Goal: Information Seeking & Learning: Learn about a topic

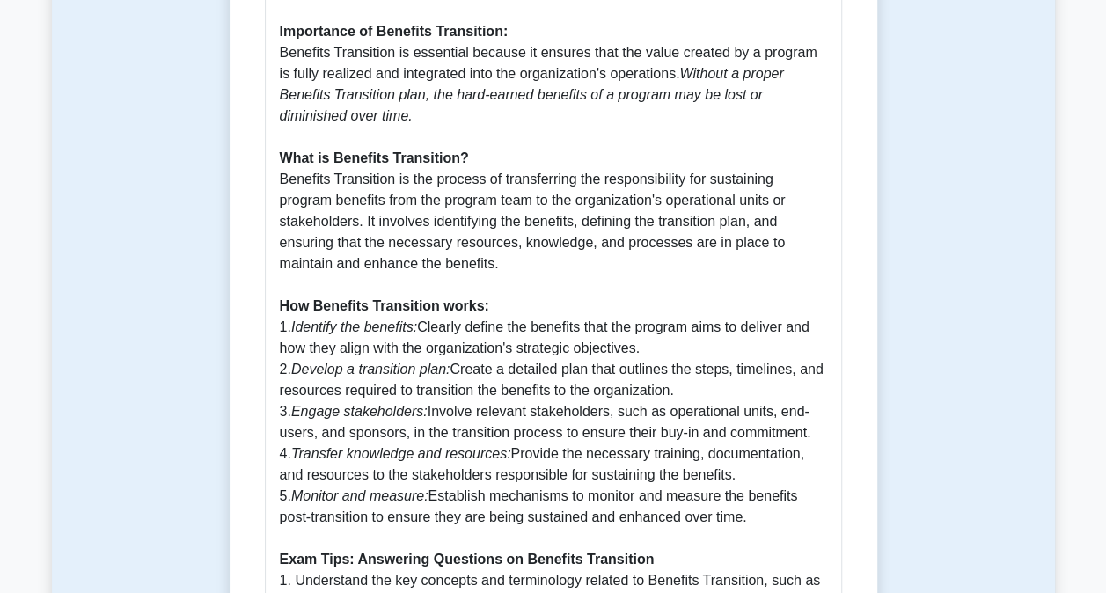
scroll to position [1006, 0]
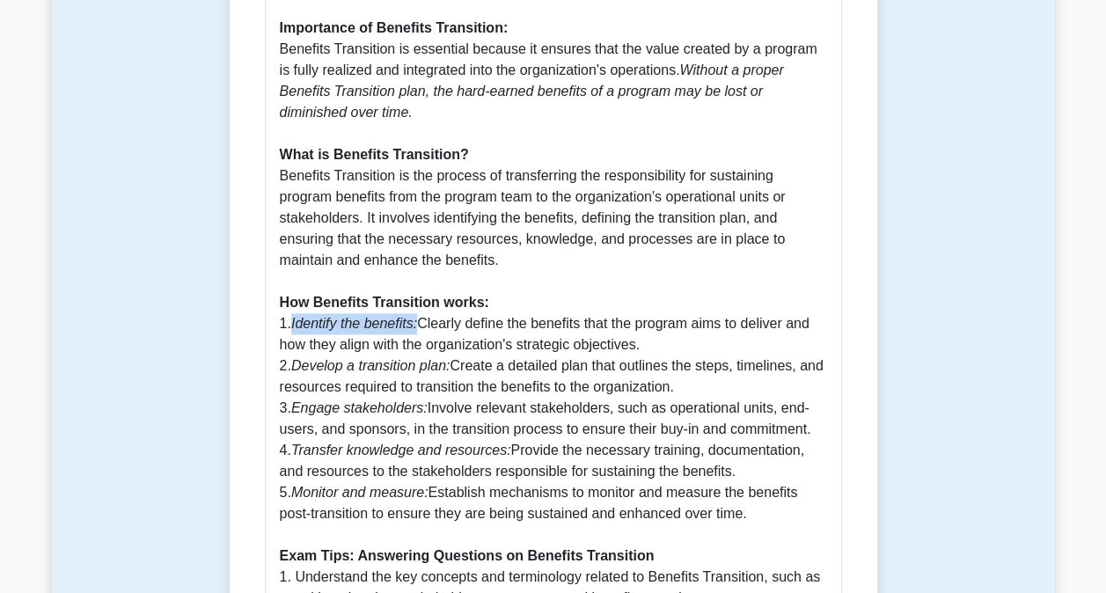
drag, startPoint x: 291, startPoint y: 305, endPoint x: 416, endPoint y: 301, distance: 125.0
click at [416, 301] on p "Benefits Transition is a crucial aspect of Program Benefits Management, as outl…" at bounding box center [553, 397] width 547 height 971
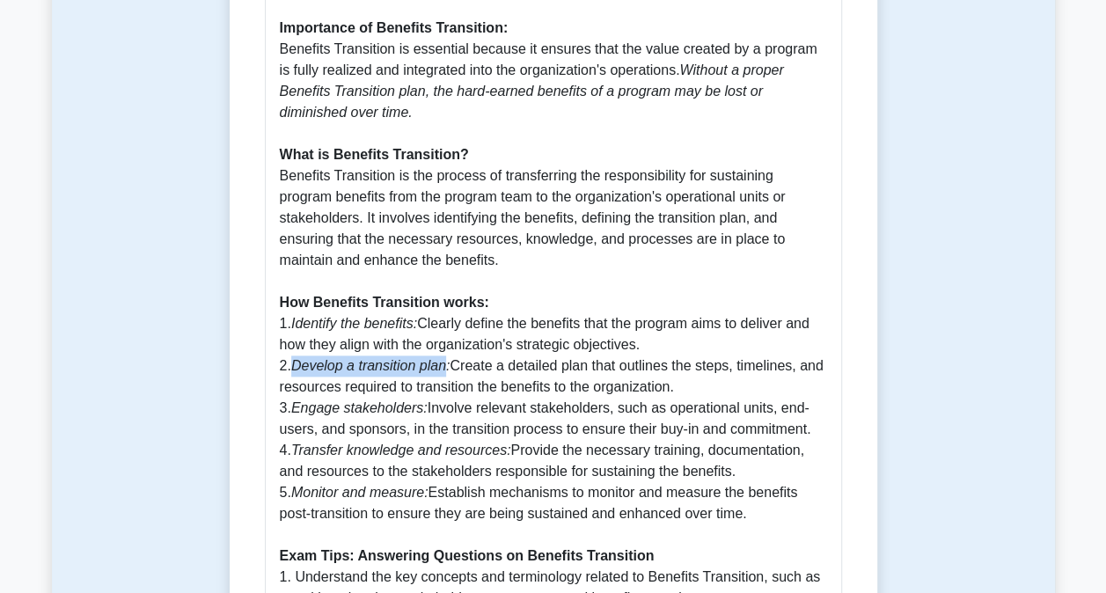
drag, startPoint x: 416, startPoint y: 301, endPoint x: 445, endPoint y: 343, distance: 51.2
click at [445, 343] on p "Benefits Transition is a crucial aspect of Program Benefits Management, as outl…" at bounding box center [553, 397] width 547 height 971
click at [287, 396] on p "Benefits Transition is a crucial aspect of Program Benefits Management, as outl…" at bounding box center [553, 397] width 547 height 971
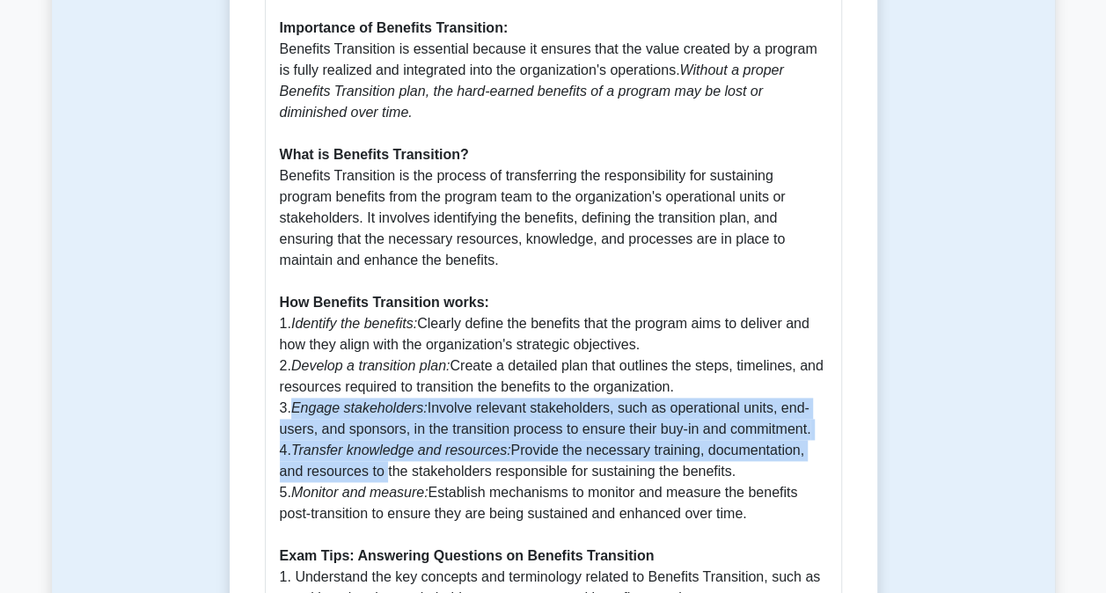
drag, startPoint x: 295, startPoint y: 387, endPoint x: 351, endPoint y: 447, distance: 82.1
click at [351, 447] on p "Benefits Transition is a crucial aspect of Program Benefits Management, as outl…" at bounding box center [553, 397] width 547 height 971
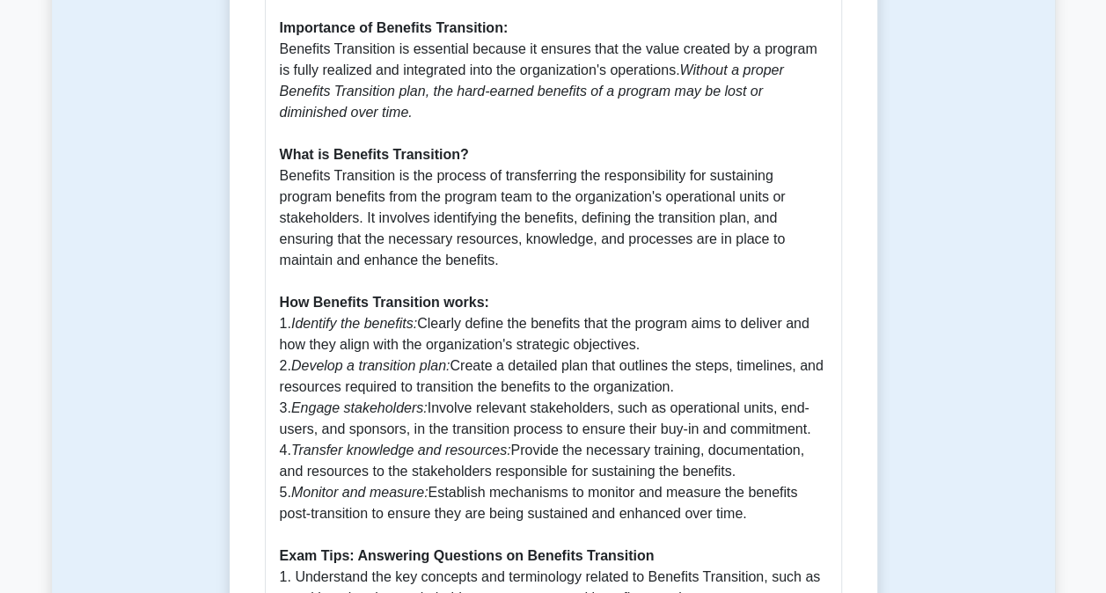
drag, startPoint x: 351, startPoint y: 447, endPoint x: 381, endPoint y: 506, distance: 66.1
click at [381, 506] on p "Benefits Transition is a crucial aspect of Program Benefits Management, as outl…" at bounding box center [553, 397] width 547 height 971
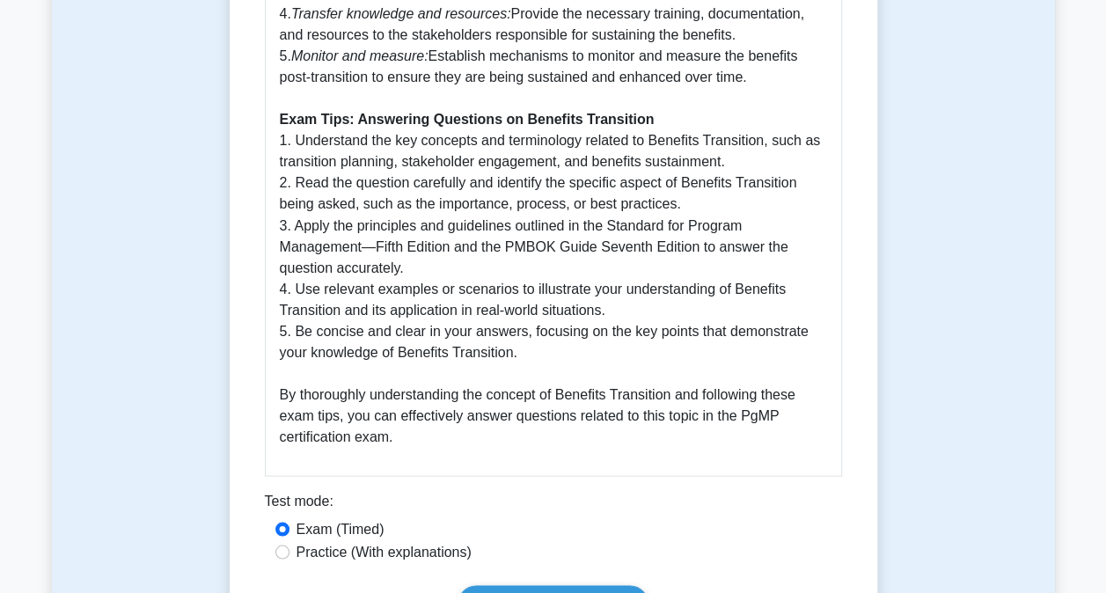
scroll to position [1244, 0]
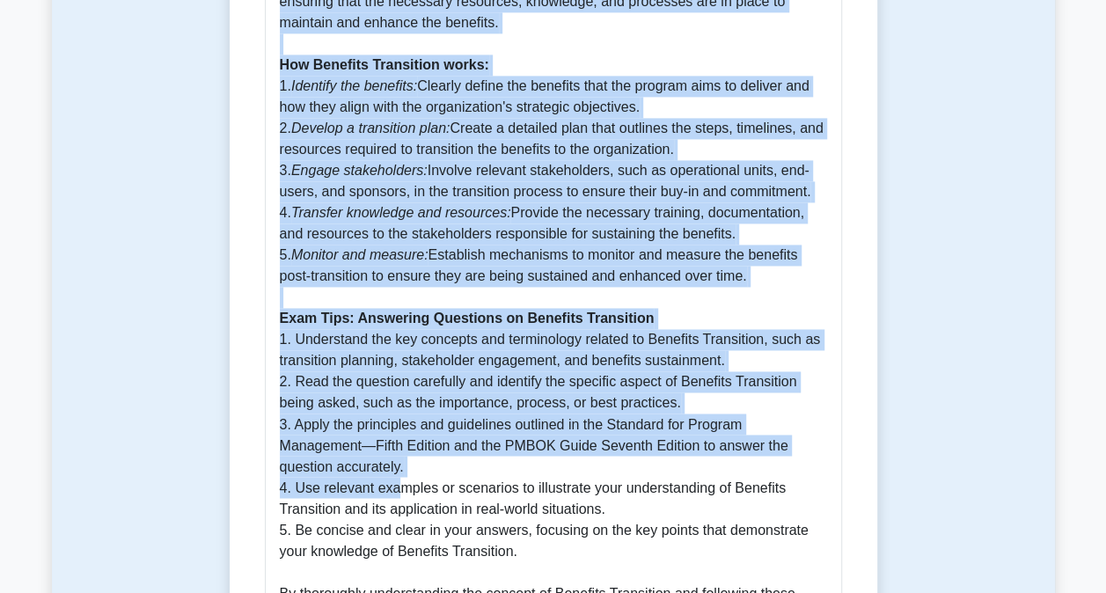
drag, startPoint x: 281, startPoint y: 215, endPoint x: 398, endPoint y: 464, distance: 274.7
click at [398, 464] on div "Benefits Transition Benefits Transition is a crucial aspect of Program Benefits…" at bounding box center [553, 142] width 577 height 1064
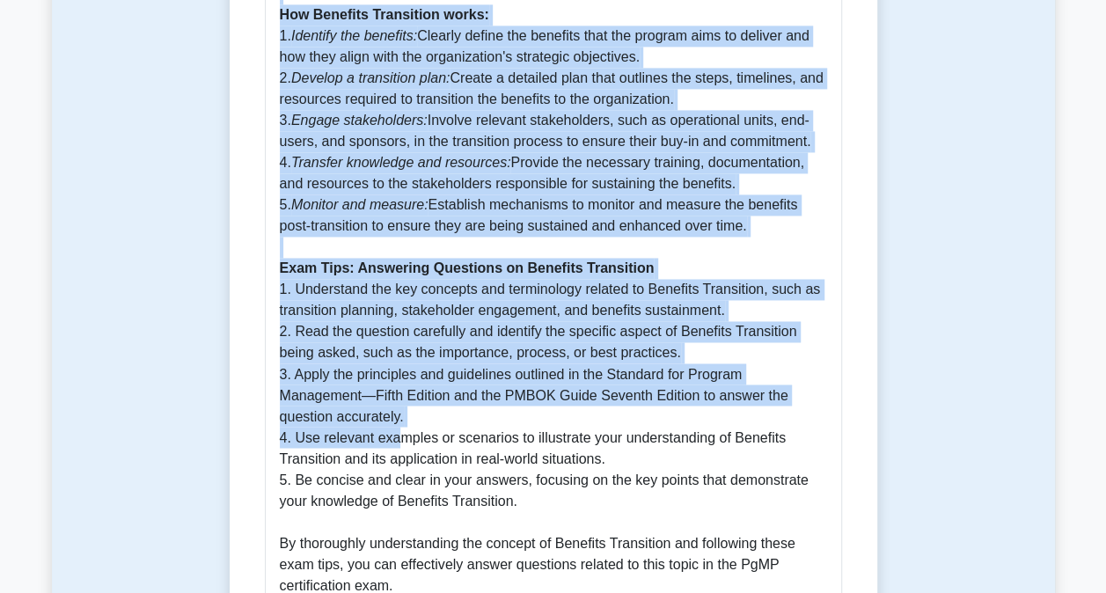
scroll to position [1318, 0]
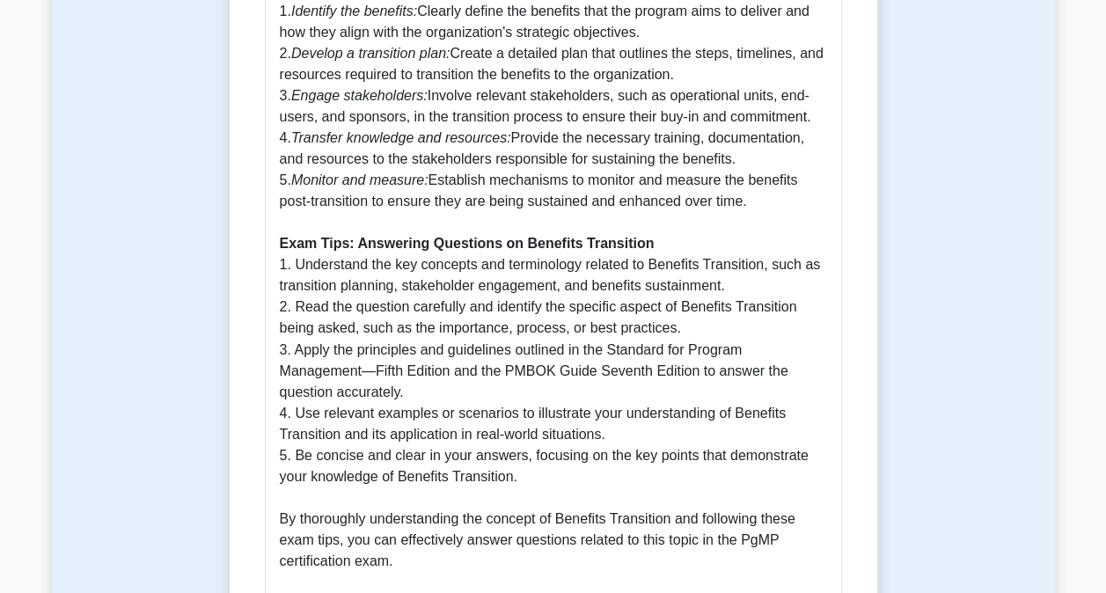
click at [516, 457] on p "Benefits Transition is a crucial aspect of Program Benefits Management, as outl…" at bounding box center [553, 85] width 547 height 971
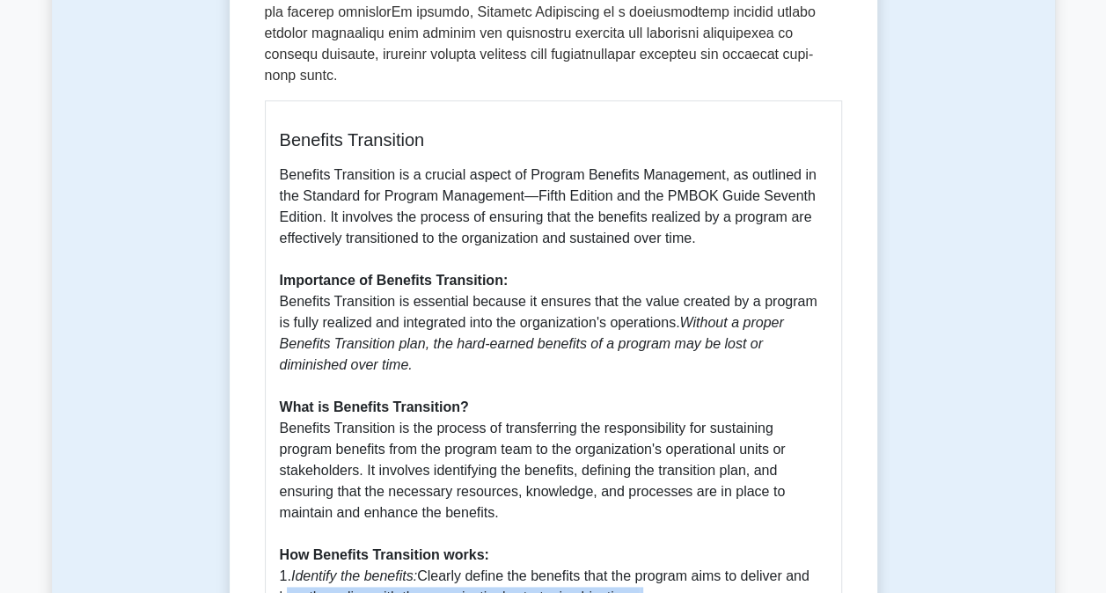
scroll to position [785, 0]
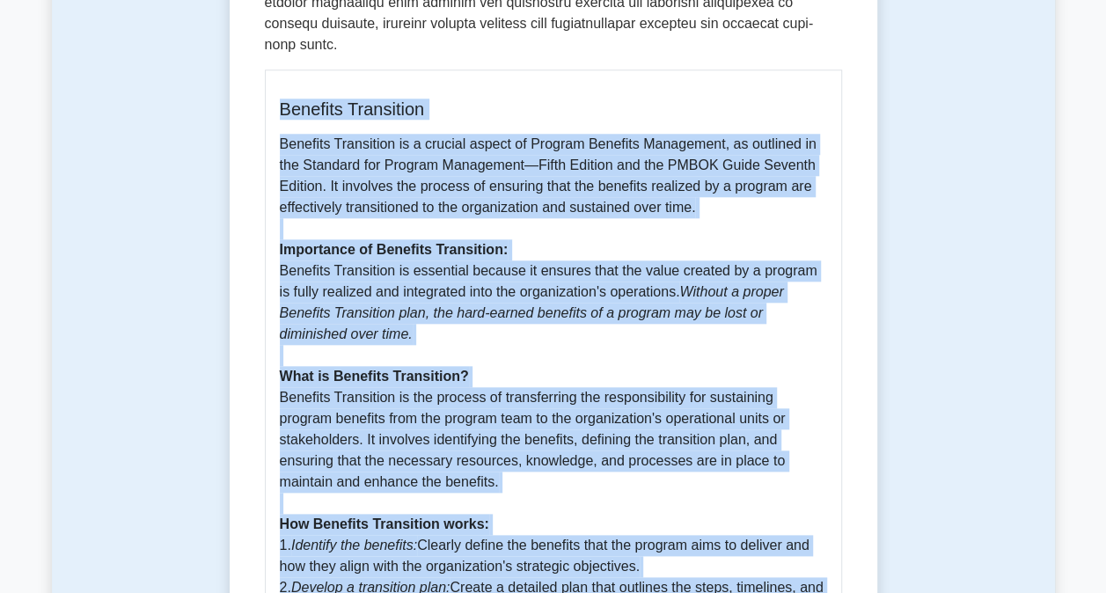
drag, startPoint x: 515, startPoint y: 456, endPoint x: 279, endPoint y: 88, distance: 437.5
click at [279, 88] on div "Benefits Transition Benefits Transition is a crucial aspect of Program Benefits…" at bounding box center [553, 601] width 577 height 1064
drag, startPoint x: 279, startPoint y: 88, endPoint x: 398, endPoint y: 171, distance: 144.7
copy div "Benefits Transition Benefits Transition is a crucial aspect of Program Benefits…"
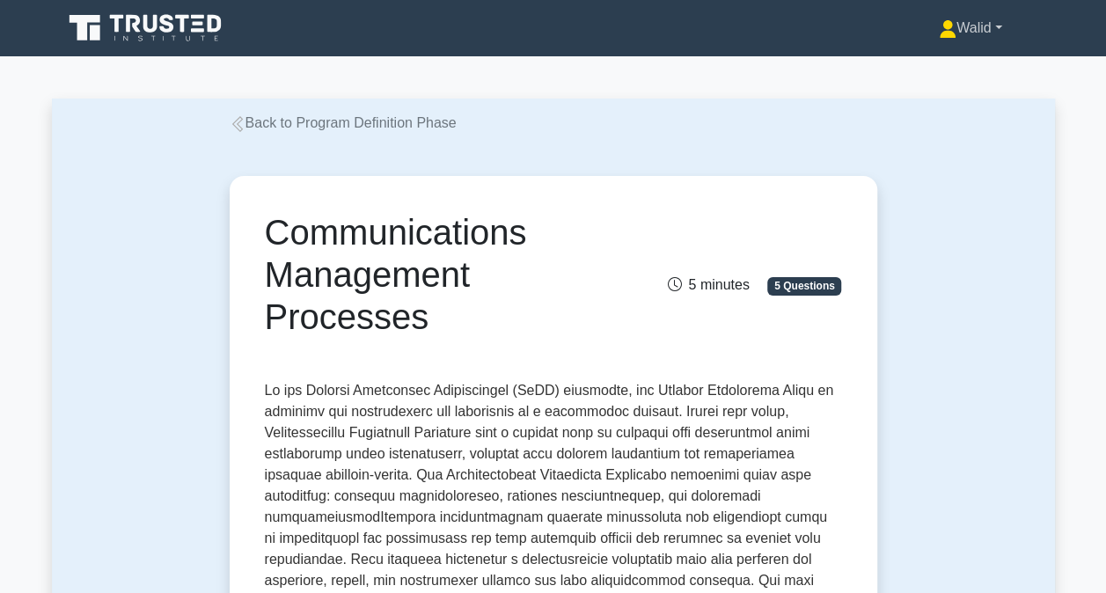
click at [975, 23] on link "Walid" at bounding box center [970, 28] width 148 height 35
click at [936, 62] on link "Profile" at bounding box center [966, 69] width 139 height 28
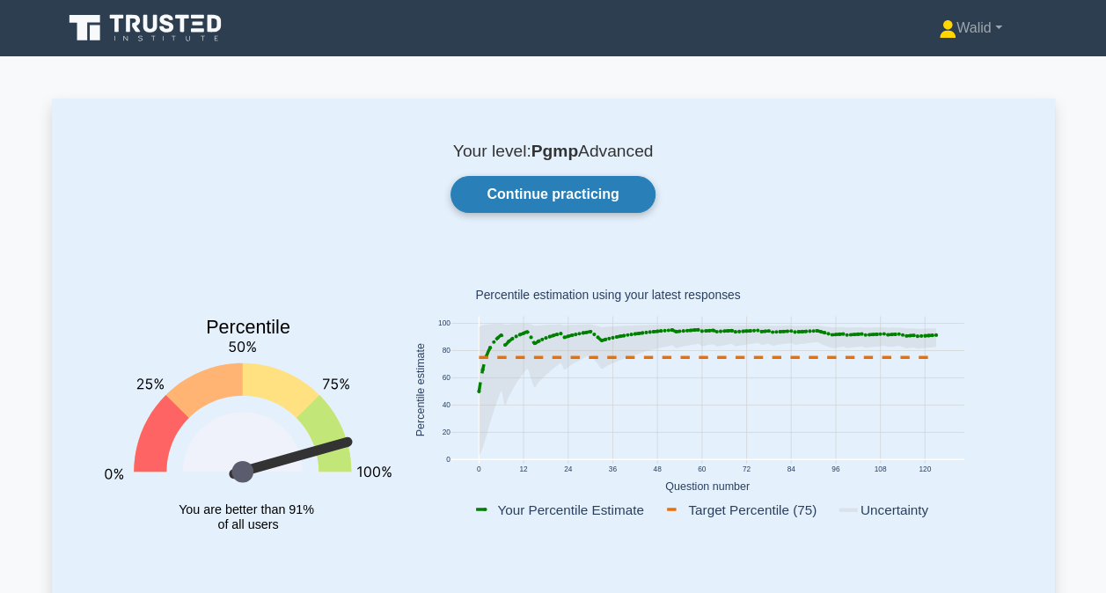
click at [565, 201] on link "Continue practicing" at bounding box center [552, 194] width 204 height 37
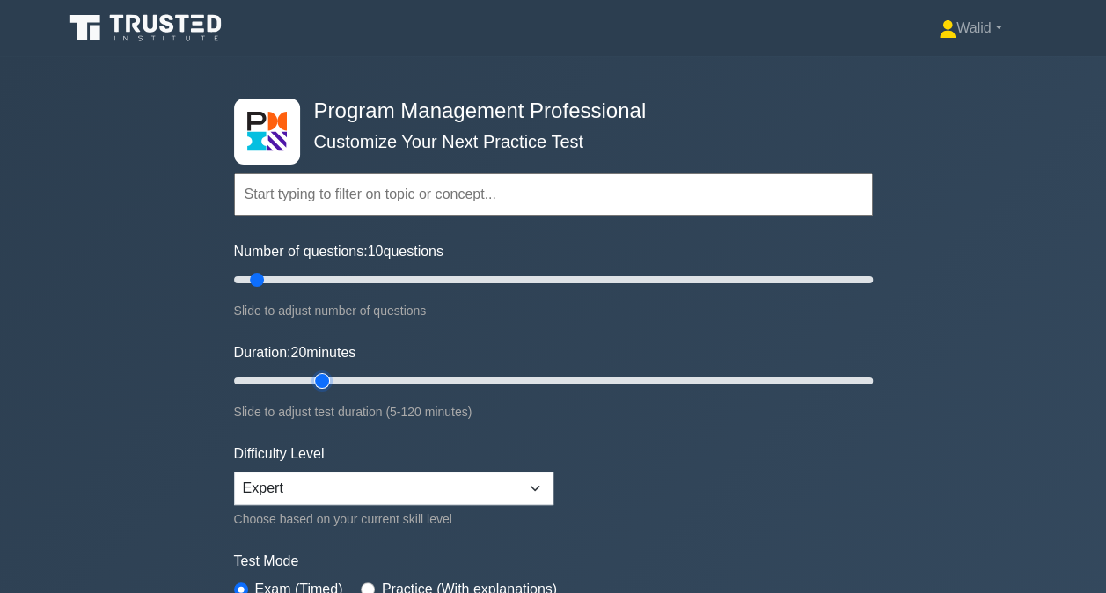
click at [310, 380] on input "Duration: 20 minutes" at bounding box center [553, 380] width 639 height 21
click at [334, 378] on input "Duration: 20 minutes" at bounding box center [553, 380] width 639 height 21
type input "25"
click at [340, 377] on input "Duration: 25 minutes" at bounding box center [553, 380] width 639 height 21
click at [374, 277] on input "Number of questions: 45 questions" at bounding box center [553, 279] width 639 height 21
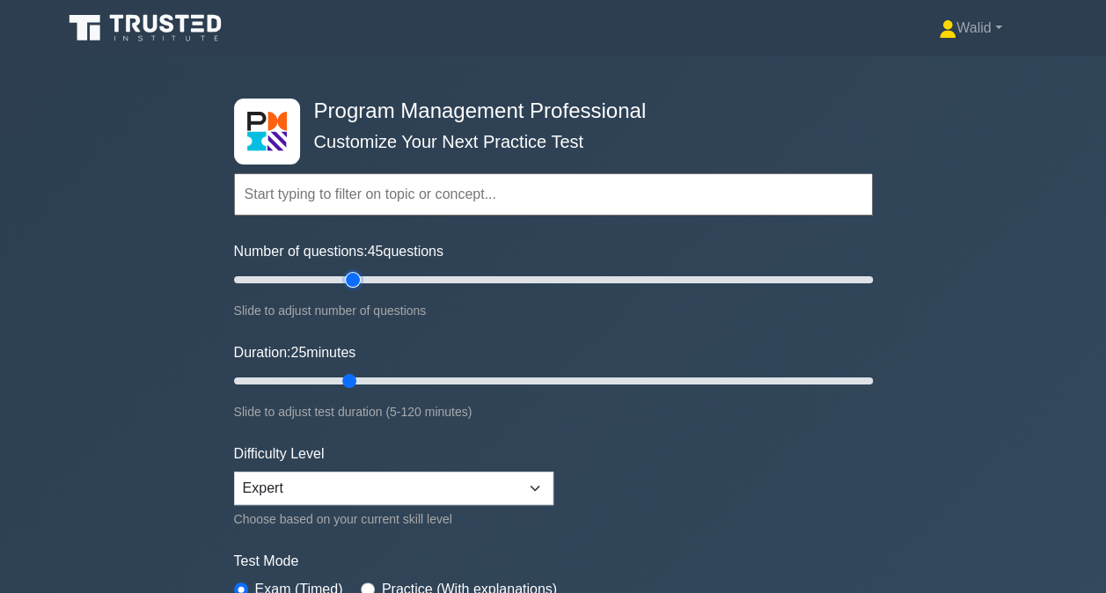
click at [359, 281] on input "Number of questions: 45 questions" at bounding box center [553, 279] width 639 height 21
click at [343, 281] on input "Number of questions: 35 questions" at bounding box center [553, 279] width 639 height 21
click at [329, 281] on input "Number of questions: 35 questions" at bounding box center [553, 279] width 639 height 21
type input "30"
click at [323, 281] on input "Number of questions: 30 questions" at bounding box center [553, 279] width 639 height 21
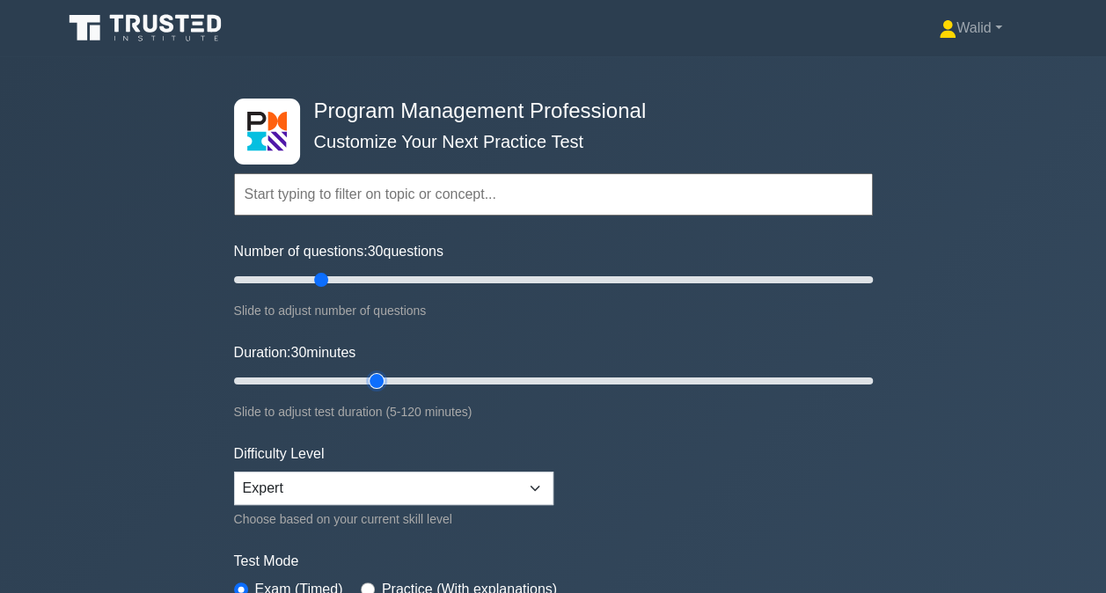
click at [376, 380] on input "Duration: 30 minutes" at bounding box center [553, 380] width 639 height 21
click at [393, 380] on input "Duration: 35 minutes" at bounding box center [553, 380] width 639 height 21
click at [419, 379] on input "Duration: 40 minutes" at bounding box center [553, 380] width 639 height 21
click at [443, 376] on input "Duration: 40 minutes" at bounding box center [553, 380] width 639 height 21
type input "45"
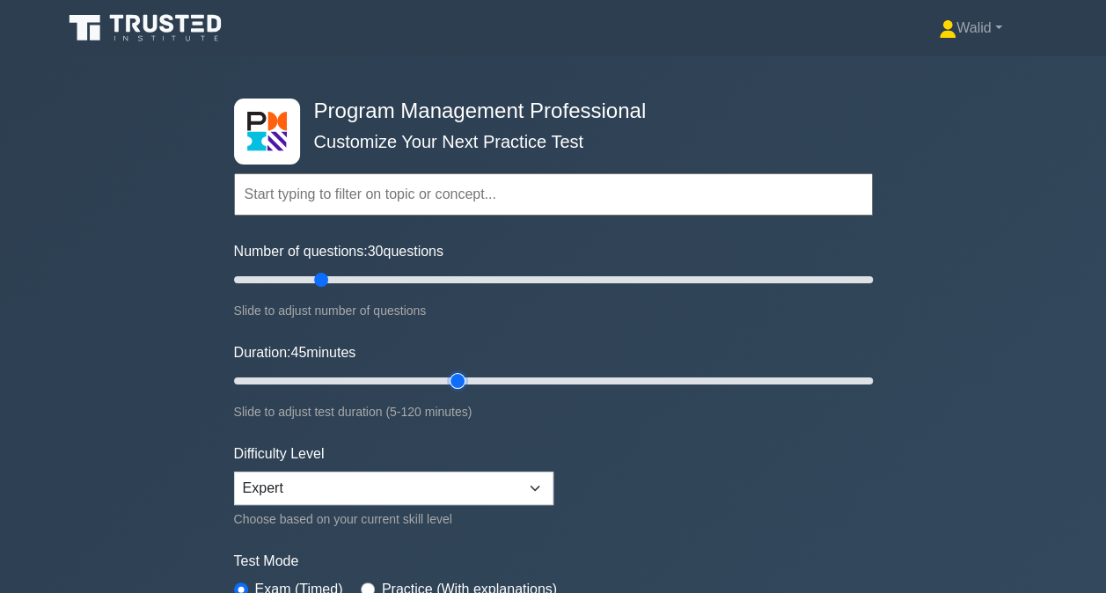
click at [448, 377] on input "Duration: 45 minutes" at bounding box center [553, 380] width 639 height 21
click at [146, 308] on div "Program Management Professional Customize Your Next Practice Test Topics Introd…" at bounding box center [553, 380] width 1106 height 649
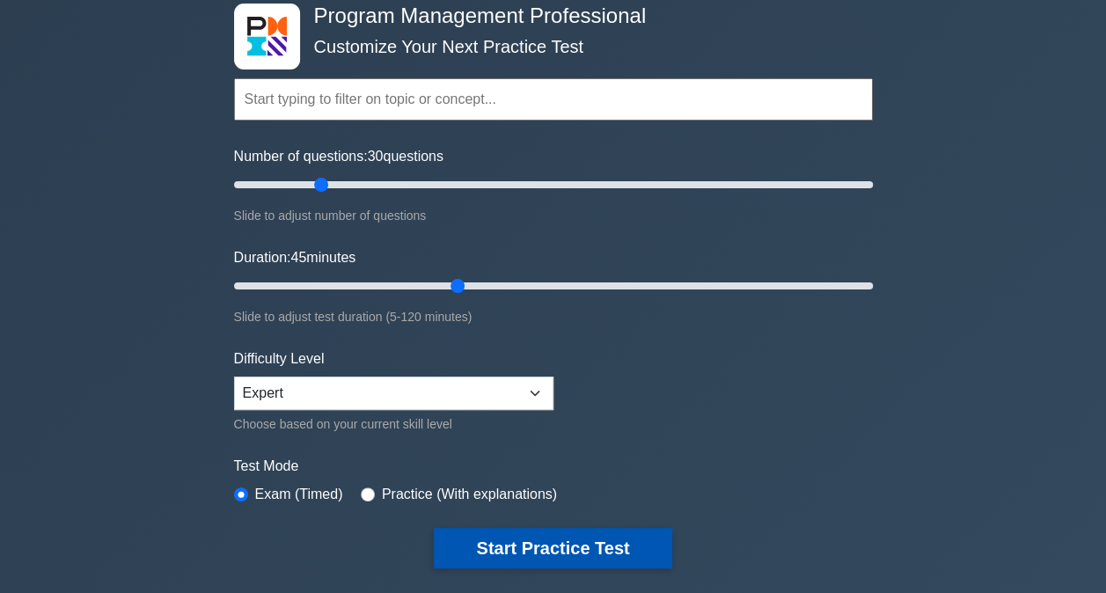
click at [549, 536] on button "Start Practice Test" at bounding box center [552, 548] width 237 height 40
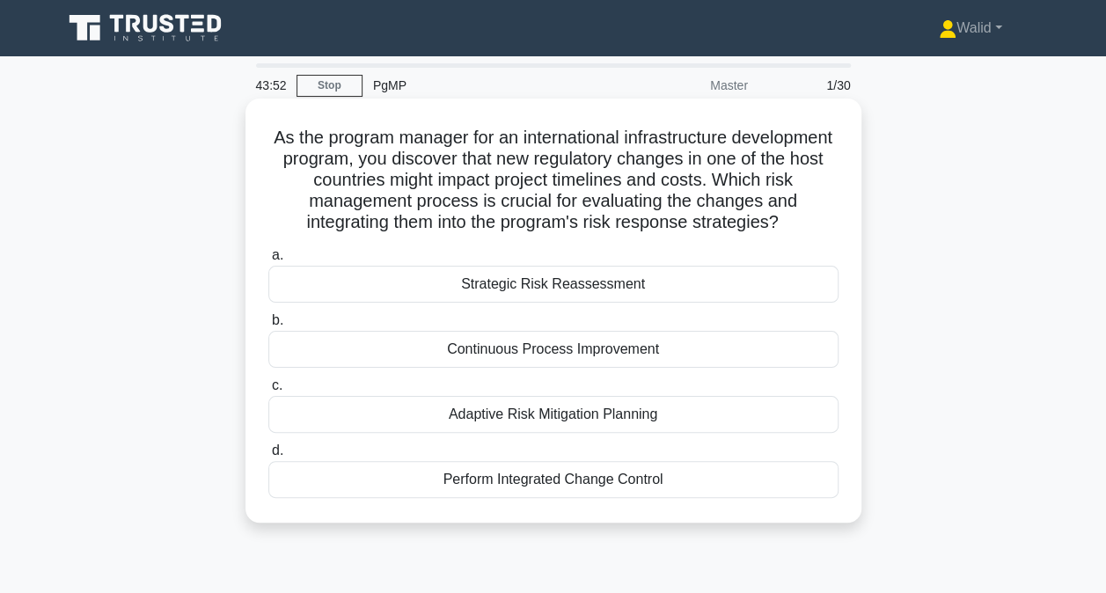
click at [559, 284] on div "Strategic Risk Reassessment" at bounding box center [553, 284] width 570 height 37
click at [268, 261] on input "a. Strategic Risk Reassessment" at bounding box center [268, 255] width 0 height 11
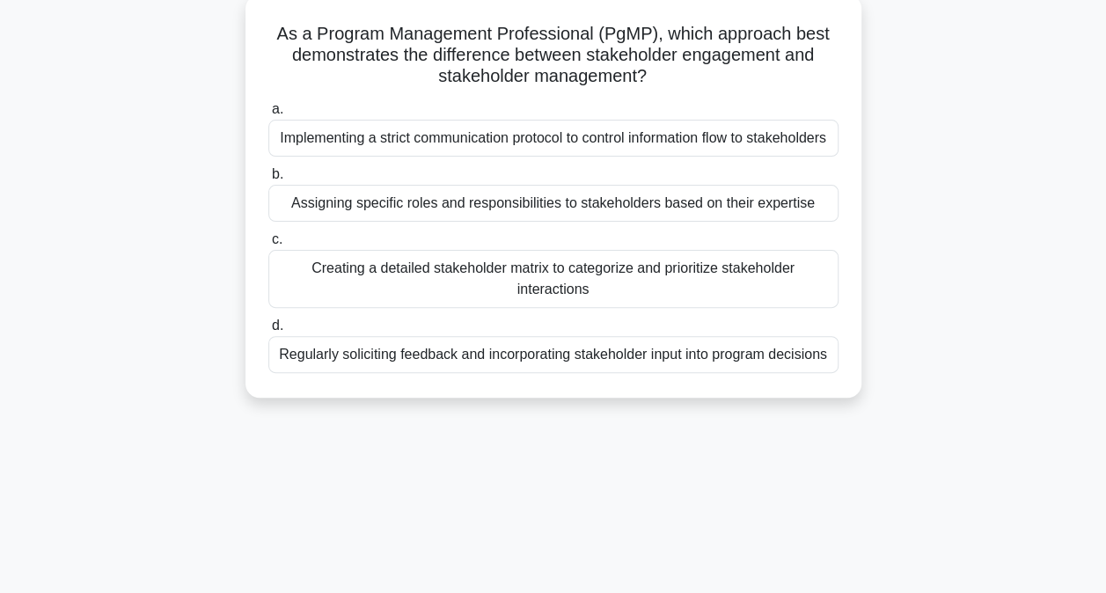
scroll to position [109, 0]
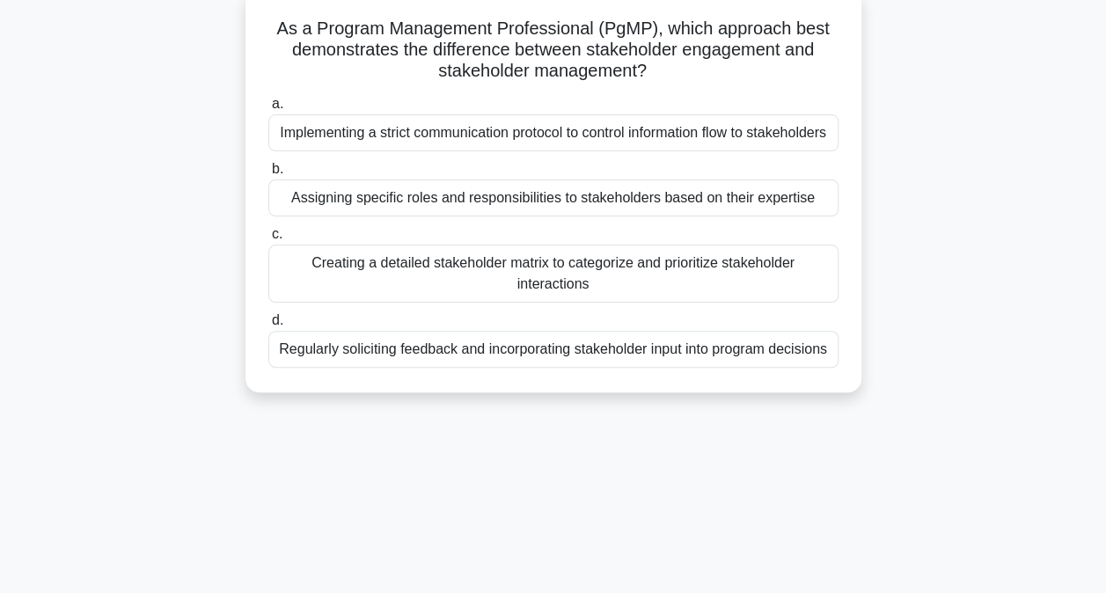
click at [417, 292] on div "Creating a detailed stakeholder matrix to categorize and prioritize stakeholder…" at bounding box center [553, 274] width 570 height 58
click at [268, 240] on input "c. Creating a detailed stakeholder matrix to categorize and prioritize stakehol…" at bounding box center [268, 234] width 0 height 11
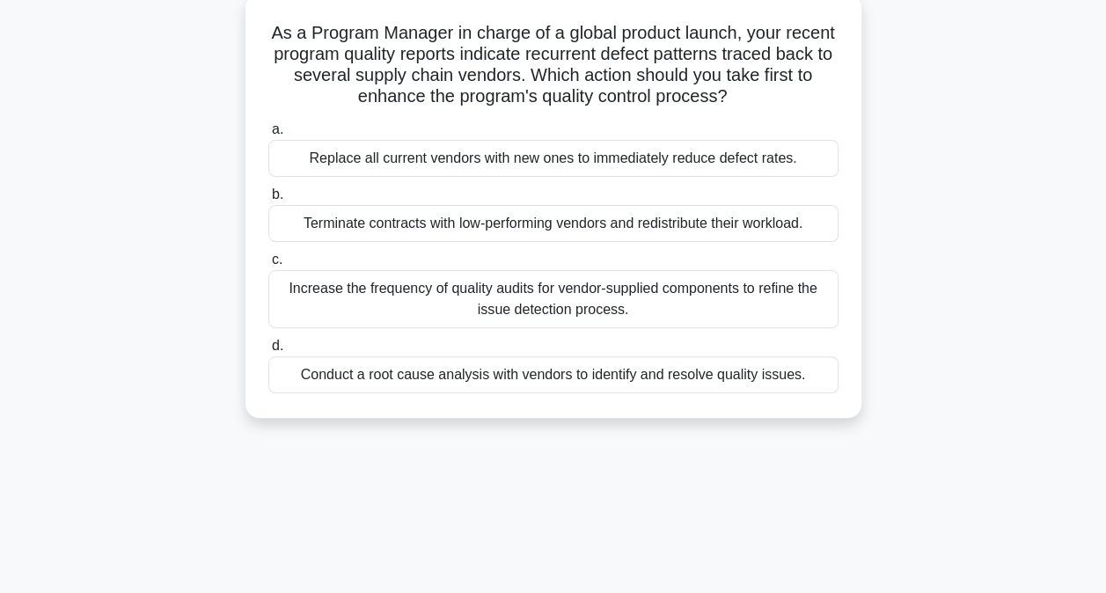
scroll to position [110, 0]
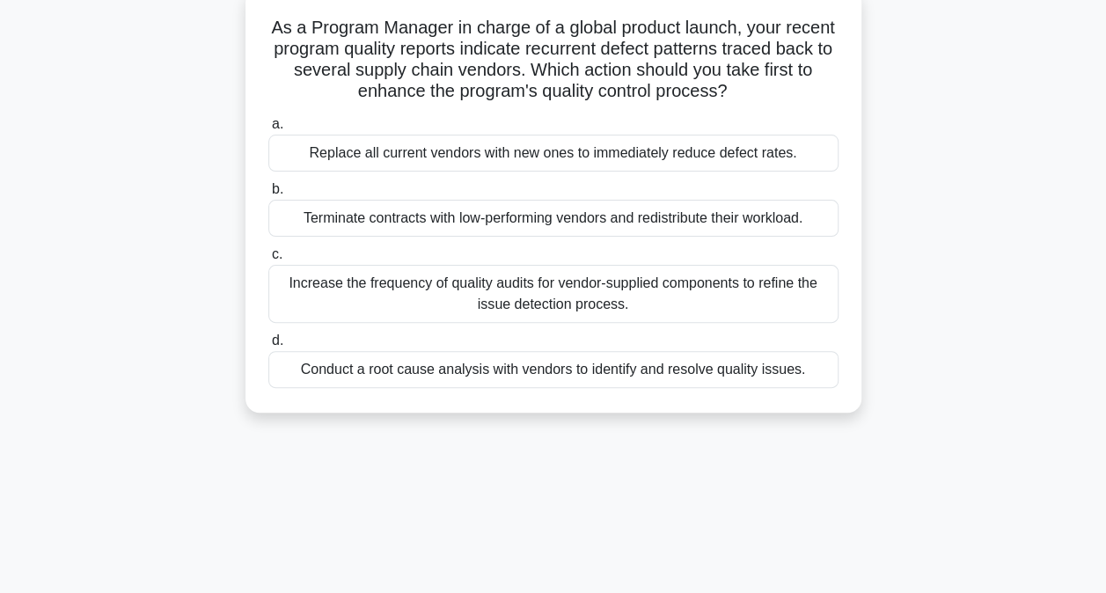
click at [468, 378] on div "Conduct a root cause analysis with vendors to identify and resolve quality issu…" at bounding box center [553, 369] width 570 height 37
click at [268, 347] on input "d. Conduct a root cause analysis with vendors to identify and resolve quality i…" at bounding box center [268, 340] width 0 height 11
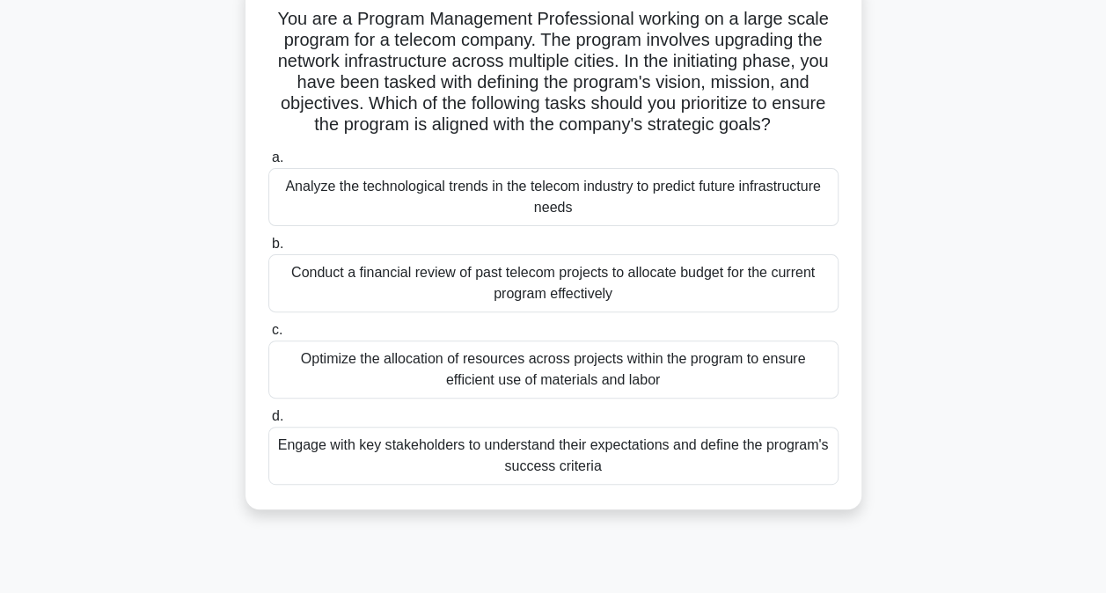
scroll to position [125, 0]
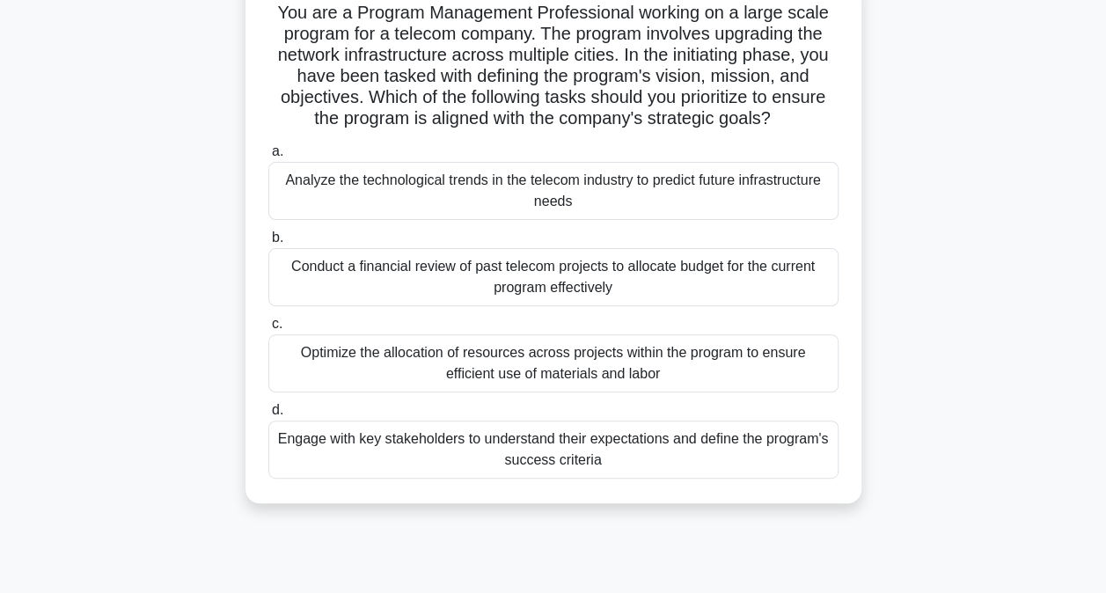
click at [471, 449] on div "Engage with key stakeholders to understand their expectations and define the pr…" at bounding box center [553, 449] width 570 height 58
click at [268, 416] on input "d. Engage with key stakeholders to understand their expectations and define the…" at bounding box center [268, 410] width 0 height 11
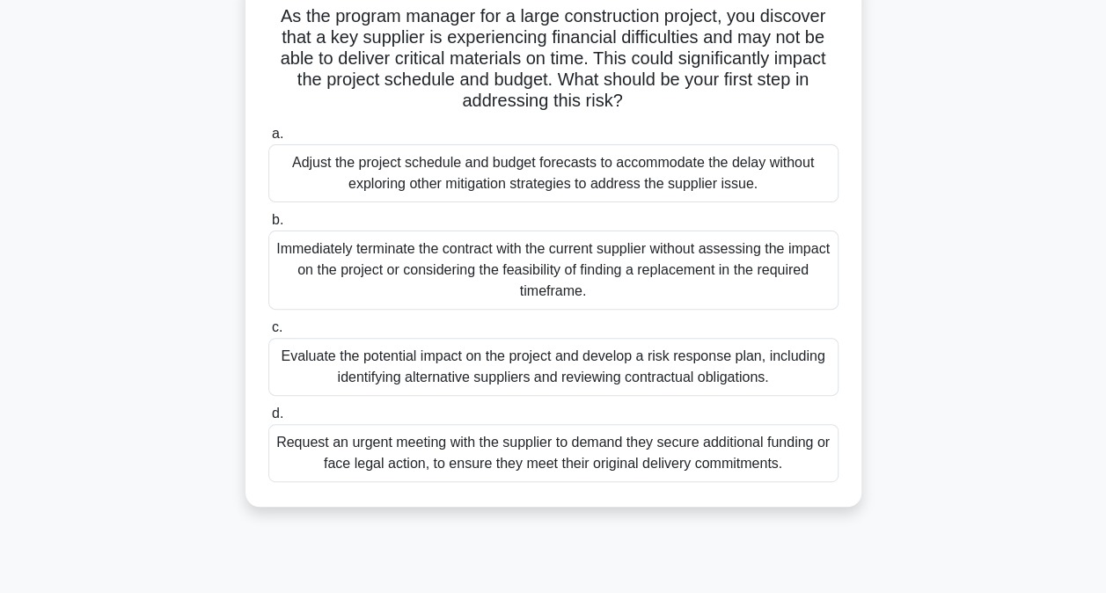
scroll to position [128, 0]
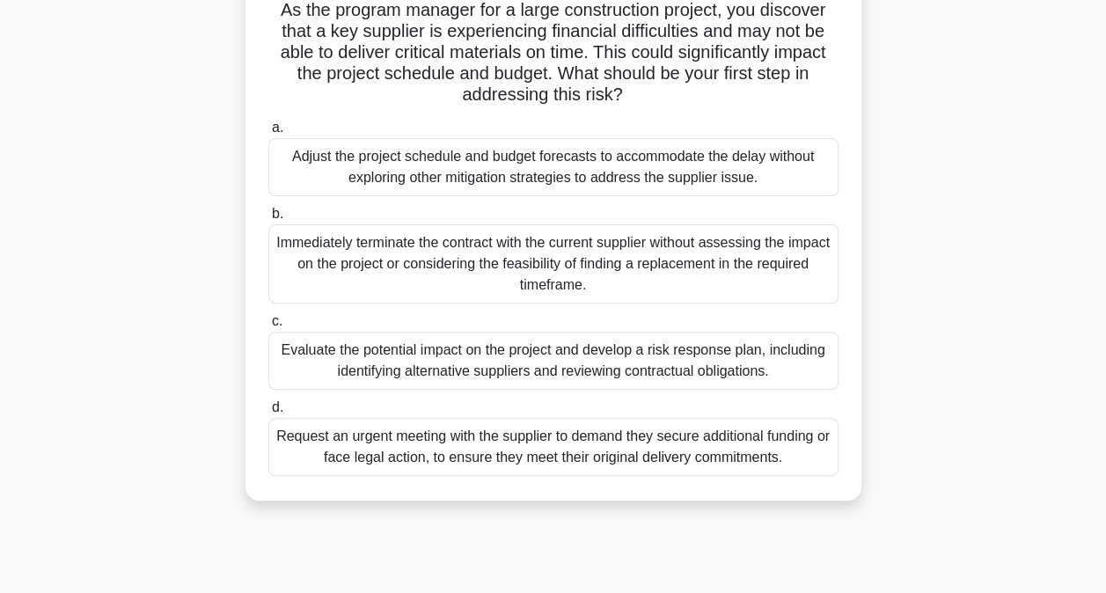
click at [526, 360] on div "Evaluate the potential impact on the project and develop a risk response plan, …" at bounding box center [553, 361] width 570 height 58
click at [268, 327] on input "c. Evaluate the potential impact on the project and develop a risk response pla…" at bounding box center [268, 321] width 0 height 11
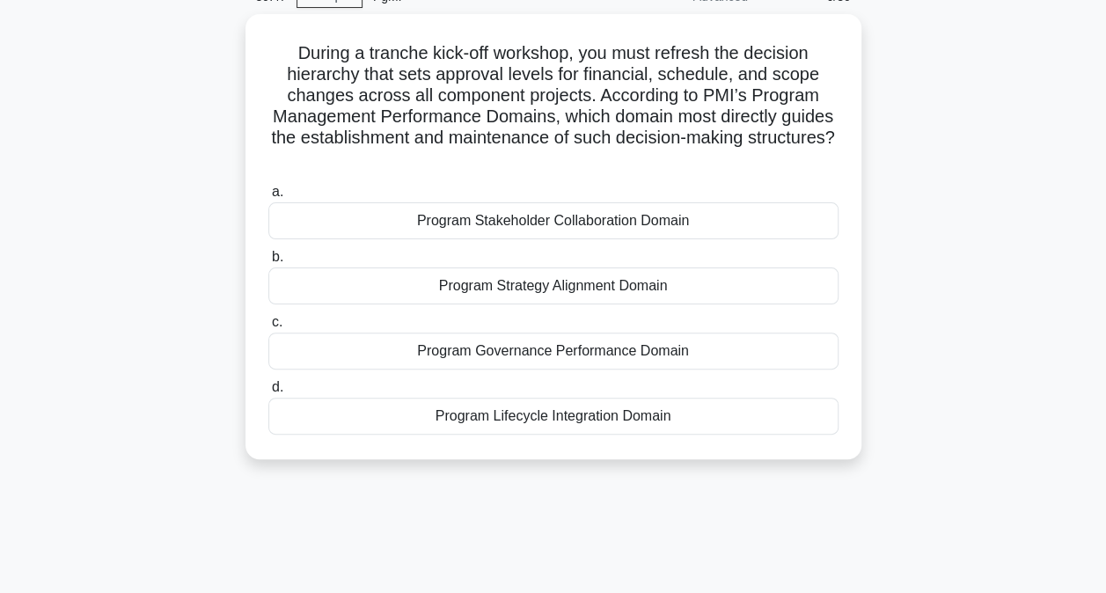
scroll to position [106, 0]
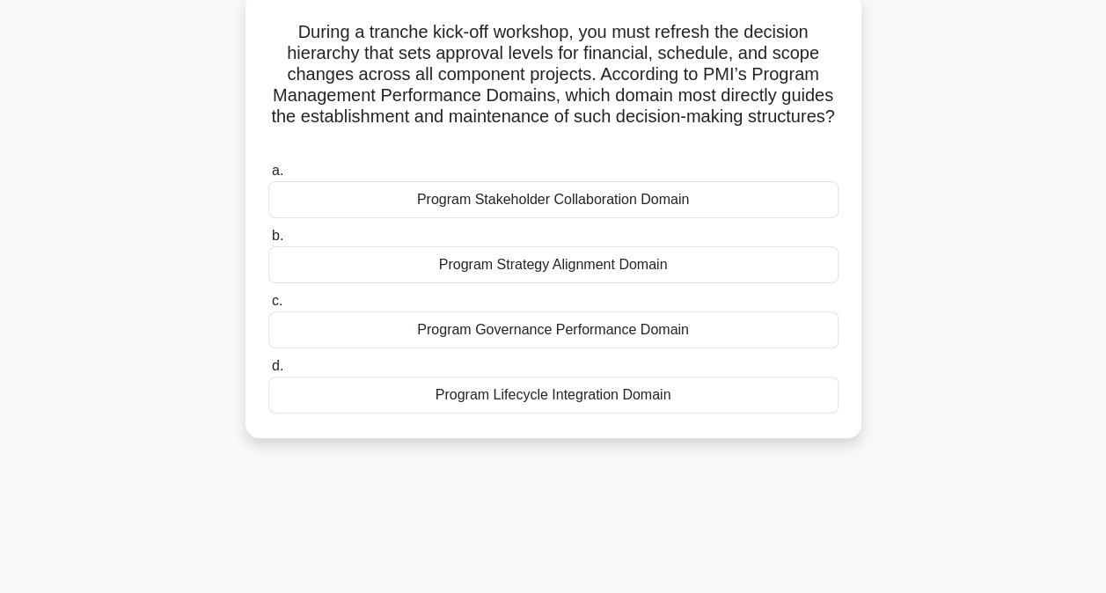
click at [482, 332] on div "Program Governance Performance Domain" at bounding box center [553, 329] width 570 height 37
click at [268, 307] on input "c. Program Governance Performance Domain" at bounding box center [268, 301] width 0 height 11
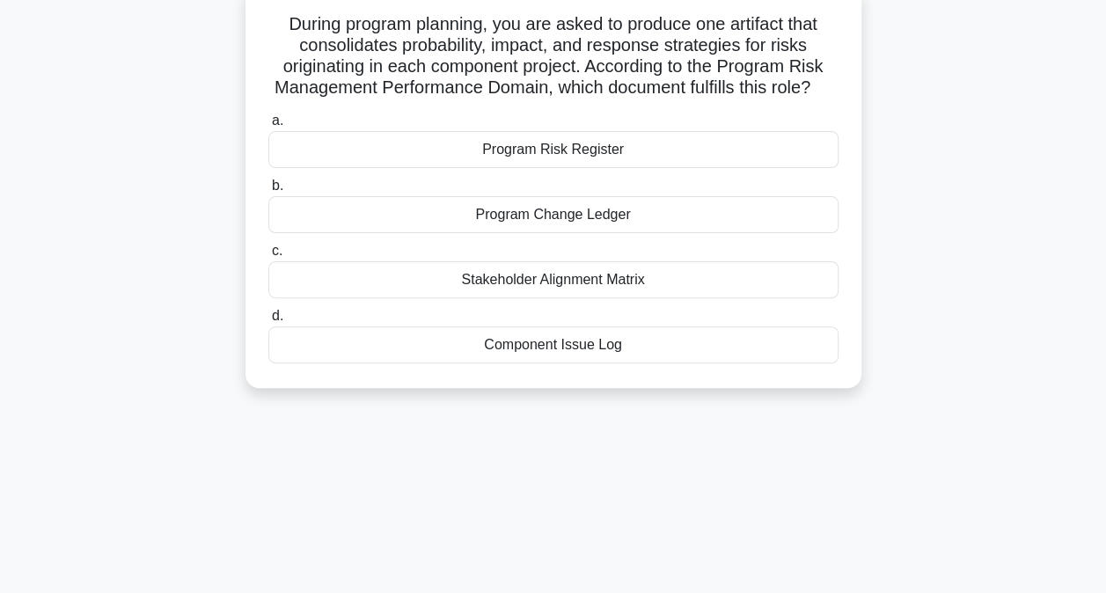
scroll to position [119, 0]
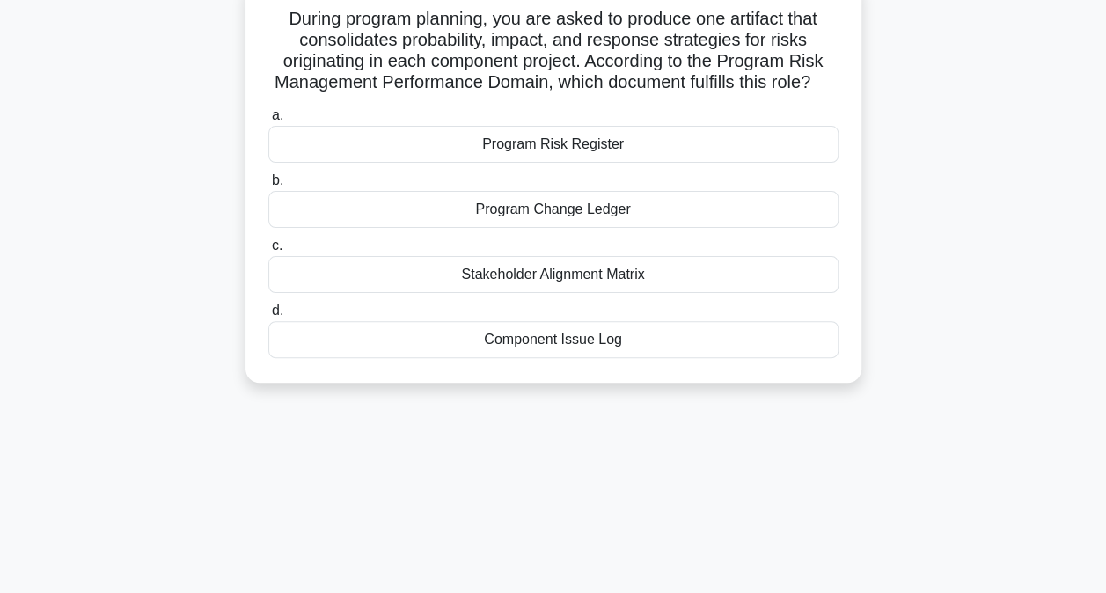
click at [553, 163] on div "Program Risk Register" at bounding box center [553, 144] width 570 height 37
click at [268, 121] on input "a. Program Risk Register" at bounding box center [268, 115] width 0 height 11
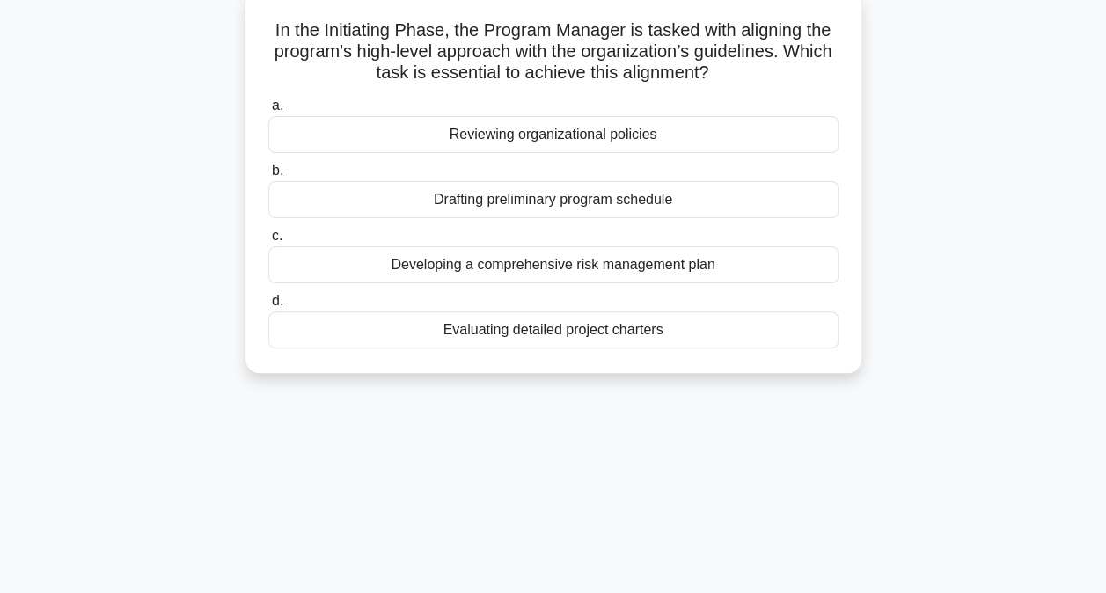
scroll to position [113, 0]
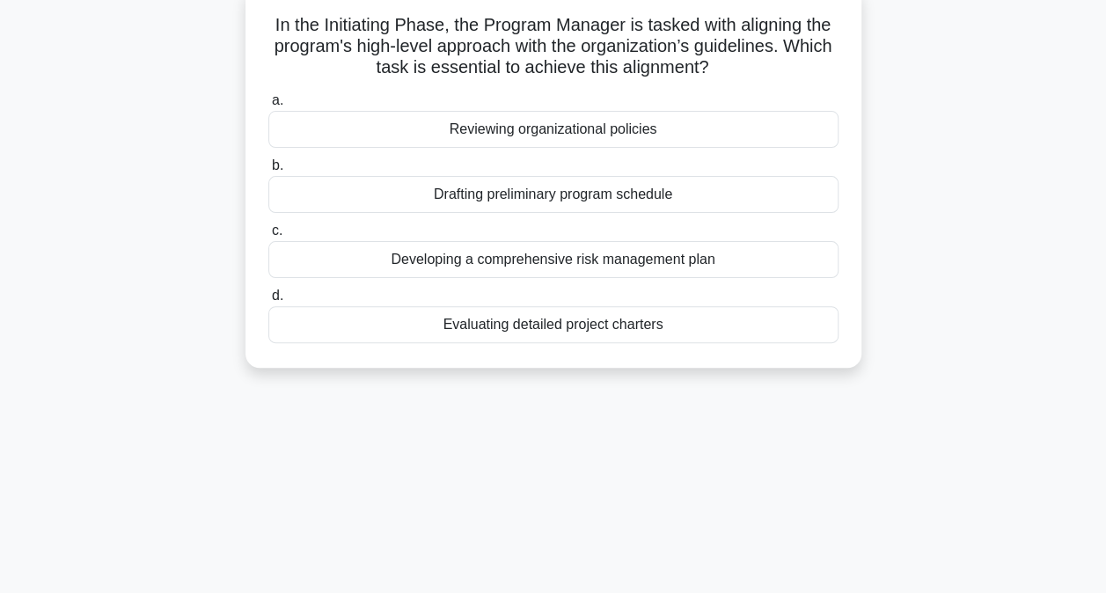
click at [515, 137] on div "Reviewing organizational policies" at bounding box center [553, 129] width 570 height 37
click at [268, 106] on input "a. Reviewing organizational policies" at bounding box center [268, 100] width 0 height 11
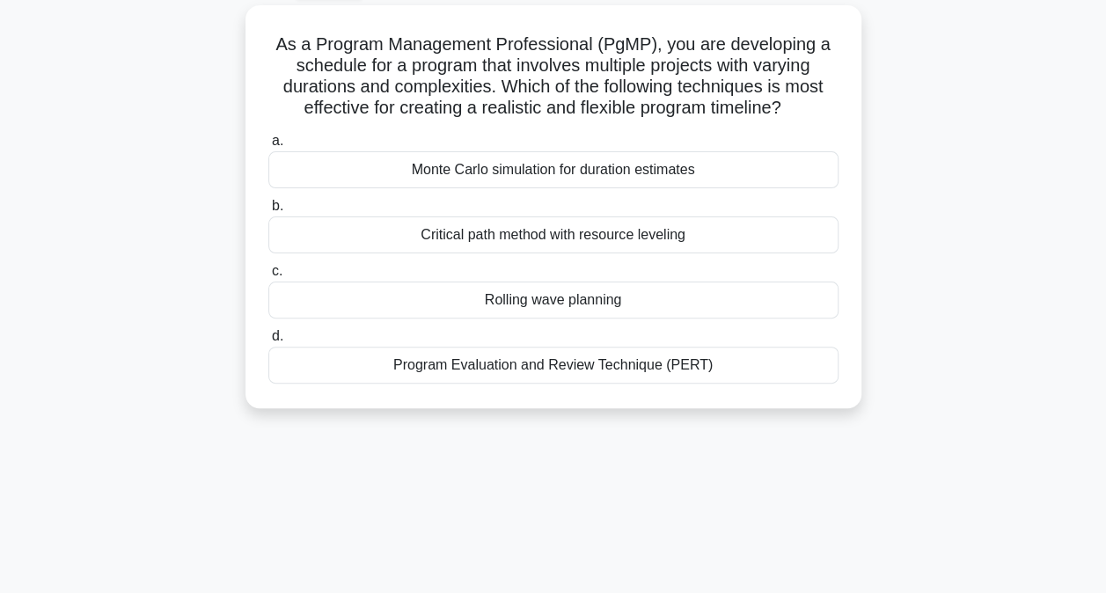
scroll to position [99, 0]
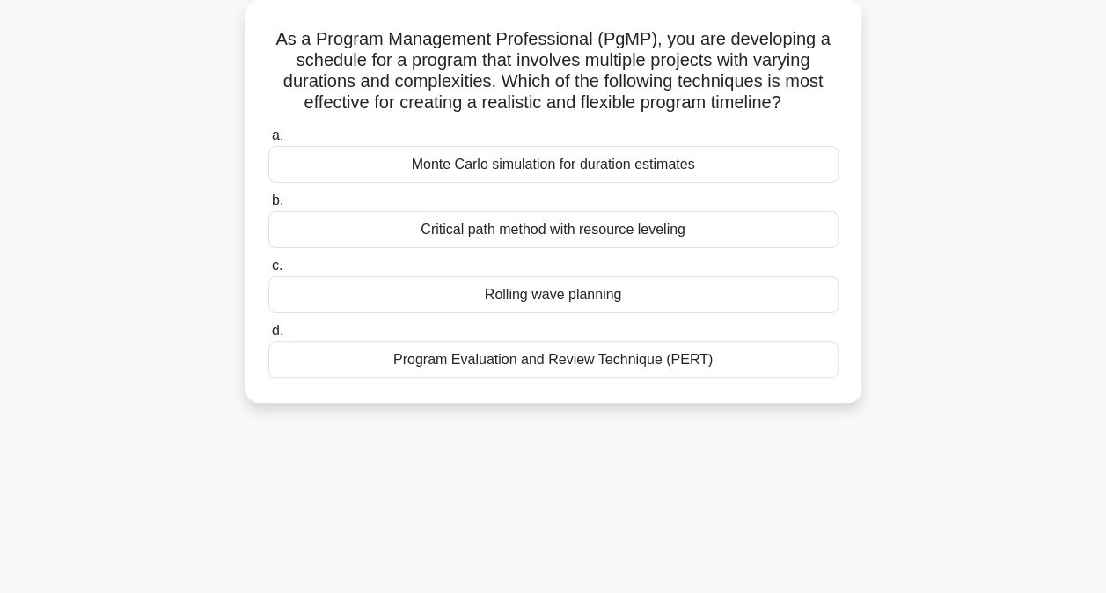
click at [545, 297] on div "Rolling wave planning" at bounding box center [553, 294] width 570 height 37
click at [268, 272] on input "c. Rolling wave planning" at bounding box center [268, 265] width 0 height 11
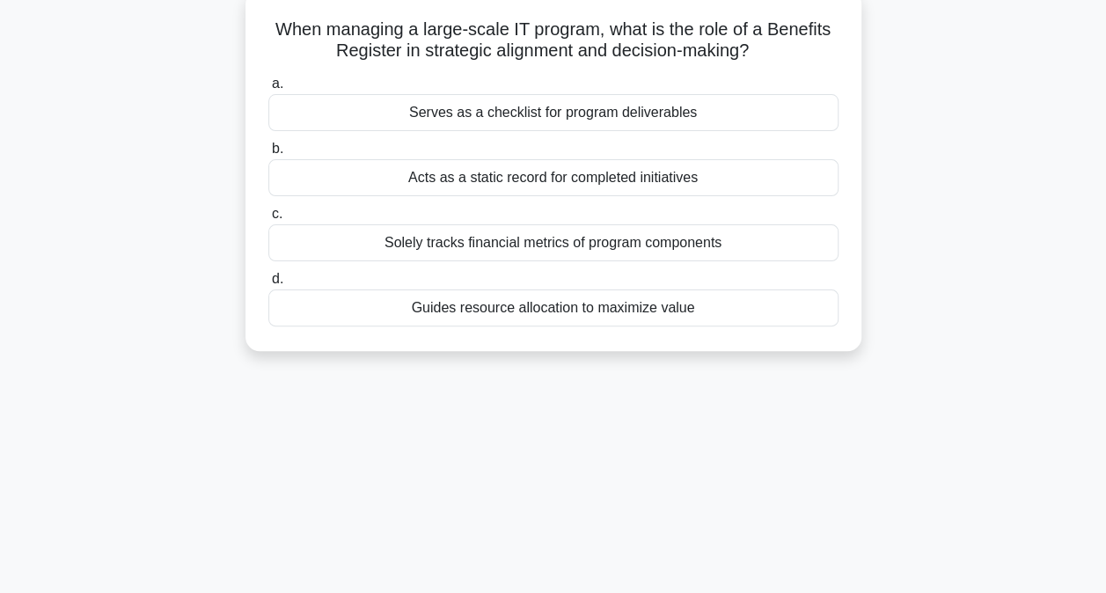
scroll to position [109, 0]
click at [589, 111] on div "Serves as a checklist for program deliverables" at bounding box center [553, 111] width 570 height 37
click at [268, 89] on input "a. Serves as a checklist for program deliverables" at bounding box center [268, 82] width 0 height 11
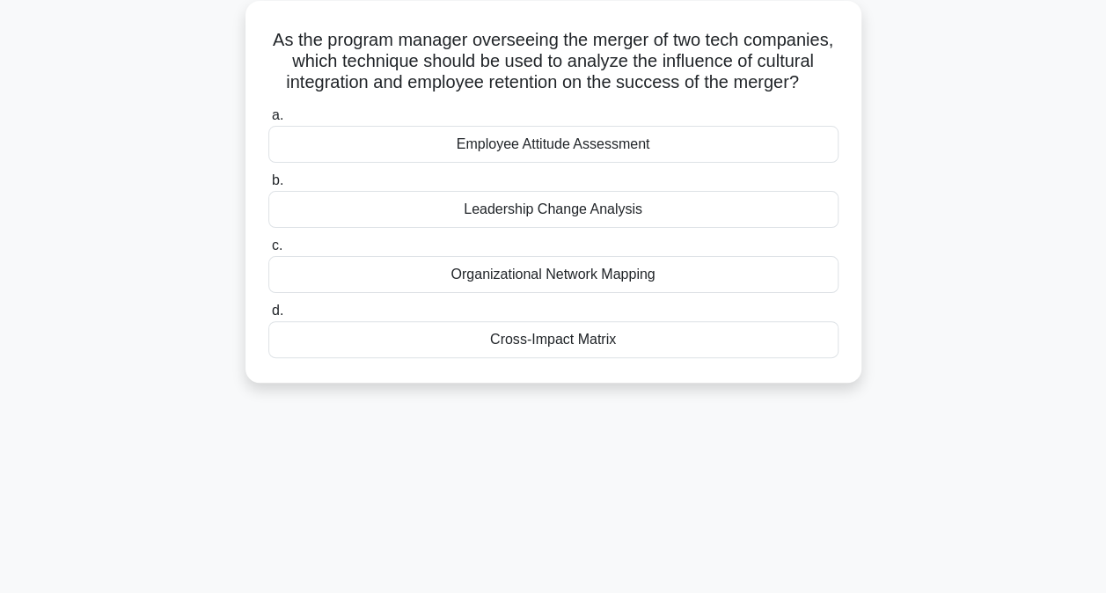
scroll to position [106, 0]
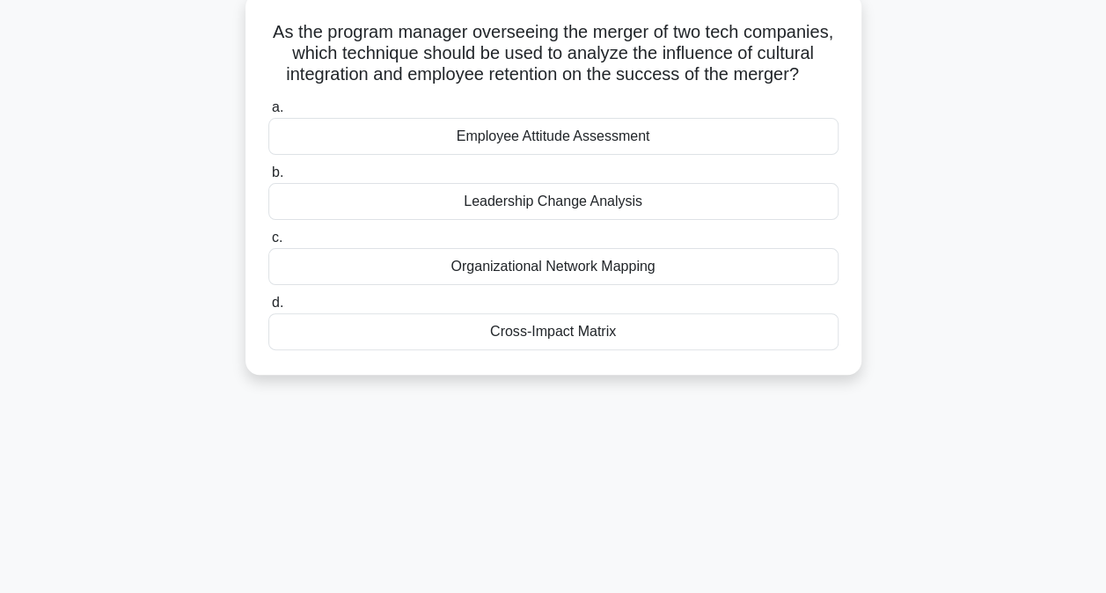
click at [529, 350] on div "Cross-Impact Matrix" at bounding box center [553, 331] width 570 height 37
click at [268, 309] on input "d. Cross-Impact Matrix" at bounding box center [268, 302] width 0 height 11
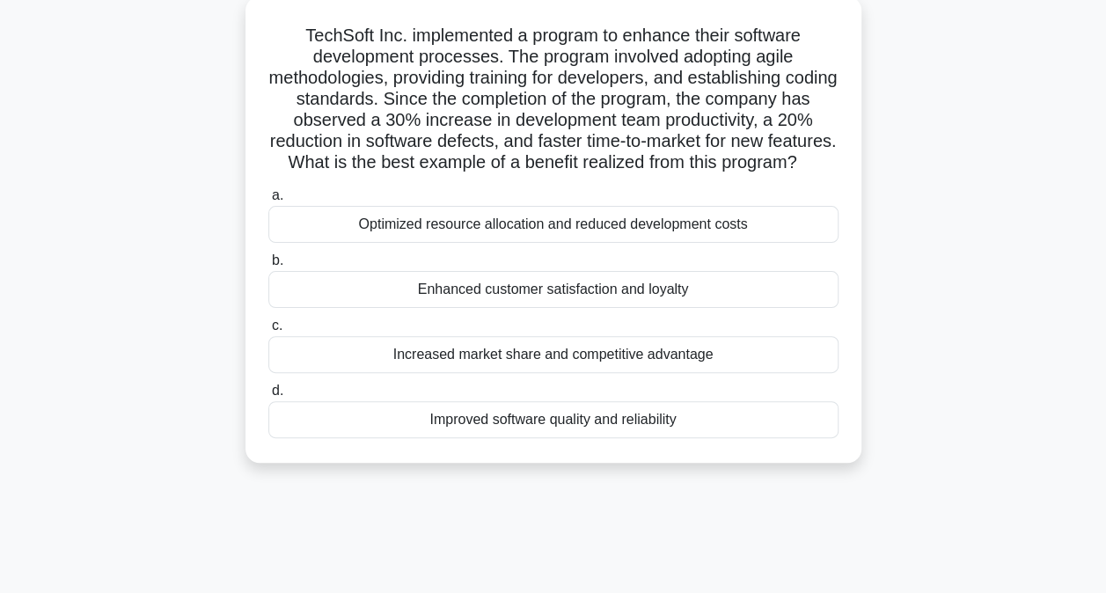
scroll to position [115, 0]
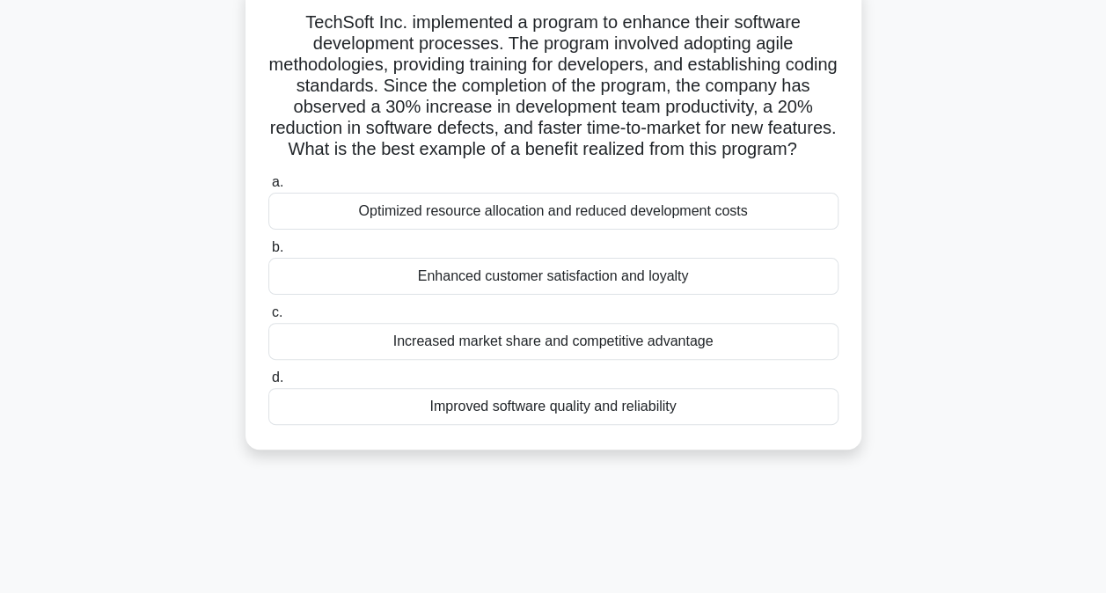
click at [526, 294] on div "Enhanced customer satisfaction and loyalty" at bounding box center [553, 276] width 570 height 37
click at [268, 253] on input "b. Enhanced customer satisfaction and loyalty" at bounding box center [268, 247] width 0 height 11
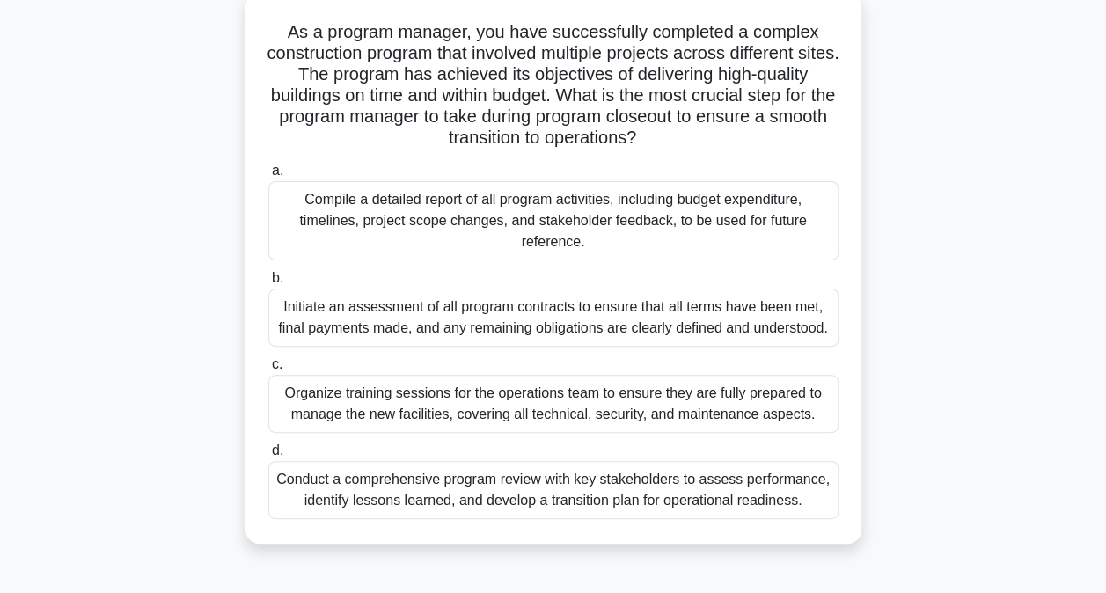
scroll to position [111, 0]
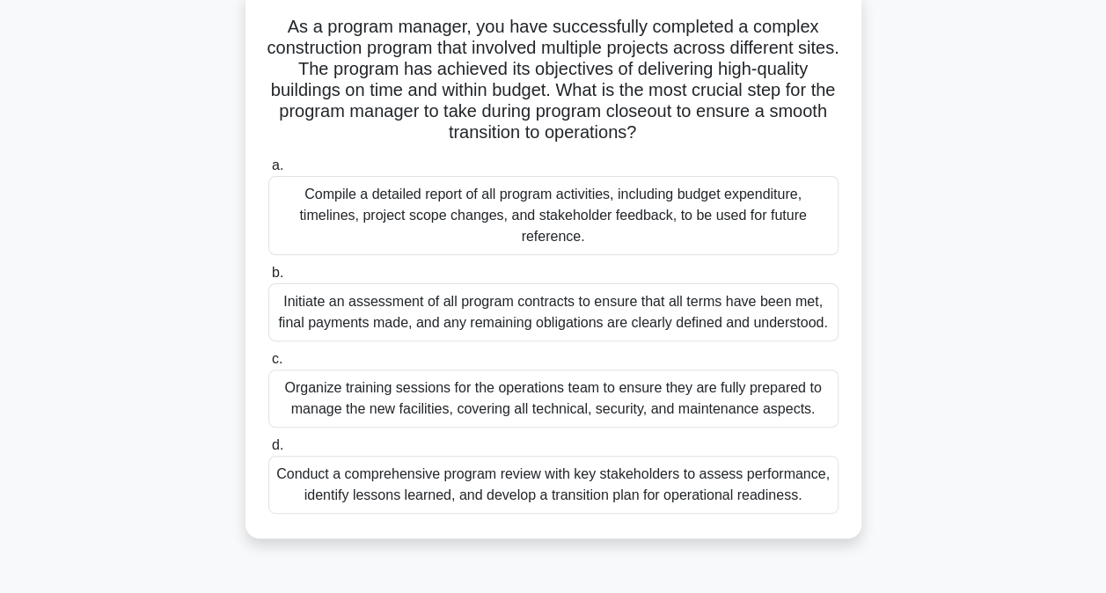
click at [361, 486] on div "Conduct a comprehensive program review with key stakeholders to assess performa…" at bounding box center [553, 485] width 570 height 58
click at [268, 451] on input "d. Conduct a comprehensive program review with key stakeholders to assess perfo…" at bounding box center [268, 445] width 0 height 11
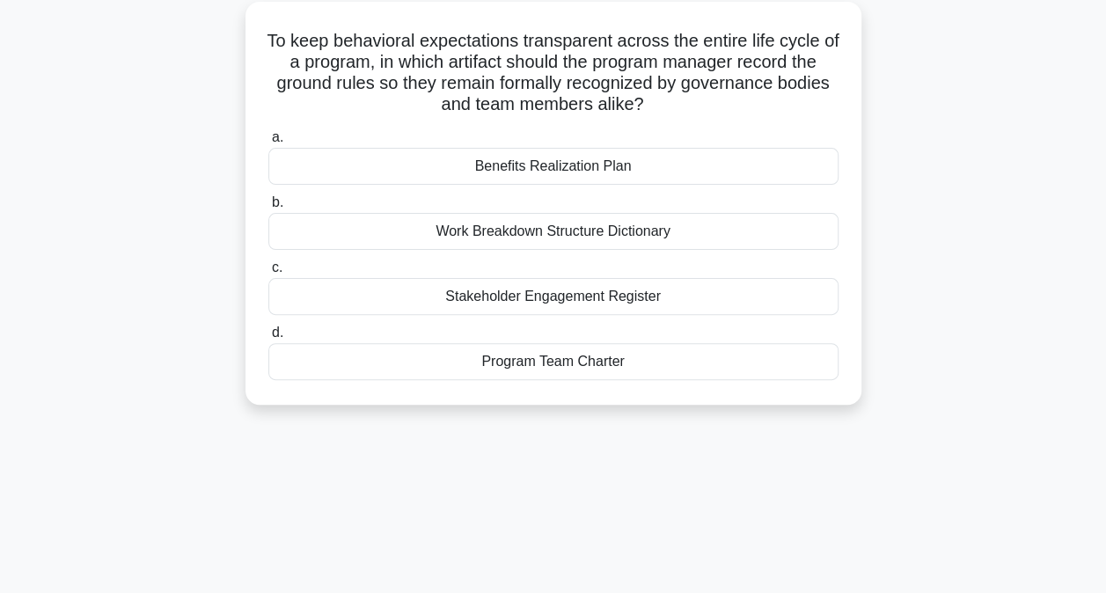
scroll to position [102, 0]
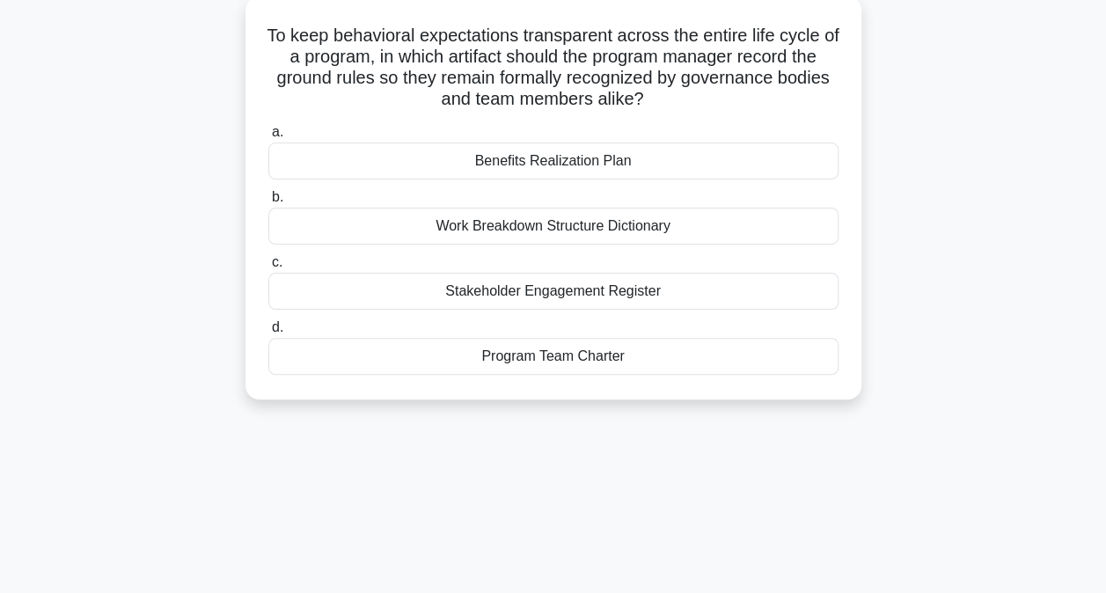
click at [551, 361] on div "Program Team Charter" at bounding box center [553, 356] width 570 height 37
click at [268, 333] on input "d. Program Team Charter" at bounding box center [268, 327] width 0 height 11
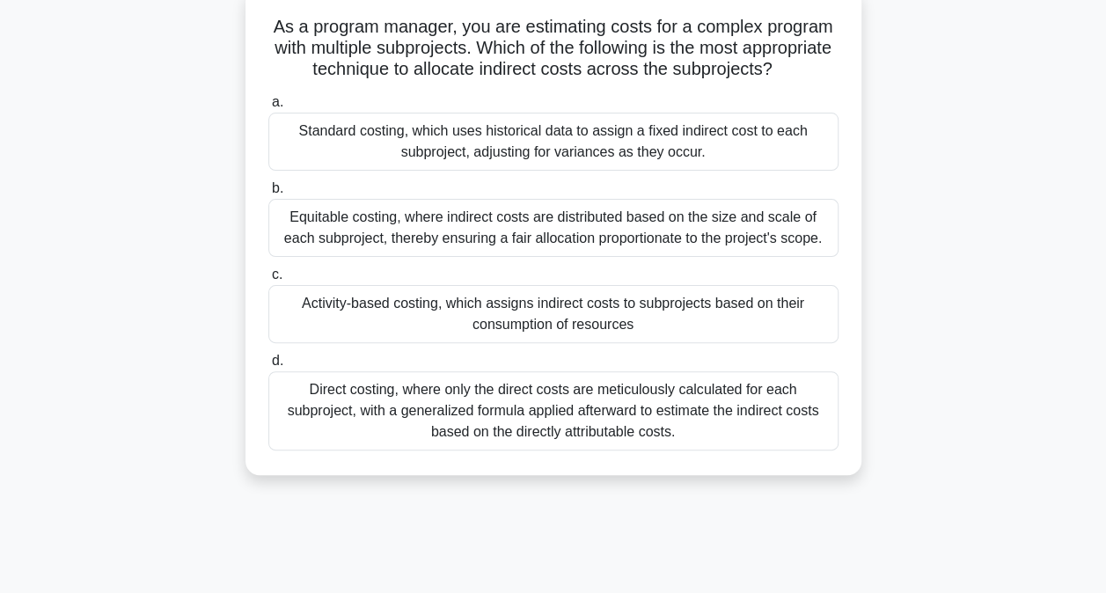
scroll to position [114, 0]
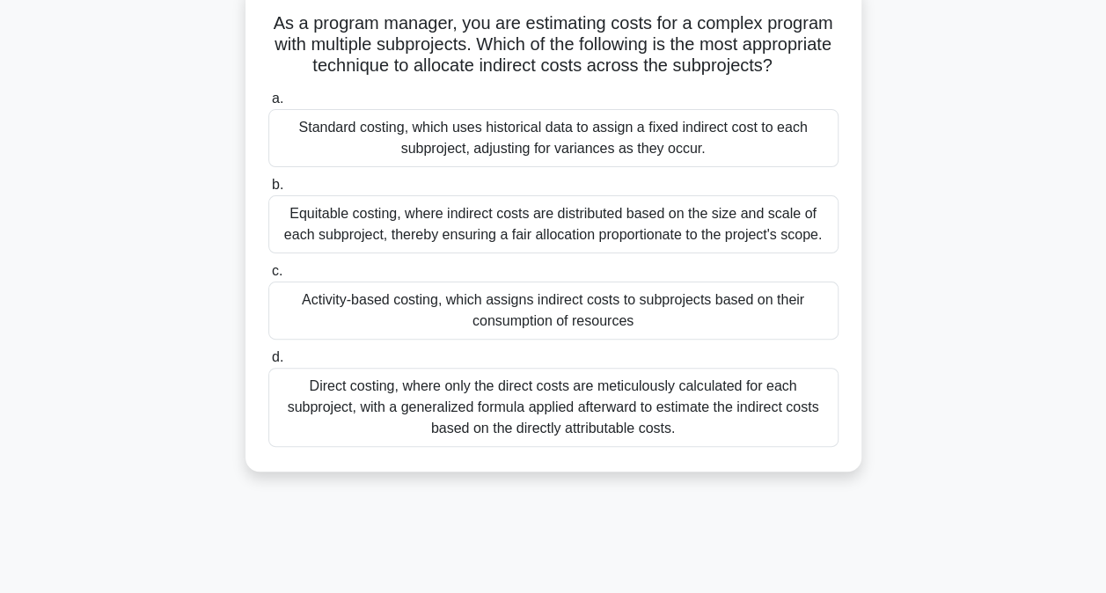
click at [525, 336] on div "Activity-based costing, which assigns indirect costs to subprojects based on th…" at bounding box center [553, 310] width 570 height 58
click at [268, 277] on input "c. Activity-based costing, which assigns indirect costs to subprojects based on…" at bounding box center [268, 271] width 0 height 11
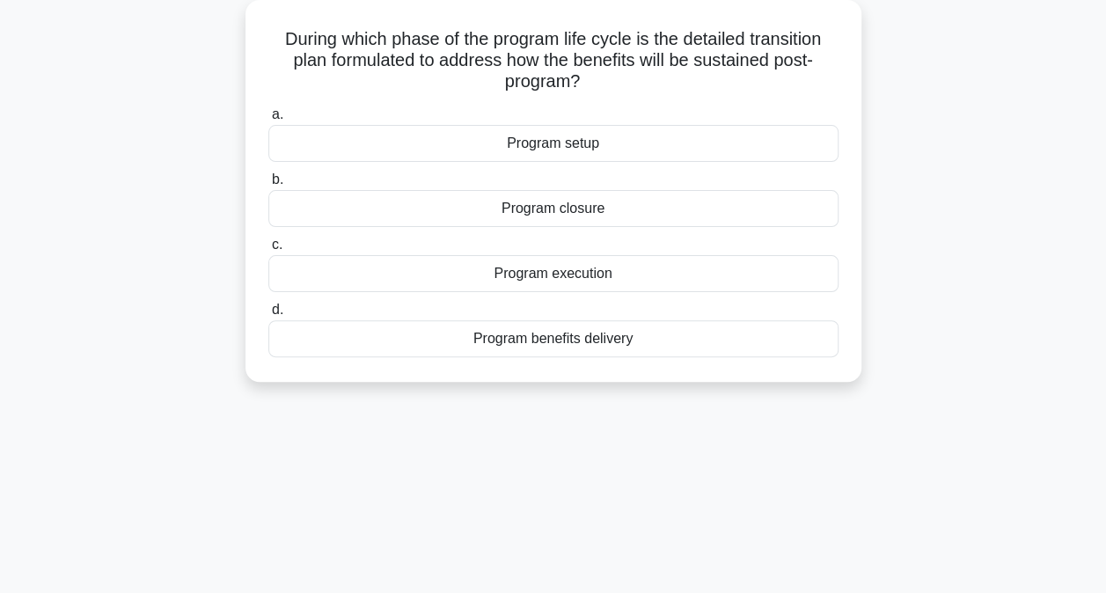
scroll to position [104, 0]
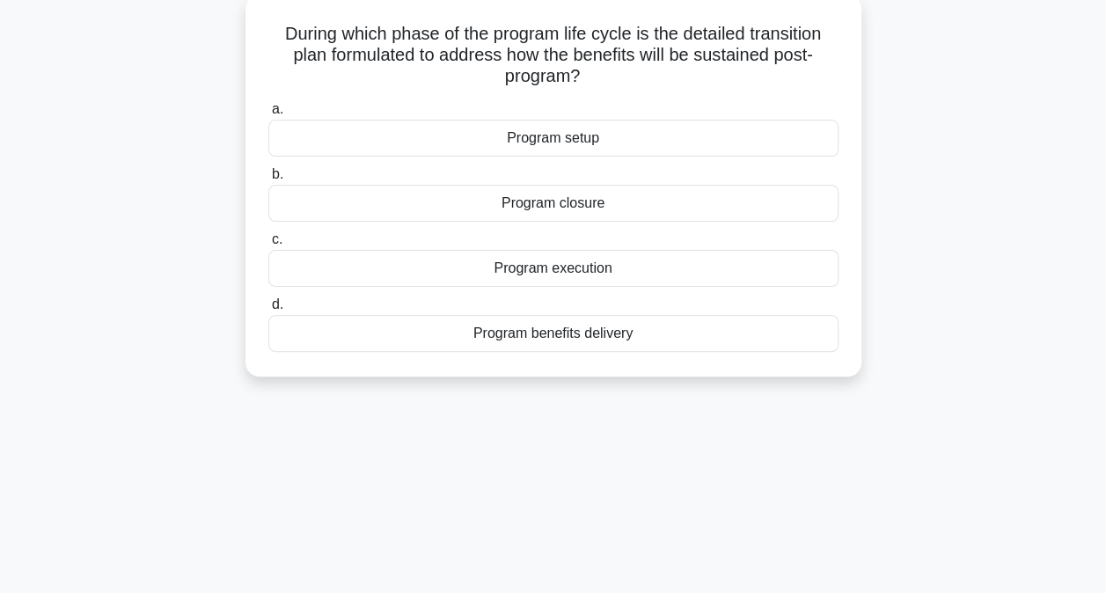
click at [520, 208] on div "Program closure" at bounding box center [553, 203] width 570 height 37
click at [268, 180] on input "b. Program closure" at bounding box center [268, 174] width 0 height 11
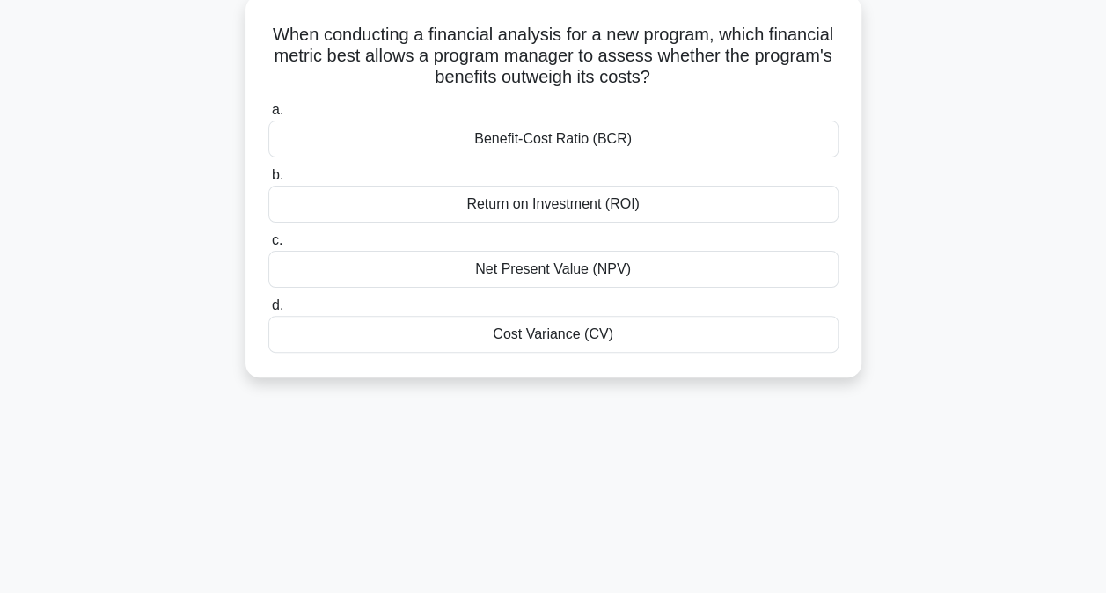
scroll to position [108, 0]
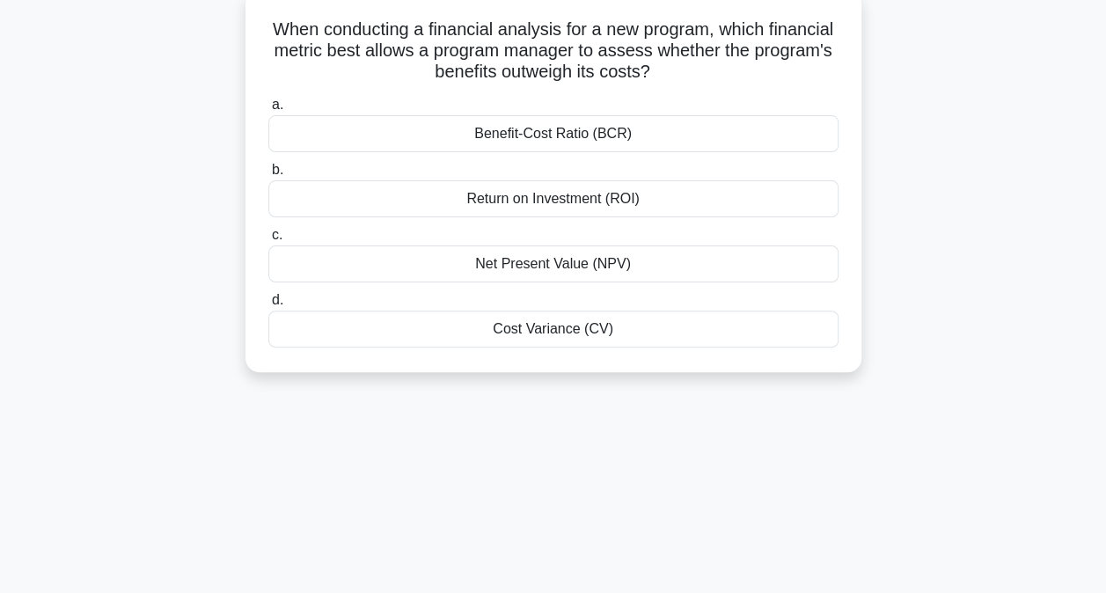
click at [518, 142] on div "Benefit-Cost Ratio (BCR)" at bounding box center [553, 133] width 570 height 37
click at [268, 111] on input "a. Benefit-Cost Ratio (BCR)" at bounding box center [268, 104] width 0 height 11
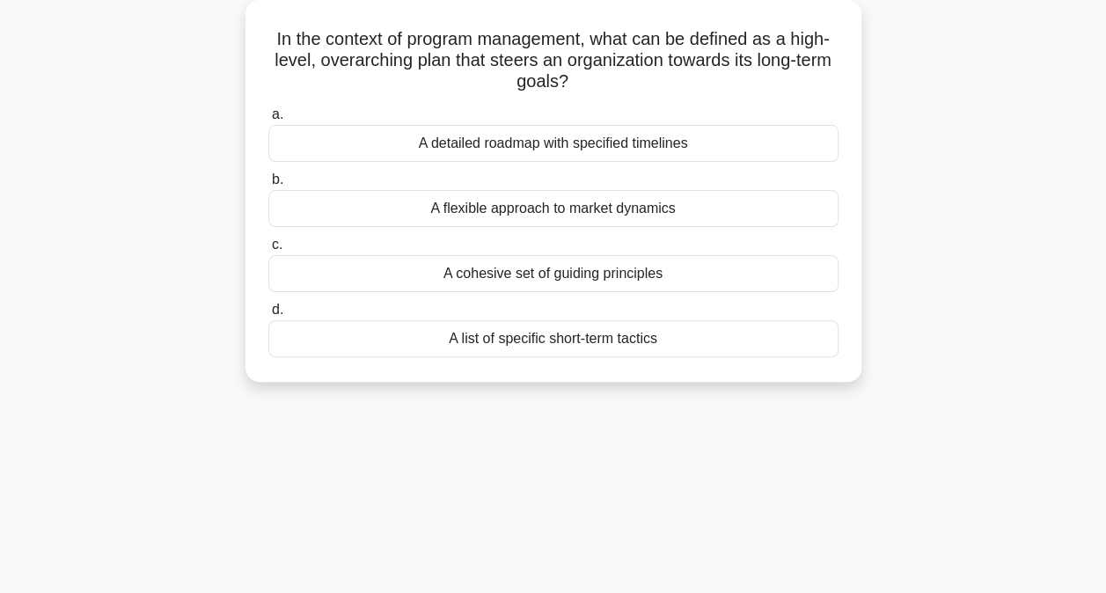
scroll to position [105, 0]
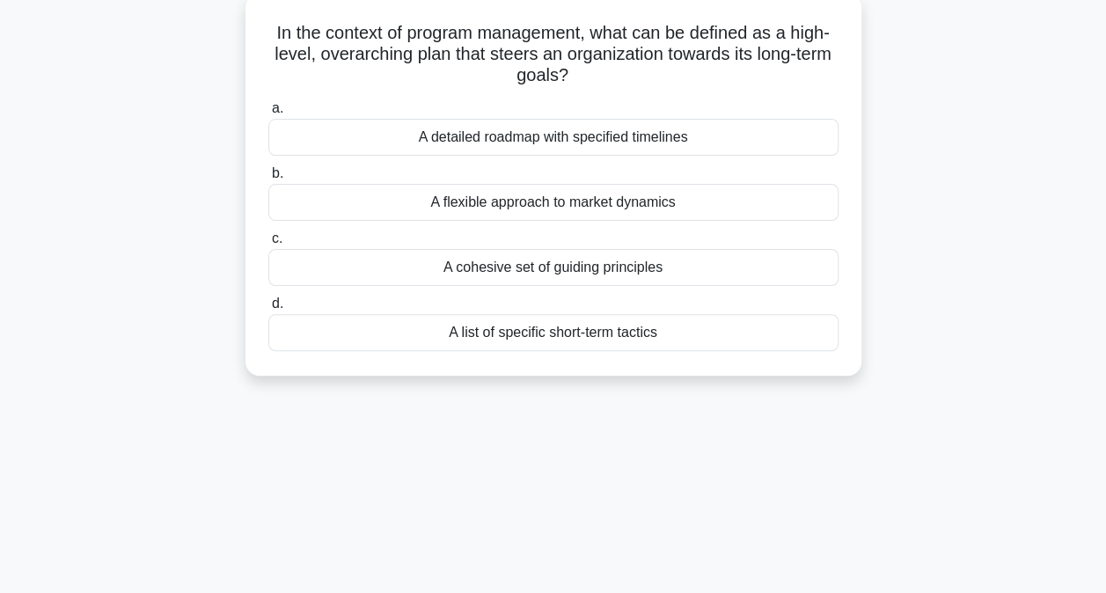
click at [491, 270] on div "A cohesive set of guiding principles" at bounding box center [553, 267] width 570 height 37
click at [268, 245] on input "c. A cohesive set of guiding principles" at bounding box center [268, 238] width 0 height 11
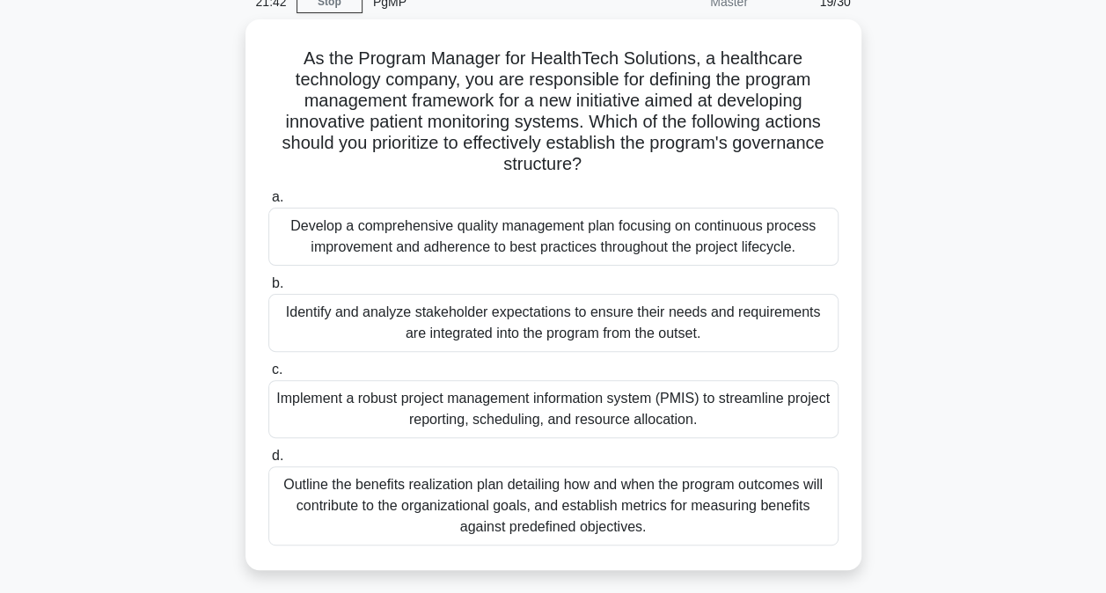
scroll to position [84, 0]
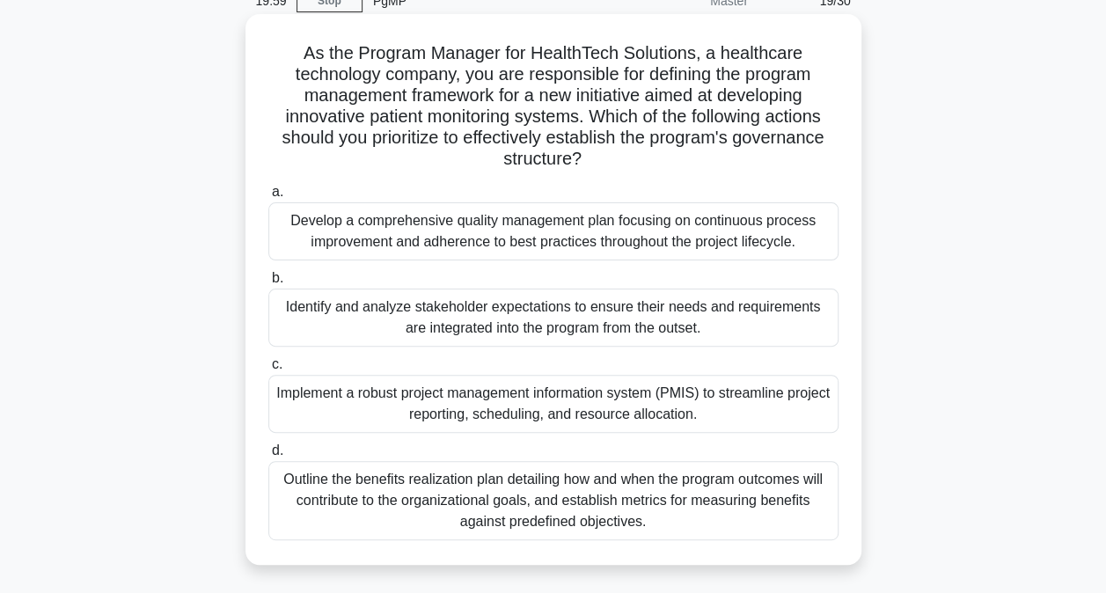
click at [398, 318] on div "Identify and analyze stakeholder expectations to ensure their needs and require…" at bounding box center [553, 317] width 570 height 58
click at [268, 284] on input "b. Identify and analyze stakeholder expectations to ensure their needs and requ…" at bounding box center [268, 278] width 0 height 11
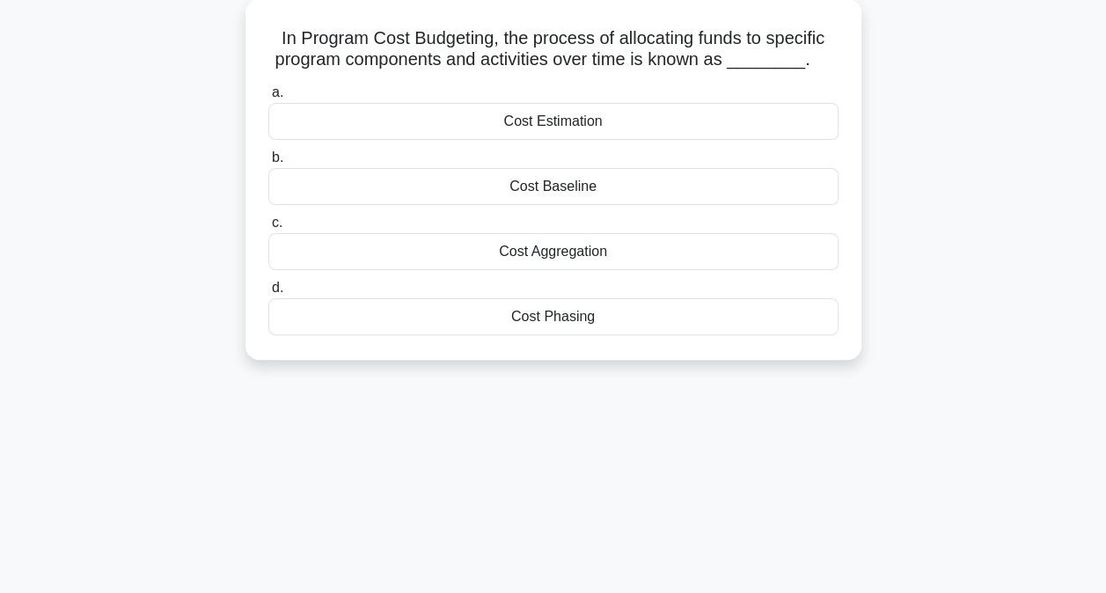
scroll to position [111, 0]
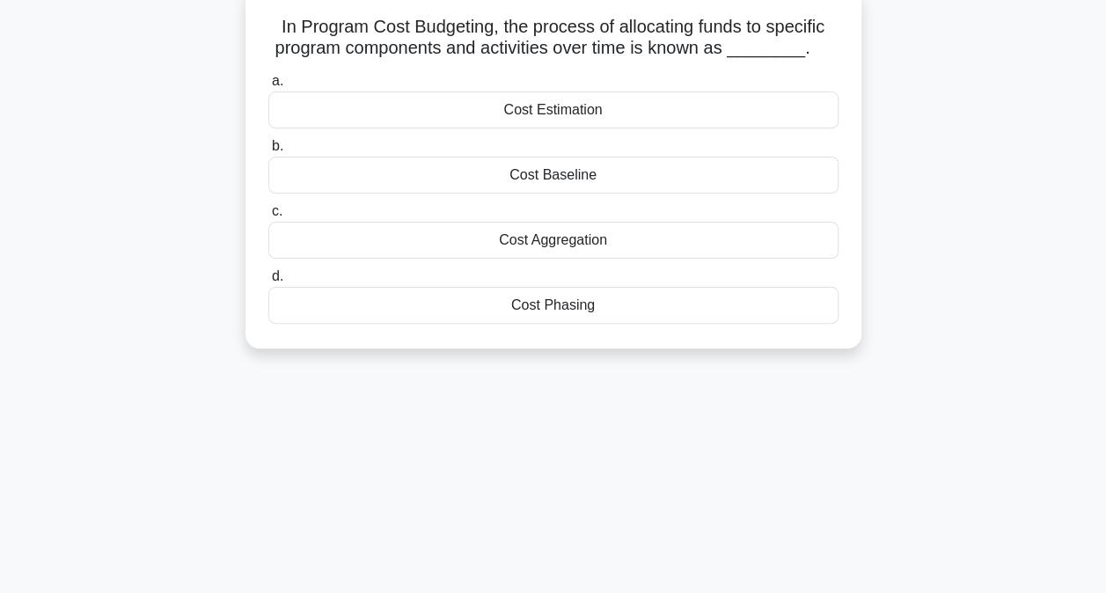
click at [549, 306] on div "Cost Phasing" at bounding box center [553, 305] width 570 height 37
click at [268, 282] on input "d. Cost Phasing" at bounding box center [268, 276] width 0 height 11
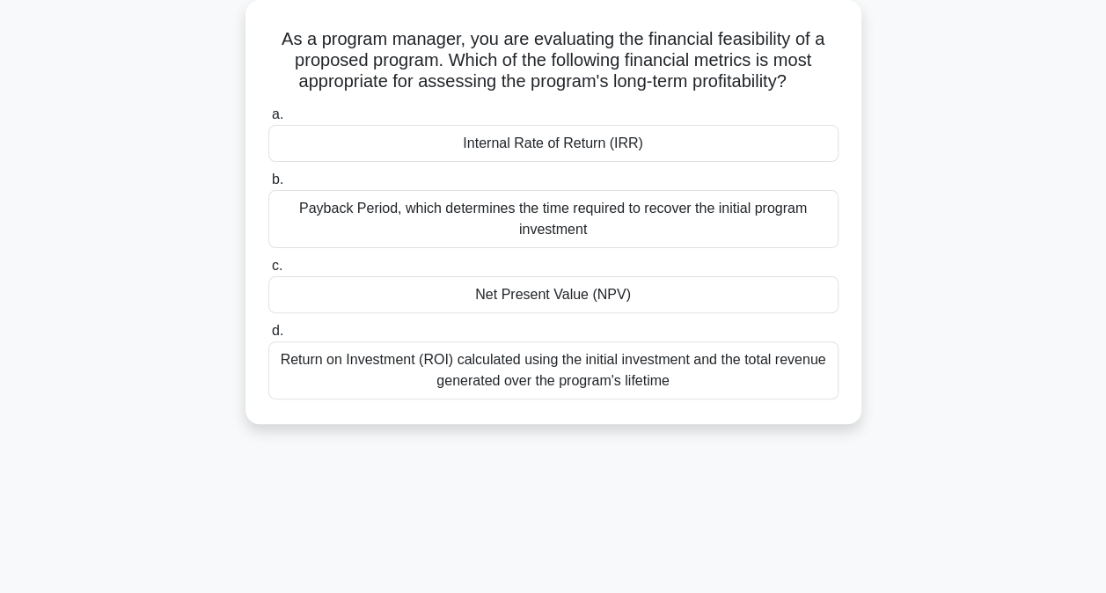
scroll to position [104, 0]
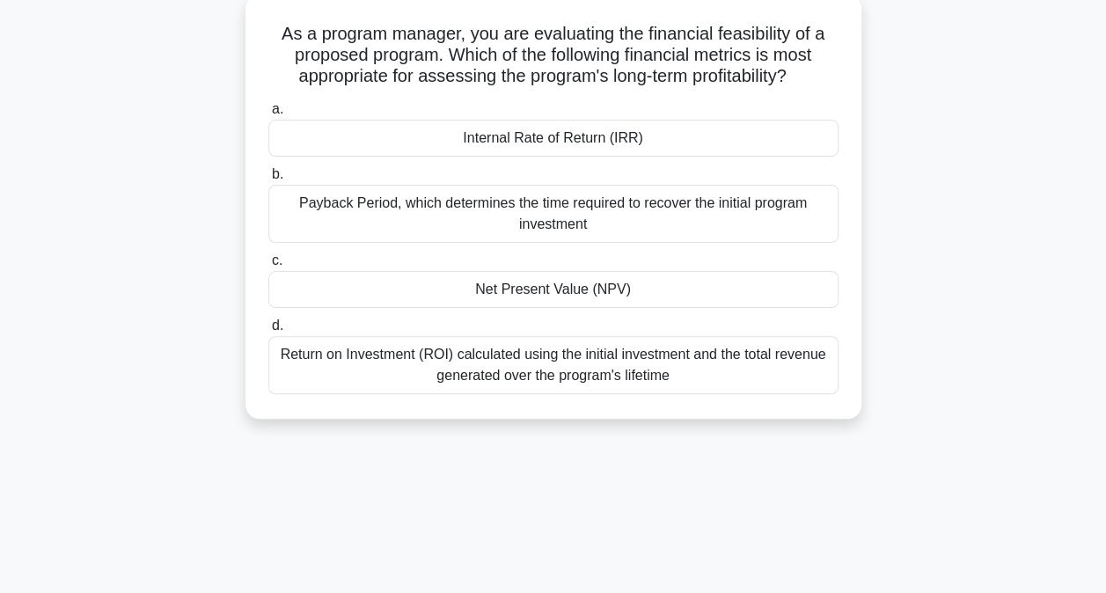
click at [519, 292] on div "Net Present Value (NPV)" at bounding box center [553, 289] width 570 height 37
click at [268, 267] on input "c. Net Present Value (NPV)" at bounding box center [268, 260] width 0 height 11
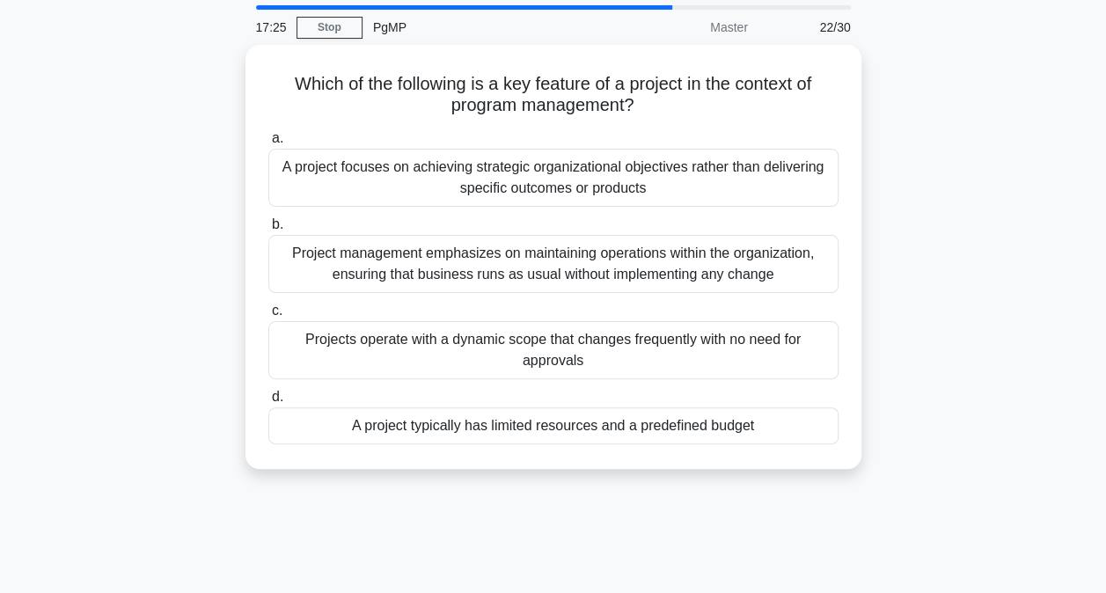
scroll to position [59, 0]
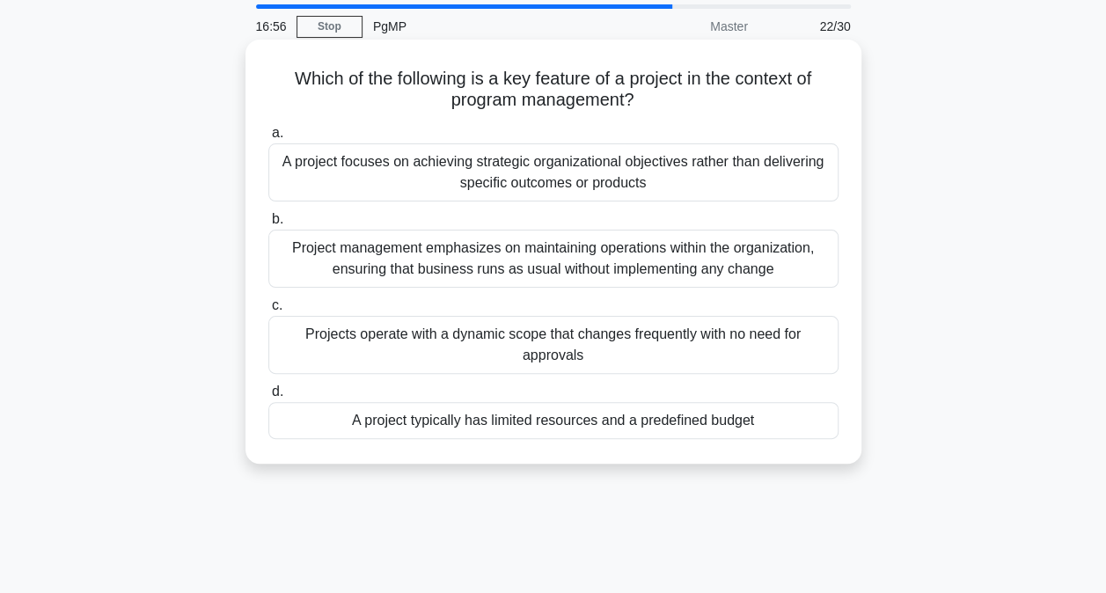
click at [486, 422] on div "A project typically has limited resources and a predefined budget" at bounding box center [553, 420] width 570 height 37
click at [268, 398] on input "d. A project typically has limited resources and a predefined budget" at bounding box center [268, 391] width 0 height 11
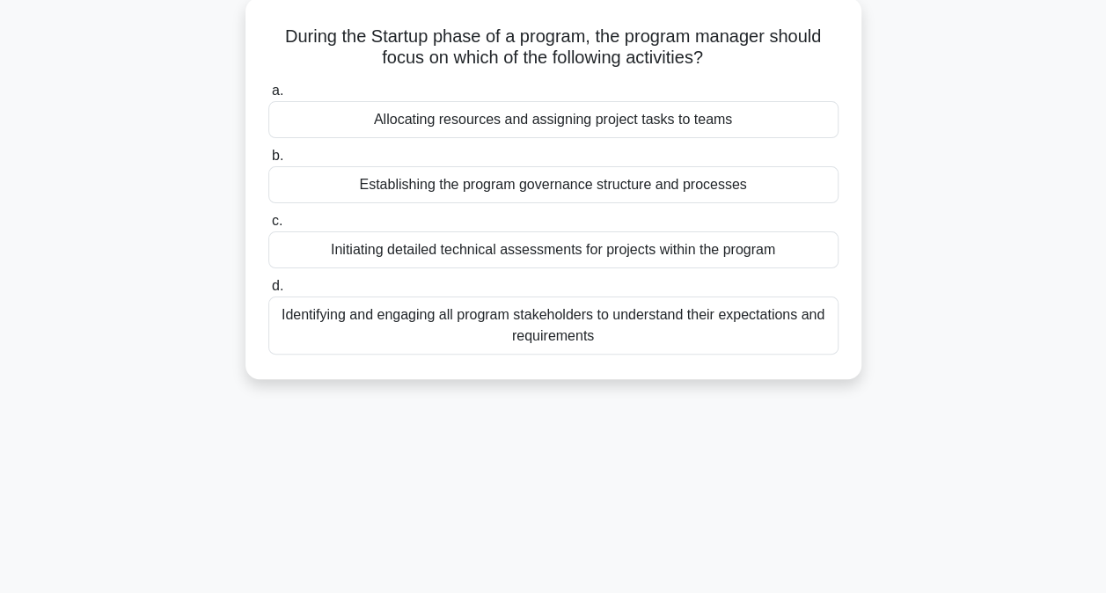
scroll to position [108, 0]
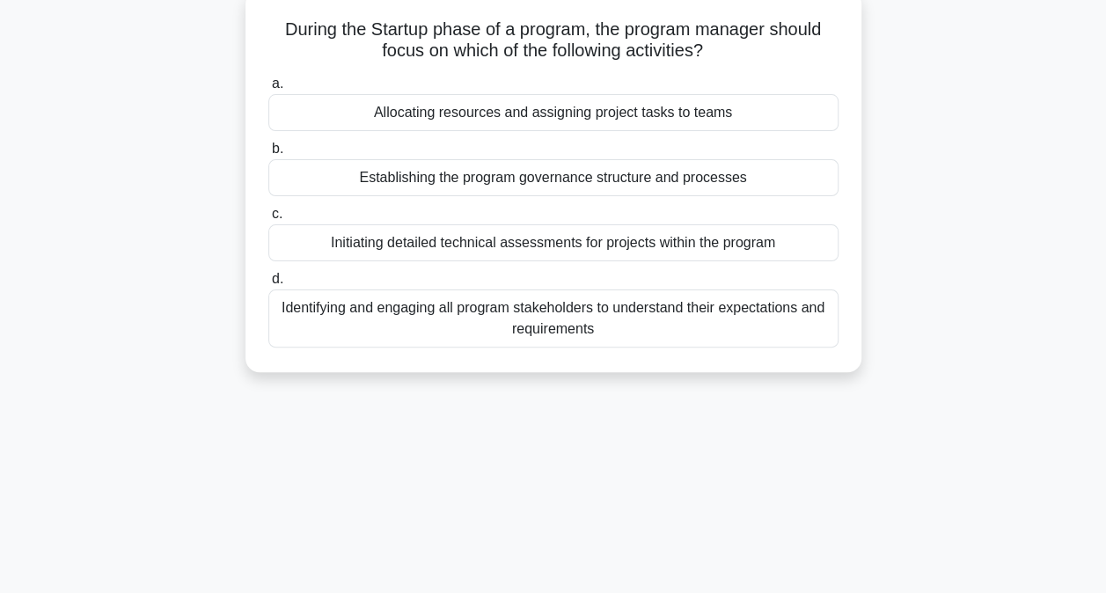
click at [554, 320] on div "Identifying and engaging all program stakeholders to understand their expectati…" at bounding box center [553, 318] width 570 height 58
click at [268, 285] on input "d. Identifying and engaging all program stakeholders to understand their expect…" at bounding box center [268, 279] width 0 height 11
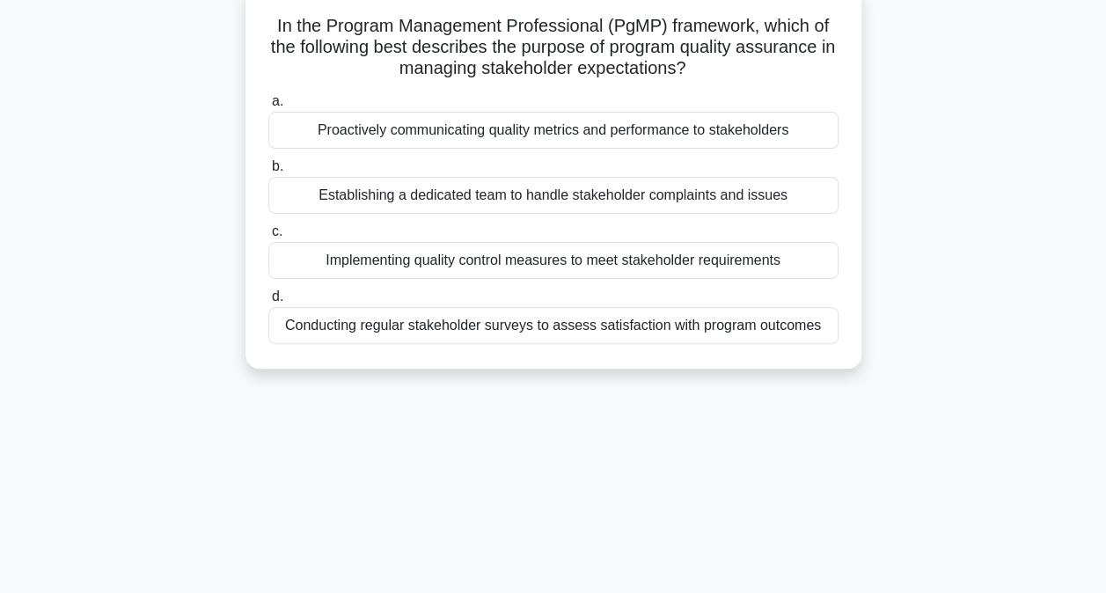
scroll to position [117, 0]
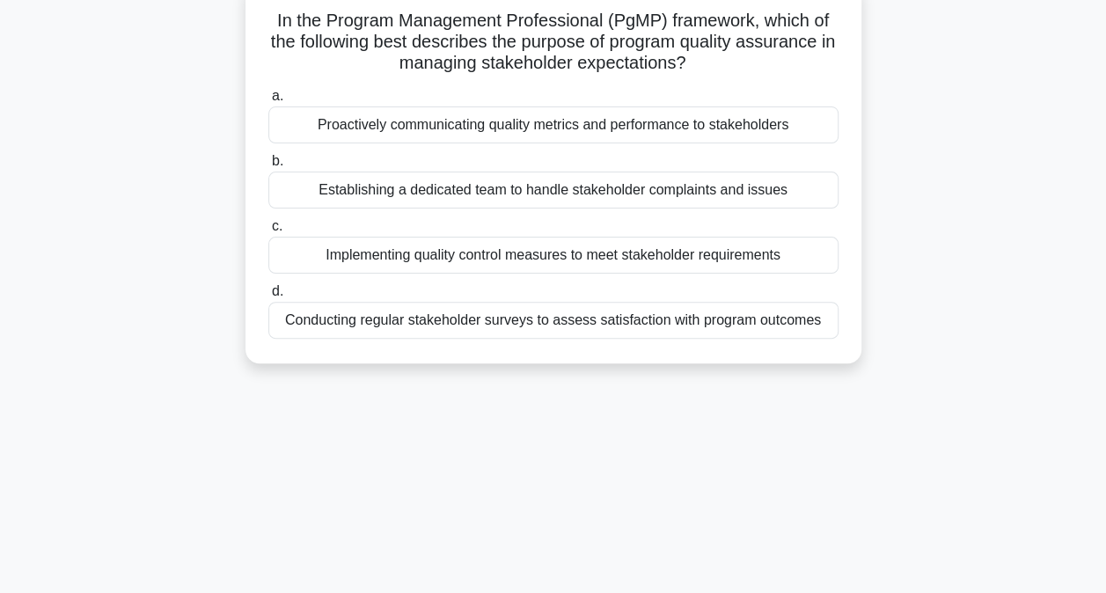
click at [464, 254] on div "Implementing quality control measures to meet stakeholder requirements" at bounding box center [553, 255] width 570 height 37
click at [268, 232] on input "c. Implementing quality control measures to meet stakeholder requirements" at bounding box center [268, 226] width 0 height 11
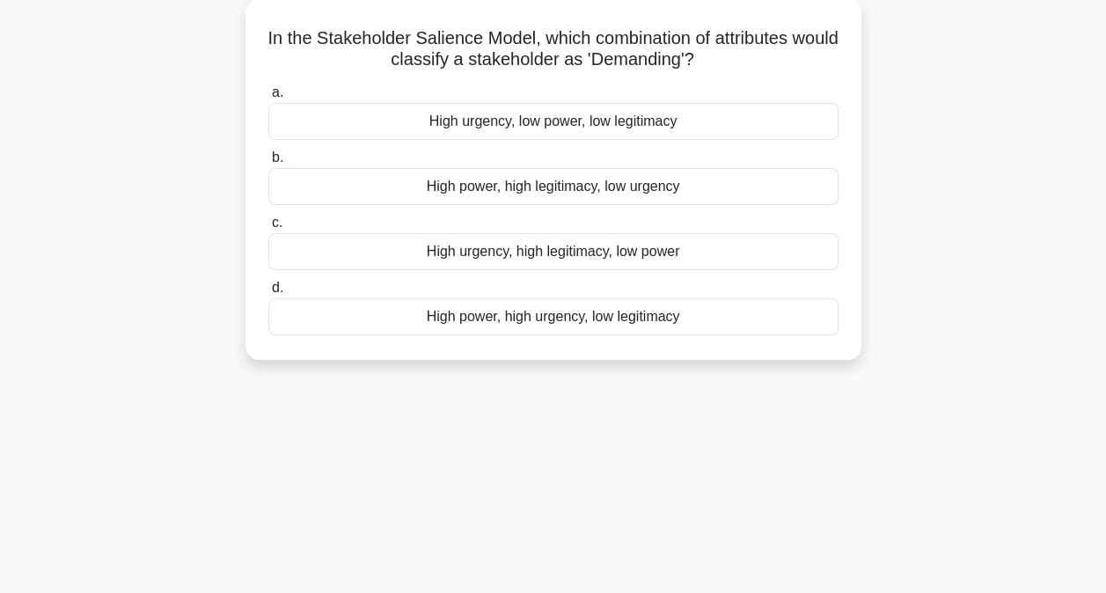
scroll to position [107, 0]
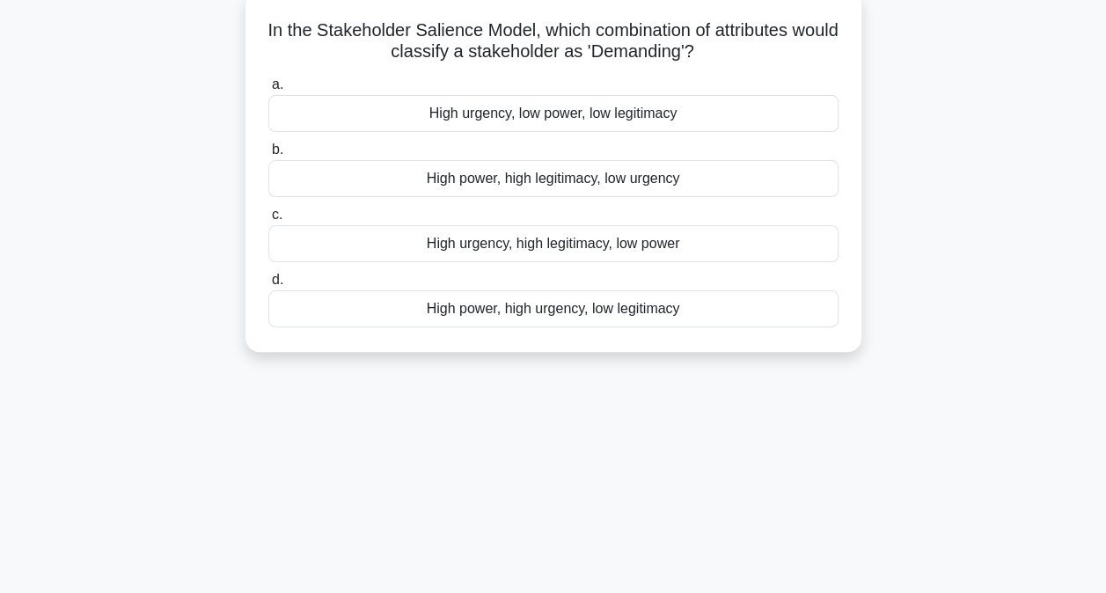
click at [451, 192] on div "High power, high legitimacy, low urgency" at bounding box center [553, 178] width 570 height 37
click at [268, 156] on input "b. High power, high legitimacy, low urgency" at bounding box center [268, 149] width 0 height 11
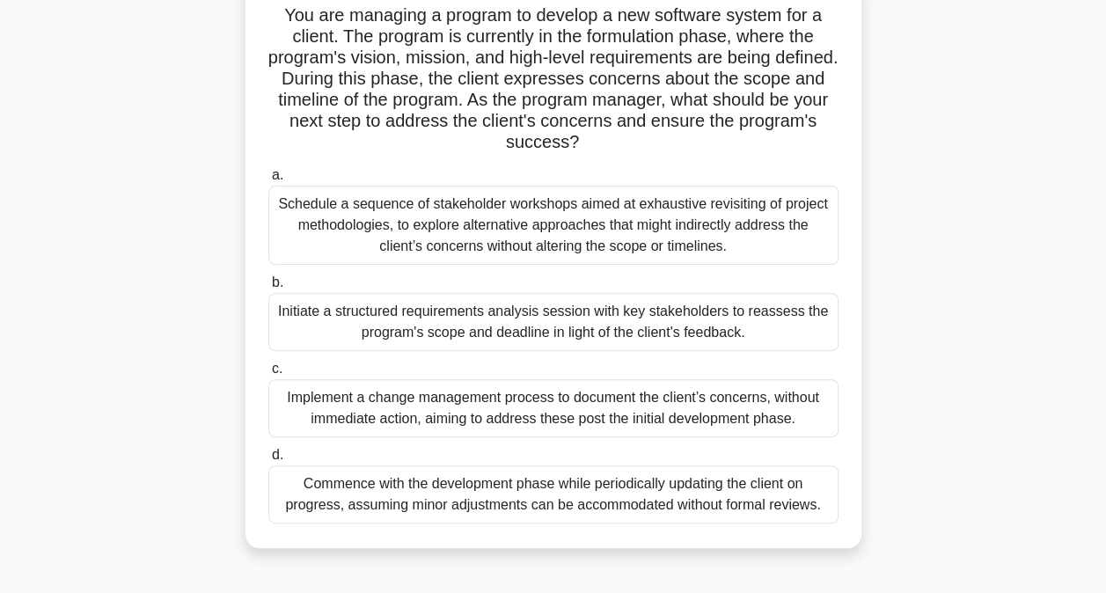
scroll to position [128, 0]
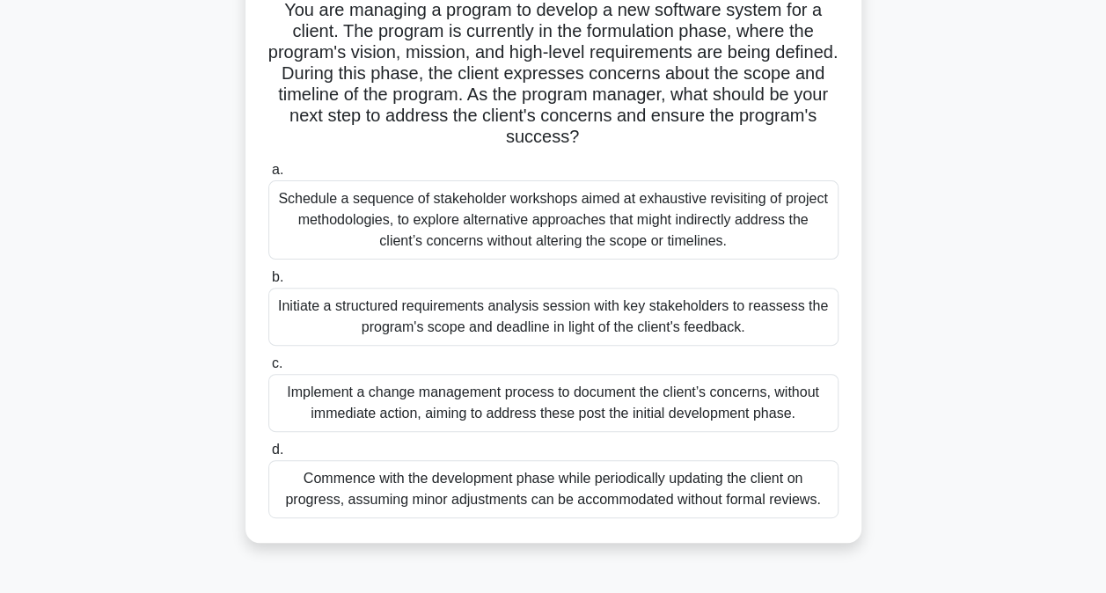
click at [384, 315] on div "Initiate a structured requirements analysis session with key stakeholders to re…" at bounding box center [553, 317] width 570 height 58
click at [268, 283] on input "b. Initiate a structured requirements analysis session with key stakeholders to…" at bounding box center [268, 277] width 0 height 11
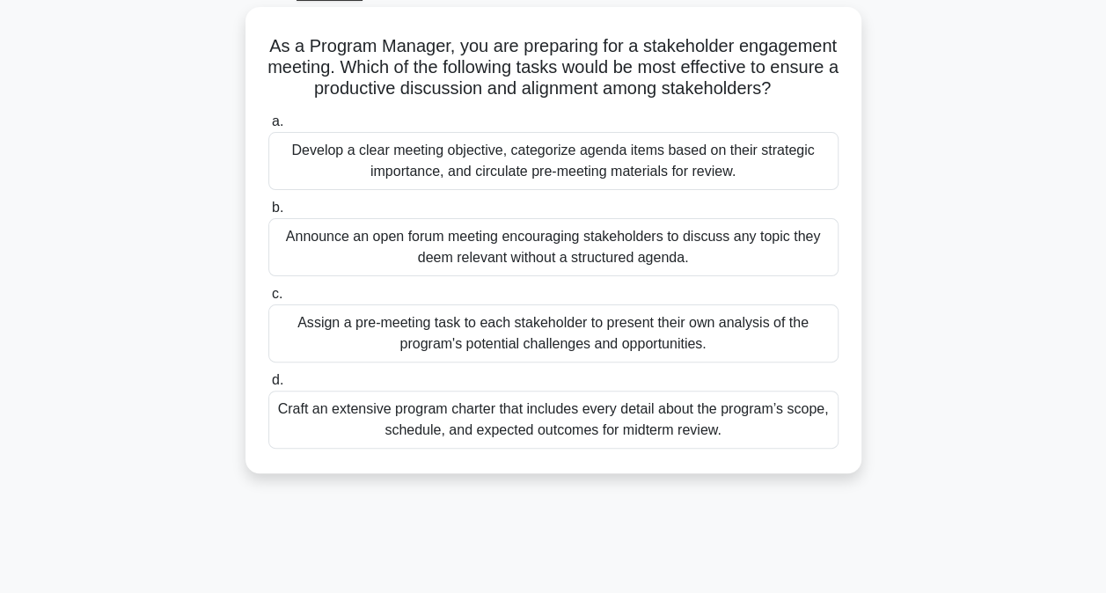
scroll to position [106, 0]
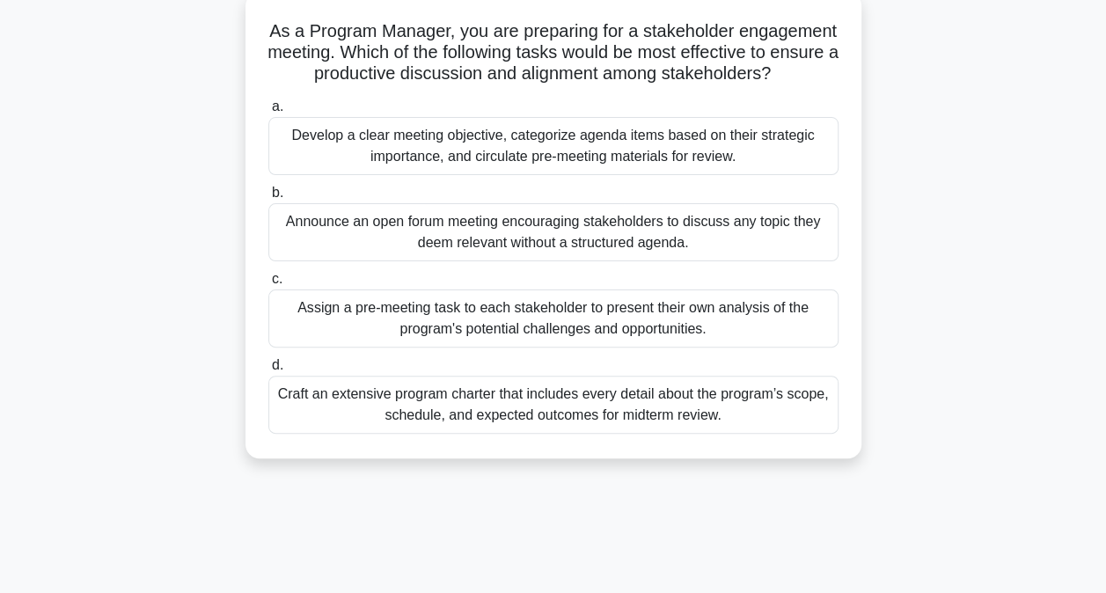
click at [445, 164] on div "Develop a clear meeting objective, categorize agenda items based on their strat…" at bounding box center [553, 146] width 570 height 58
click at [268, 113] on input "a. Develop a clear meeting objective, categorize agenda items based on their st…" at bounding box center [268, 106] width 0 height 11
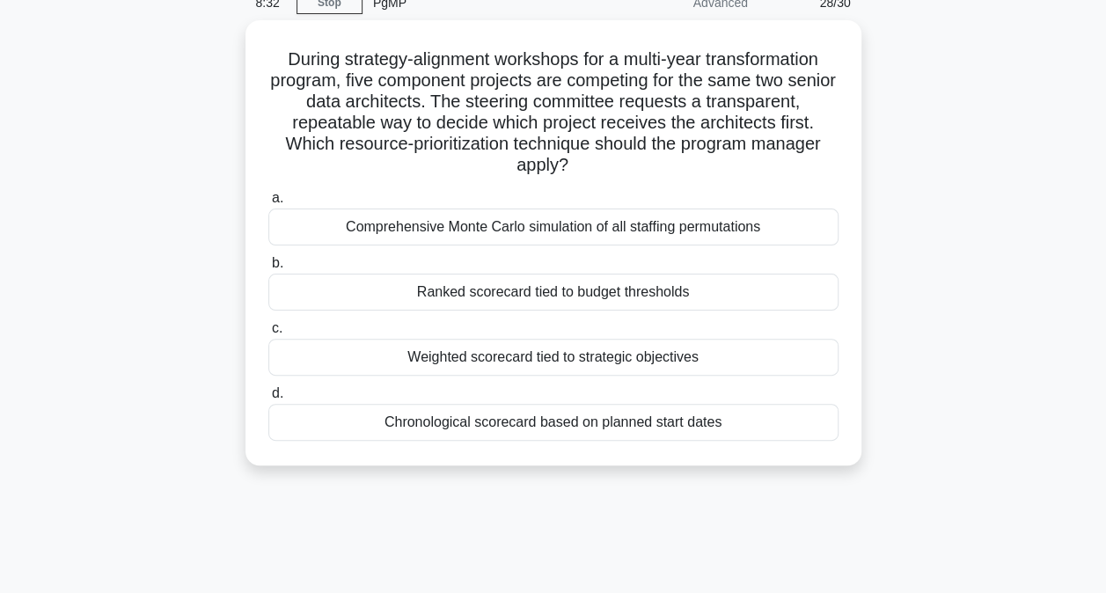
scroll to position [115, 0]
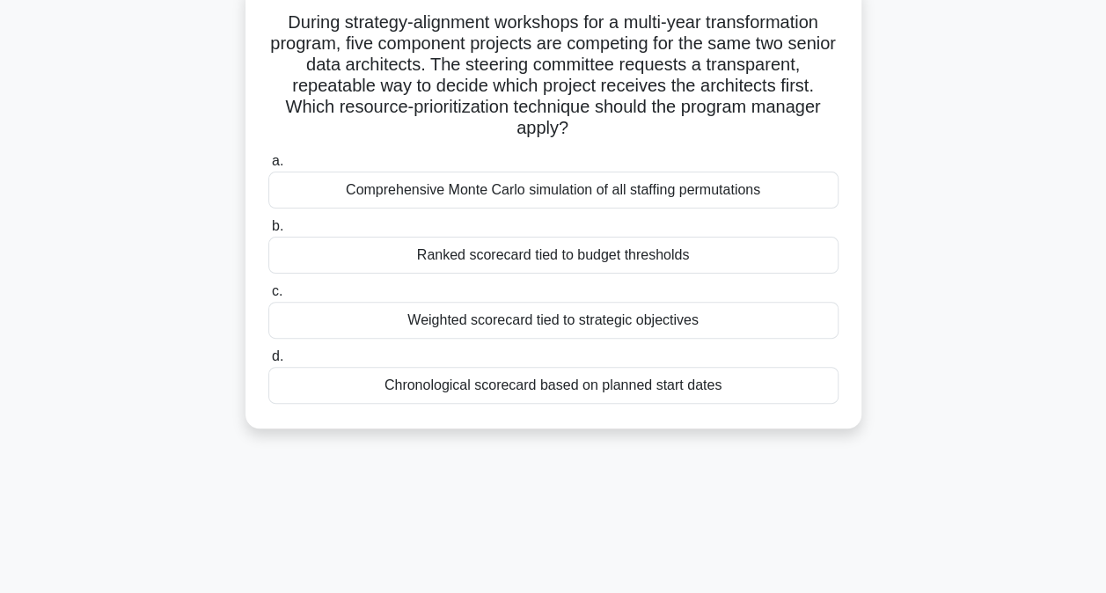
click at [566, 391] on div "Chronological scorecard based on planned start dates" at bounding box center [553, 385] width 570 height 37
click at [268, 362] on input "d. Chronological scorecard based on planned start dates" at bounding box center [268, 356] width 0 height 11
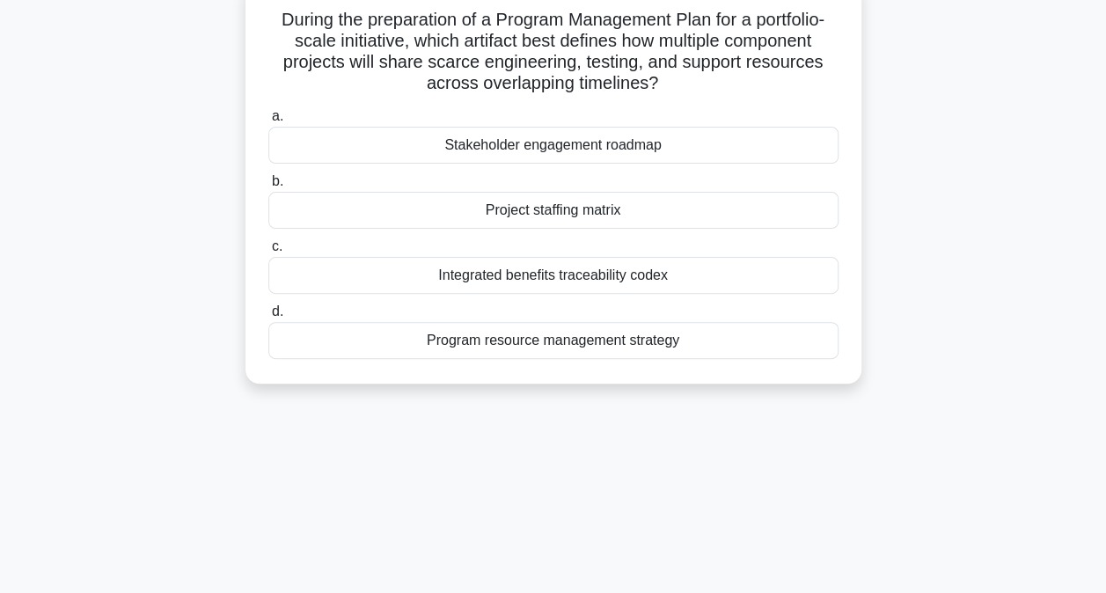
scroll to position [123, 0]
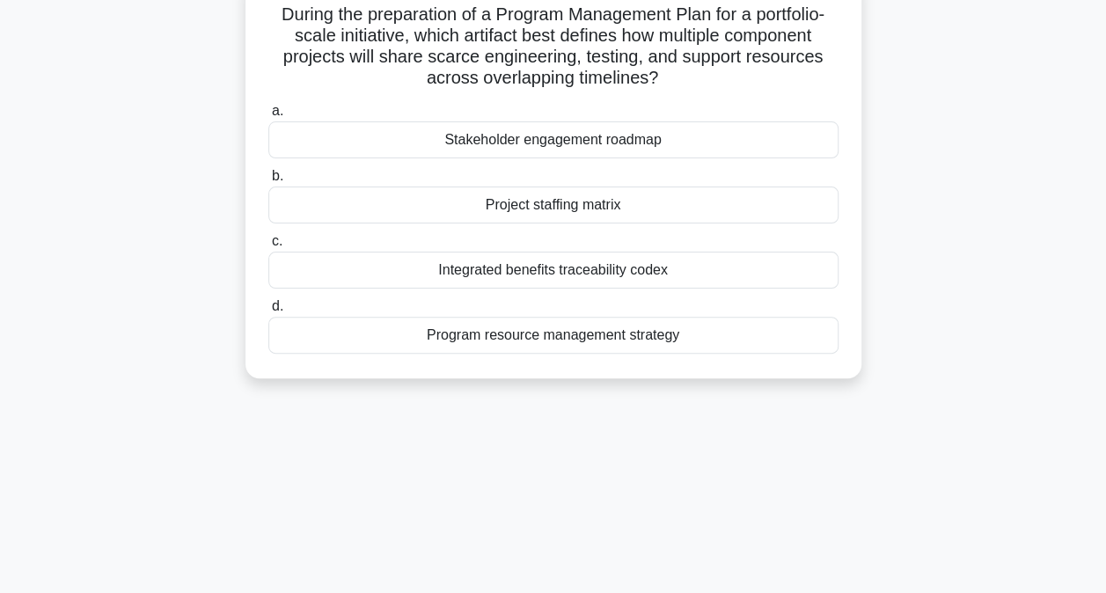
click at [552, 274] on div "Integrated benefits traceability codex" at bounding box center [553, 270] width 570 height 37
click at [268, 247] on input "c. Integrated benefits traceability codex" at bounding box center [268, 241] width 0 height 11
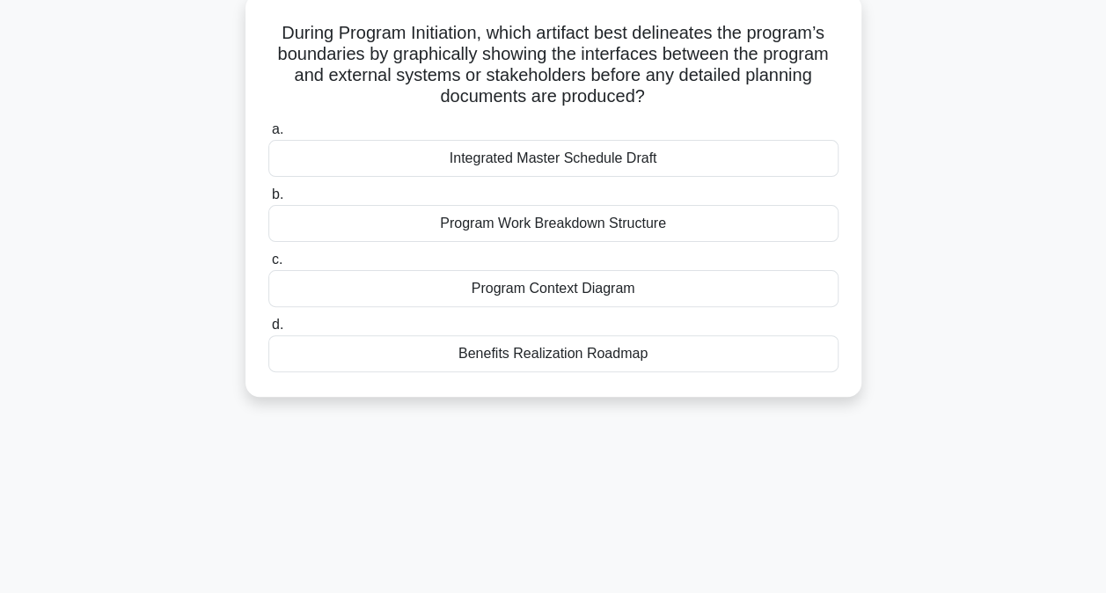
scroll to position [111, 0]
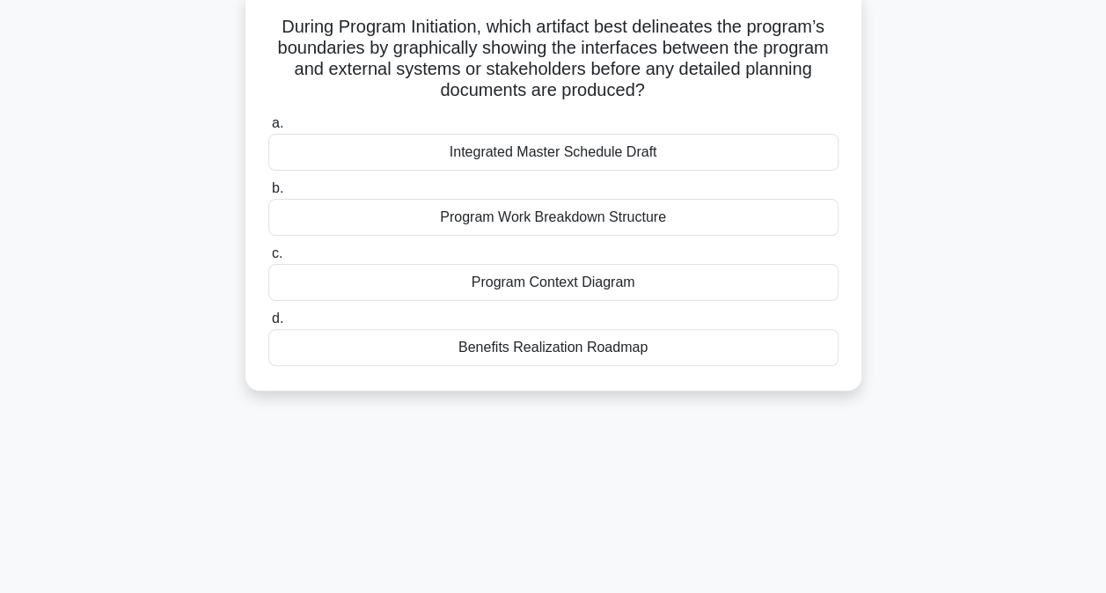
click at [580, 348] on div "Benefits Realization Roadmap" at bounding box center [553, 347] width 570 height 37
click at [268, 325] on input "d. Benefits Realization Roadmap" at bounding box center [268, 318] width 0 height 11
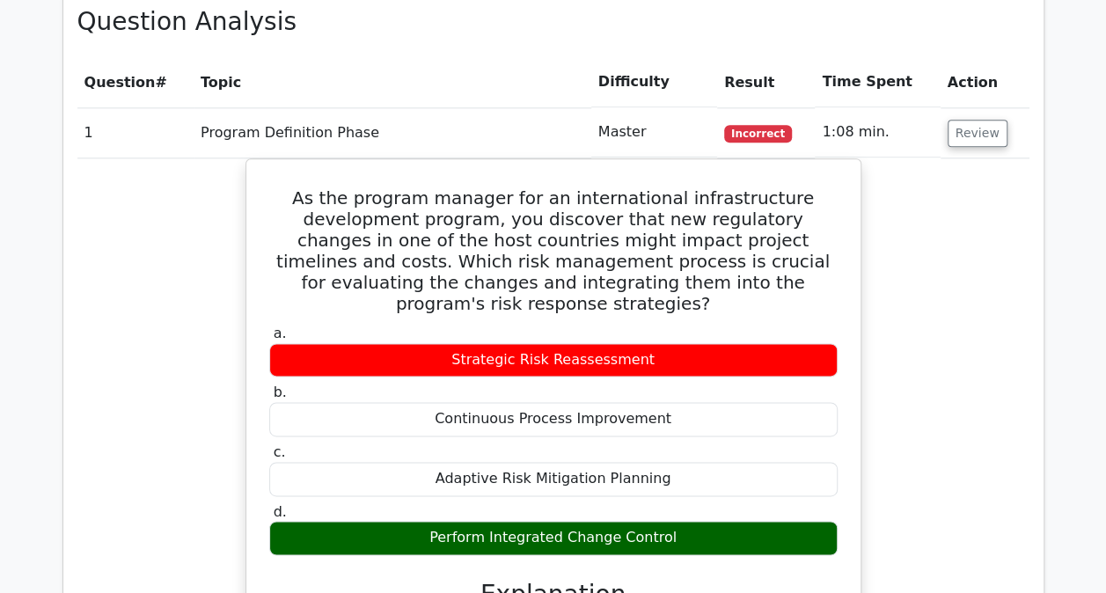
scroll to position [1021, 0]
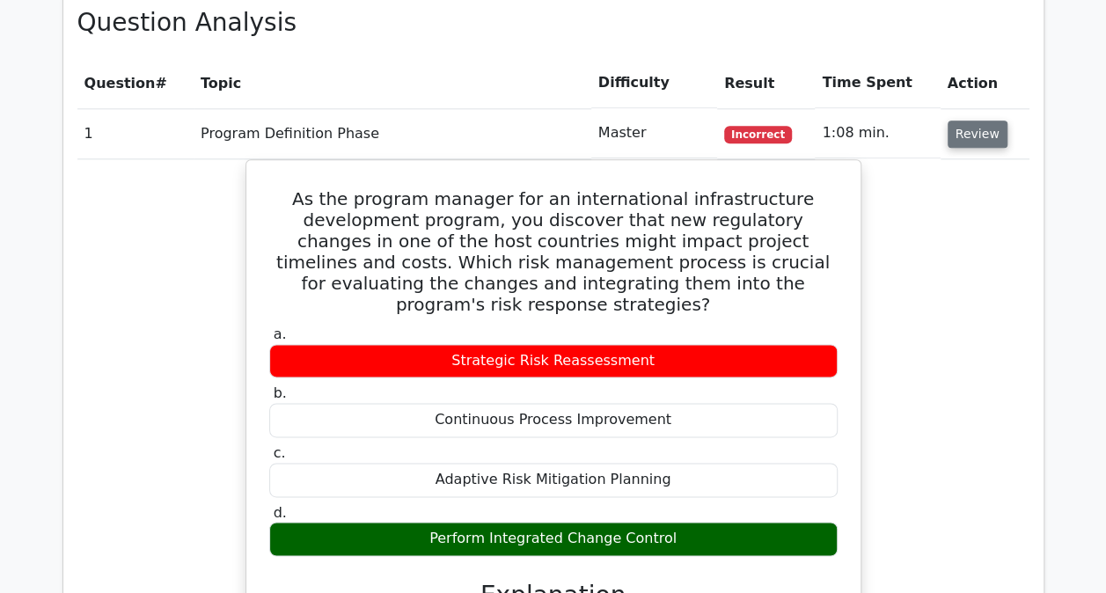
click at [975, 139] on button "Review" at bounding box center [977, 133] width 60 height 27
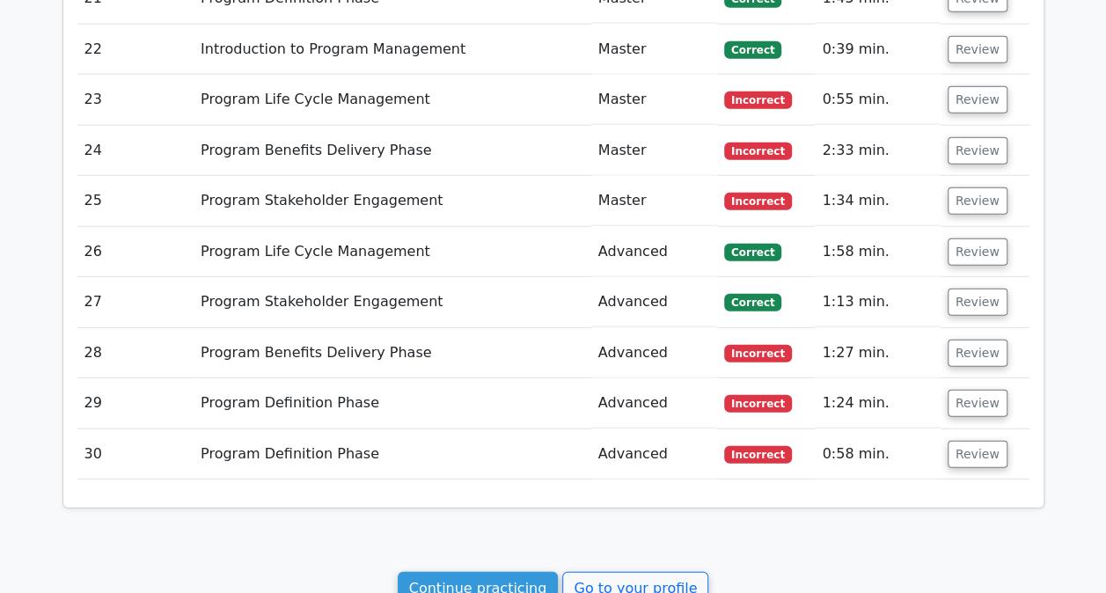
scroll to position [2267, 0]
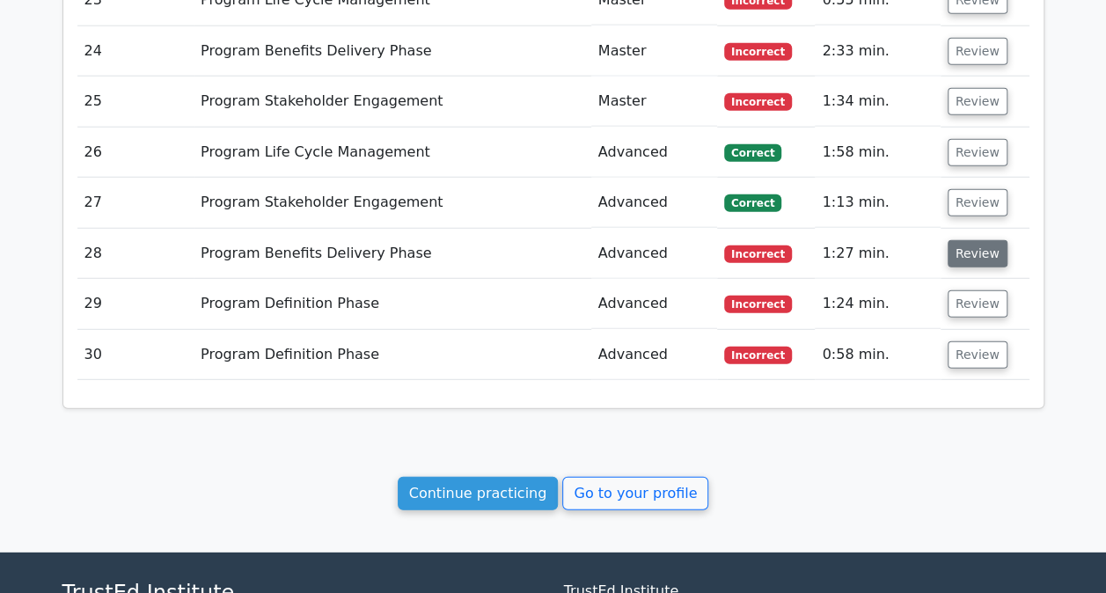
click at [980, 252] on button "Review" at bounding box center [977, 253] width 60 height 27
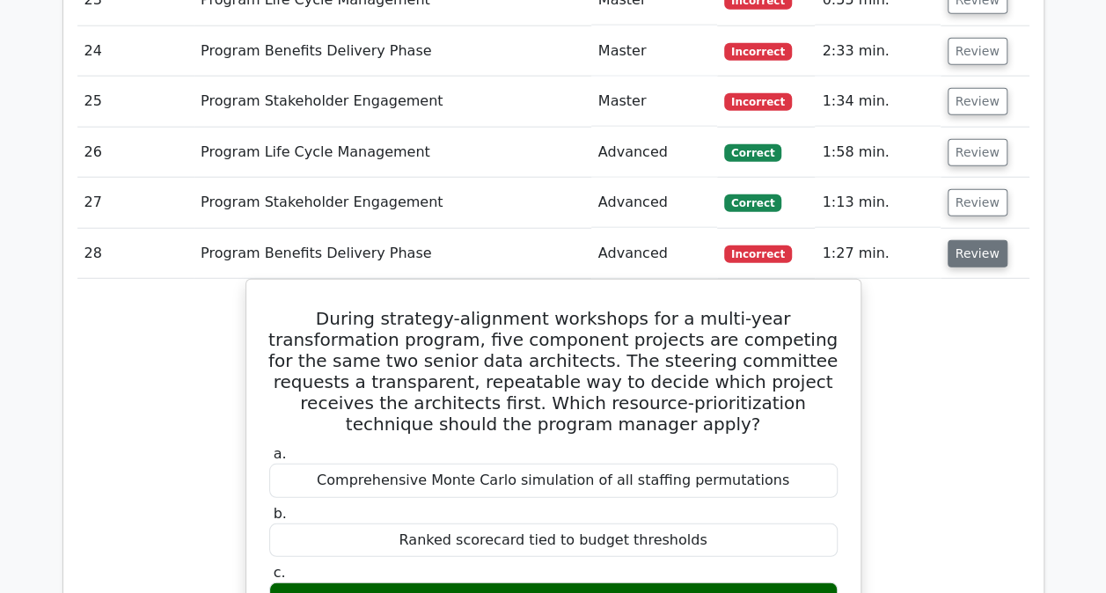
scroll to position [2362, 0]
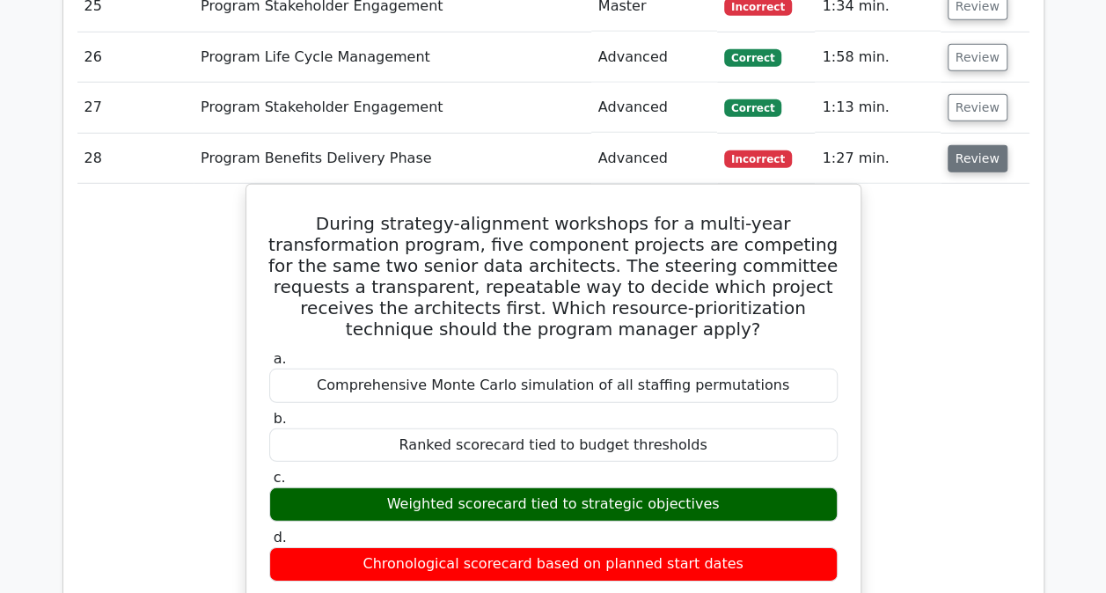
click at [959, 155] on button "Review" at bounding box center [977, 158] width 60 height 27
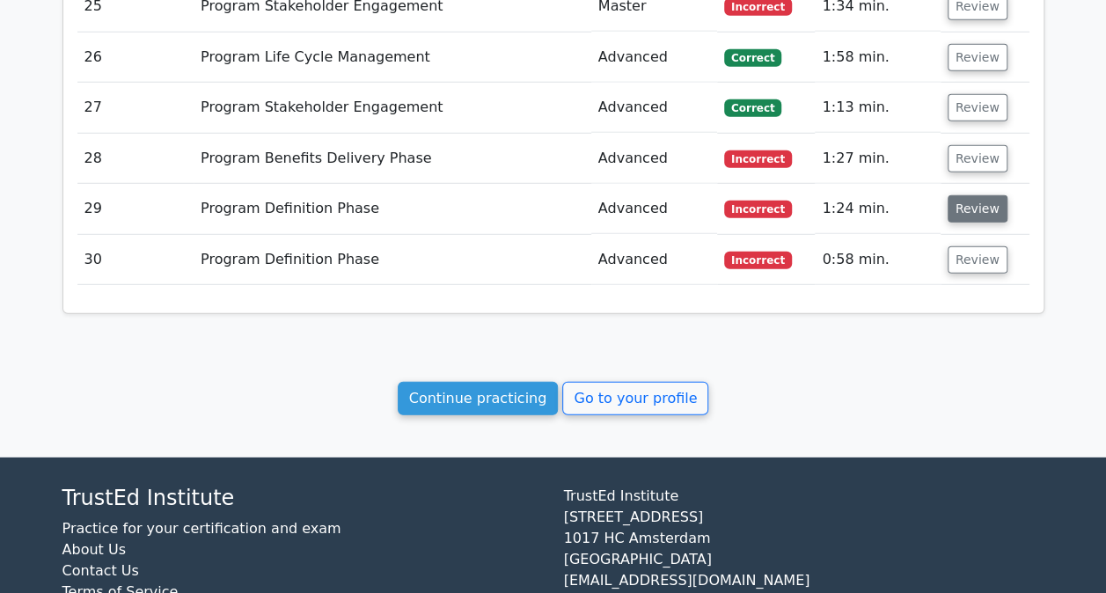
click at [962, 201] on button "Review" at bounding box center [977, 208] width 60 height 27
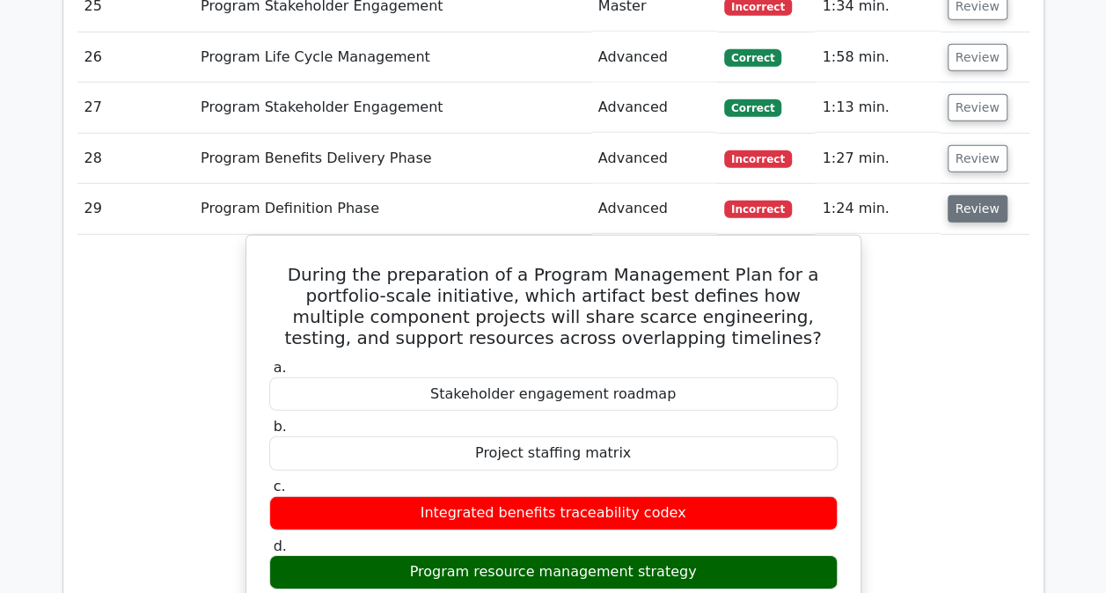
click at [962, 195] on button "Review" at bounding box center [977, 208] width 60 height 27
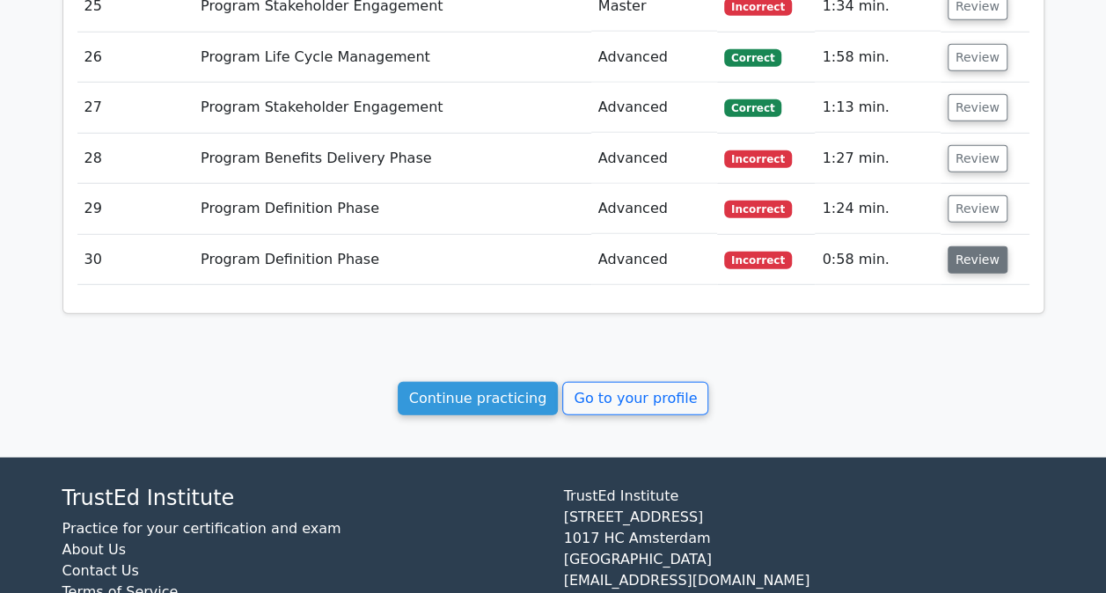
click at [963, 246] on button "Review" at bounding box center [977, 259] width 60 height 27
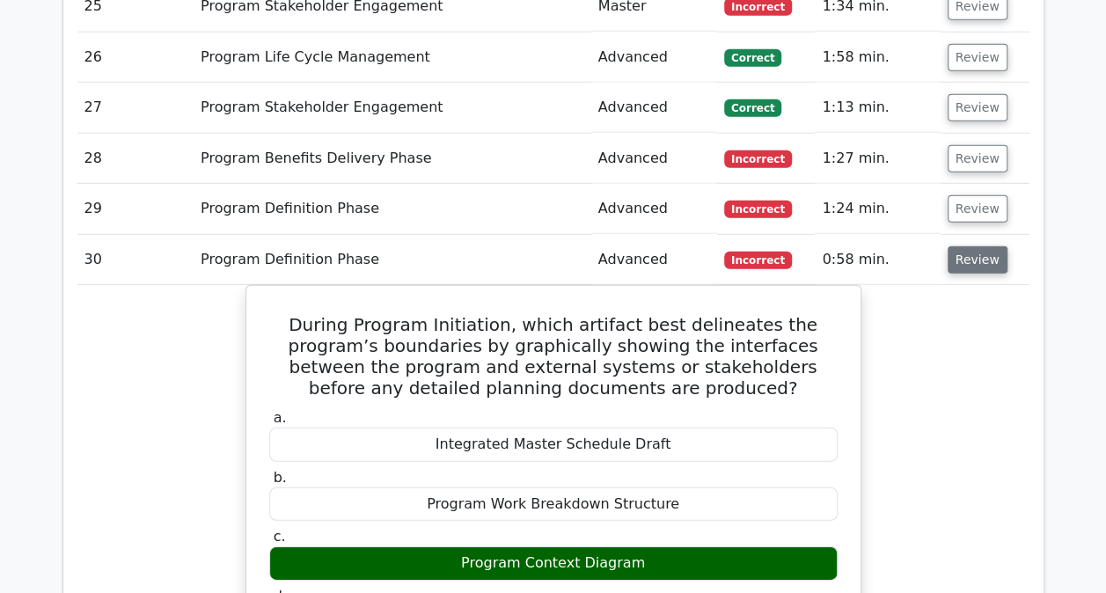
click at [963, 246] on button "Review" at bounding box center [977, 259] width 60 height 27
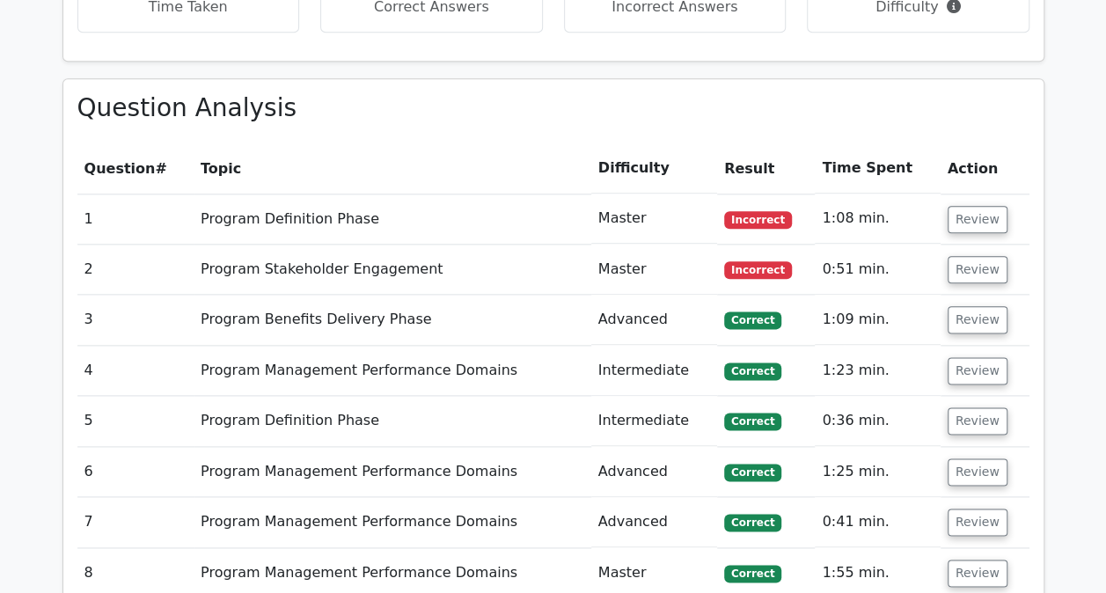
scroll to position [946, 0]
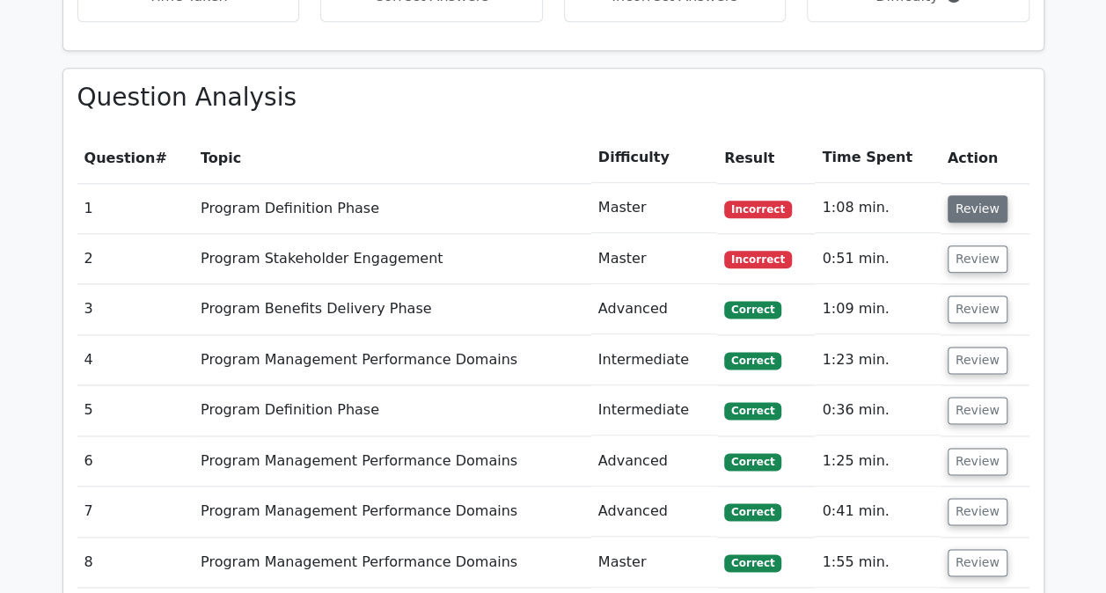
click at [960, 197] on button "Review" at bounding box center [977, 208] width 60 height 27
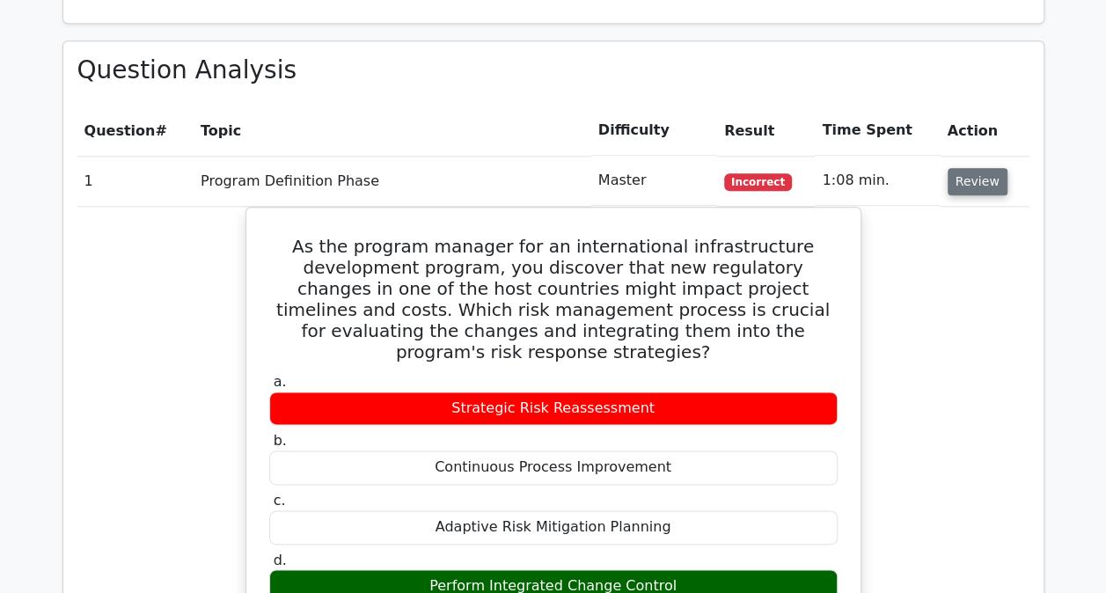
scroll to position [975, 0]
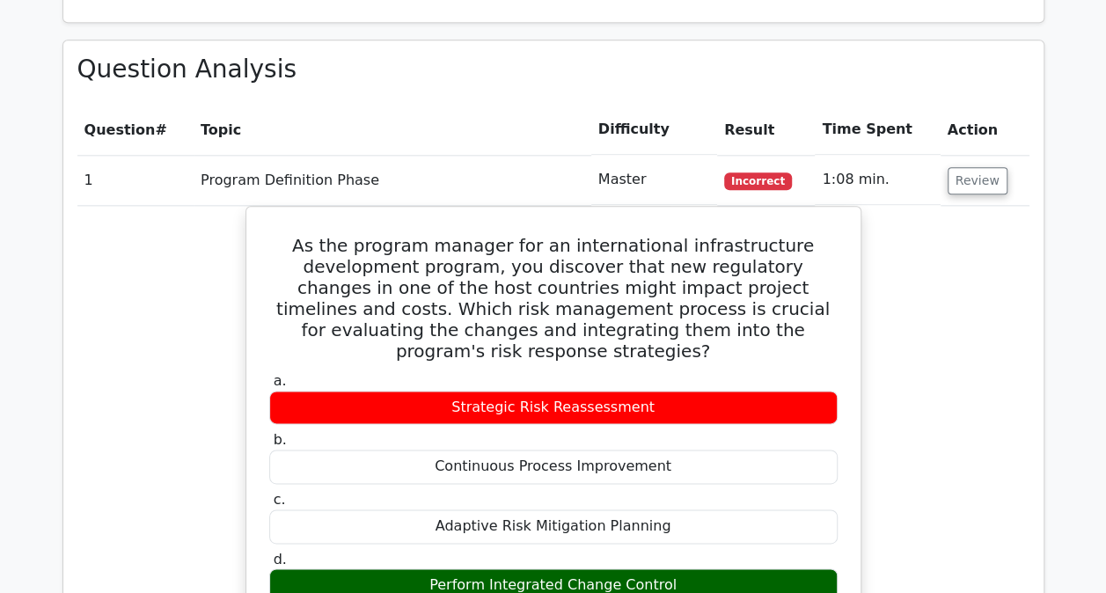
drag, startPoint x: 973, startPoint y: 183, endPoint x: 969, endPoint y: 201, distance: 17.9
click at [969, 201] on td "Review" at bounding box center [984, 180] width 89 height 50
click at [972, 180] on button "Review" at bounding box center [977, 180] width 60 height 27
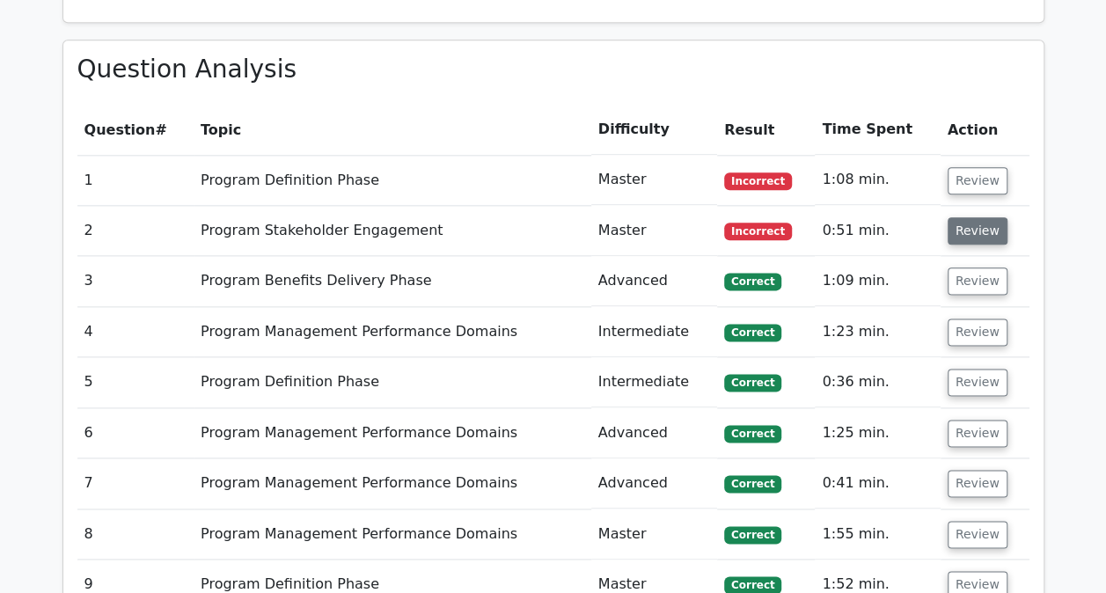
click at [966, 236] on button "Review" at bounding box center [977, 230] width 60 height 27
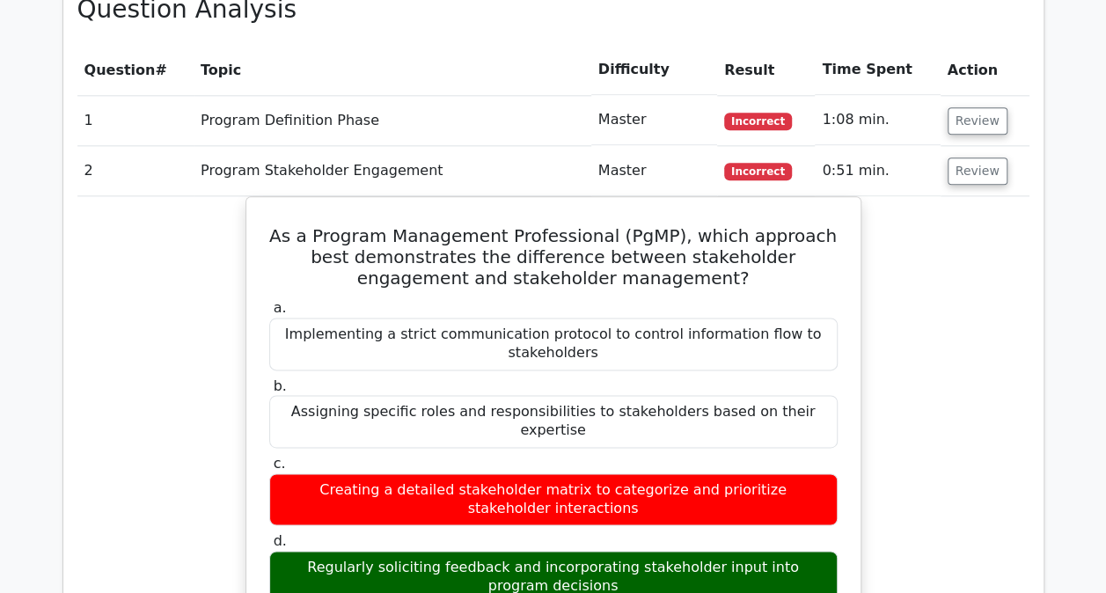
scroll to position [1043, 0]
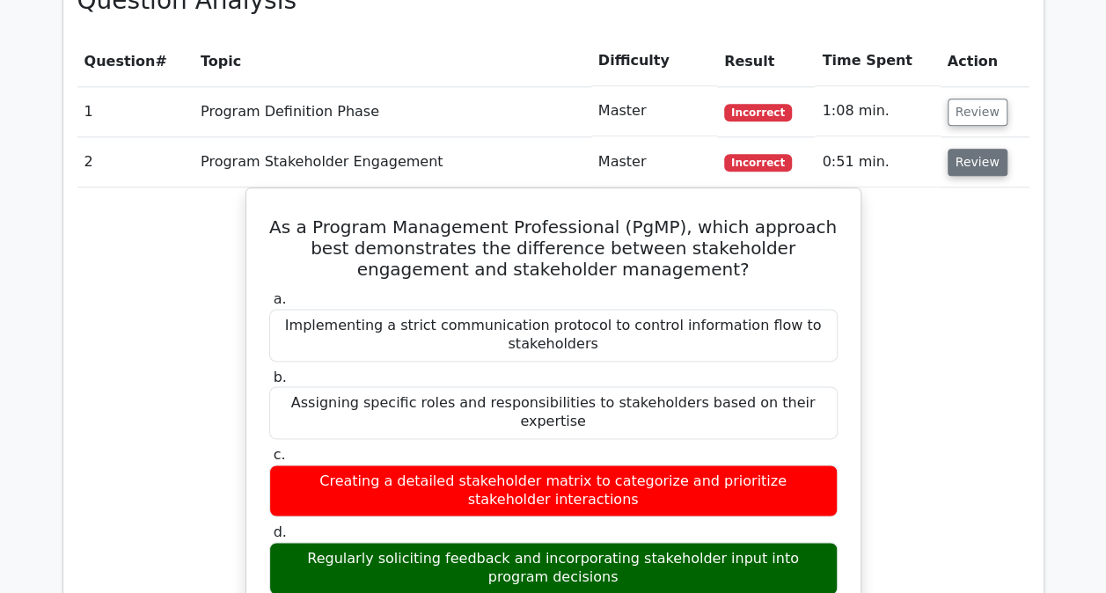
click at [967, 163] on button "Review" at bounding box center [977, 162] width 60 height 27
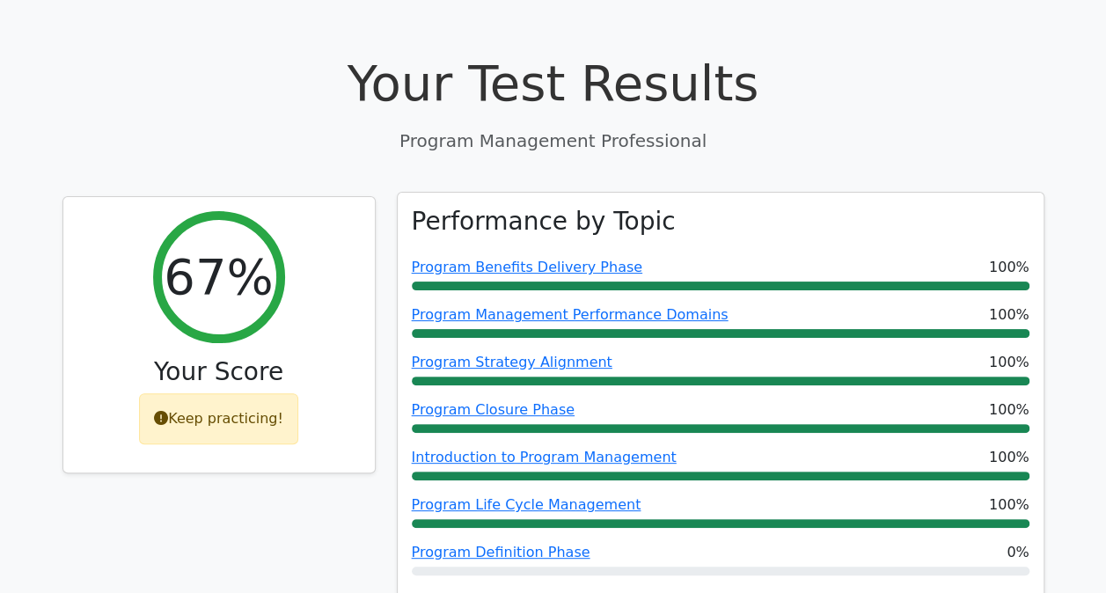
scroll to position [0, 0]
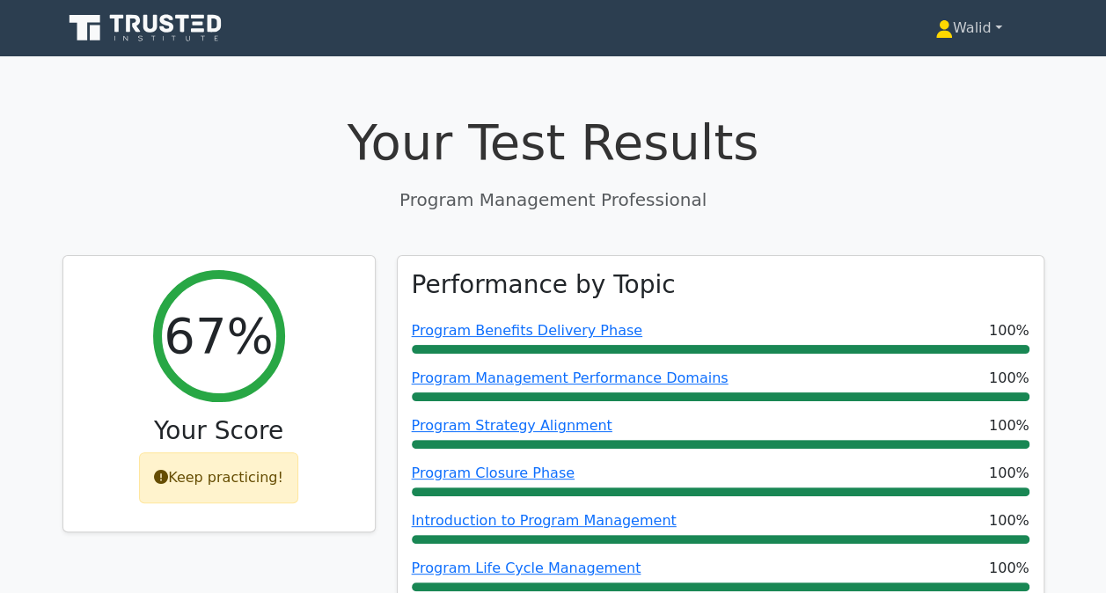
click at [967, 26] on link "Walid" at bounding box center [968, 28] width 151 height 35
click at [940, 58] on link "Profile" at bounding box center [963, 69] width 139 height 28
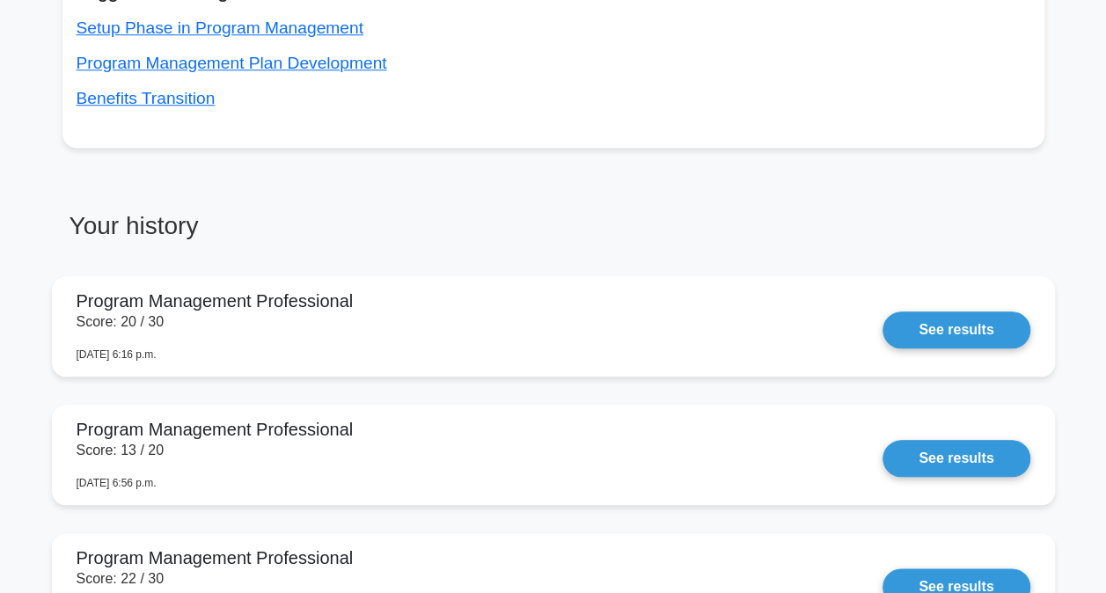
scroll to position [727, 0]
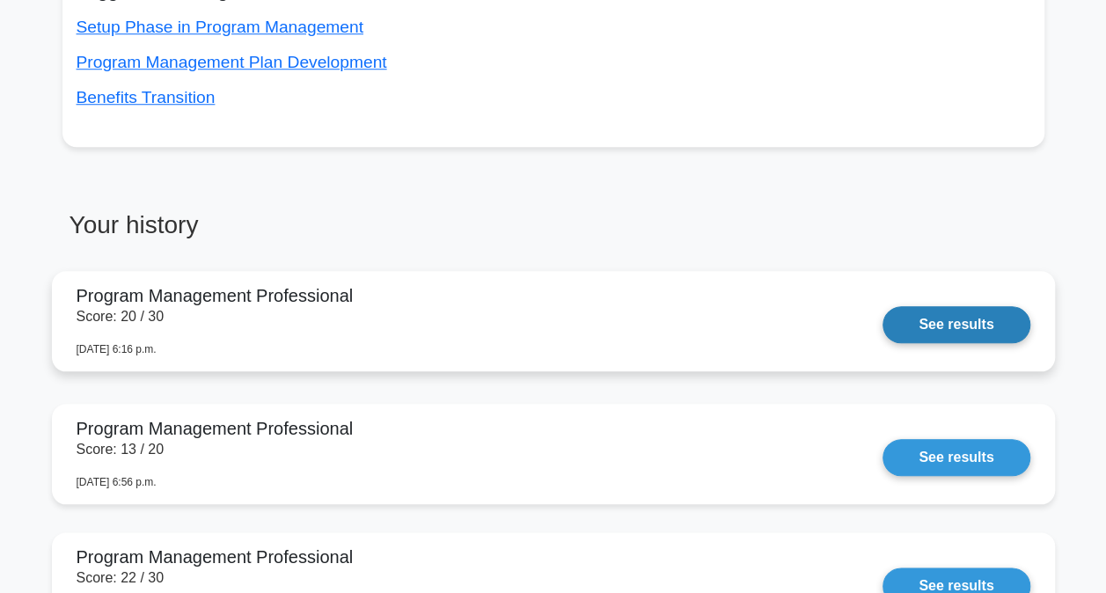
click at [974, 308] on link "See results" at bounding box center [955, 324] width 147 height 37
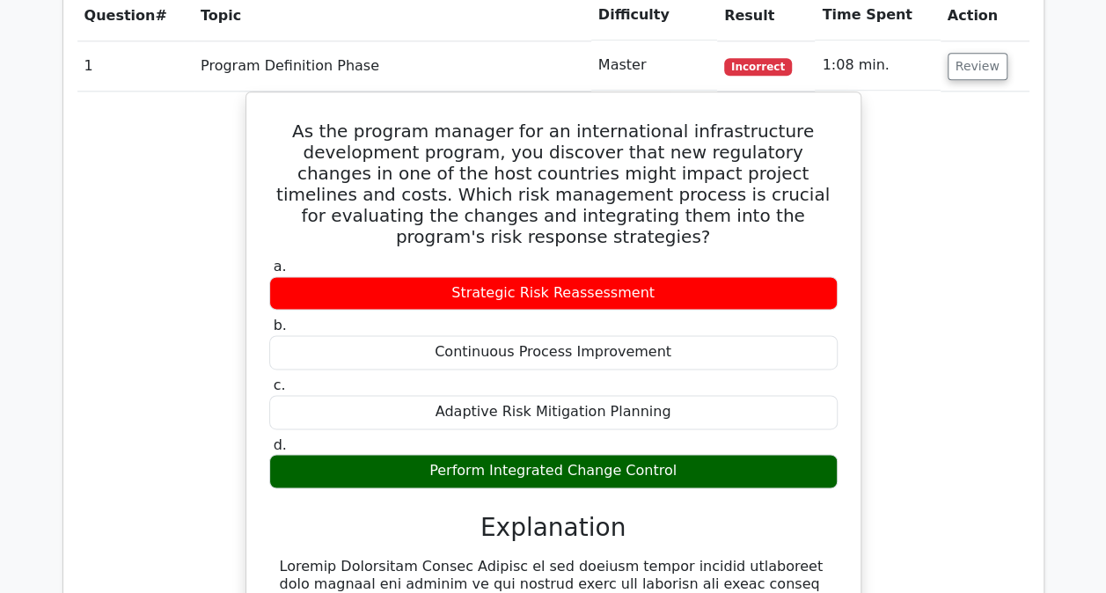
scroll to position [1095, 0]
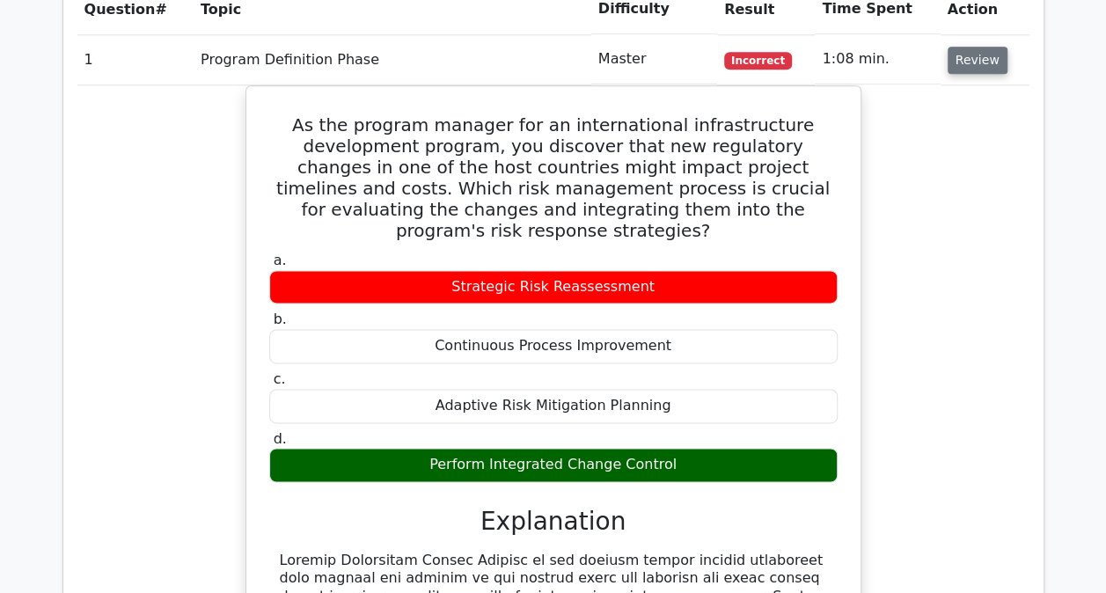
click at [975, 67] on button "Review" at bounding box center [977, 60] width 60 height 27
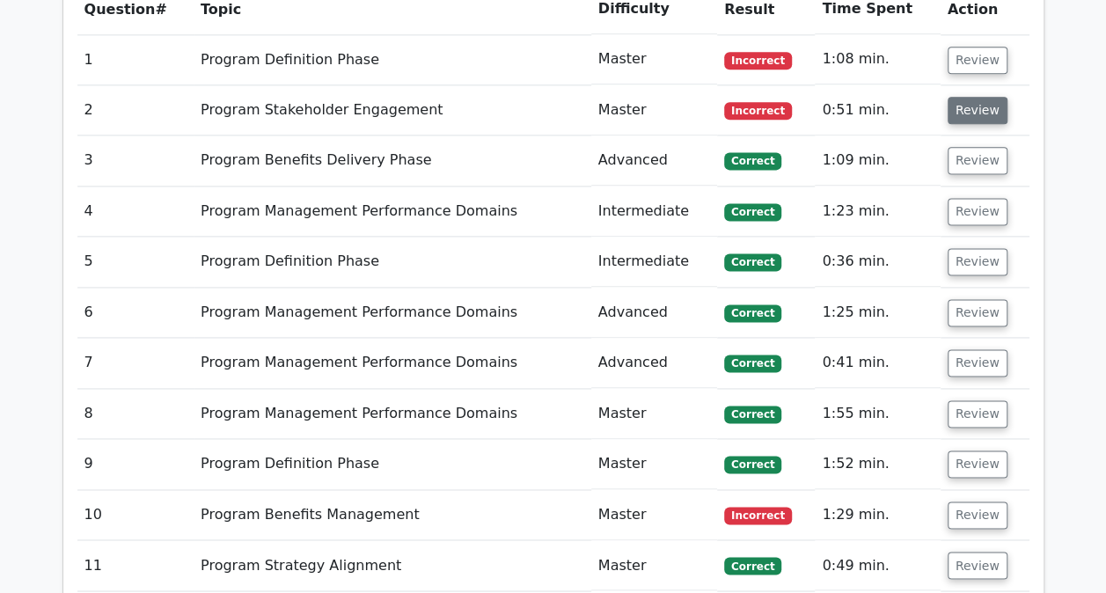
click at [964, 106] on button "Review" at bounding box center [977, 110] width 60 height 27
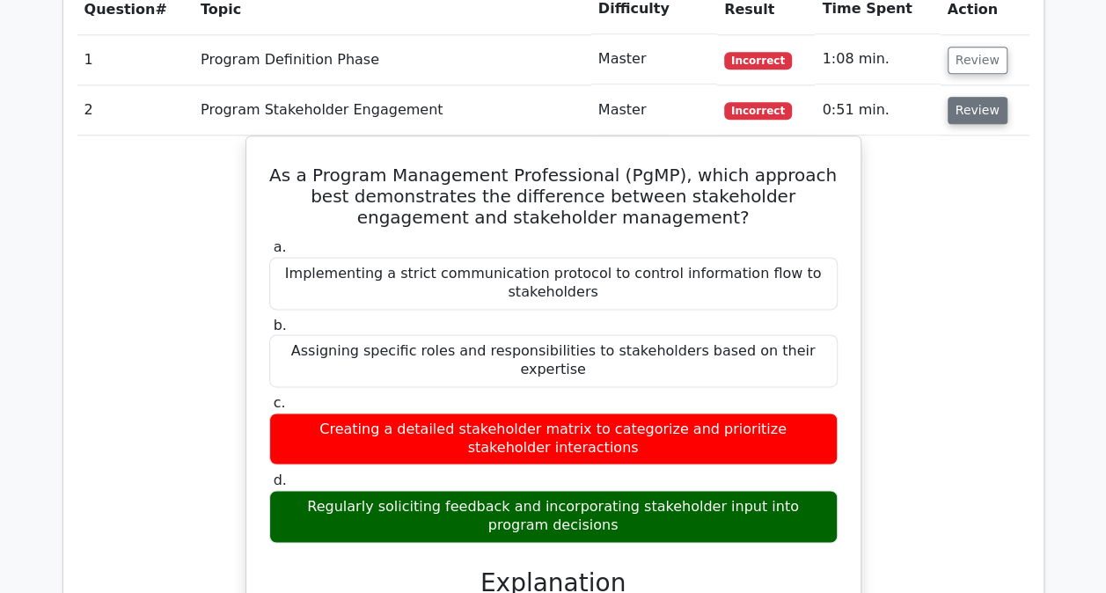
drag, startPoint x: 967, startPoint y: 122, endPoint x: 967, endPoint y: 103, distance: 19.3
click at [967, 103] on td "Review" at bounding box center [984, 110] width 89 height 50
click at [967, 103] on button "Review" at bounding box center [977, 110] width 60 height 27
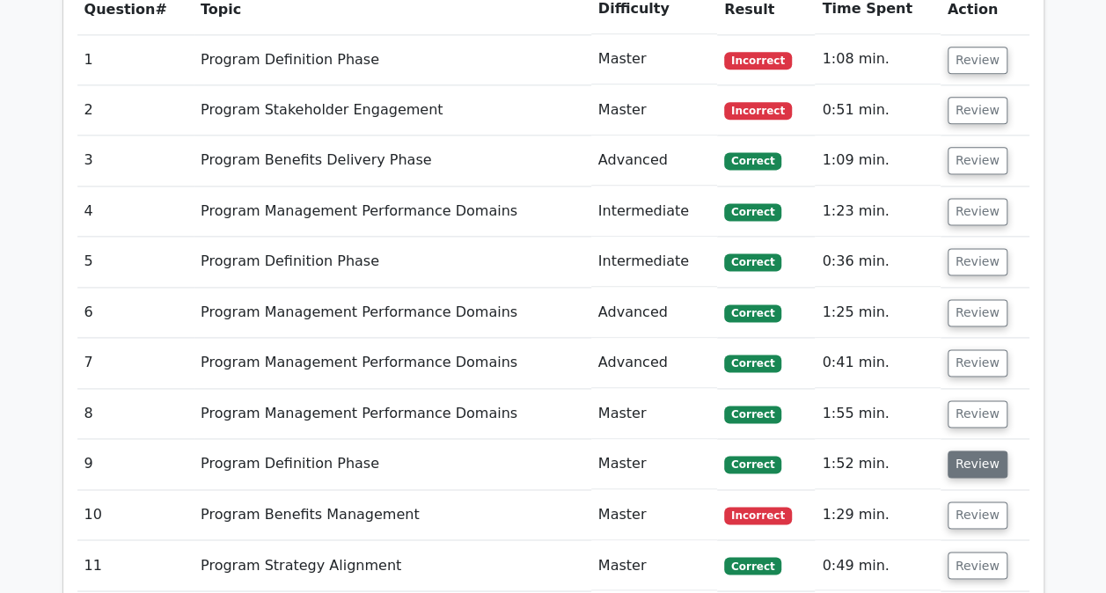
scroll to position [1350, 0]
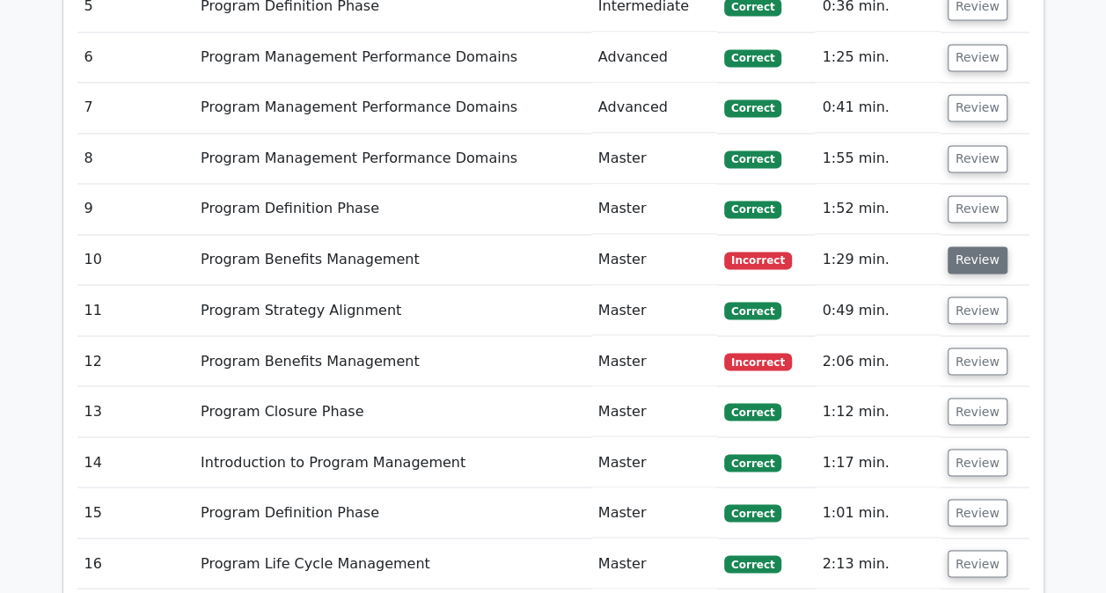
click at [970, 263] on button "Review" at bounding box center [977, 259] width 60 height 27
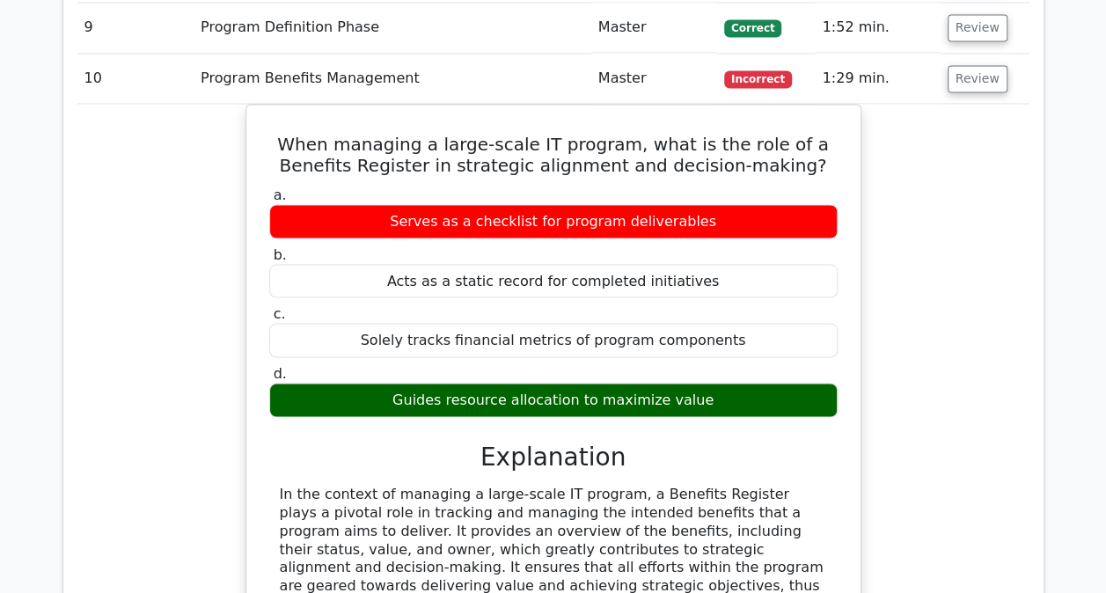
scroll to position [1533, 0]
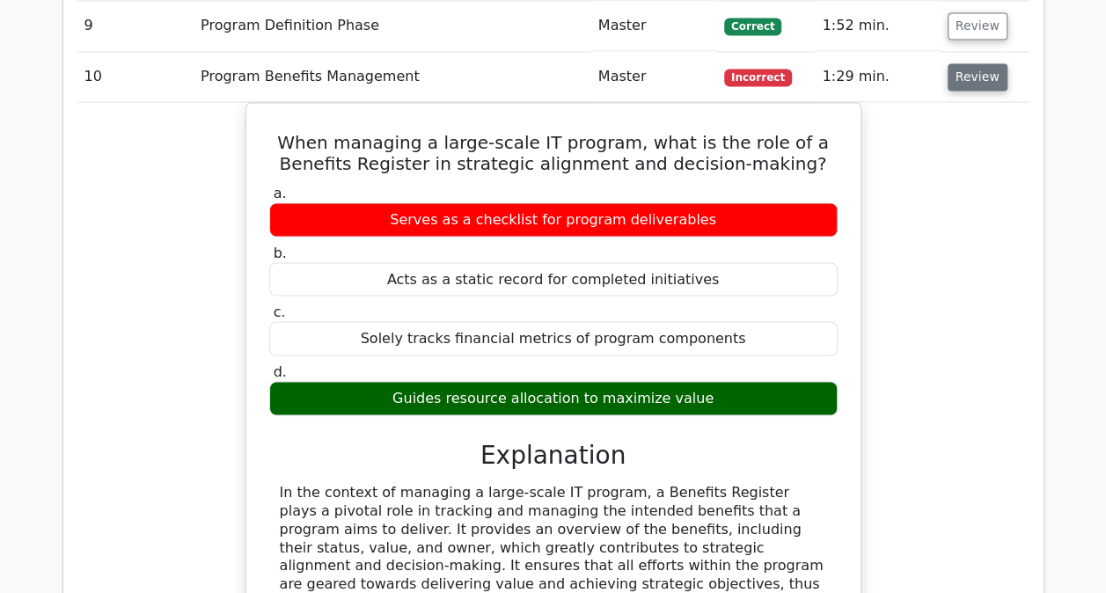
click at [962, 63] on button "Review" at bounding box center [977, 76] width 60 height 27
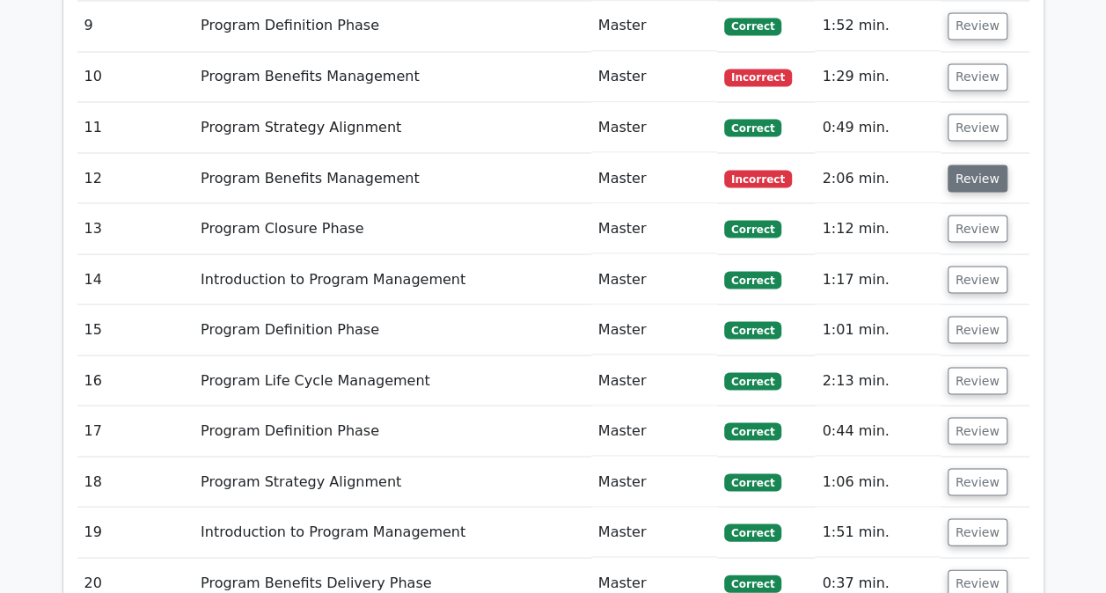
click at [964, 166] on button "Review" at bounding box center [977, 177] width 60 height 27
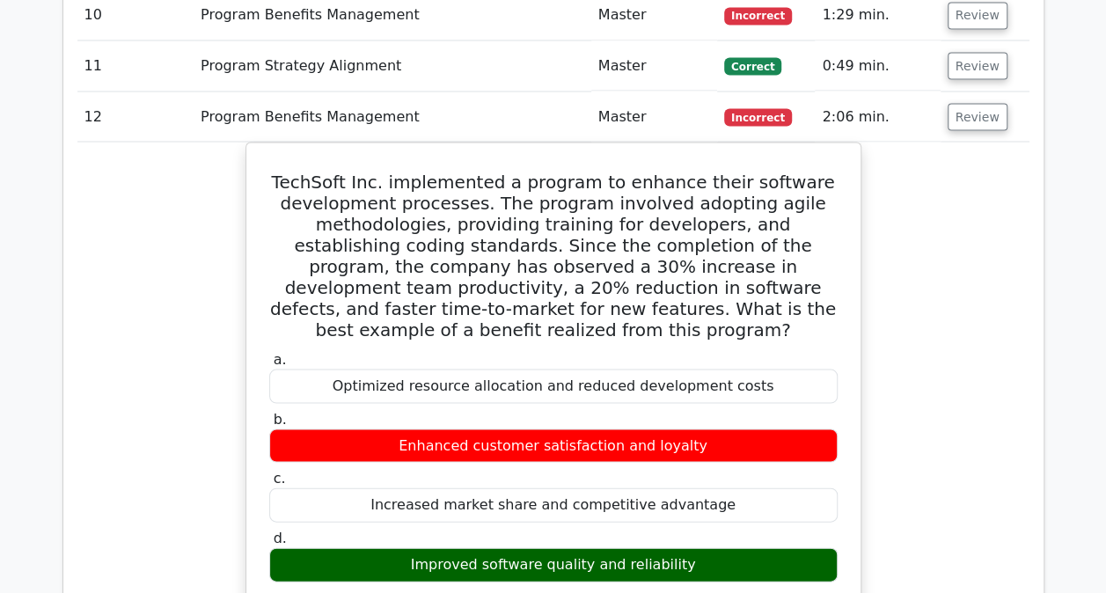
scroll to position [1595, 0]
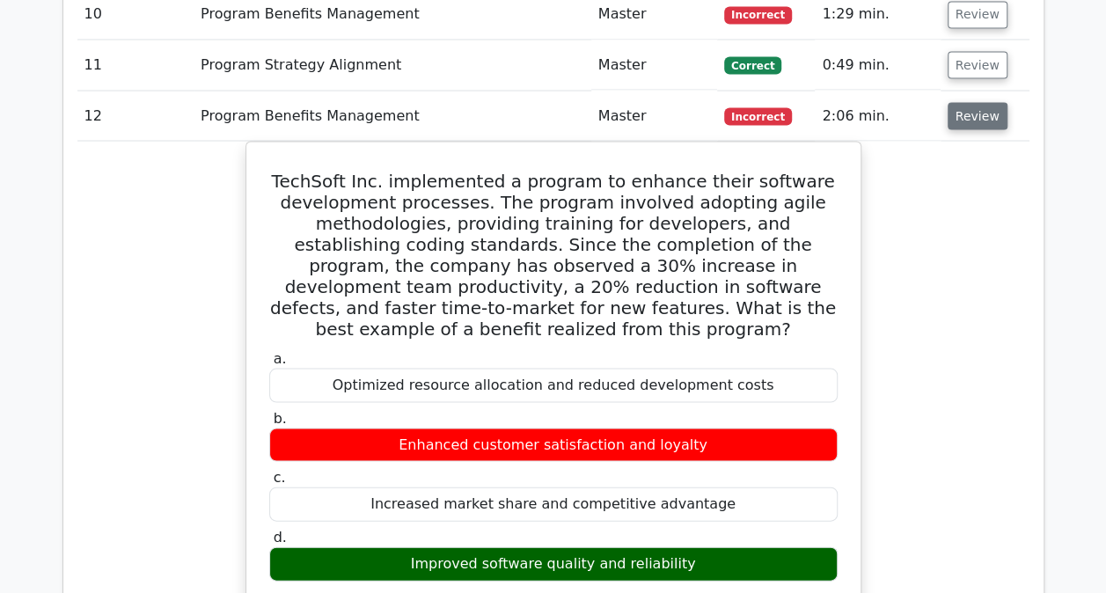
click at [960, 116] on button "Review" at bounding box center [977, 115] width 60 height 27
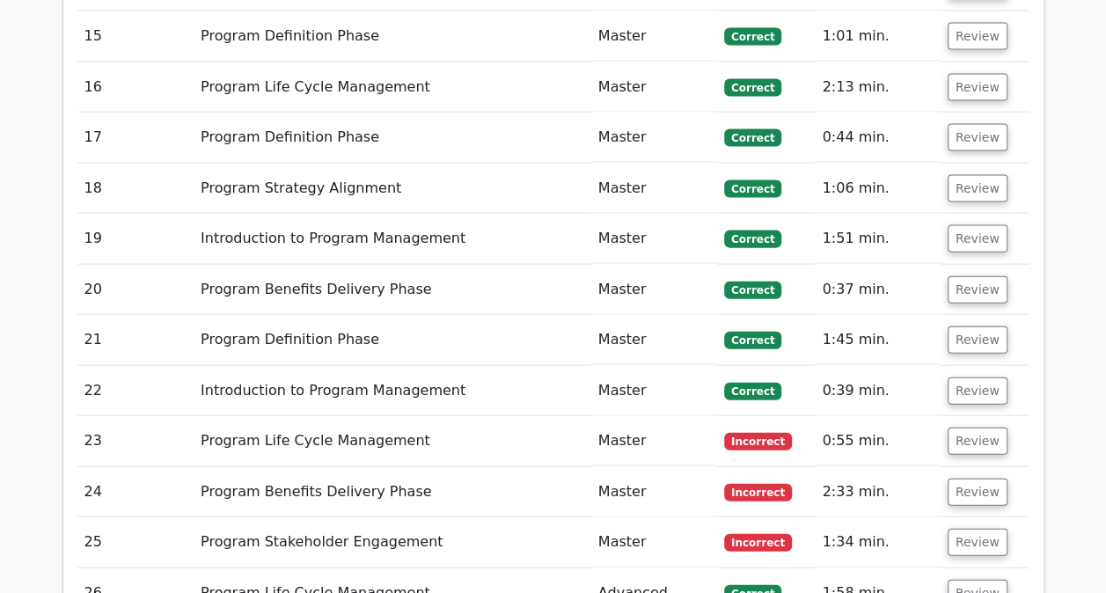
scroll to position [1931, 0]
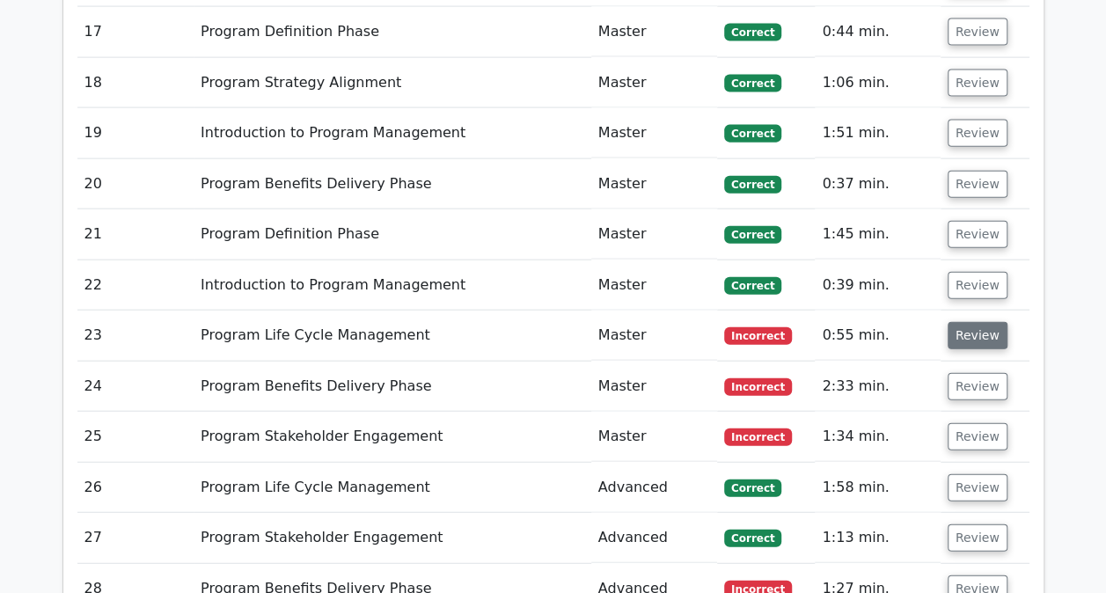
click at [961, 322] on button "Review" at bounding box center [977, 335] width 60 height 27
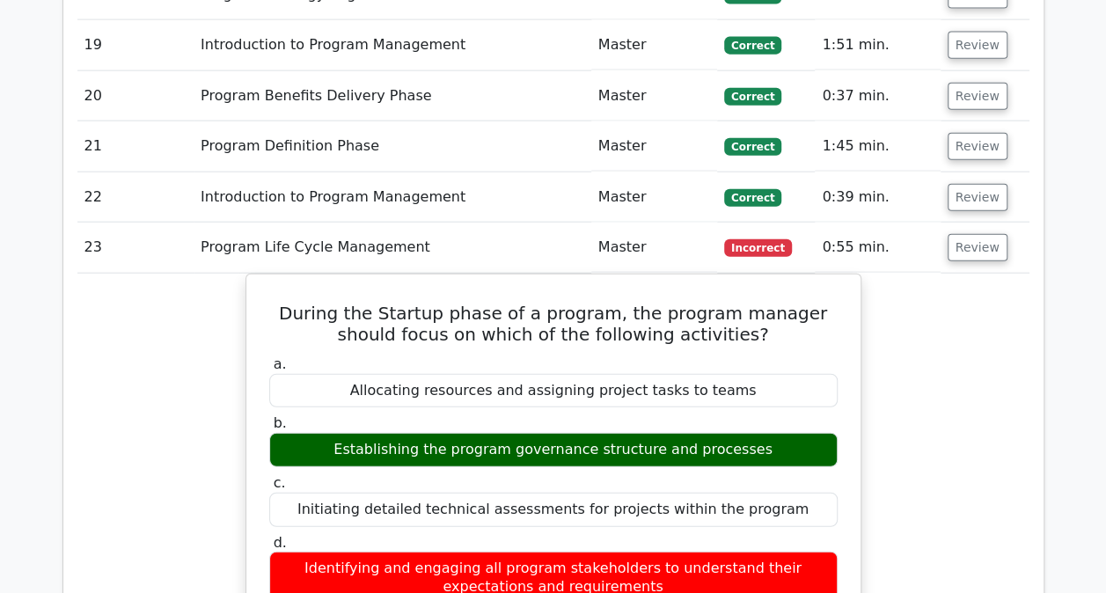
scroll to position [2020, 0]
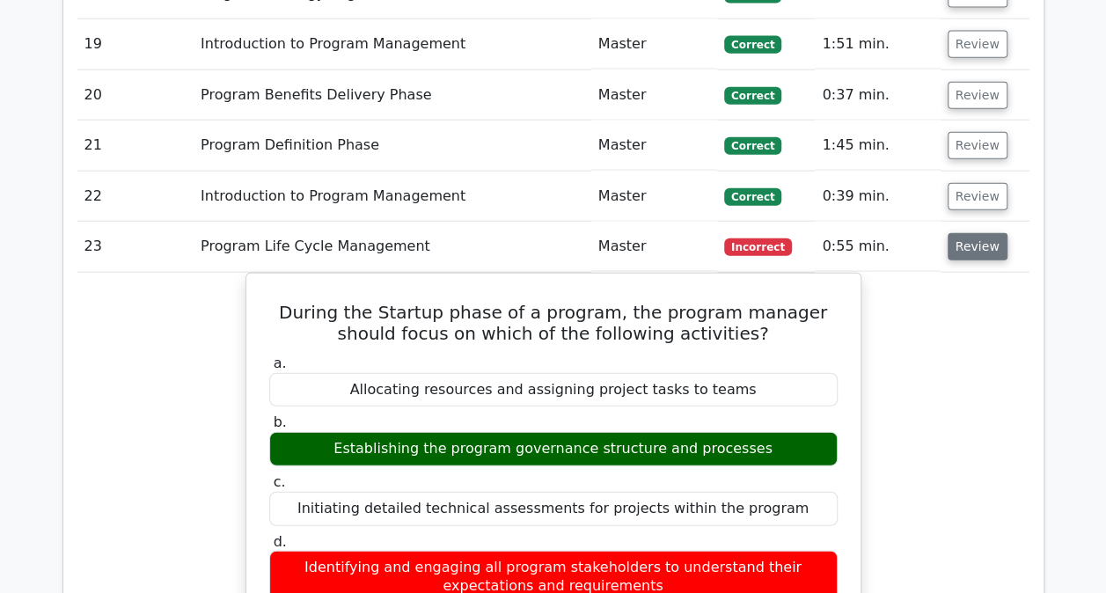
click at [966, 247] on button "Review" at bounding box center [977, 246] width 60 height 27
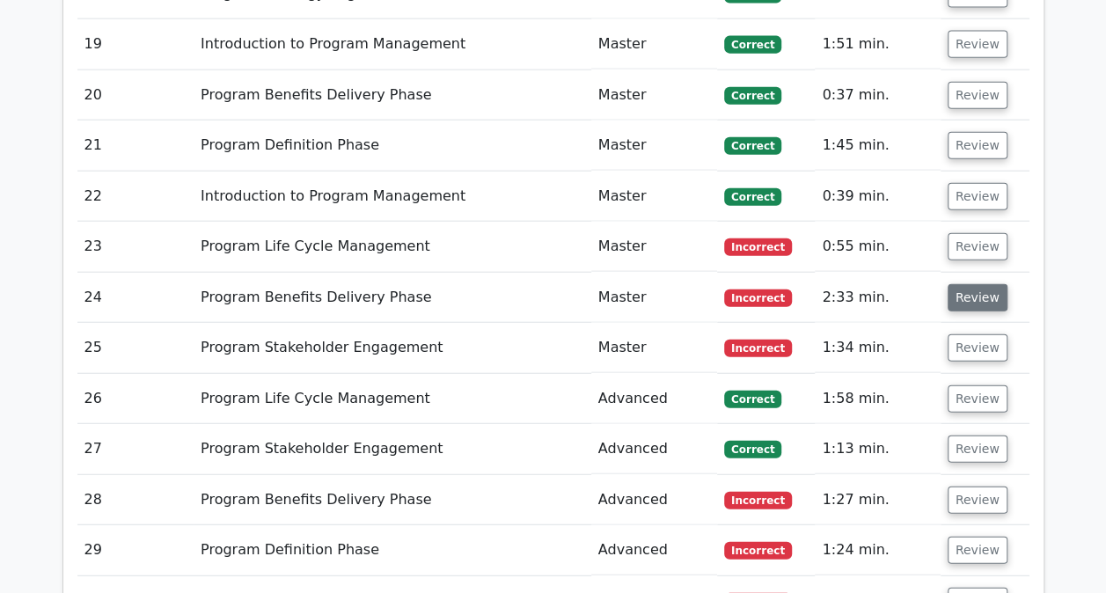
click at [965, 290] on button "Review" at bounding box center [977, 297] width 60 height 27
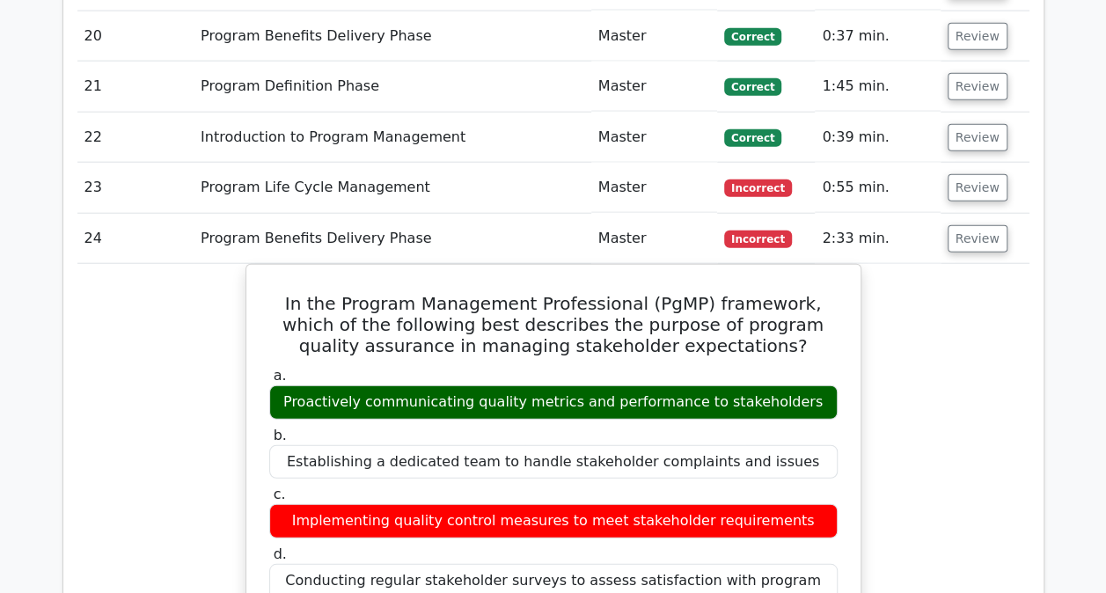
scroll to position [2077, 0]
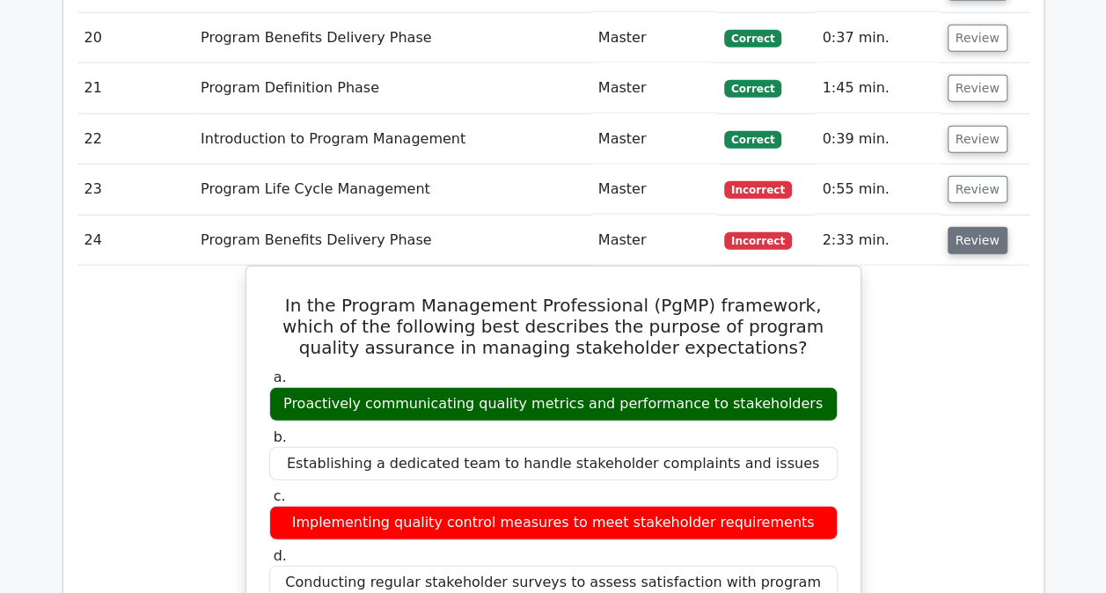
click at [964, 232] on button "Review" at bounding box center [977, 240] width 60 height 27
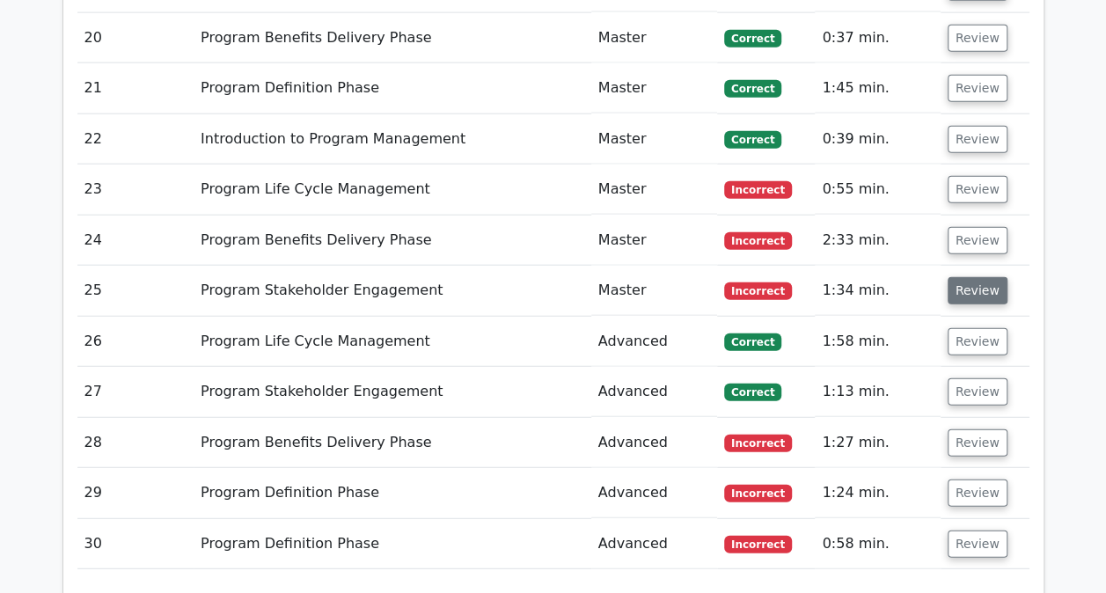
click at [964, 278] on button "Review" at bounding box center [977, 290] width 60 height 27
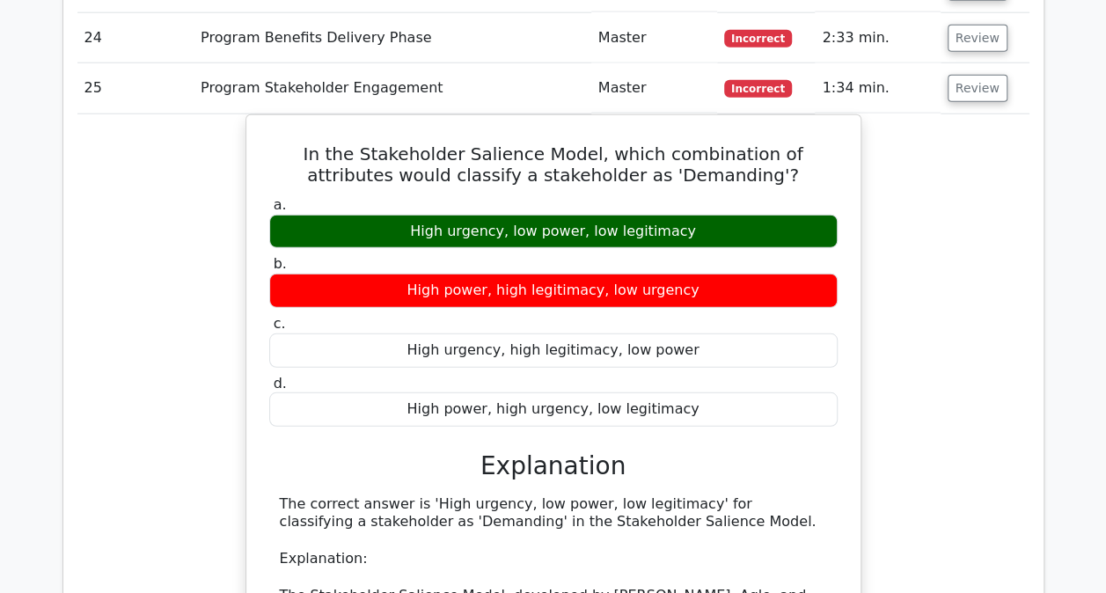
scroll to position [2279, 0]
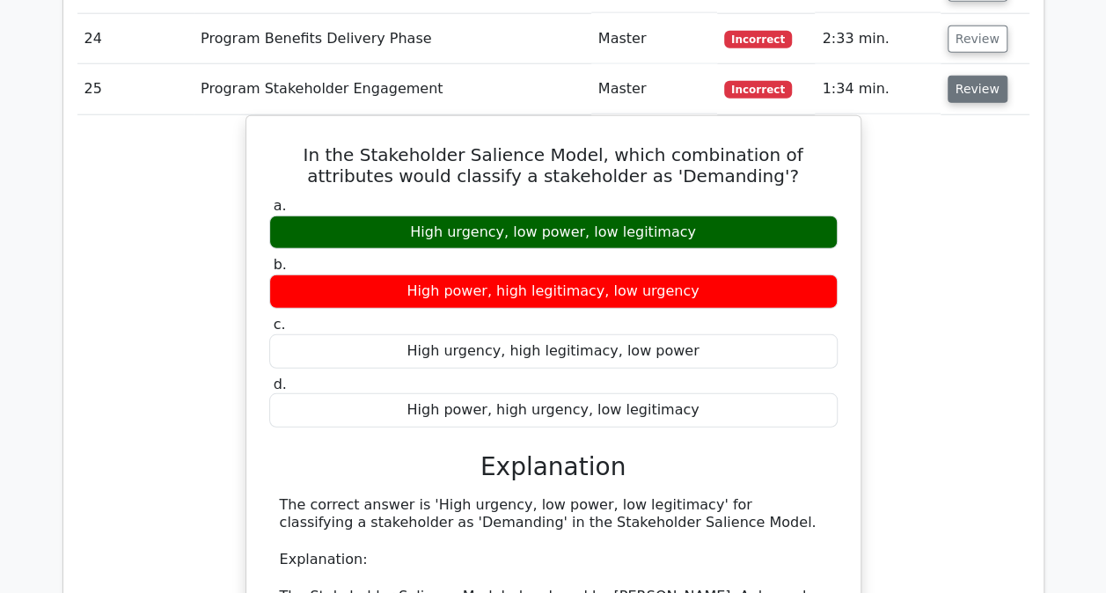
click at [978, 76] on button "Review" at bounding box center [977, 89] width 60 height 27
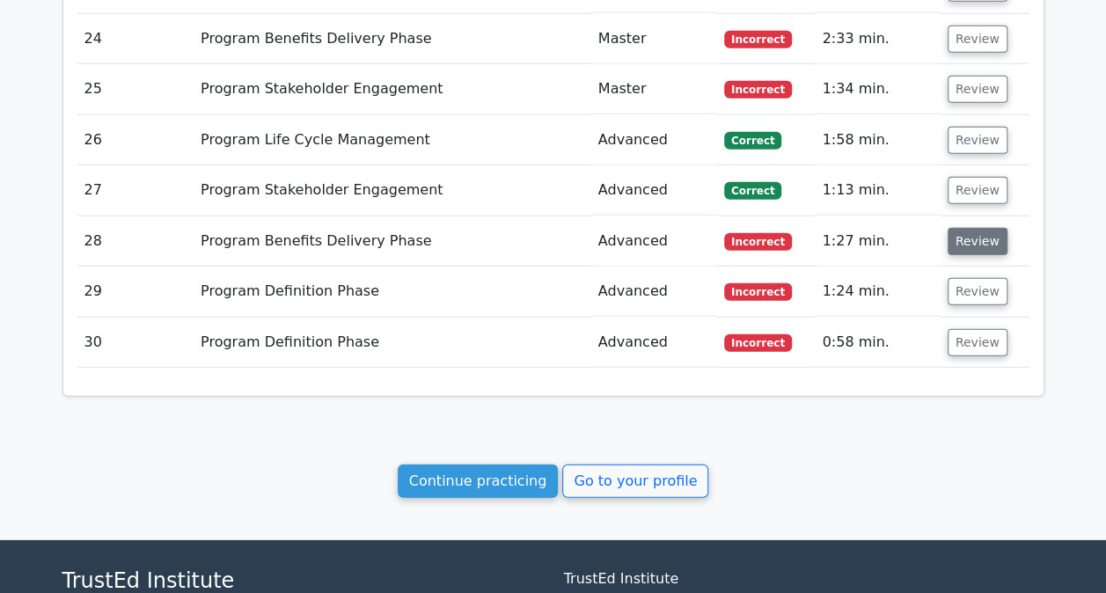
click at [960, 228] on button "Review" at bounding box center [977, 241] width 60 height 27
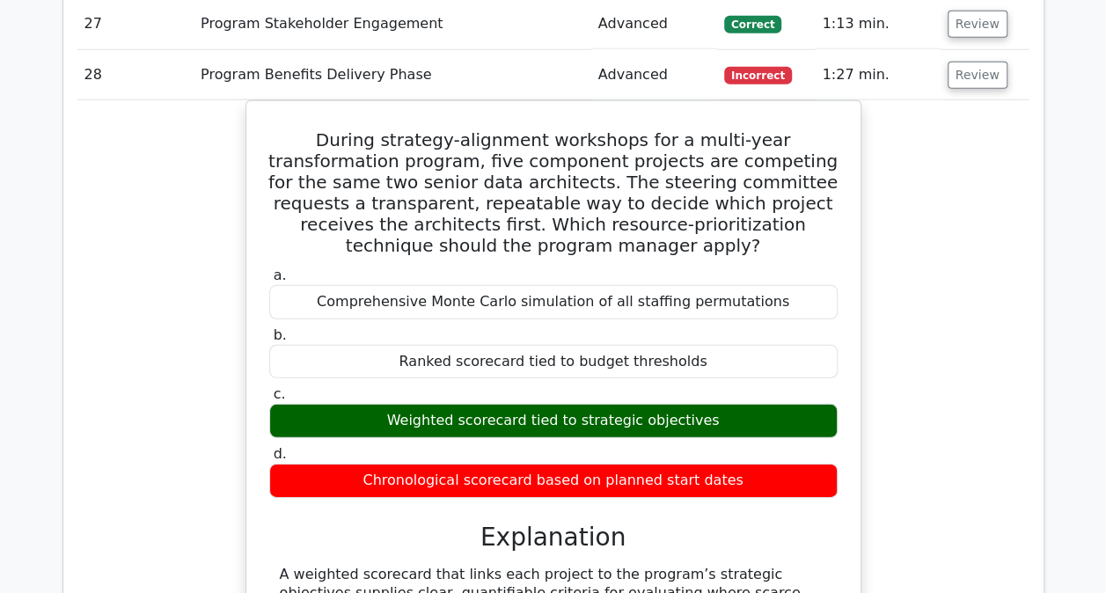
scroll to position [2446, 0]
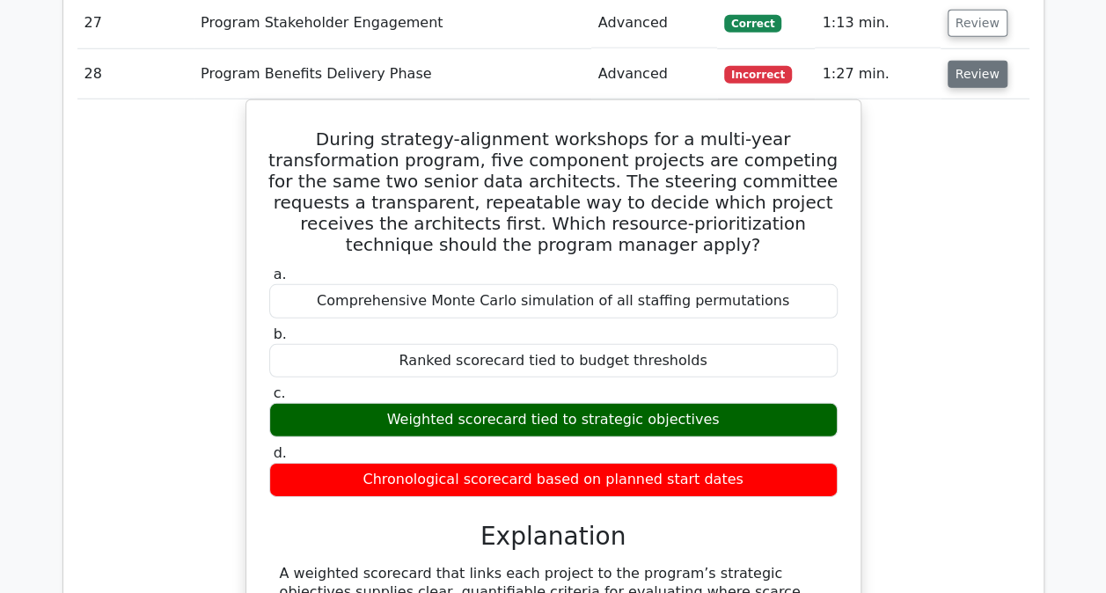
click at [975, 61] on button "Review" at bounding box center [977, 74] width 60 height 27
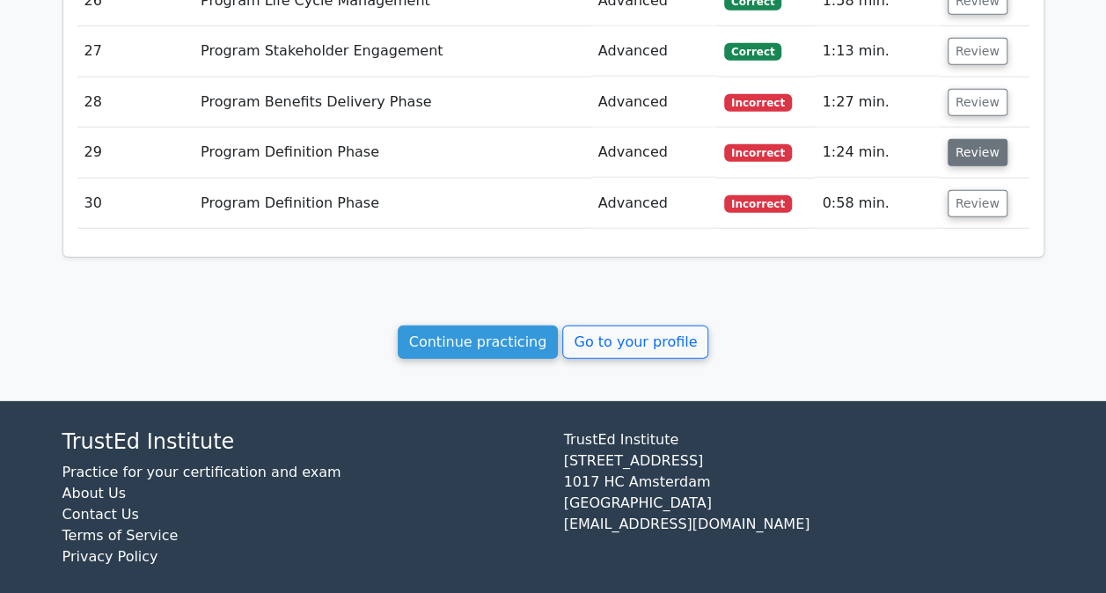
click at [968, 141] on button "Review" at bounding box center [977, 152] width 60 height 27
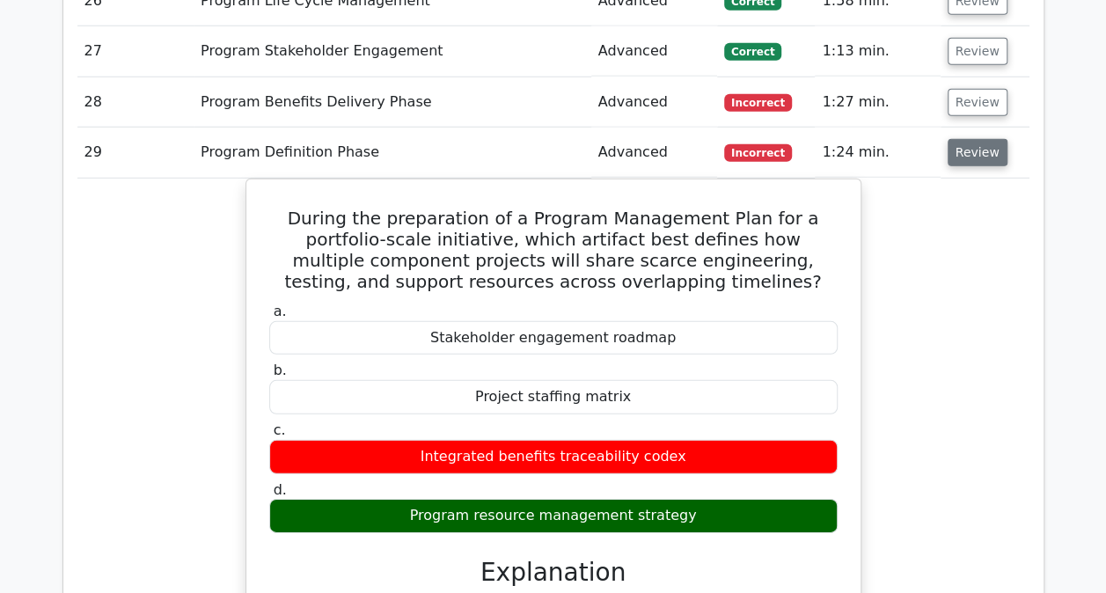
click at [968, 141] on button "Review" at bounding box center [977, 152] width 60 height 27
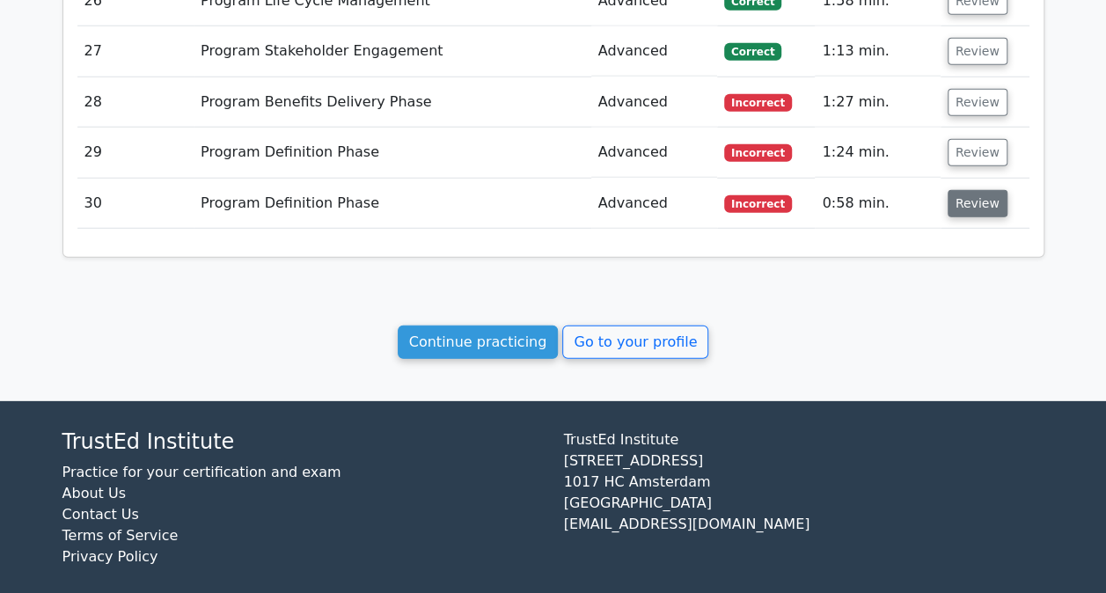
click at [961, 190] on button "Review" at bounding box center [977, 203] width 60 height 27
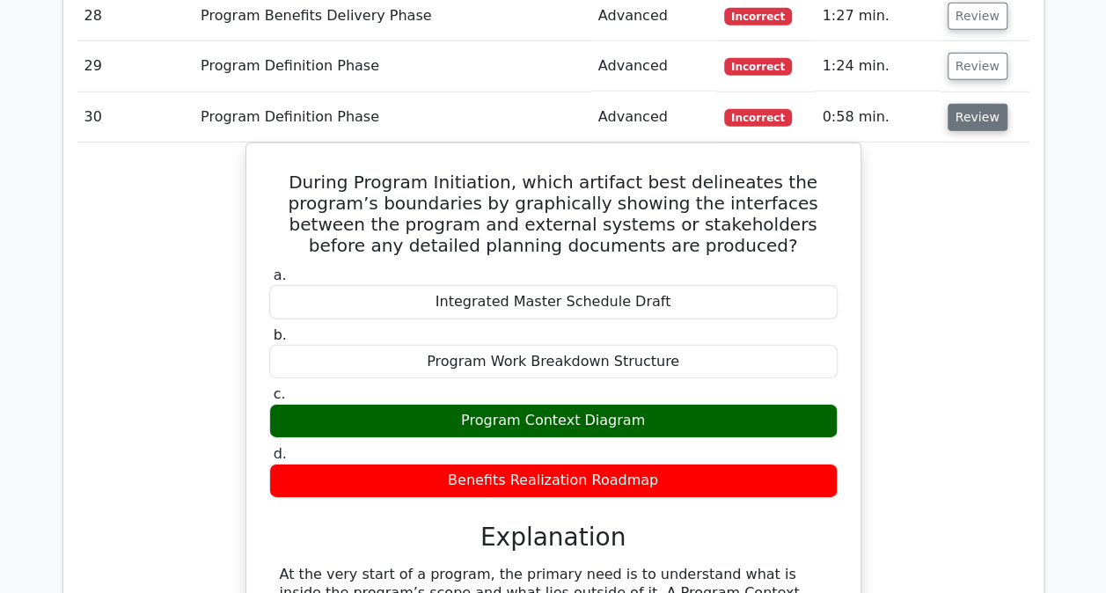
scroll to position [2505, 0]
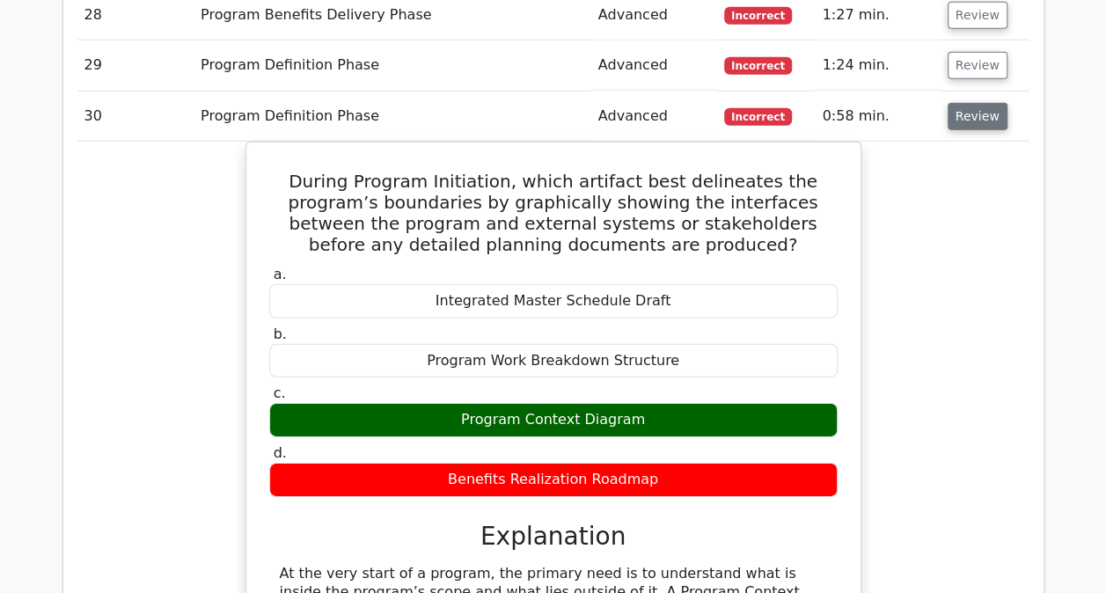
click at [964, 103] on button "Review" at bounding box center [977, 116] width 60 height 27
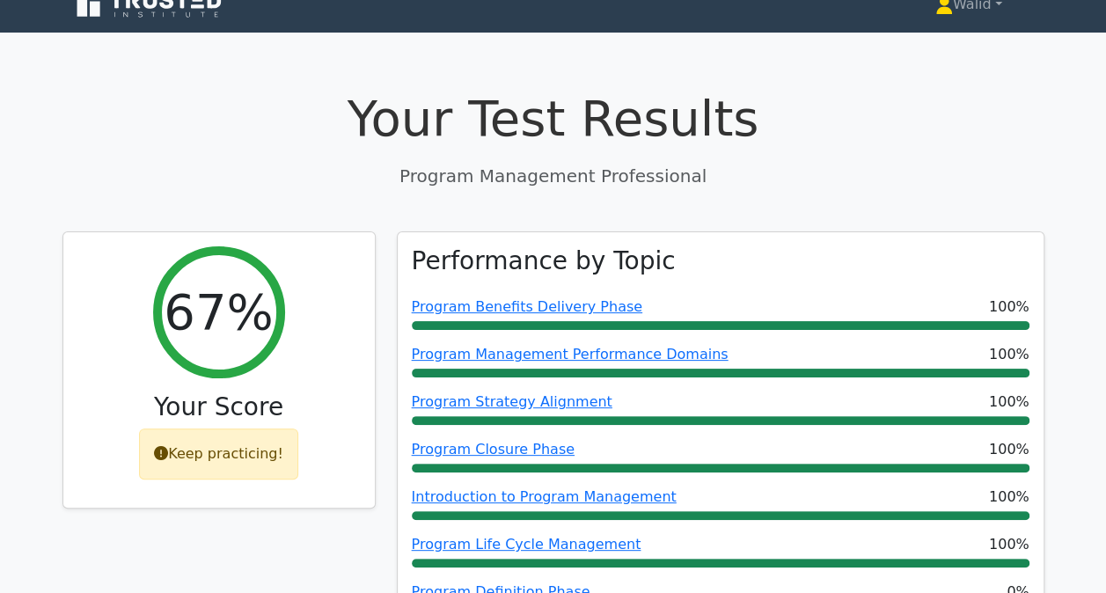
scroll to position [0, 0]
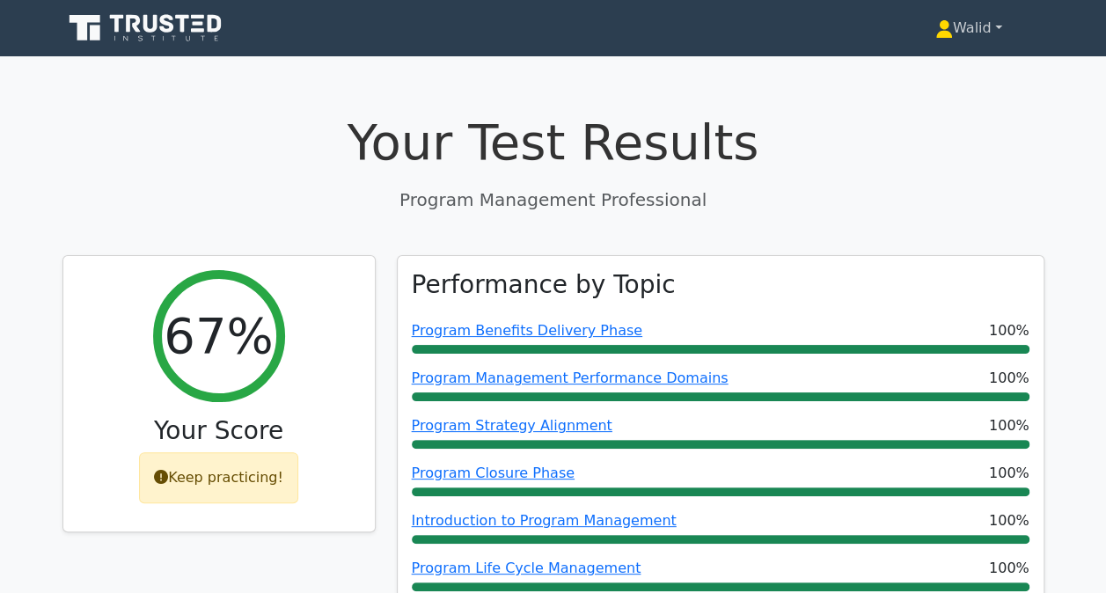
click at [969, 30] on link "Walid" at bounding box center [968, 28] width 151 height 35
click at [935, 67] on link "Profile" at bounding box center [963, 69] width 139 height 28
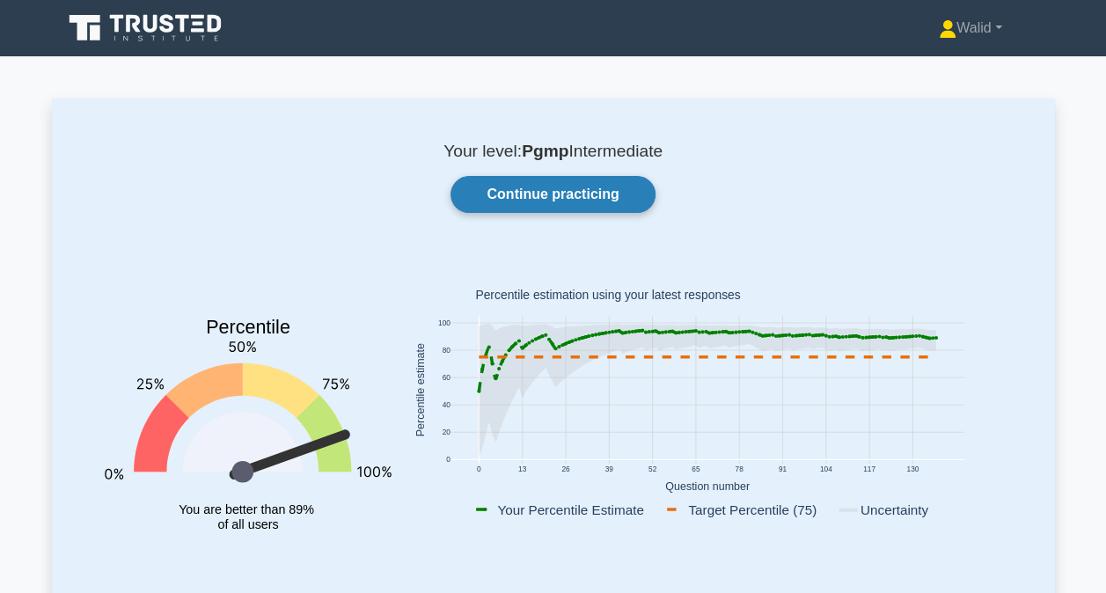
click at [549, 201] on link "Continue practicing" at bounding box center [552, 194] width 204 height 37
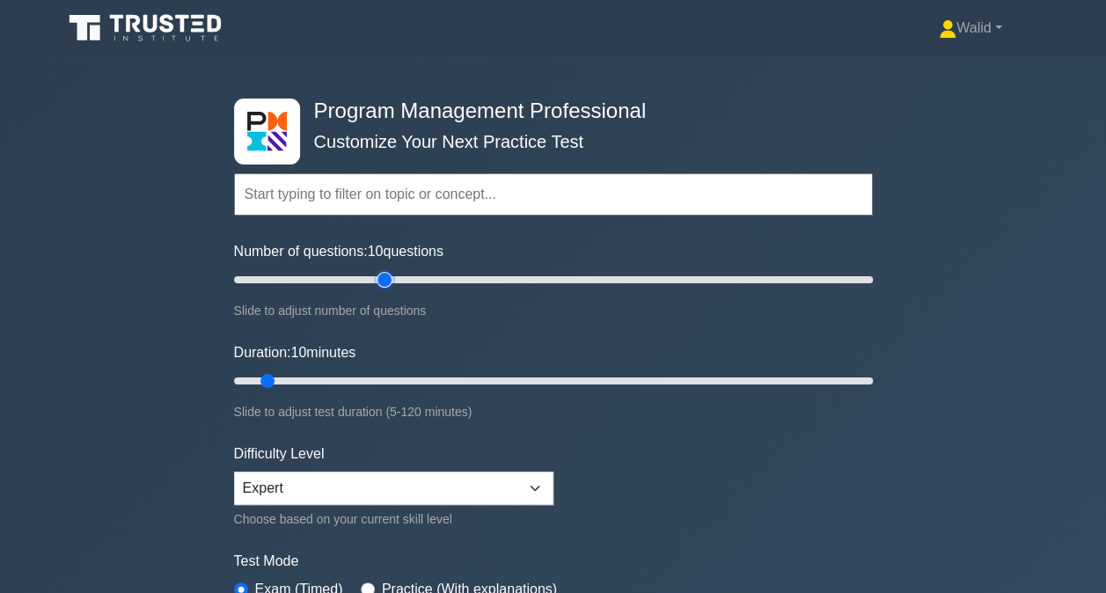
click at [390, 281] on input "Number of questions: 10 questions" at bounding box center [553, 279] width 639 height 21
click at [361, 281] on input "Number of questions: 45 questions" at bounding box center [553, 279] width 639 height 21
click at [341, 281] on input "Number of questions: 45 questions" at bounding box center [553, 279] width 639 height 21
type input "30"
click at [327, 281] on input "Number of questions: 30 questions" at bounding box center [553, 279] width 639 height 21
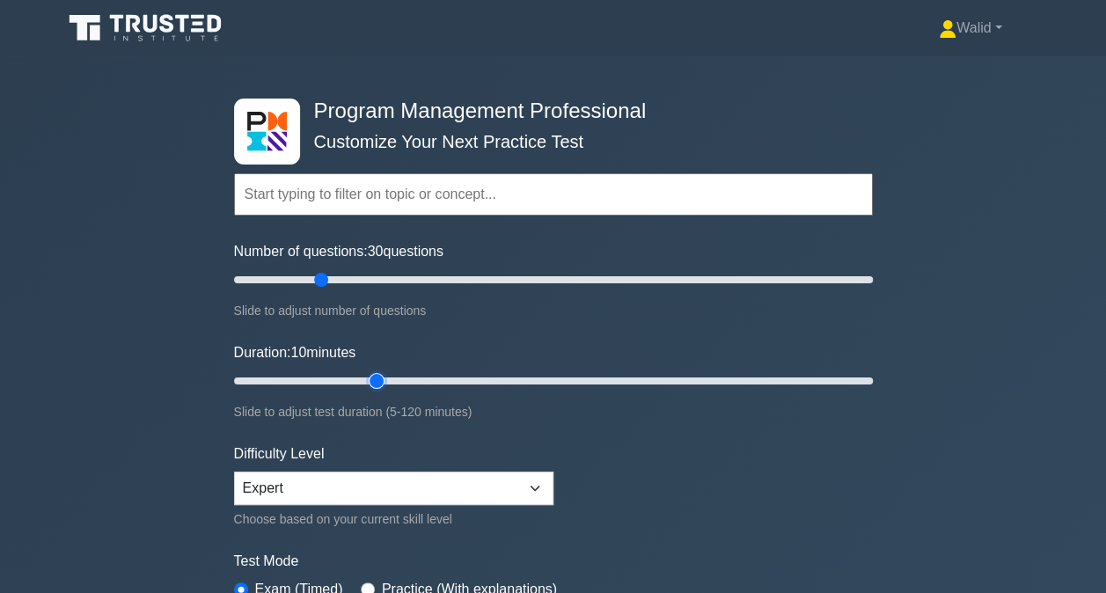
click at [375, 376] on input "Duration: 10 minutes" at bounding box center [553, 380] width 639 height 21
click at [393, 376] on input "Duration: 35 minutes" at bounding box center [553, 380] width 639 height 21
click at [424, 378] on input "Duration: 40 minutes" at bounding box center [553, 380] width 639 height 21
click at [441, 375] on input "Duration: 40 minutes" at bounding box center [553, 380] width 639 height 21
click at [443, 378] on input "Duration: 40 minutes" at bounding box center [553, 380] width 639 height 21
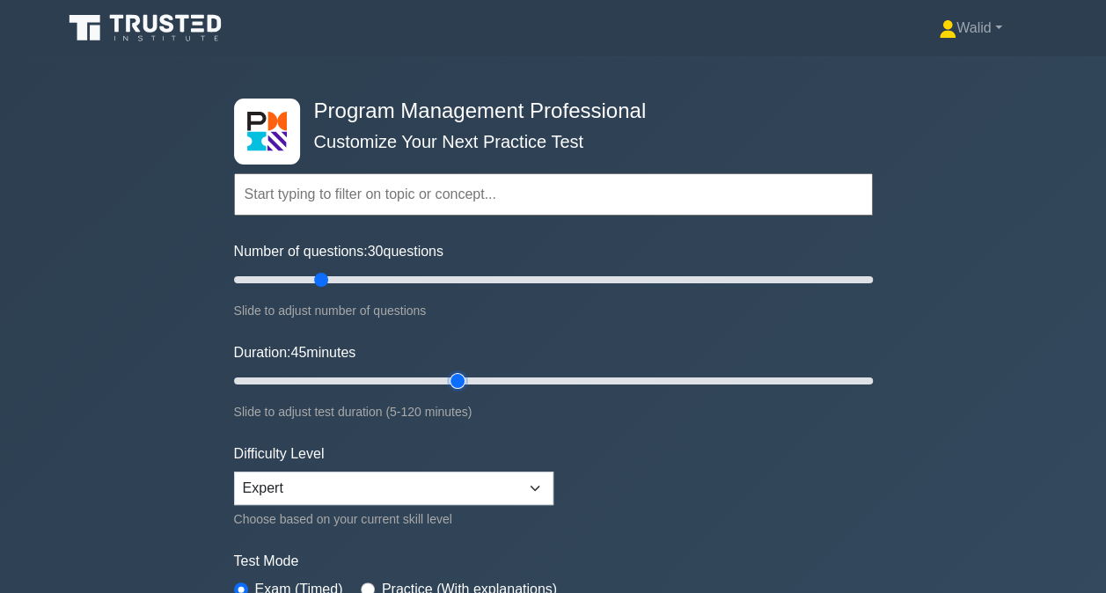
type input "45"
click at [456, 377] on input "Duration: 45 minutes" at bounding box center [553, 380] width 639 height 21
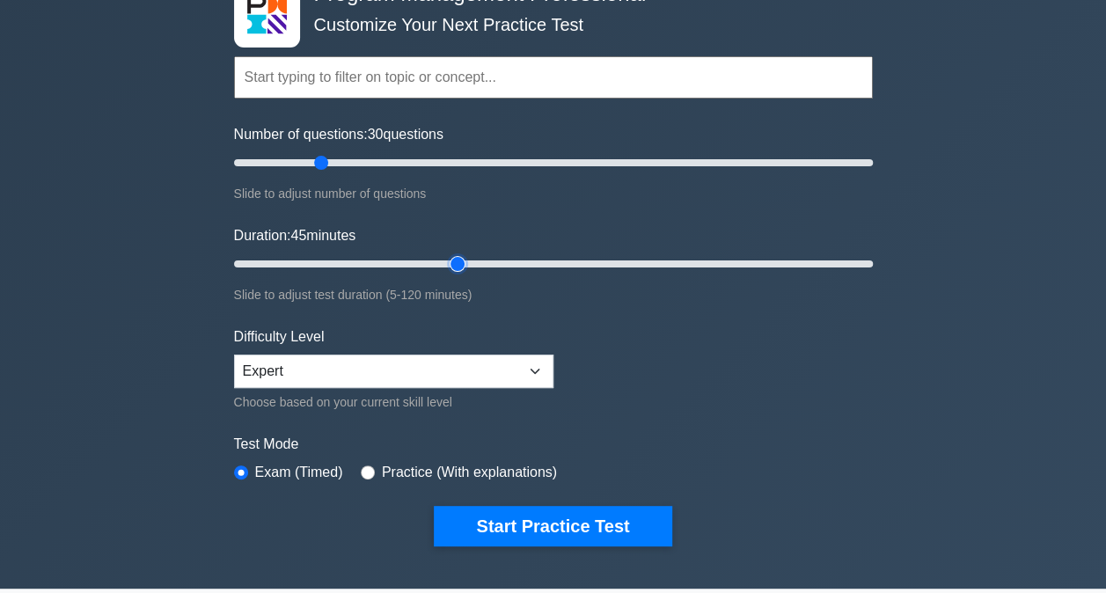
scroll to position [120, 0]
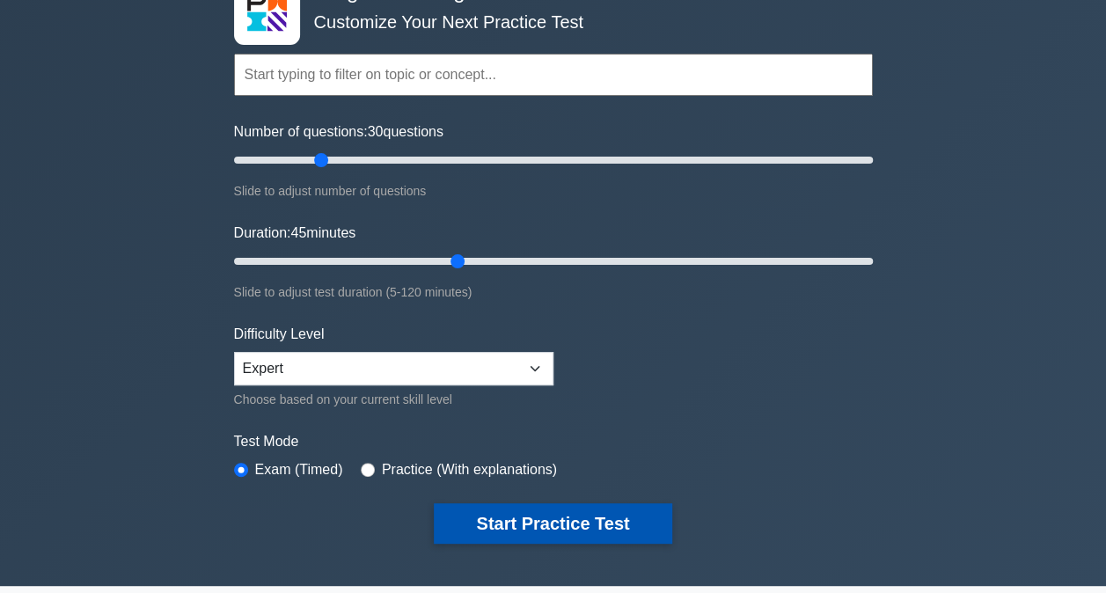
click at [551, 519] on button "Start Practice Test" at bounding box center [552, 523] width 237 height 40
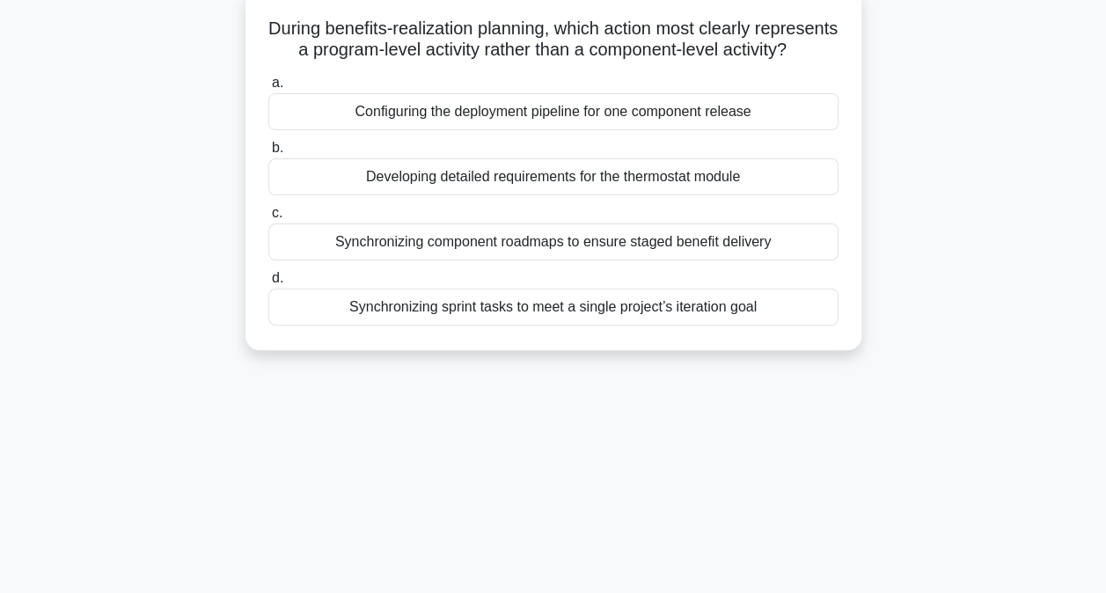
scroll to position [116, 0]
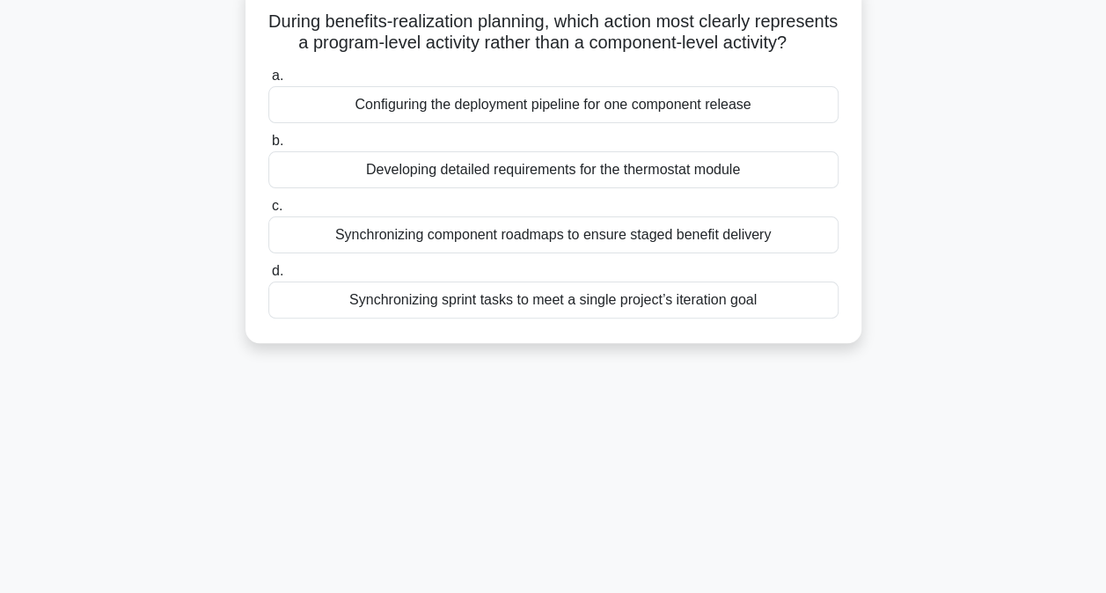
click at [507, 253] on div "Synchronizing component roadmaps to ensure staged benefit delivery" at bounding box center [553, 234] width 570 height 37
click at [268, 212] on input "c. Synchronizing component roadmaps to ensure staged benefit delivery" at bounding box center [268, 206] width 0 height 11
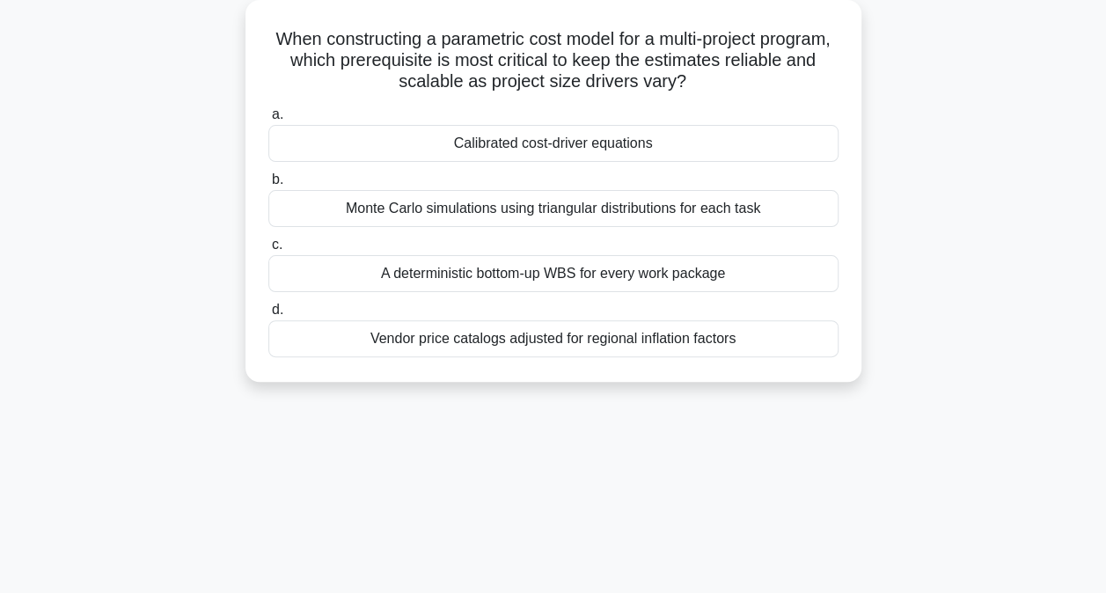
scroll to position [105, 0]
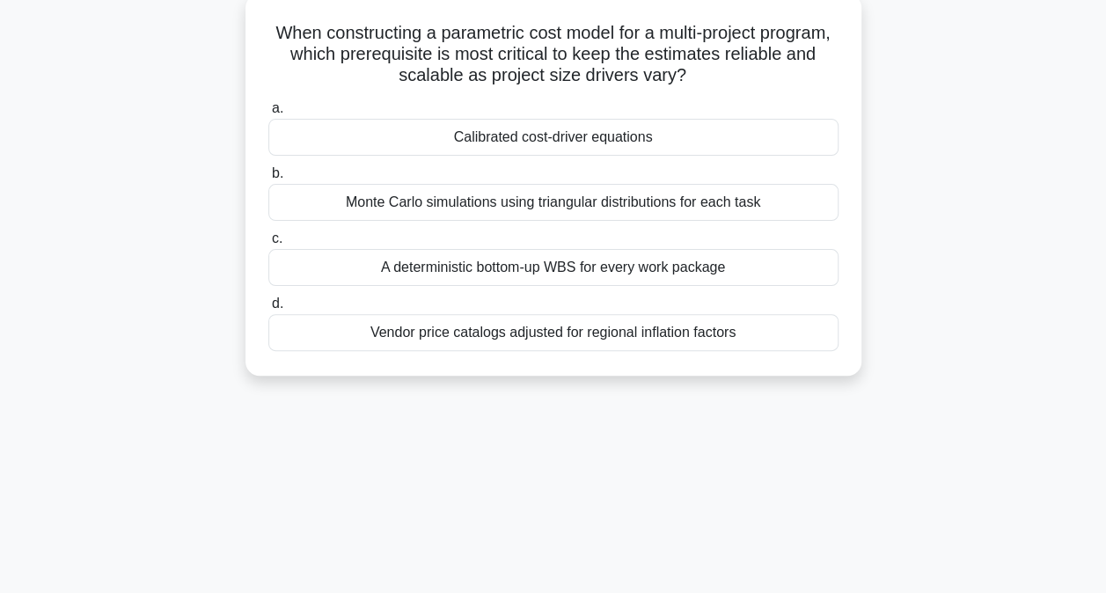
click at [508, 336] on div "Vendor price catalogs adjusted for regional inflation factors" at bounding box center [553, 332] width 570 height 37
click at [268, 310] on input "d. Vendor price catalogs adjusted for regional inflation factors" at bounding box center [268, 303] width 0 height 11
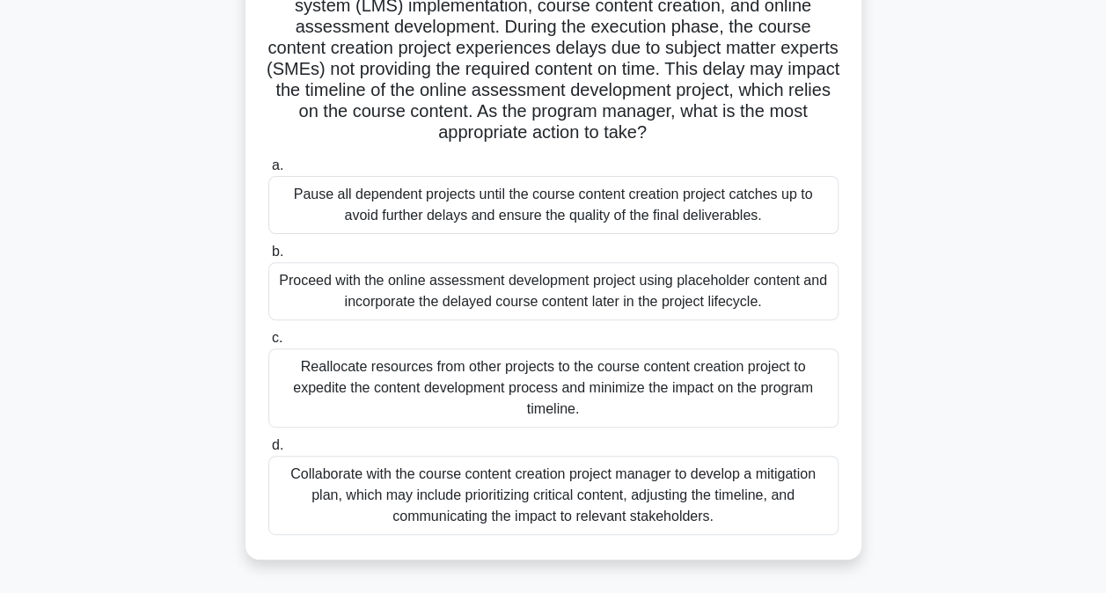
scroll to position [179, 0]
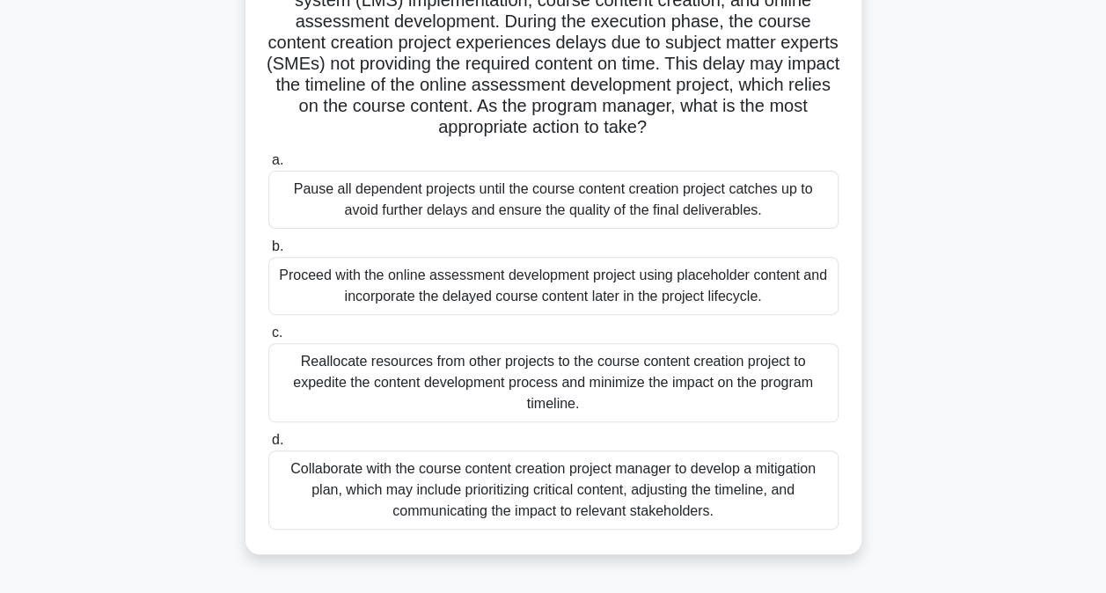
click at [492, 496] on div "Collaborate with the course content creation project manager to develop a mitig…" at bounding box center [553, 489] width 570 height 79
click at [268, 446] on input "d. Collaborate with the course content creation project manager to develop a mi…" at bounding box center [268, 439] width 0 height 11
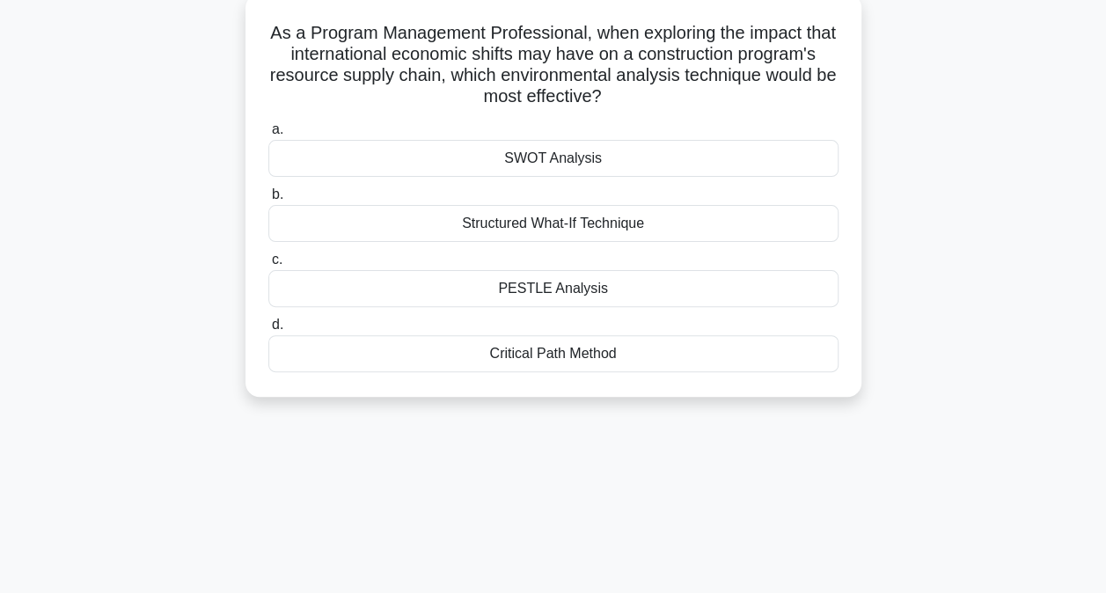
scroll to position [111, 0]
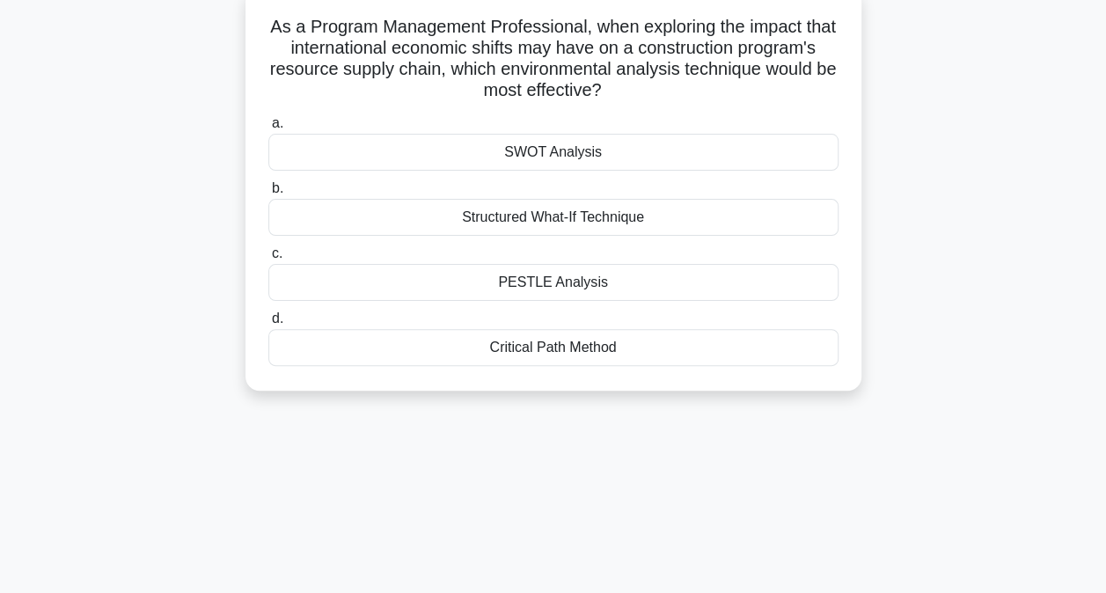
click at [561, 285] on div "PESTLE Analysis" at bounding box center [553, 282] width 570 height 37
click at [268, 259] on input "c. PESTLE Analysis" at bounding box center [268, 253] width 0 height 11
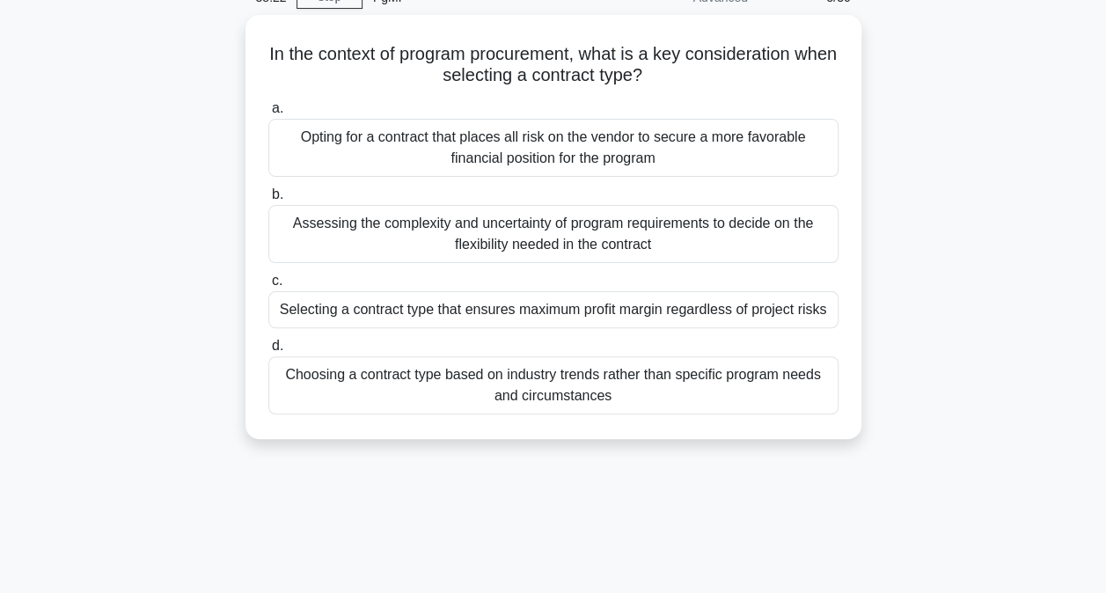
scroll to position [92, 0]
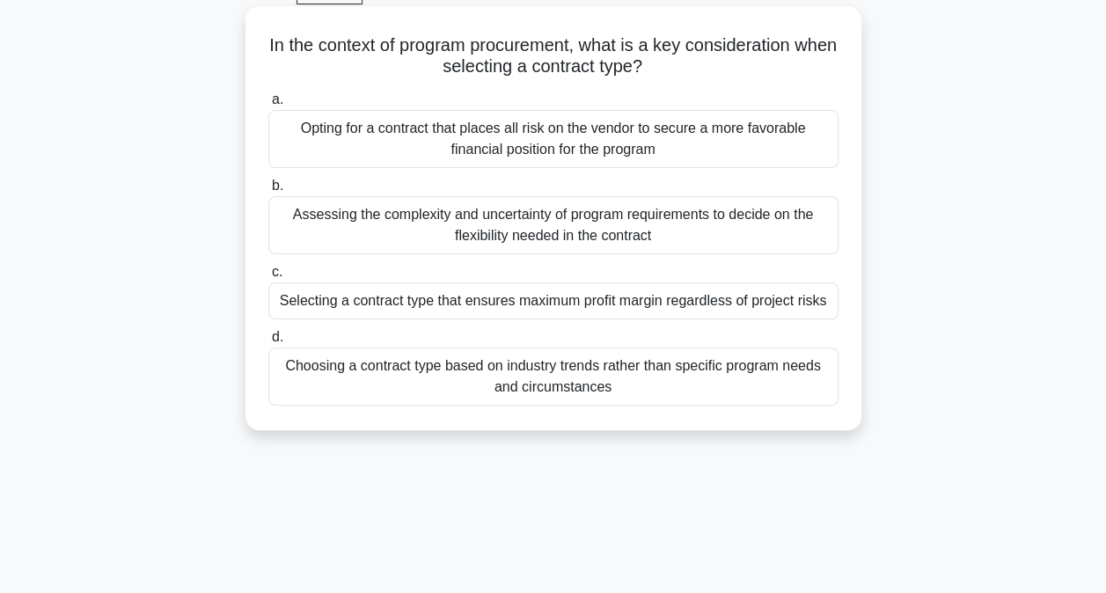
click at [521, 225] on div "Assessing the complexity and uncertainty of program requirements to decide on t…" at bounding box center [553, 225] width 570 height 58
click at [268, 192] on input "b. Assessing the complexity and uncertainty of program requirements to decide o…" at bounding box center [268, 185] width 0 height 11
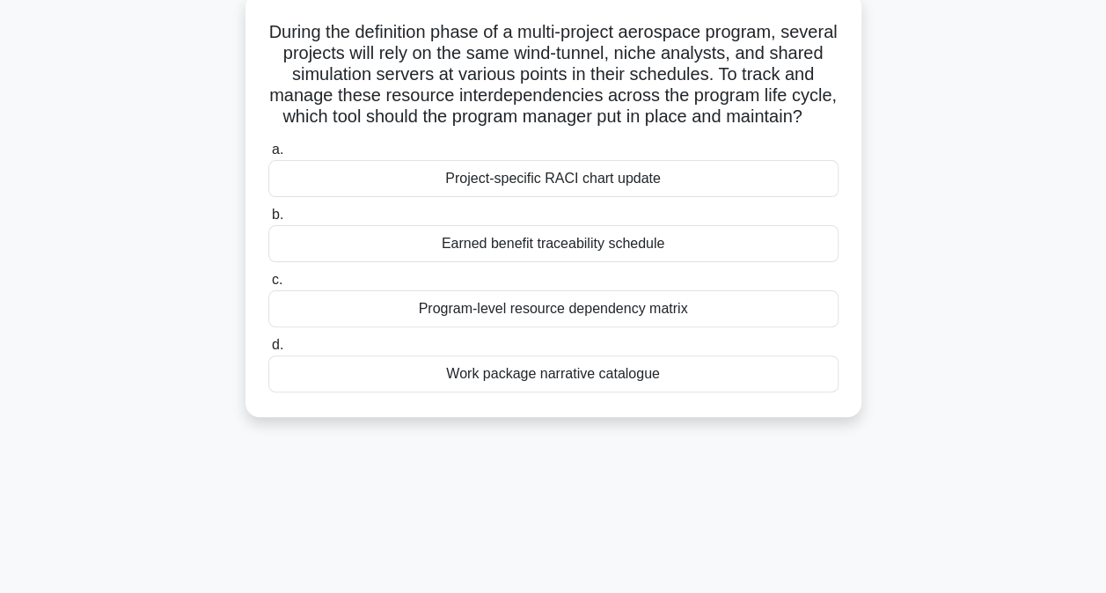
scroll to position [113, 0]
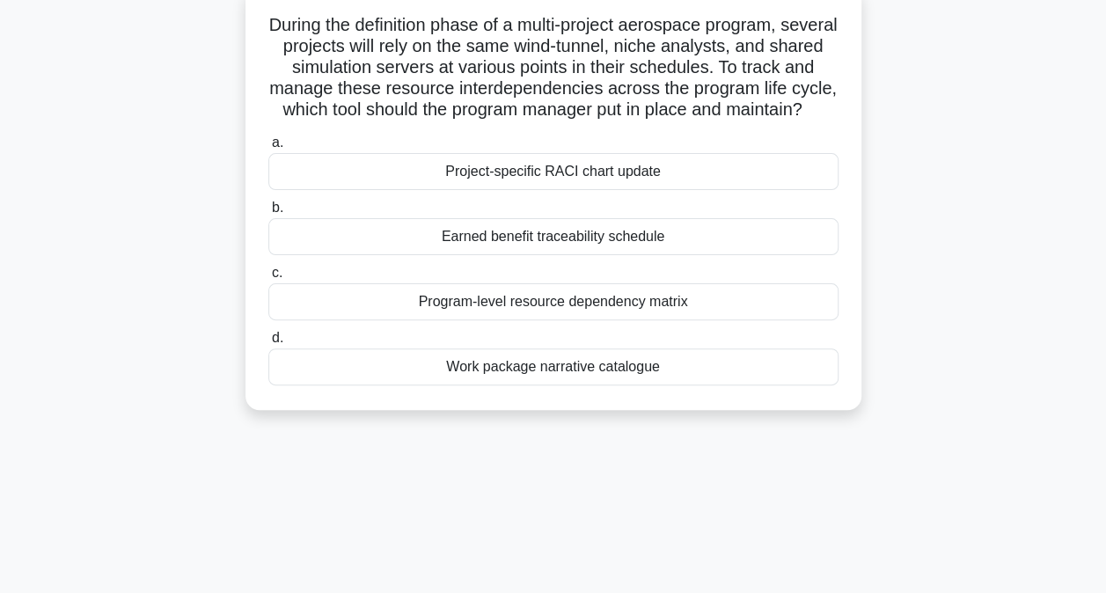
click at [541, 320] on div "Program-level resource dependency matrix" at bounding box center [553, 301] width 570 height 37
click at [268, 279] on input "c. Program-level resource dependency matrix" at bounding box center [268, 272] width 0 height 11
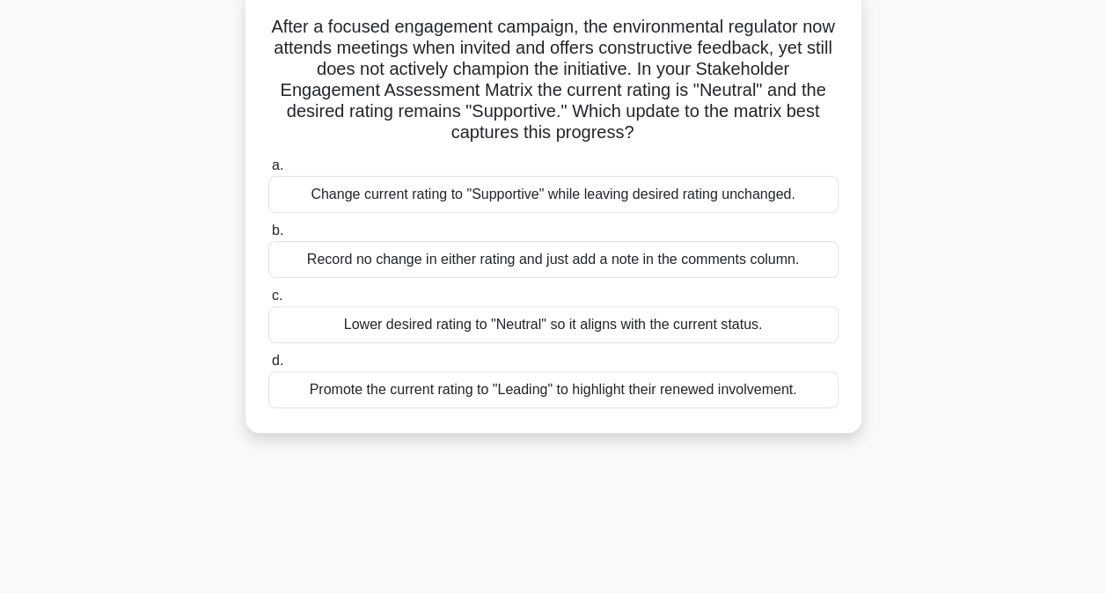
scroll to position [118, 0]
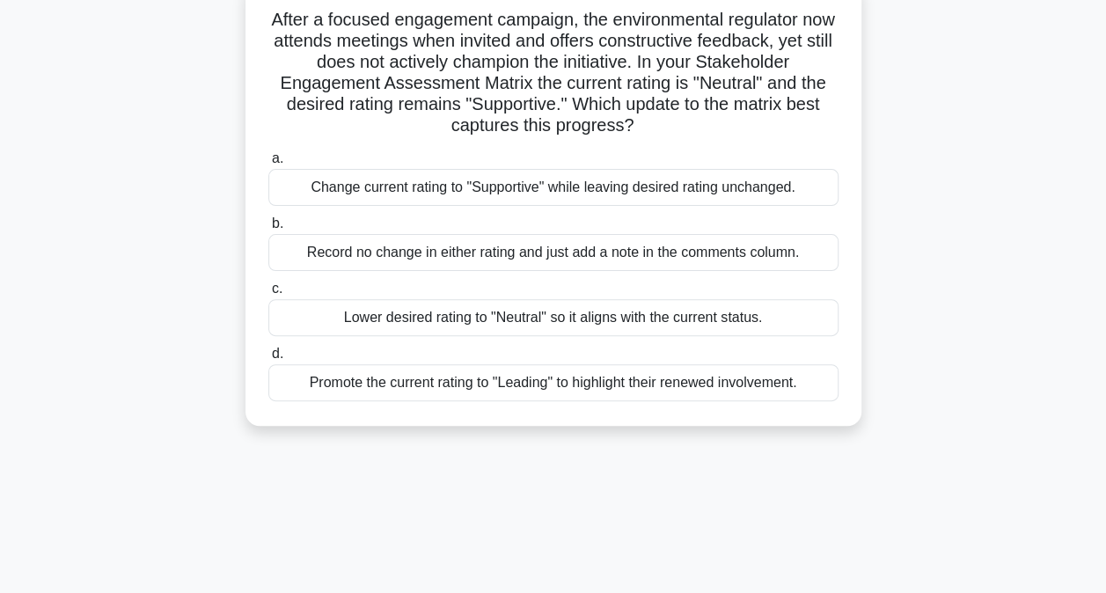
click at [419, 315] on div "Lower desired rating to "Neutral" so it aligns with the current status." at bounding box center [553, 317] width 570 height 37
click at [268, 295] on input "c. Lower desired rating to "Neutral" so it aligns with the current status." at bounding box center [268, 288] width 0 height 11
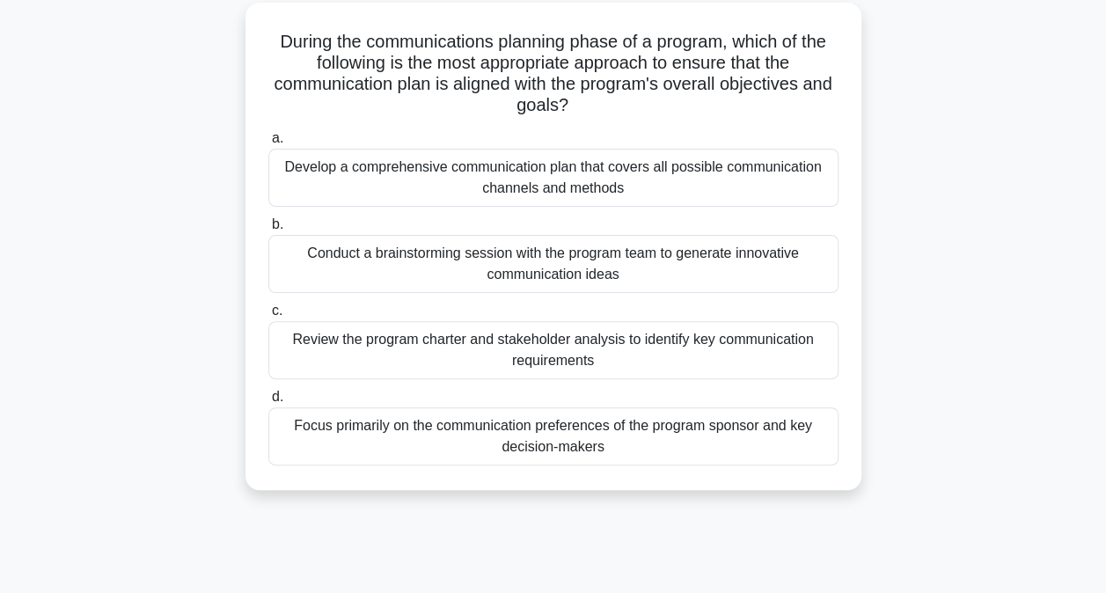
scroll to position [104, 0]
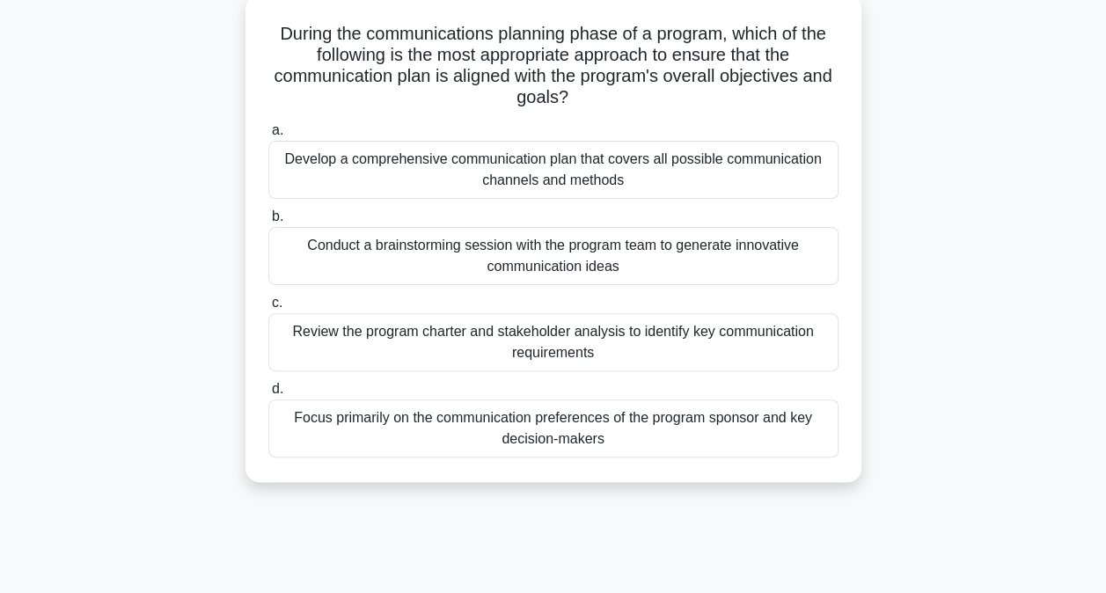
click at [568, 160] on div "Develop a comprehensive communication plan that covers all possible communicati…" at bounding box center [553, 170] width 570 height 58
click at [268, 136] on input "a. Develop a comprehensive communication plan that covers all possible communic…" at bounding box center [268, 130] width 0 height 11
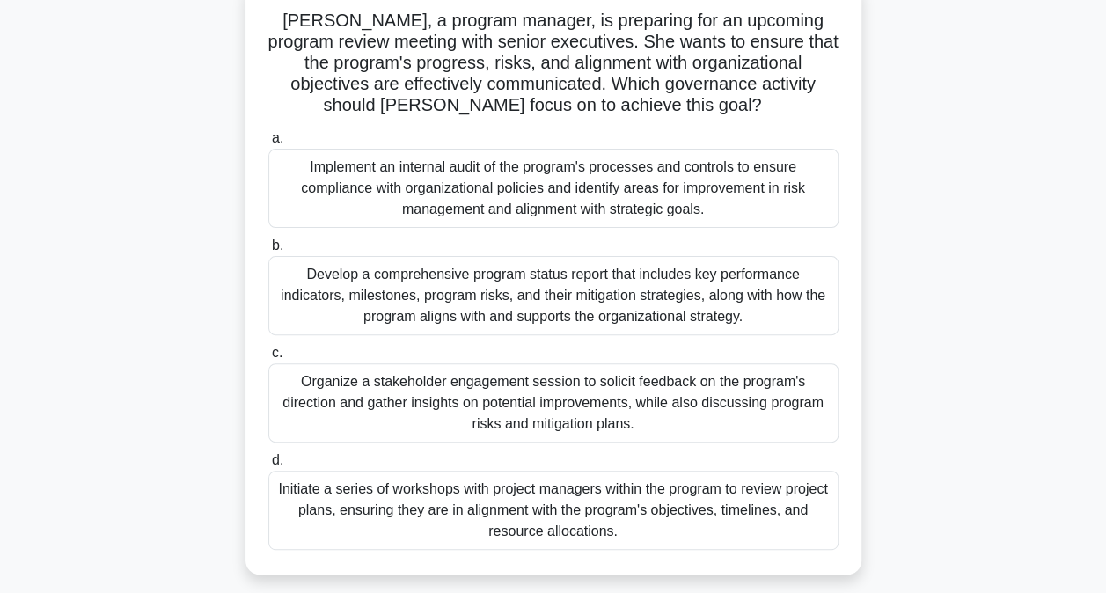
scroll to position [124, 0]
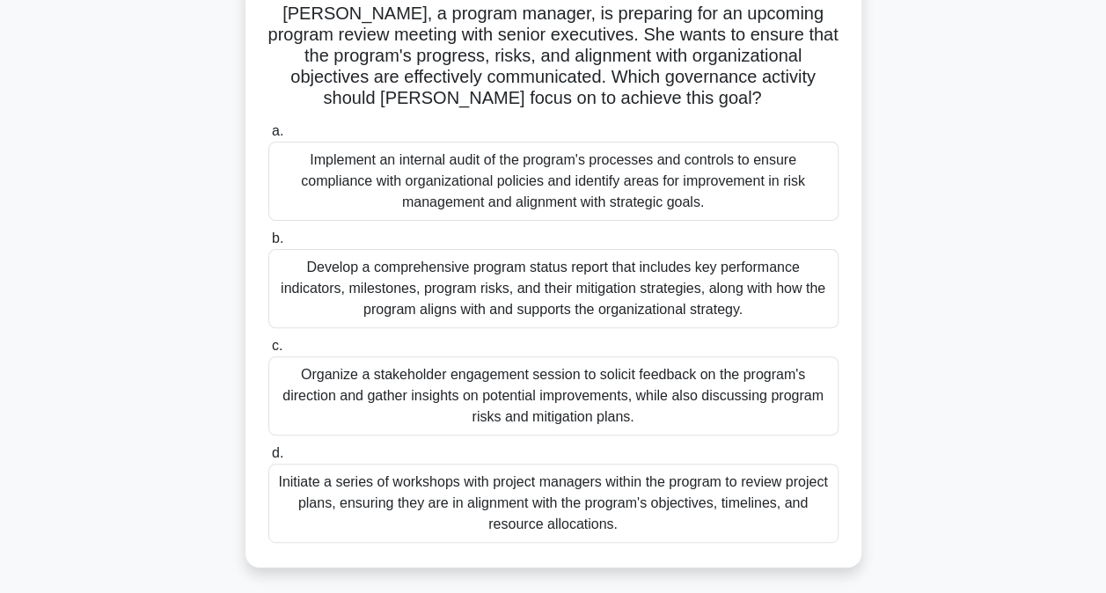
click at [413, 273] on div "Develop a comprehensive program status report that includes key performance ind…" at bounding box center [553, 288] width 570 height 79
click at [268, 245] on input "b. Develop a comprehensive program status report that includes key performance …" at bounding box center [268, 238] width 0 height 11
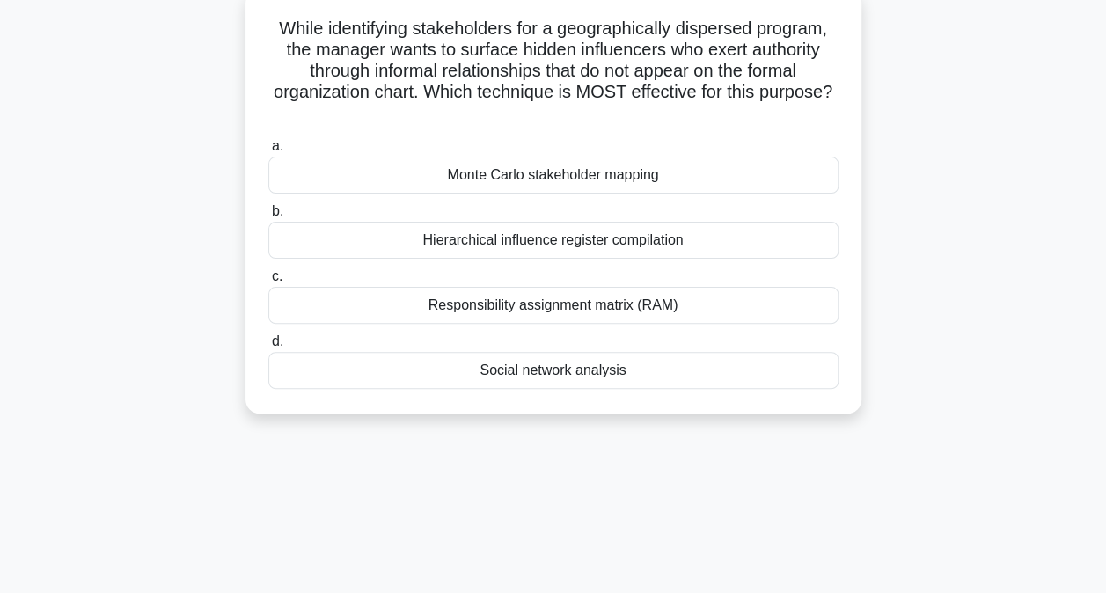
scroll to position [116, 0]
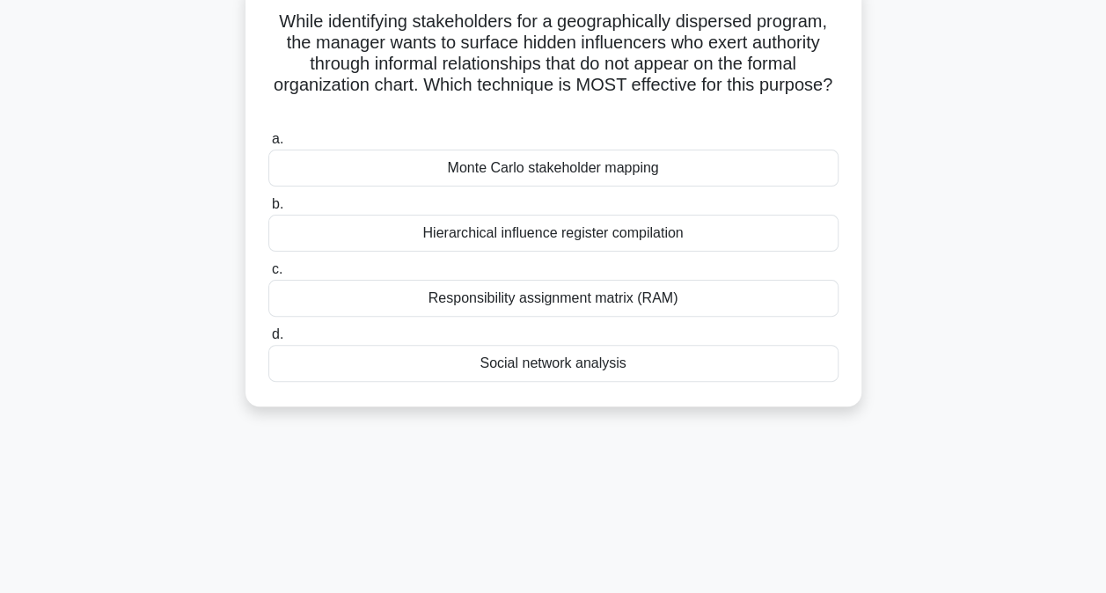
click at [552, 366] on div "Social network analysis" at bounding box center [553, 363] width 570 height 37
click at [268, 340] on input "d. Social network analysis" at bounding box center [268, 334] width 0 height 11
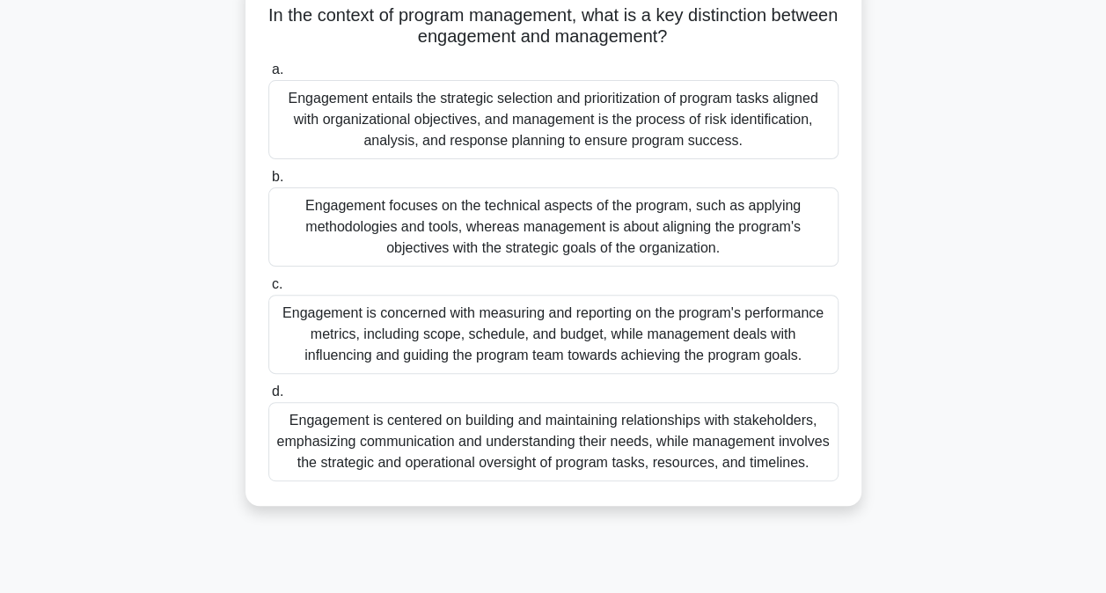
scroll to position [128, 0]
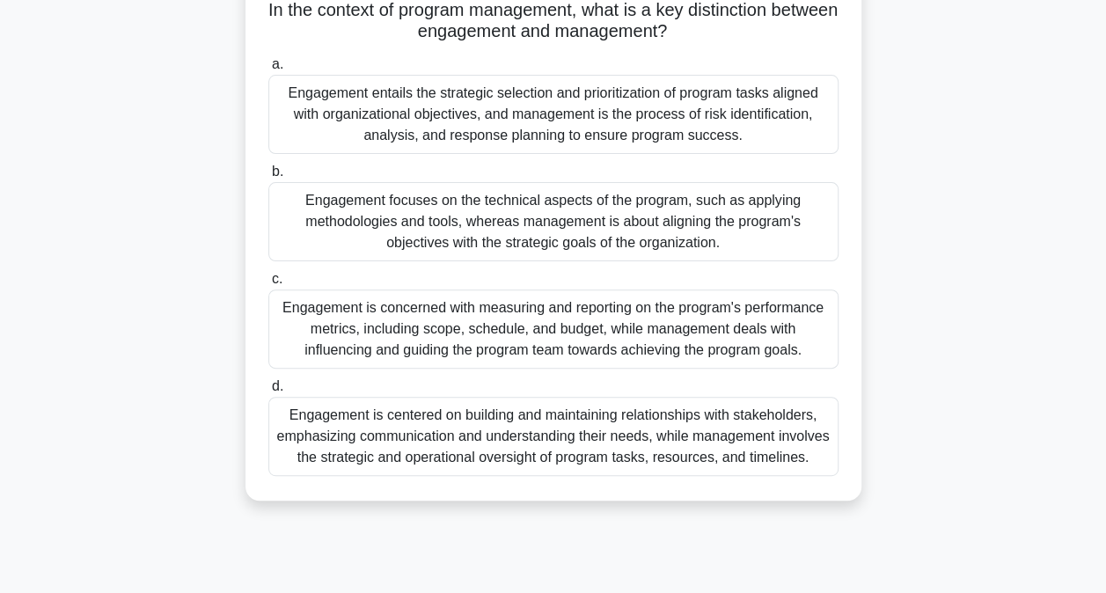
click at [373, 433] on div "Engagement is centered on building and maintaining relationships with stakehold…" at bounding box center [553, 436] width 570 height 79
click at [268, 392] on input "d. Engagement is centered on building and maintaining relationships with stakeh…" at bounding box center [268, 386] width 0 height 11
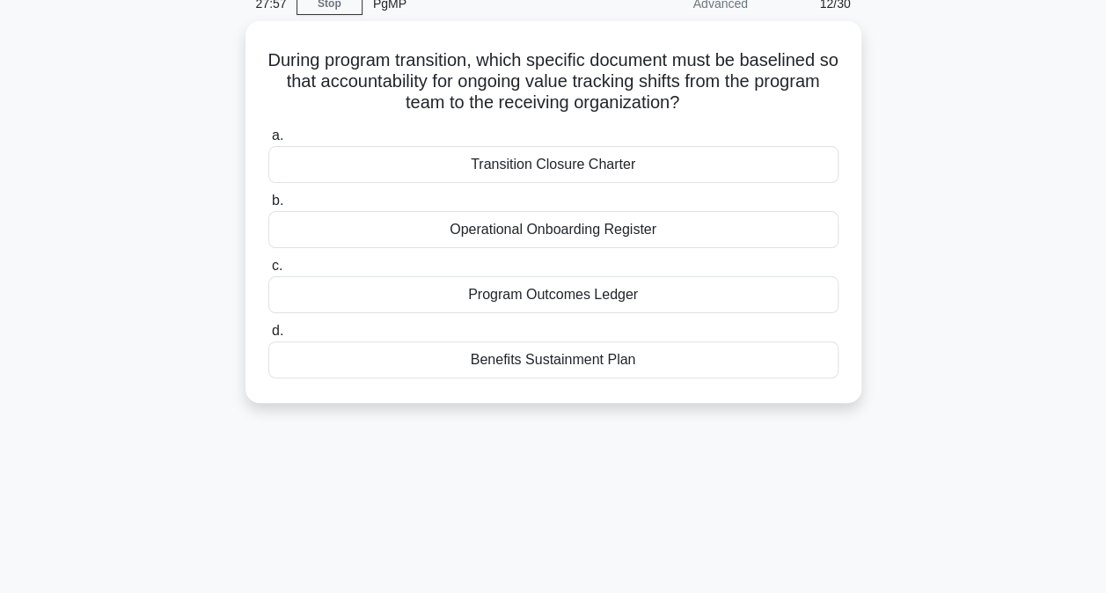
scroll to position [91, 0]
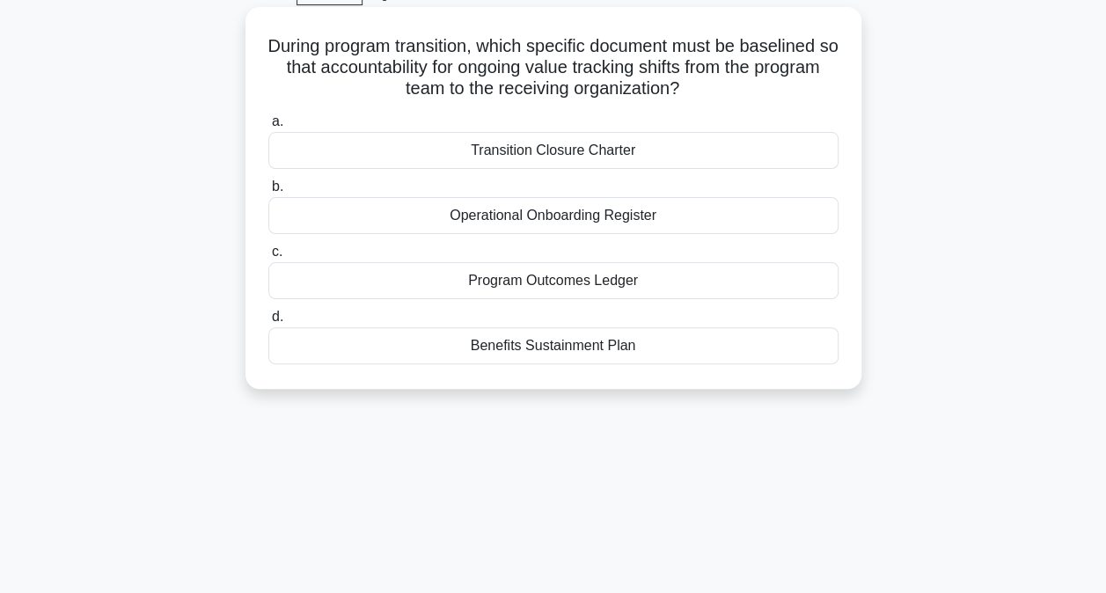
click at [547, 343] on div "Benefits Sustainment Plan" at bounding box center [553, 345] width 570 height 37
click at [268, 323] on input "d. Benefits Sustainment Plan" at bounding box center [268, 316] width 0 height 11
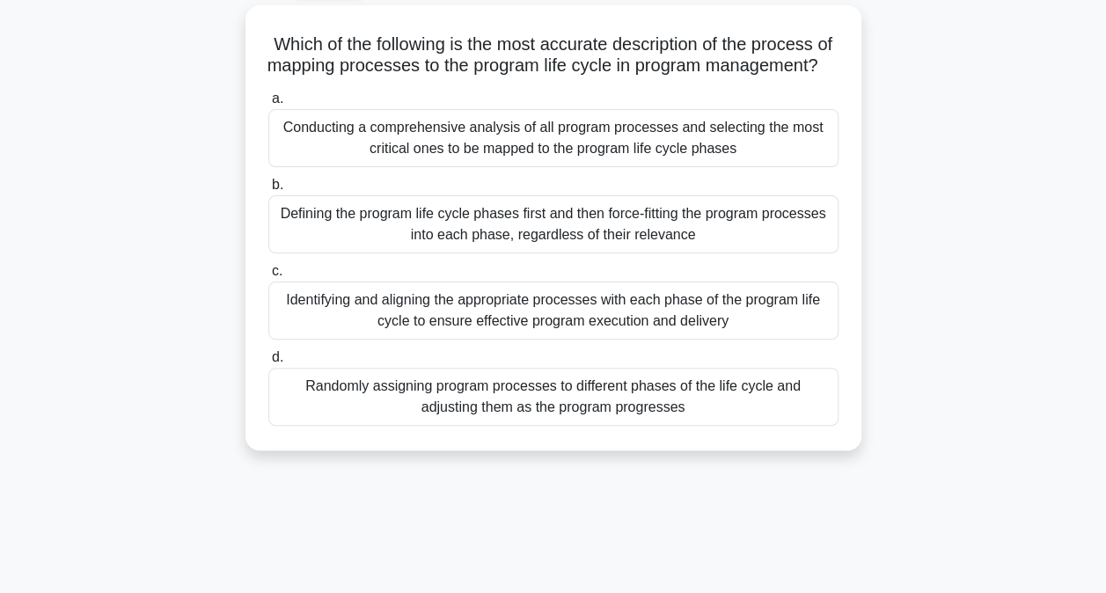
scroll to position [99, 0]
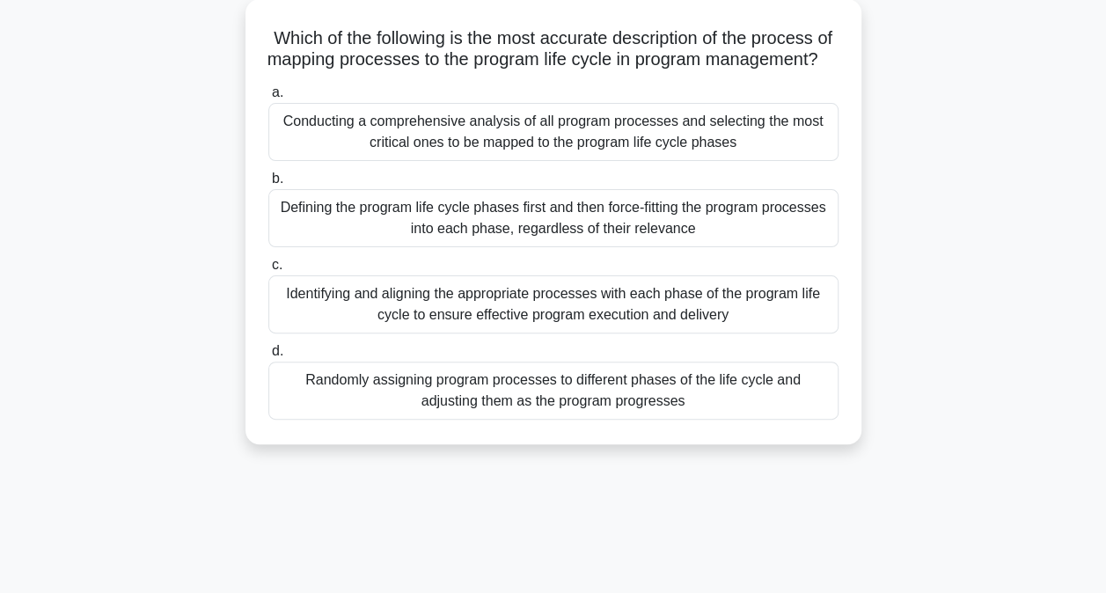
click at [479, 318] on div "Identifying and aligning the appropriate processes with each phase of the progr…" at bounding box center [553, 304] width 570 height 58
click at [268, 271] on input "c. Identifying and aligning the appropriate processes with each phase of the pr…" at bounding box center [268, 264] width 0 height 11
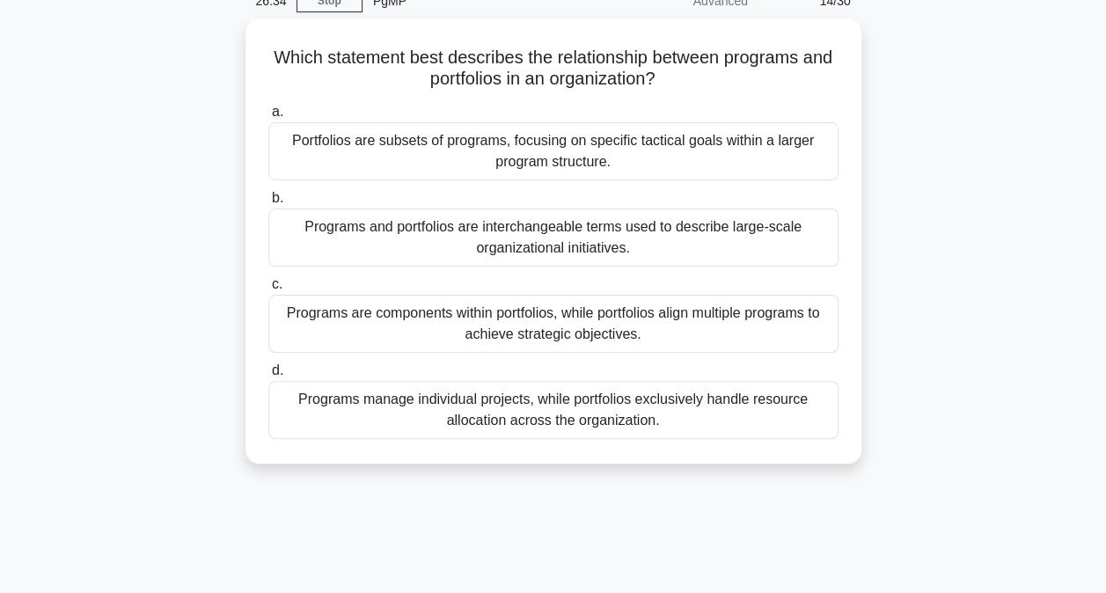
scroll to position [86, 0]
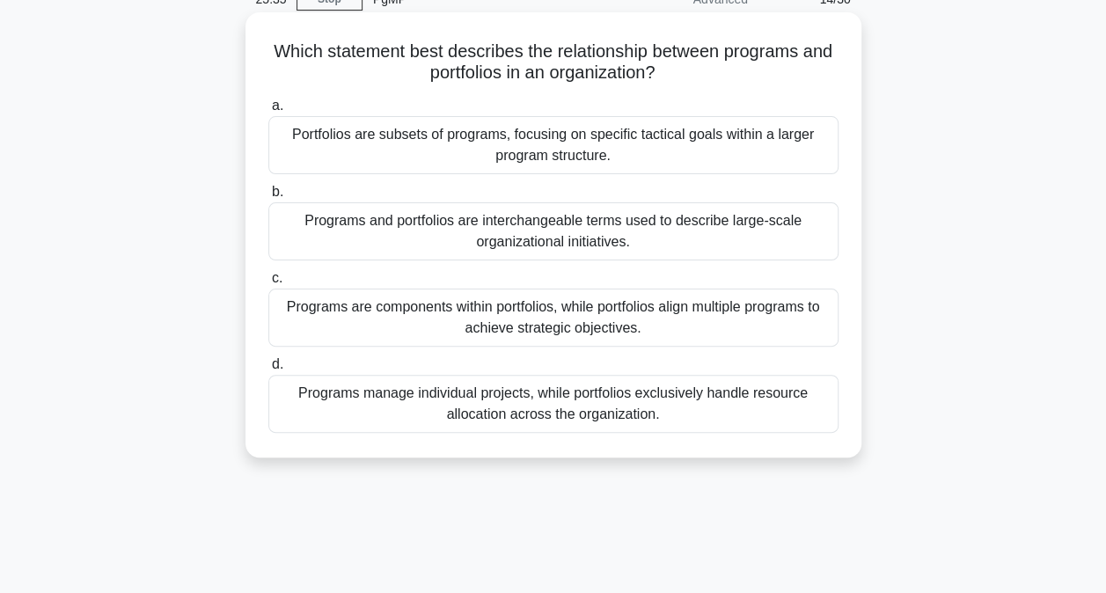
click at [550, 320] on div "Programs are components within portfolios, while portfolios align multiple prog…" at bounding box center [553, 317] width 570 height 58
click at [268, 284] on input "c. Programs are components within portfolios, while portfolios align multiple p…" at bounding box center [268, 278] width 0 height 11
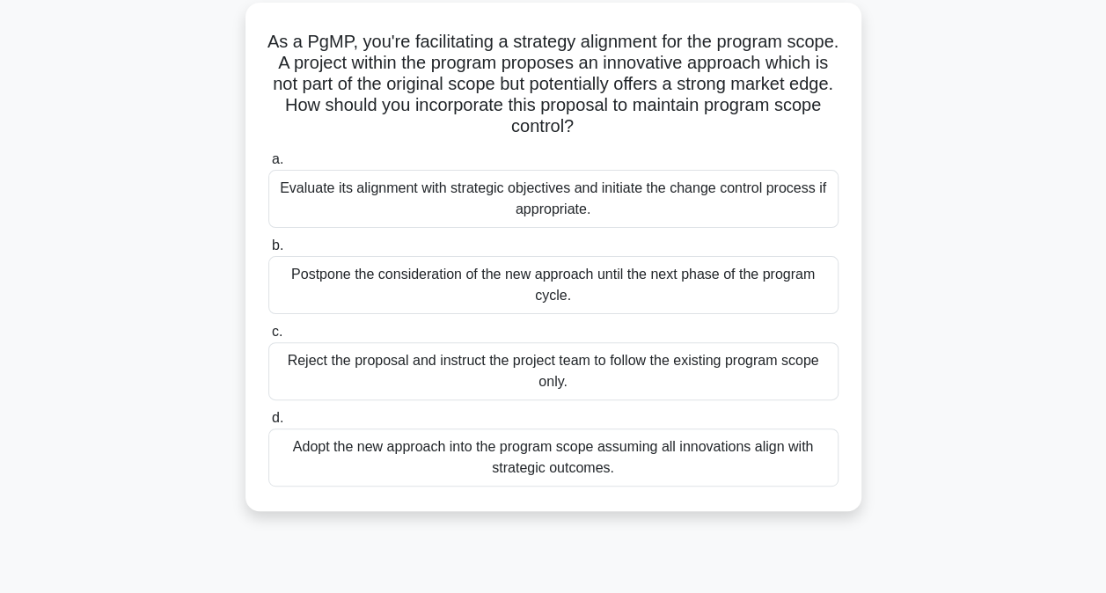
scroll to position [105, 0]
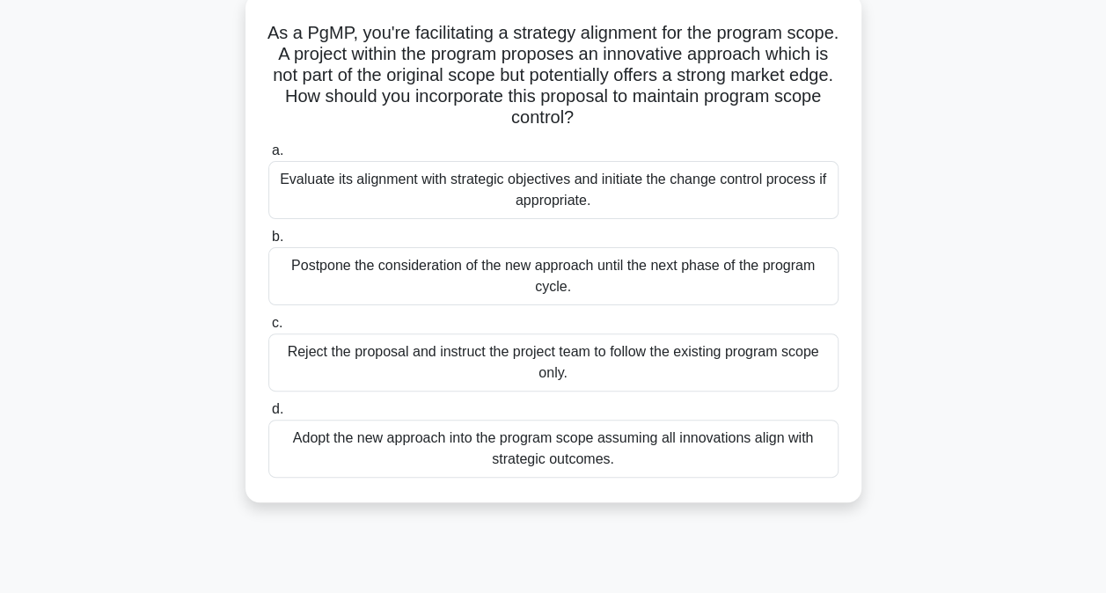
click at [357, 181] on div "Evaluate its alignment with strategic objectives and initiate the change contro…" at bounding box center [553, 190] width 570 height 58
click at [268, 157] on input "a. Evaluate its alignment with strategic objectives and initiate the change con…" at bounding box center [268, 150] width 0 height 11
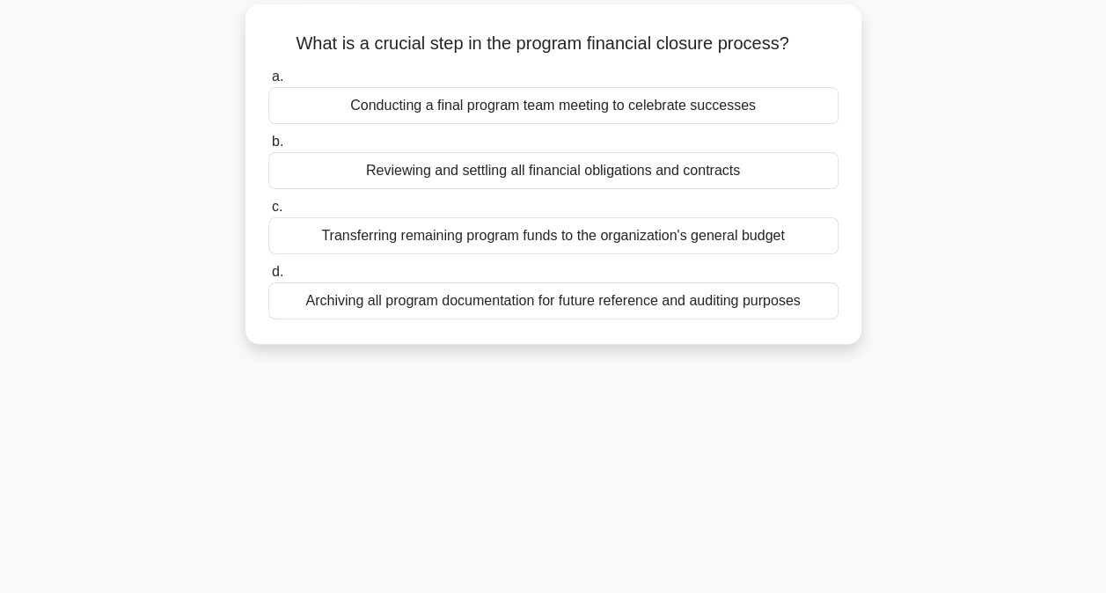
scroll to position [102, 0]
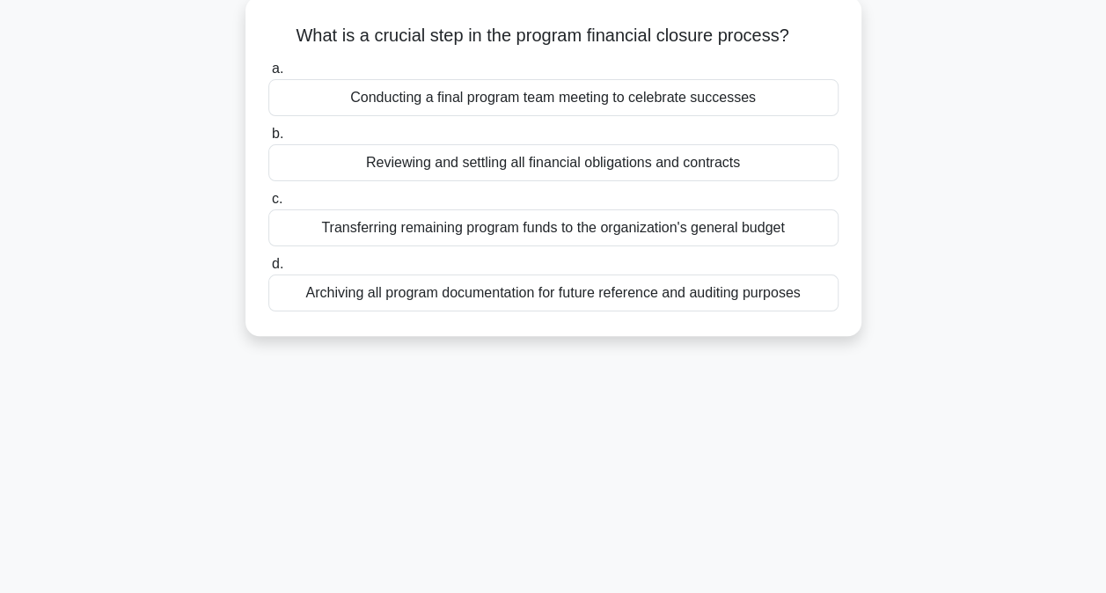
click at [420, 160] on div "Reviewing and settling all financial obligations and contracts" at bounding box center [553, 162] width 570 height 37
click at [268, 140] on input "b. Reviewing and settling all financial obligations and contracts" at bounding box center [268, 133] width 0 height 11
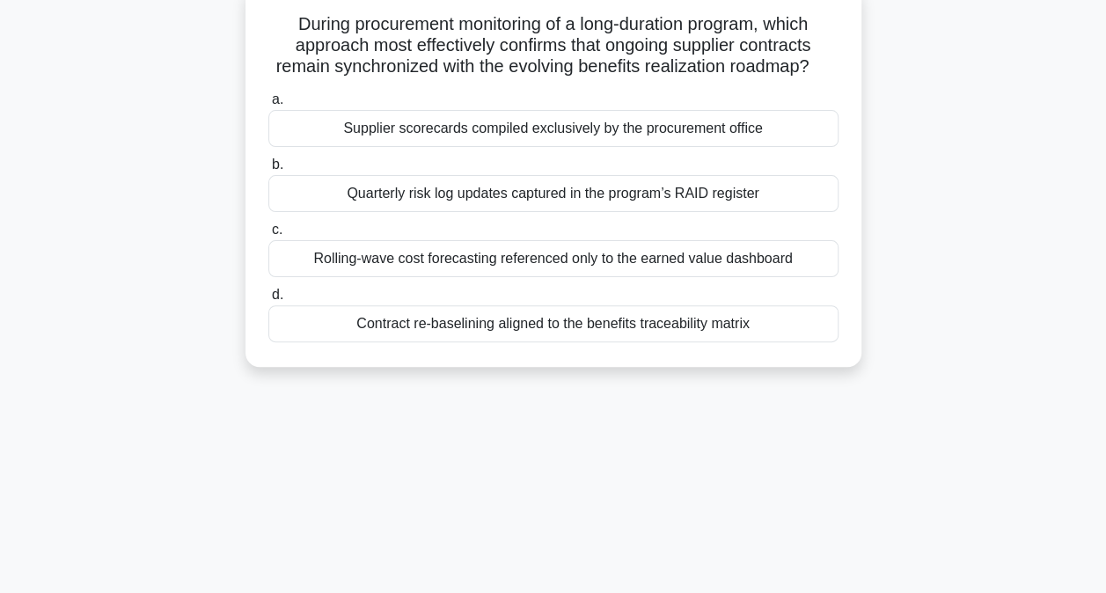
scroll to position [121, 0]
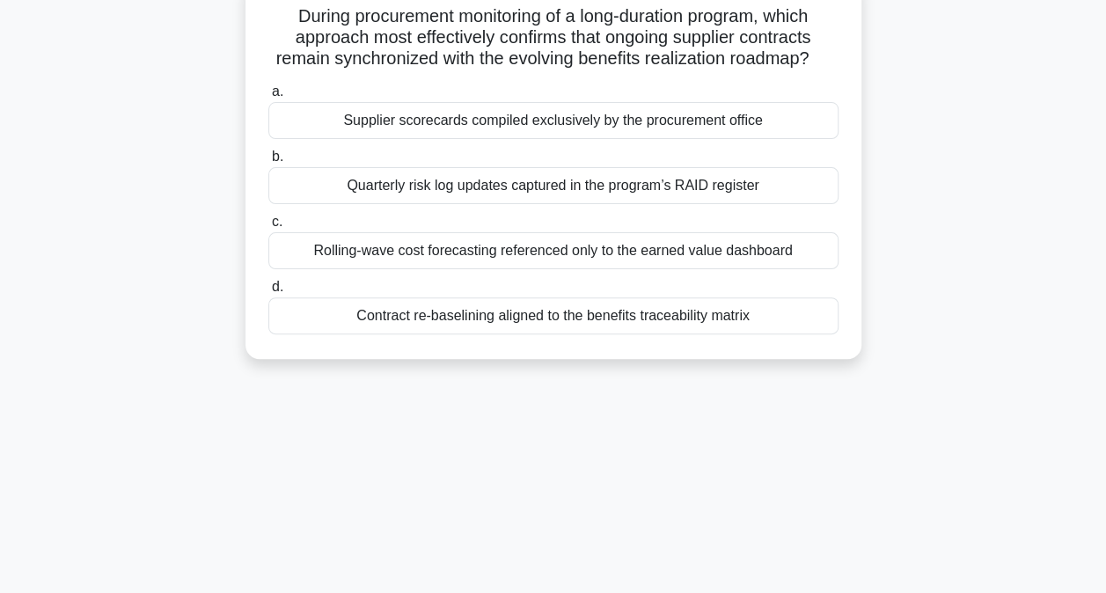
click at [405, 332] on div "Contract re-baselining aligned to the benefits traceability matrix" at bounding box center [553, 315] width 570 height 37
click at [268, 293] on input "d. Contract re-baselining aligned to the benefits traceability matrix" at bounding box center [268, 286] width 0 height 11
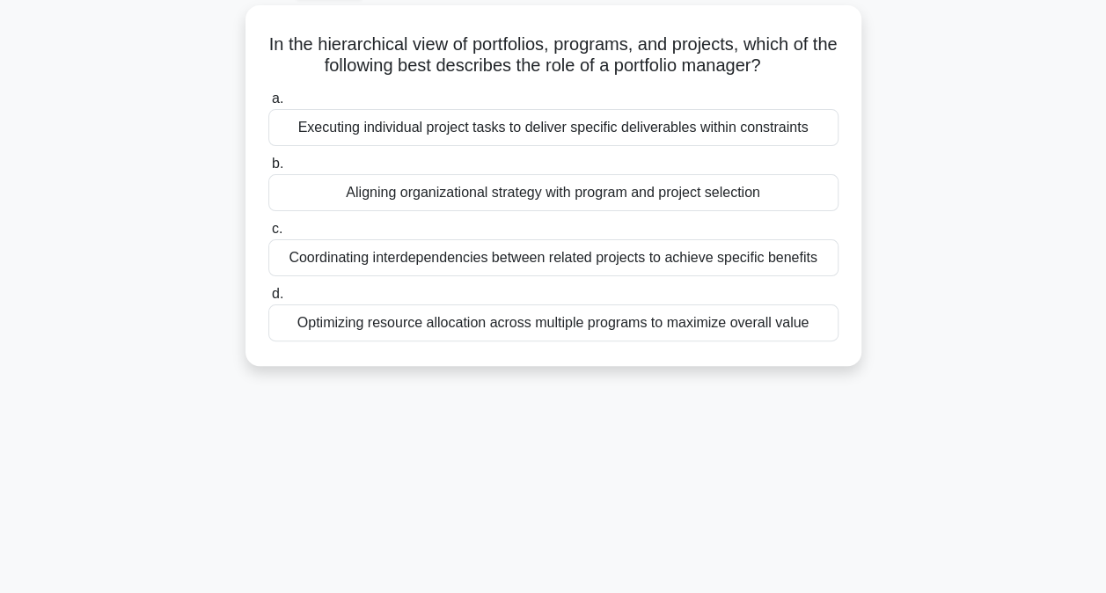
scroll to position [99, 0]
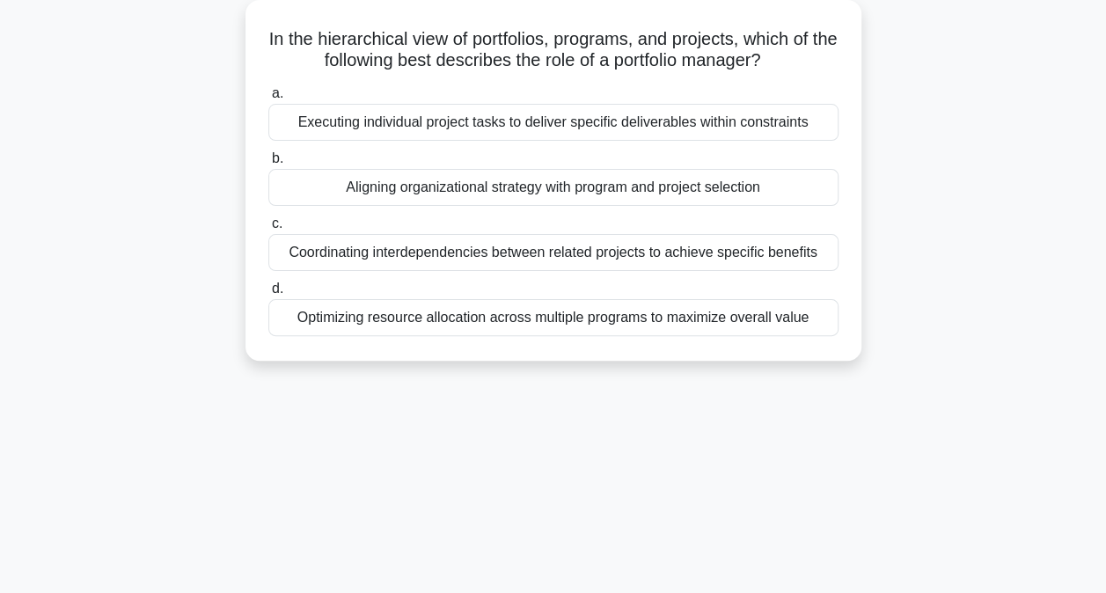
click at [582, 320] on div "Optimizing resource allocation across multiple programs to maximize overall val…" at bounding box center [553, 317] width 570 height 37
click at [268, 295] on input "d. Optimizing resource allocation across multiple programs to maximize overall …" at bounding box center [268, 288] width 0 height 11
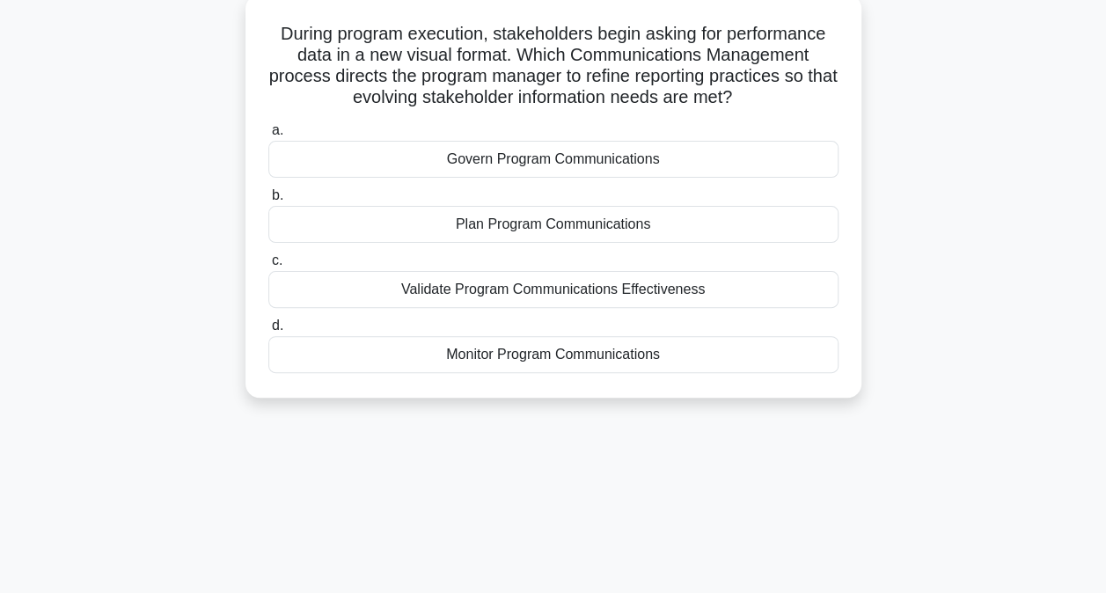
scroll to position [109, 0]
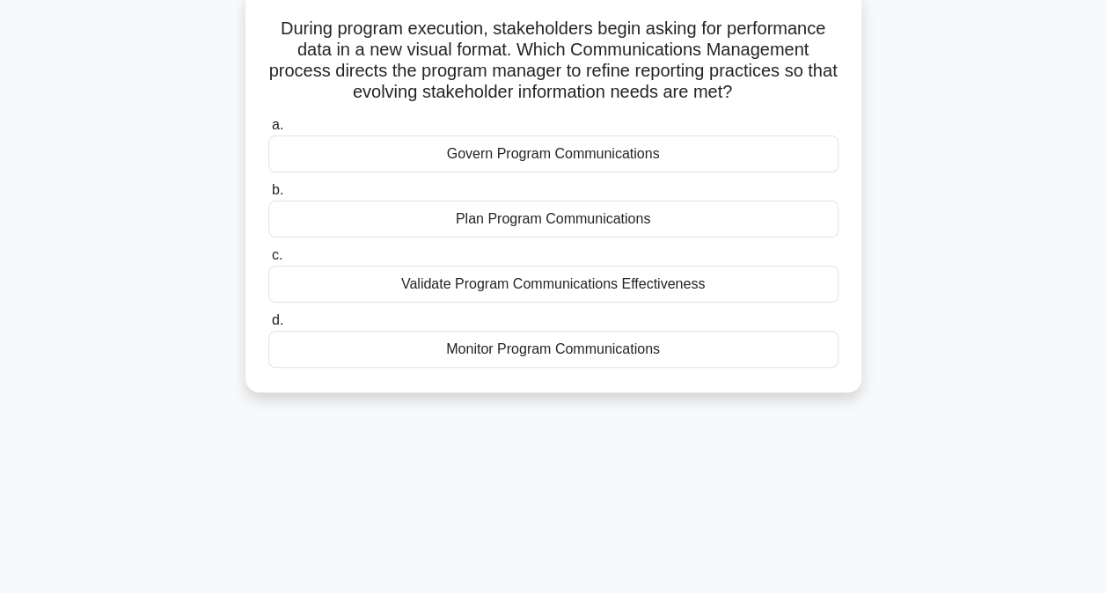
click at [516, 225] on div "Plan Program Communications" at bounding box center [553, 219] width 570 height 37
click at [268, 196] on input "b. Plan Program Communications" at bounding box center [268, 190] width 0 height 11
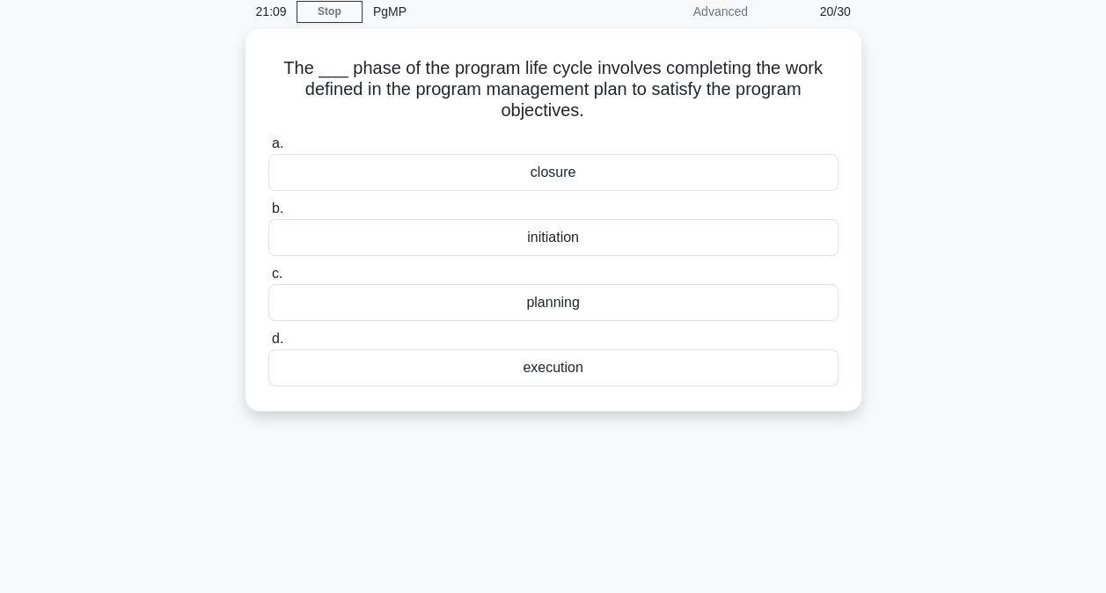
scroll to position [76, 0]
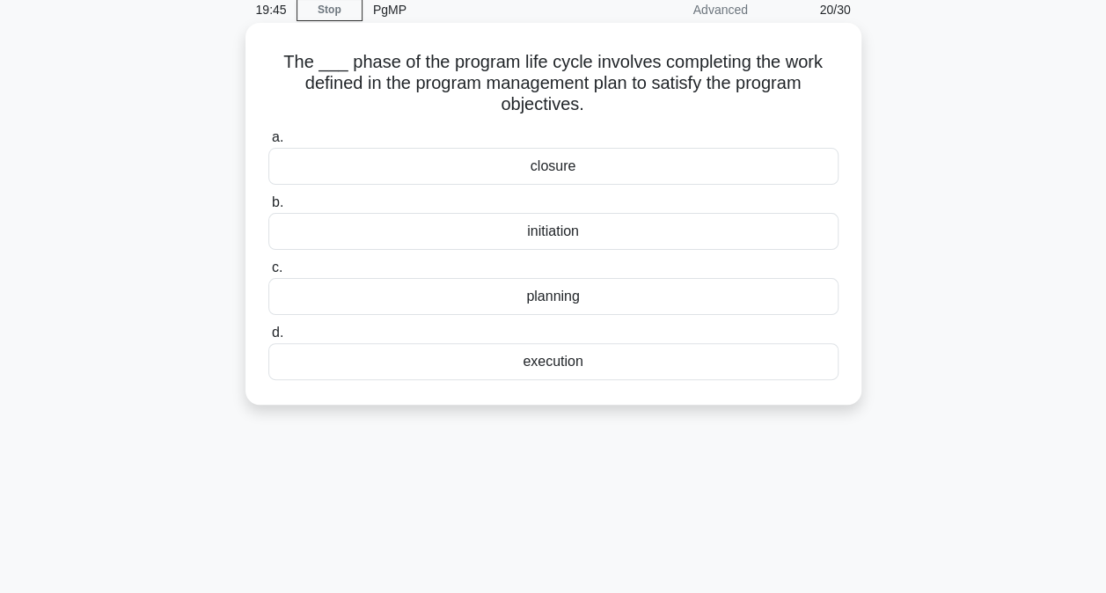
click at [555, 367] on div "execution" at bounding box center [553, 361] width 570 height 37
click at [268, 339] on input "d. execution" at bounding box center [268, 332] width 0 height 11
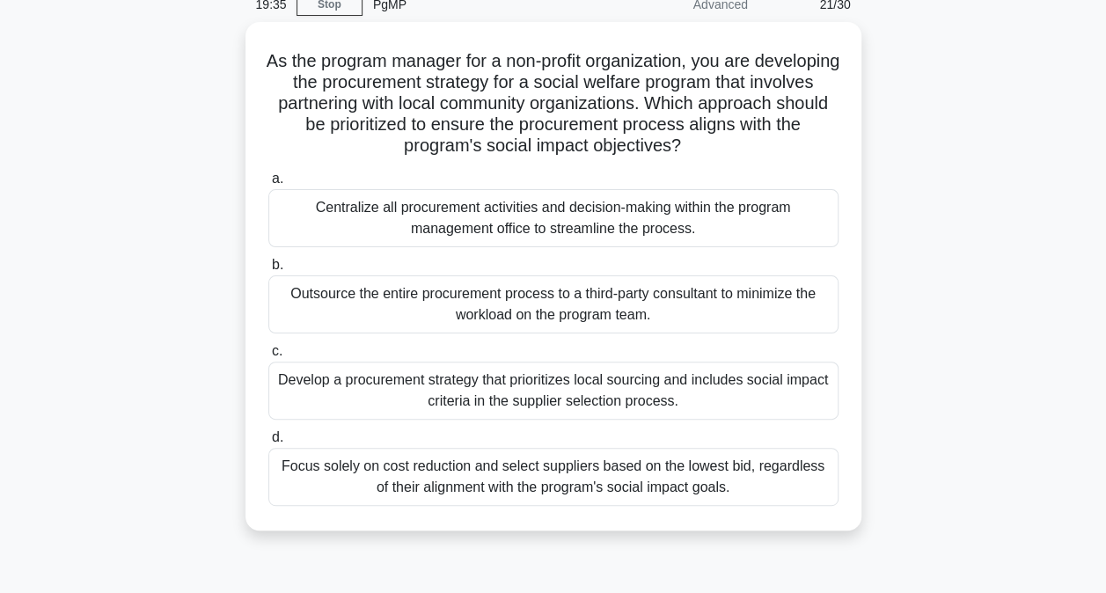
scroll to position [84, 0]
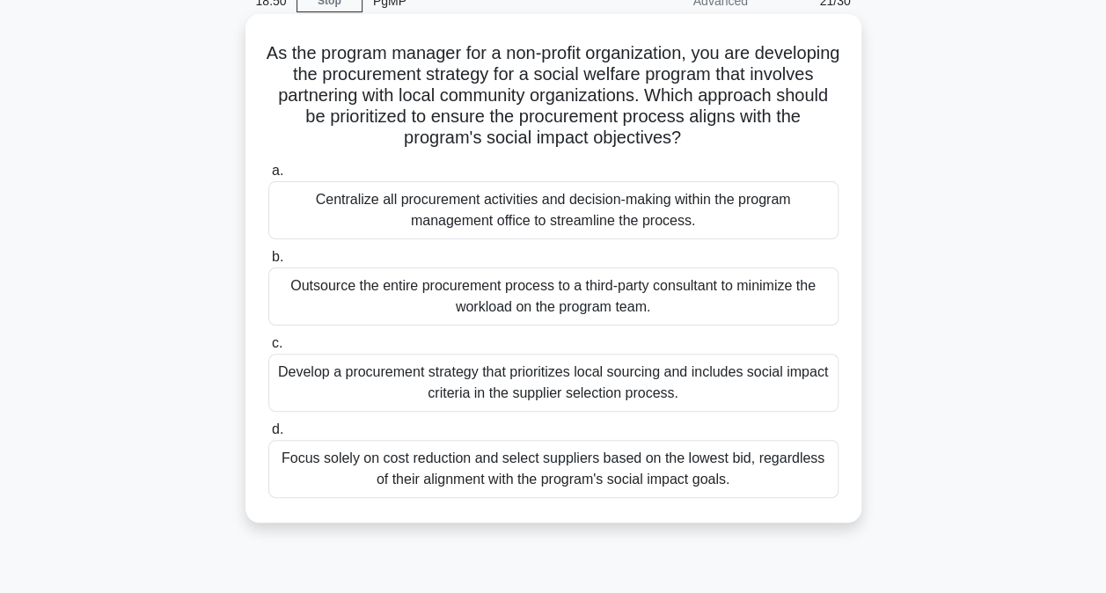
click at [390, 373] on div "Develop a procurement strategy that prioritizes local sourcing and includes soc…" at bounding box center [553, 383] width 570 height 58
click at [268, 349] on input "c. Develop a procurement strategy that prioritizes local sourcing and includes …" at bounding box center [268, 343] width 0 height 11
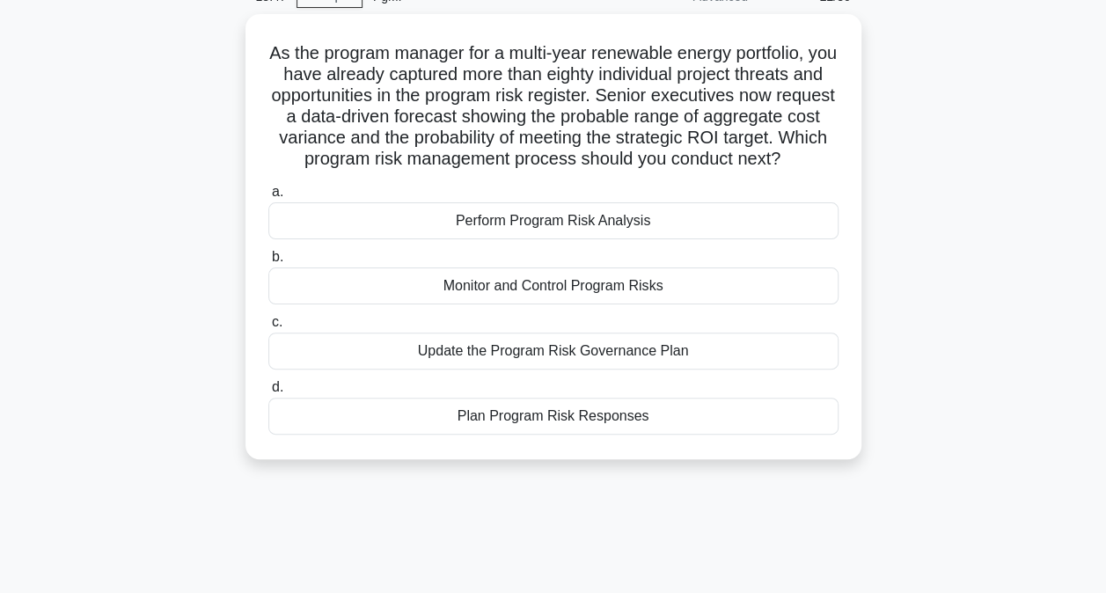
scroll to position [91, 0]
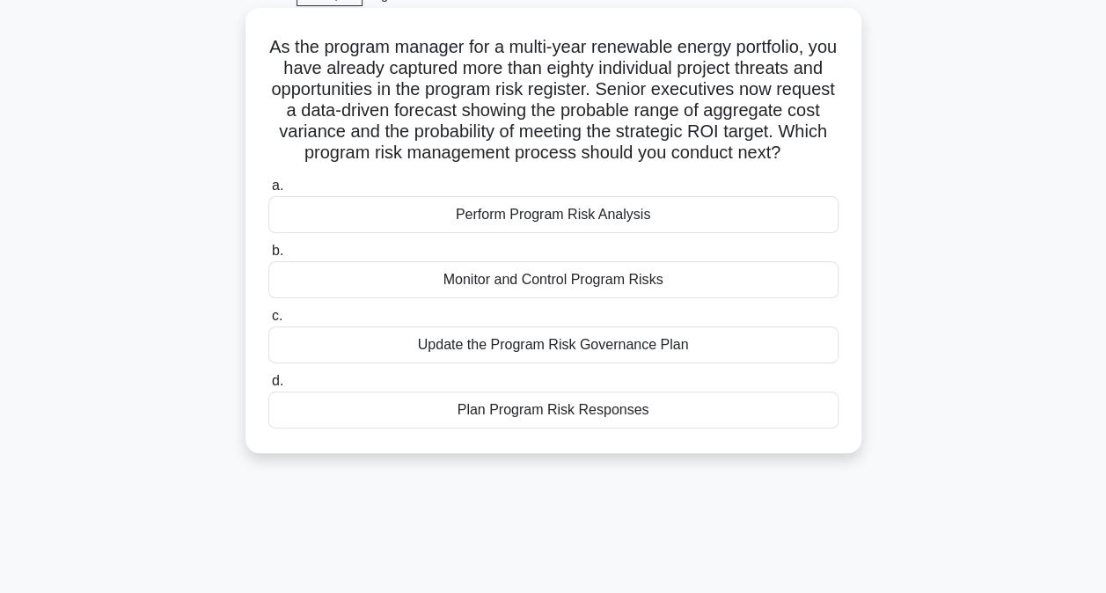
click at [522, 233] on div "Perform Program Risk Analysis" at bounding box center [553, 214] width 570 height 37
click at [268, 192] on input "a. Perform Program Risk Analysis" at bounding box center [268, 185] width 0 height 11
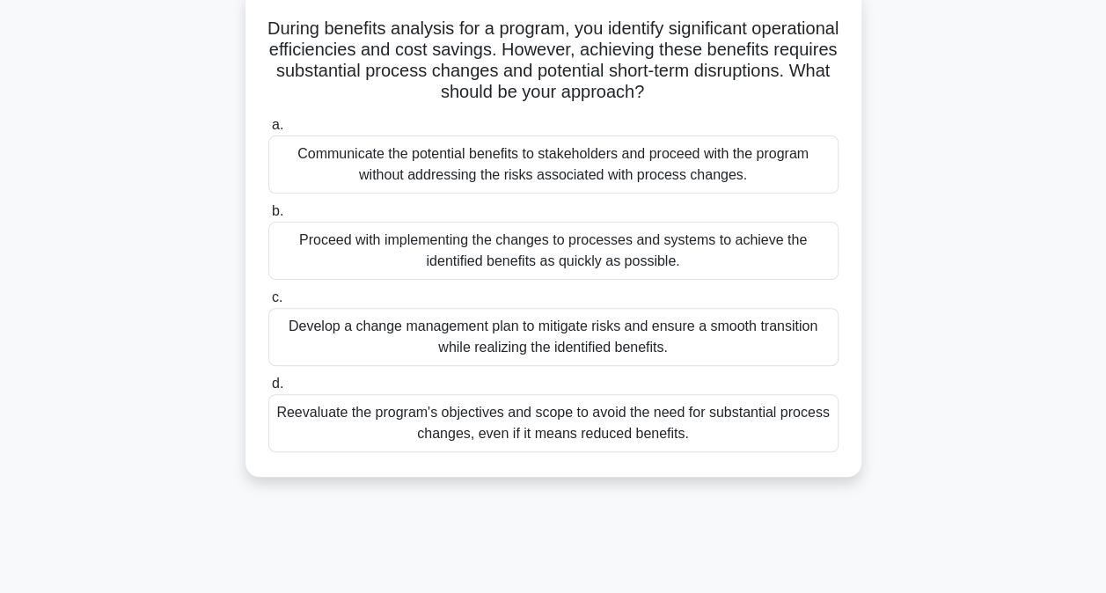
scroll to position [114, 0]
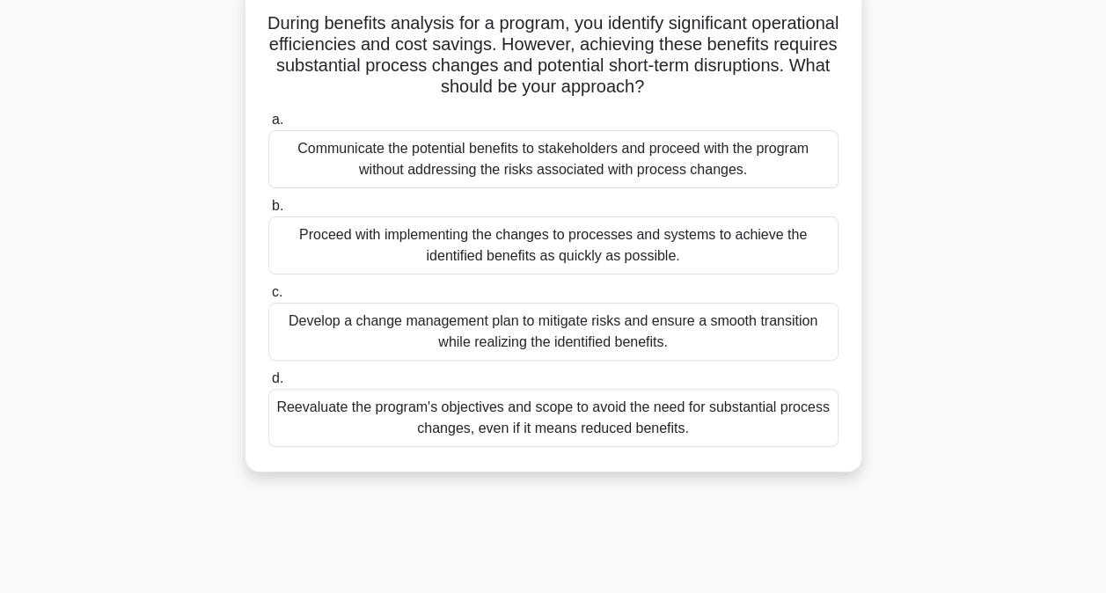
click at [522, 334] on div "Develop a change management plan to mitigate risks and ensure a smooth transiti…" at bounding box center [553, 332] width 570 height 58
click at [268, 298] on input "c. Develop a change management plan to mitigate risks and ensure a smooth trans…" at bounding box center [268, 292] width 0 height 11
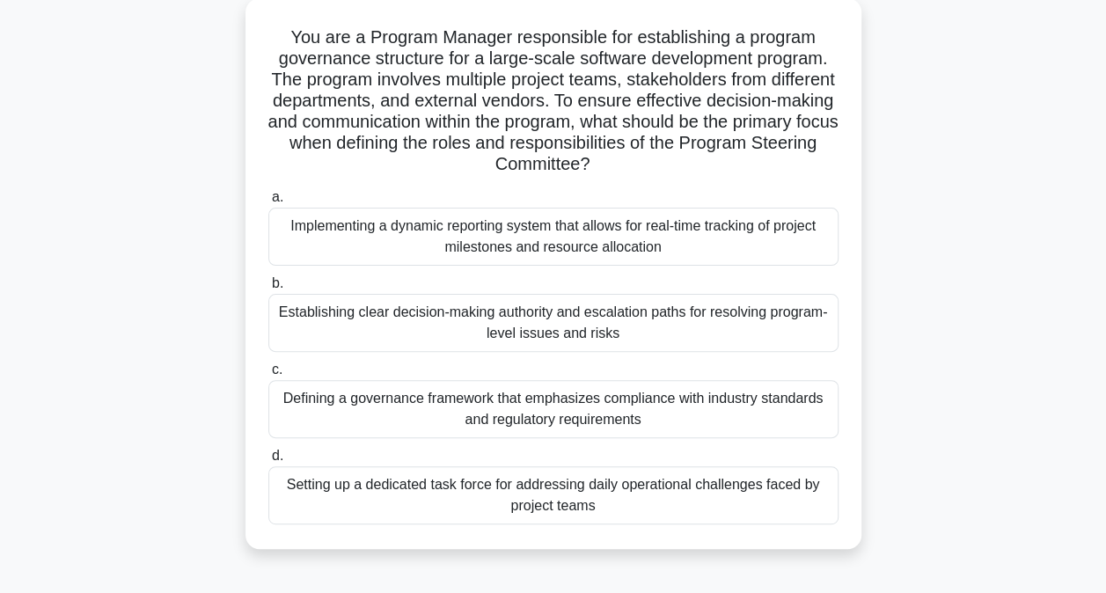
scroll to position [109, 0]
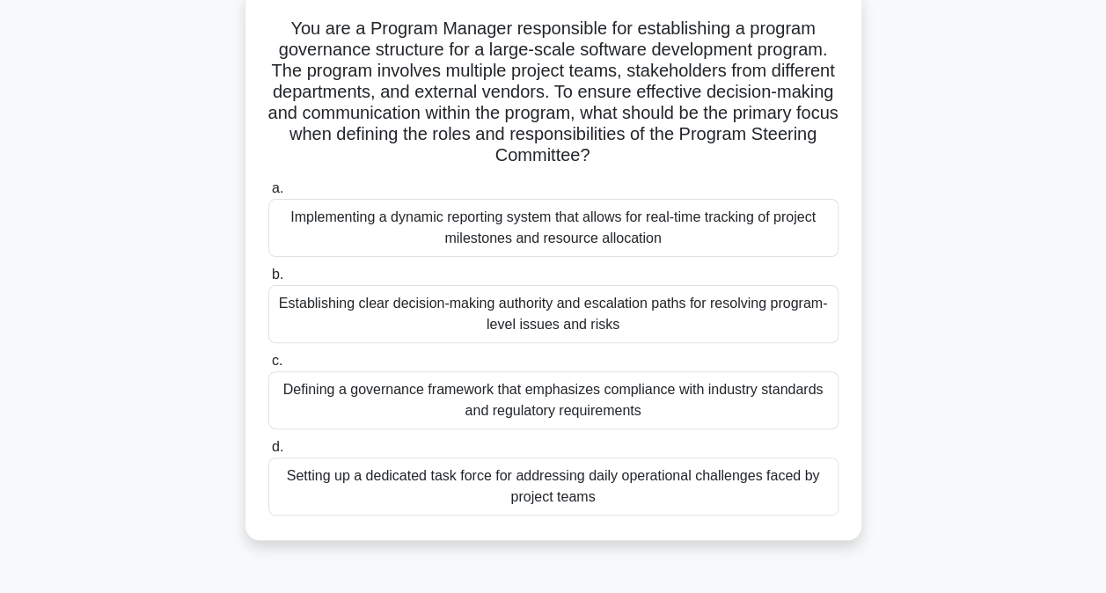
click at [481, 318] on div "Establishing clear decision-making authority and escalation paths for resolving…" at bounding box center [553, 314] width 570 height 58
click at [268, 281] on input "b. Establishing clear decision-making authority and escalation paths for resolv…" at bounding box center [268, 274] width 0 height 11
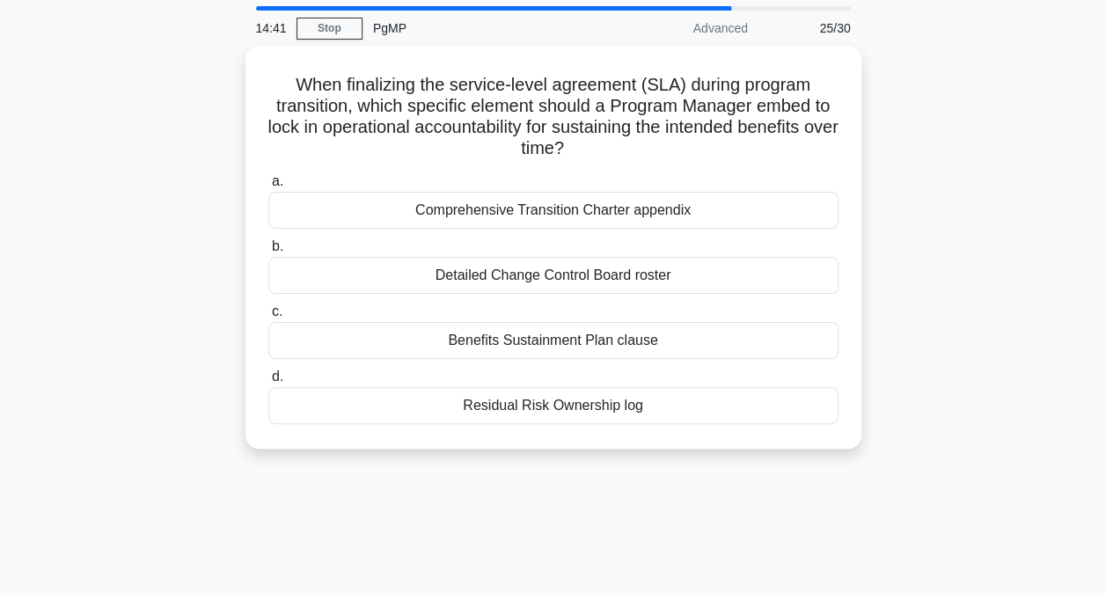
scroll to position [56, 0]
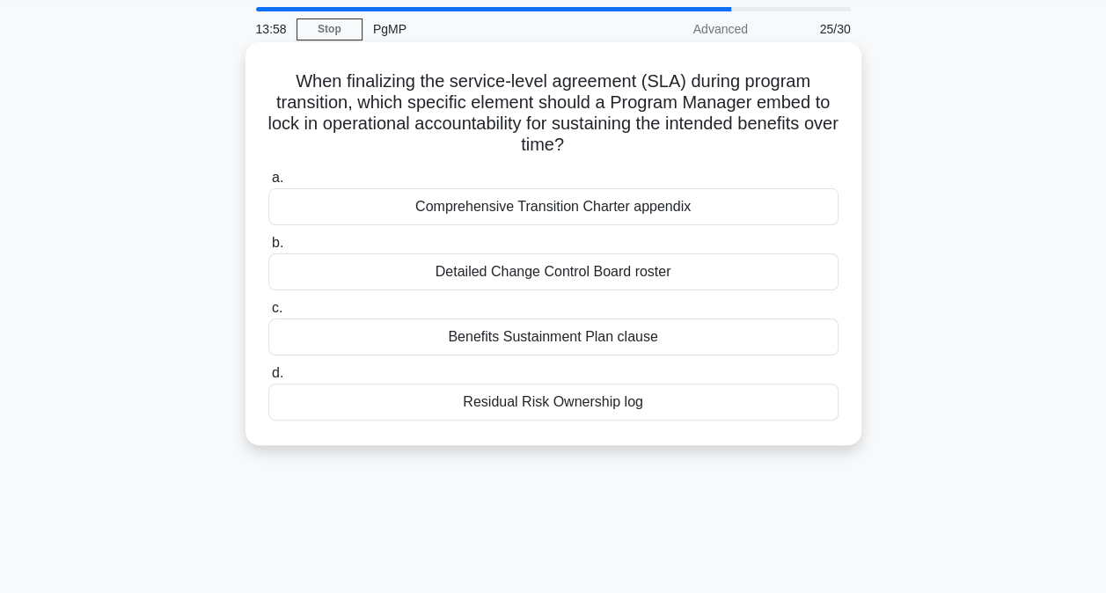
click at [547, 337] on div "Benefits Sustainment Plan clause" at bounding box center [553, 336] width 570 height 37
click at [268, 314] on input "c. Benefits Sustainment Plan clause" at bounding box center [268, 308] width 0 height 11
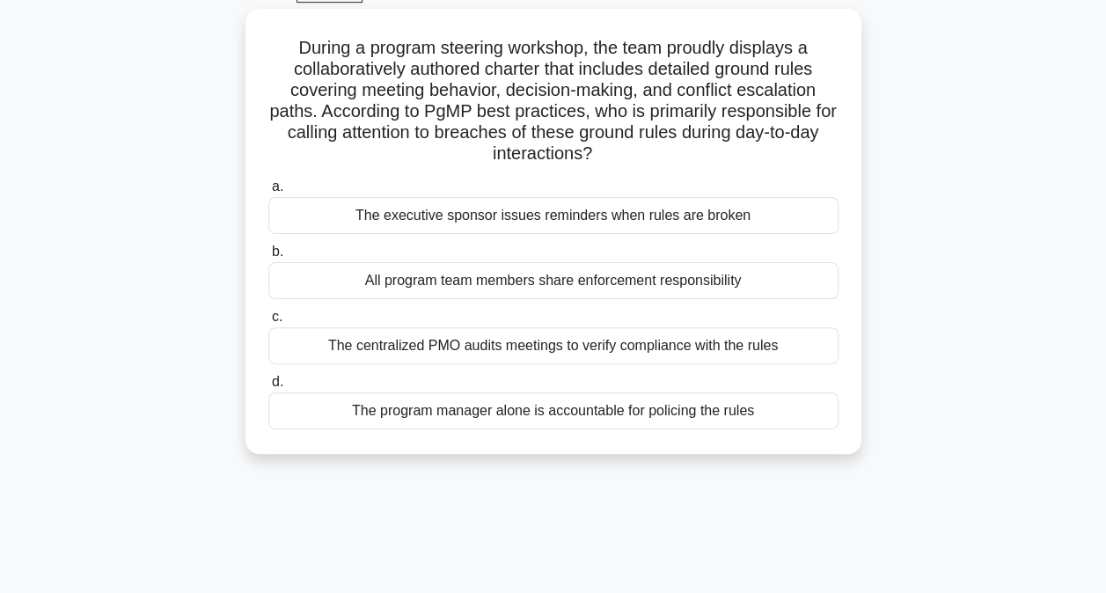
scroll to position [95, 0]
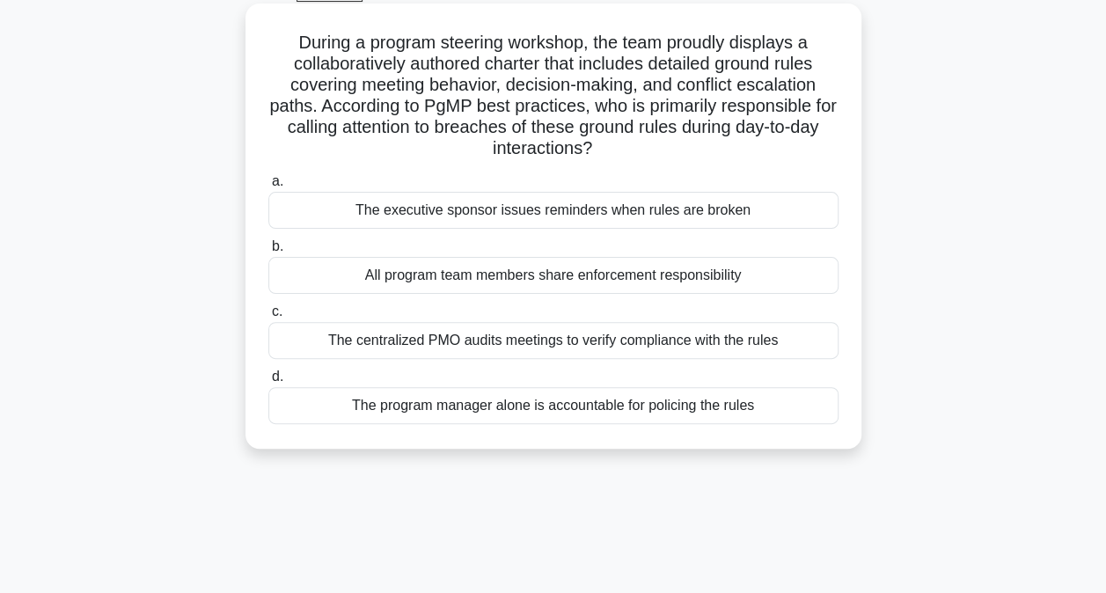
click at [471, 277] on div "All program team members share enforcement responsibility" at bounding box center [553, 275] width 570 height 37
click at [268, 252] on input "b. All program team members share enforcement responsibility" at bounding box center [268, 246] width 0 height 11
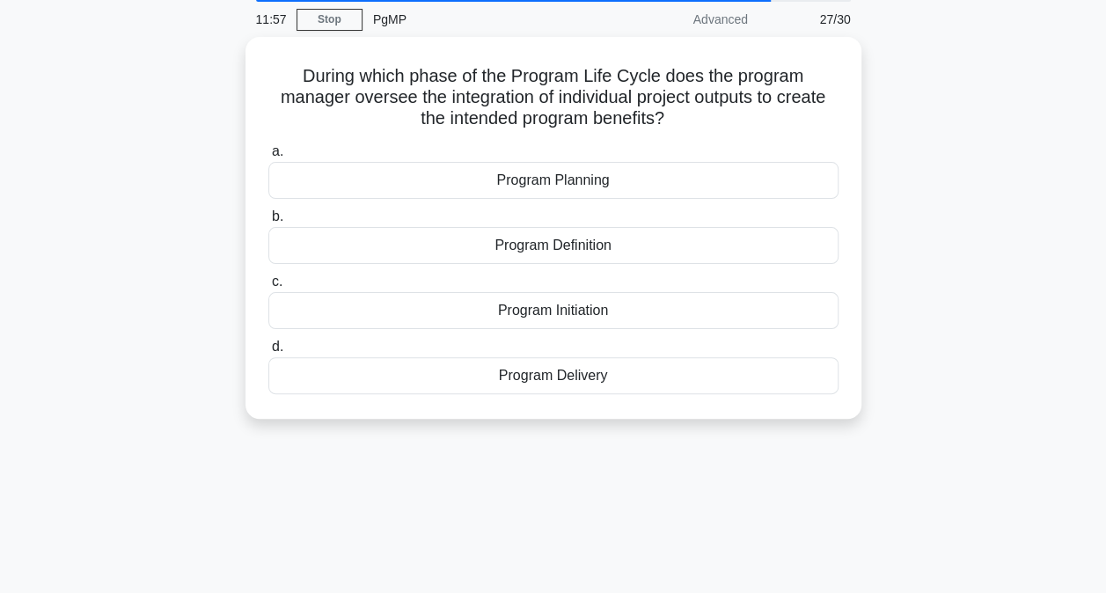
scroll to position [69, 0]
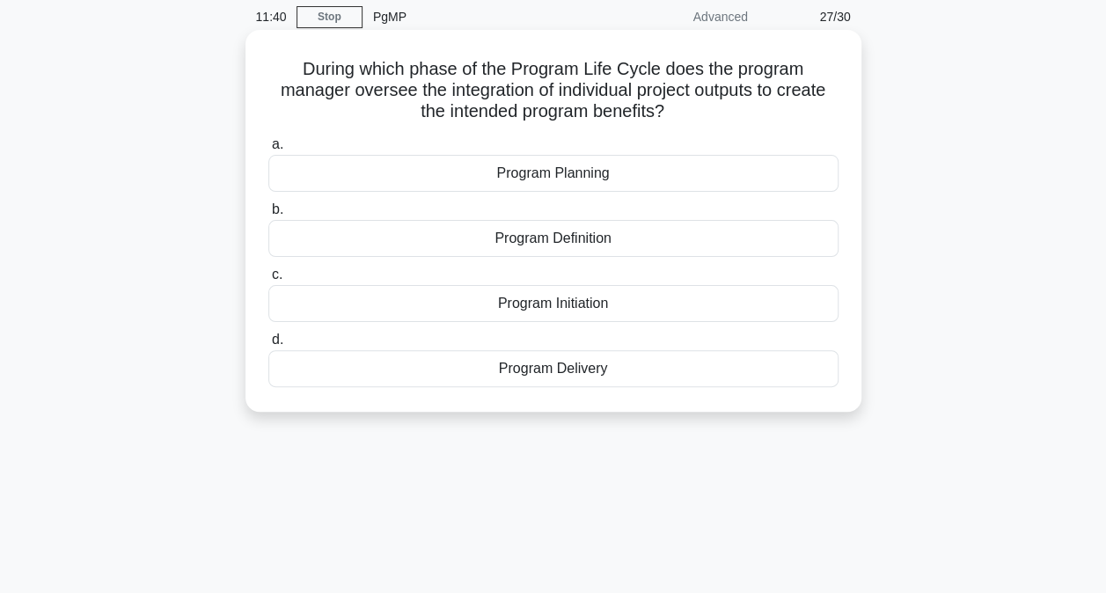
click at [565, 372] on div "Program Delivery" at bounding box center [553, 368] width 570 height 37
click at [268, 346] on input "d. Program Delivery" at bounding box center [268, 339] width 0 height 11
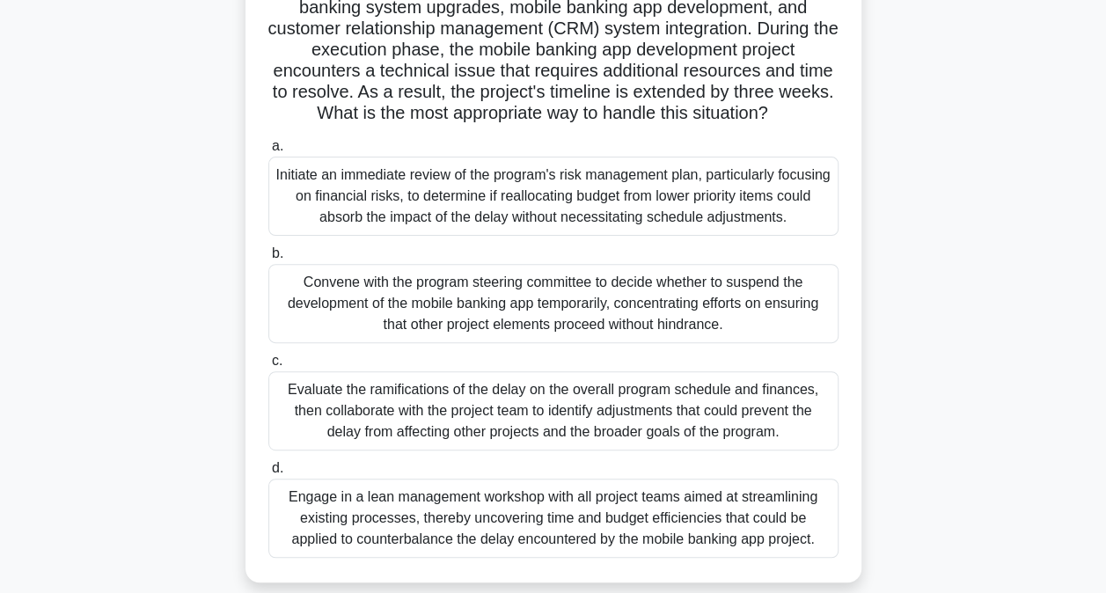
scroll to position [207, 0]
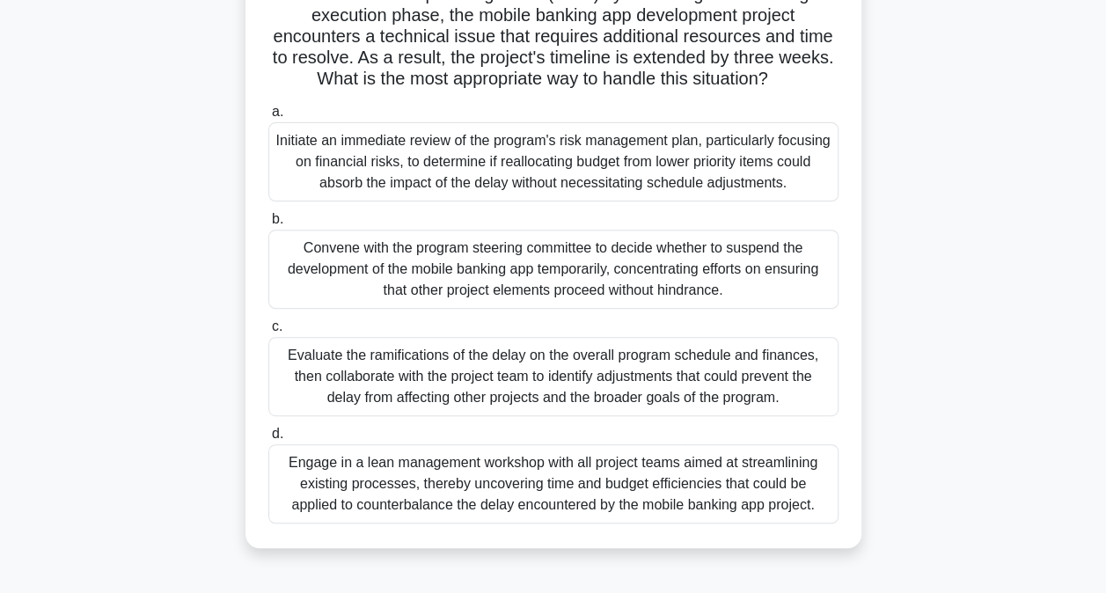
click at [503, 363] on div "Evaluate the ramifications of the delay on the overall program schedule and fin…" at bounding box center [553, 376] width 570 height 79
click at [268, 332] on input "c. Evaluate the ramifications of the delay on the overall program schedule and …" at bounding box center [268, 326] width 0 height 11
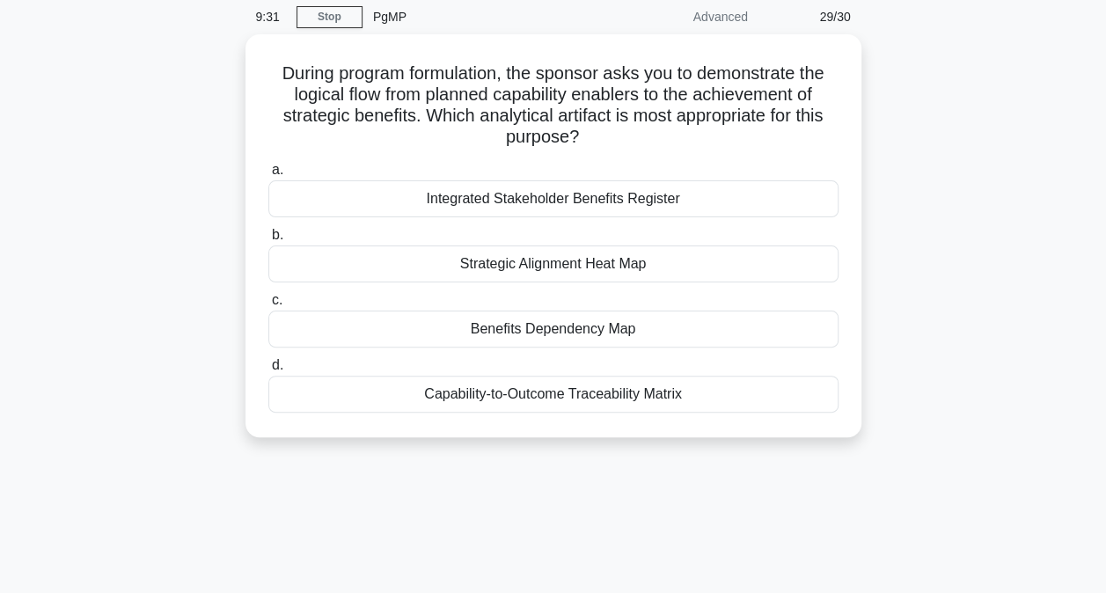
scroll to position [69, 0]
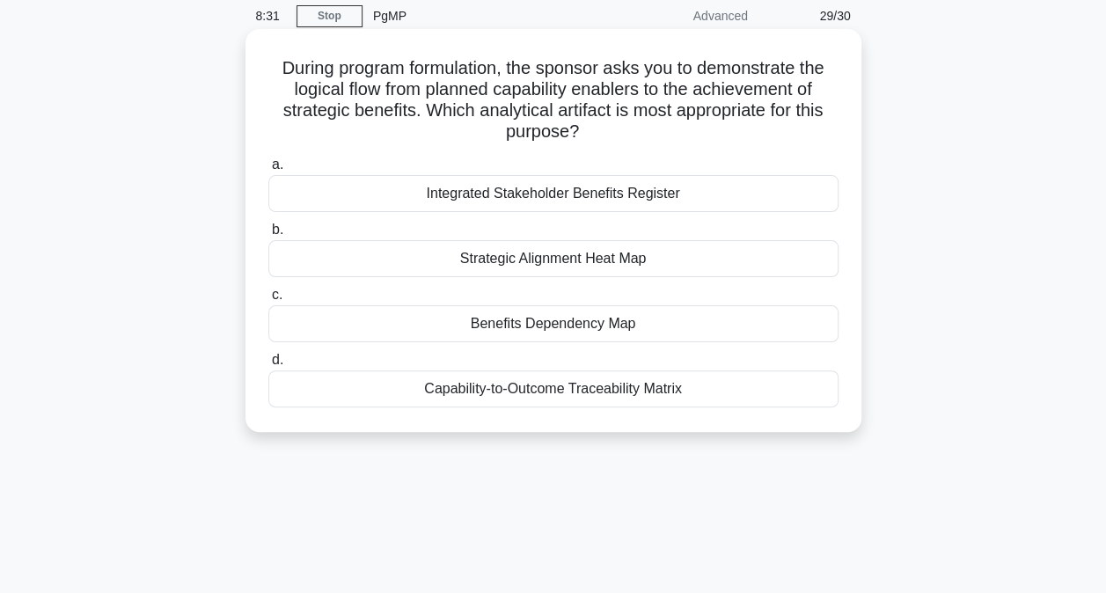
click at [526, 392] on div "Capability-to-Outcome Traceability Matrix" at bounding box center [553, 388] width 570 height 37
click at [268, 366] on input "d. Capability-to-Outcome Traceability Matrix" at bounding box center [268, 359] width 0 height 11
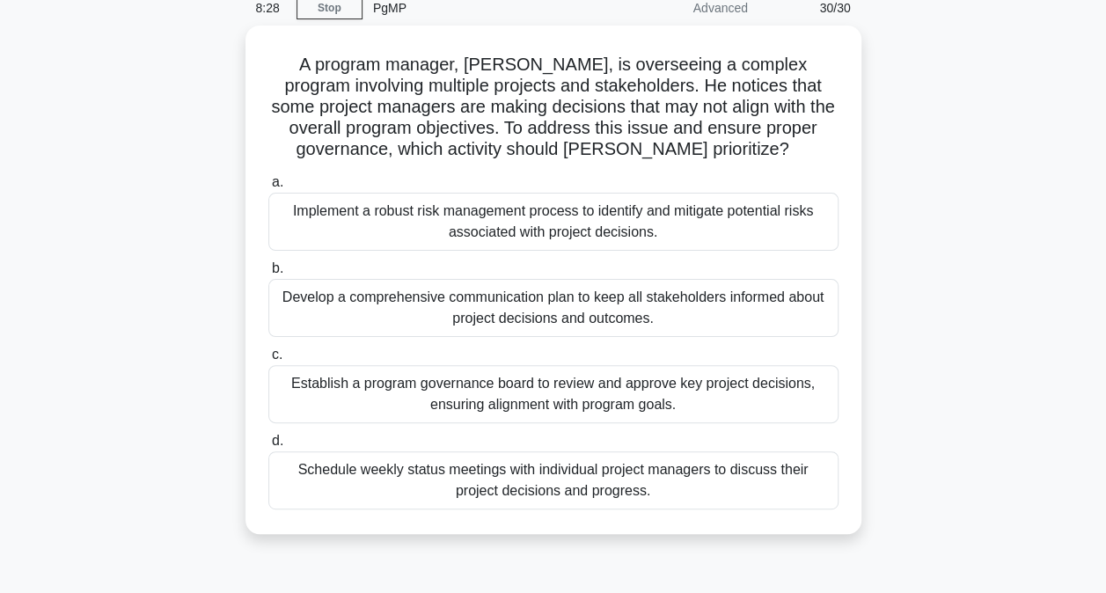
scroll to position [78, 0]
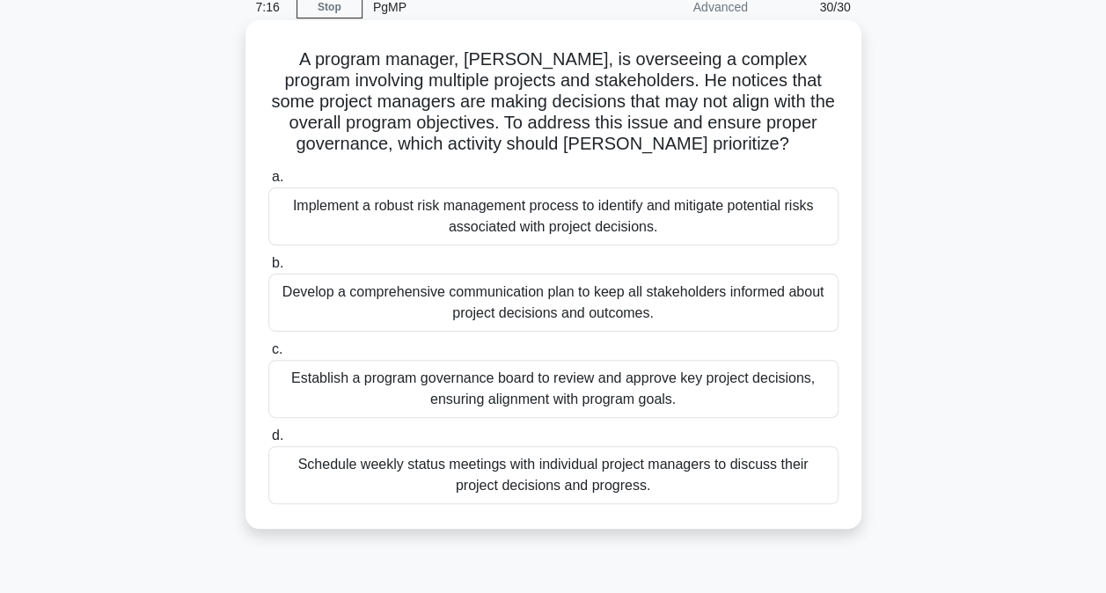
click at [559, 394] on div "Establish a program governance board to review and approve key project decision…" at bounding box center [553, 389] width 570 height 58
click at [268, 355] on input "c. Establish a program governance board to review and approve key project decis…" at bounding box center [268, 349] width 0 height 11
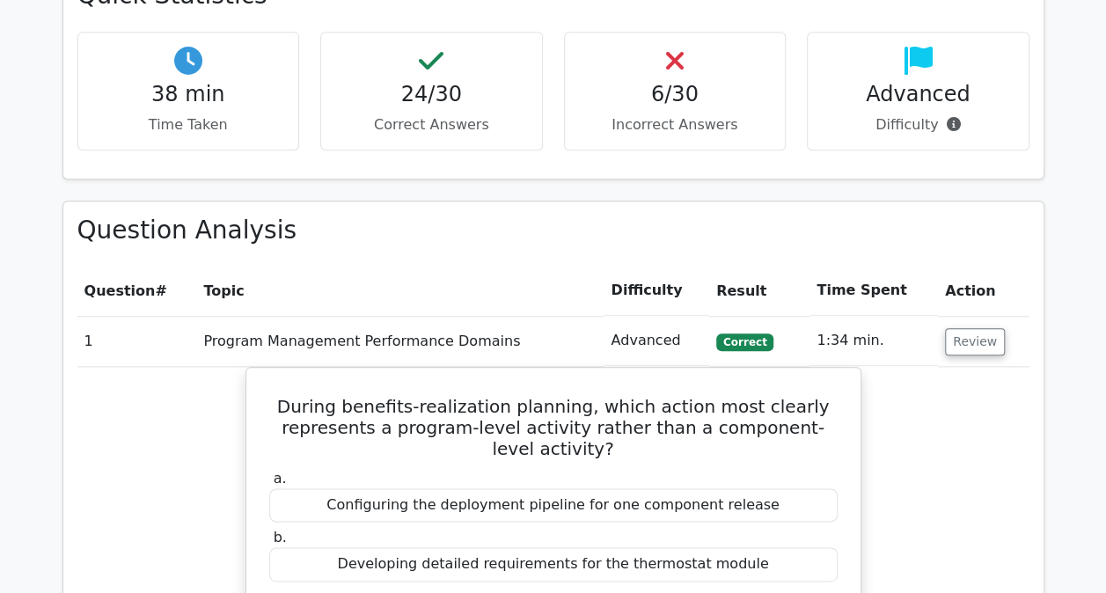
scroll to position [875, 0]
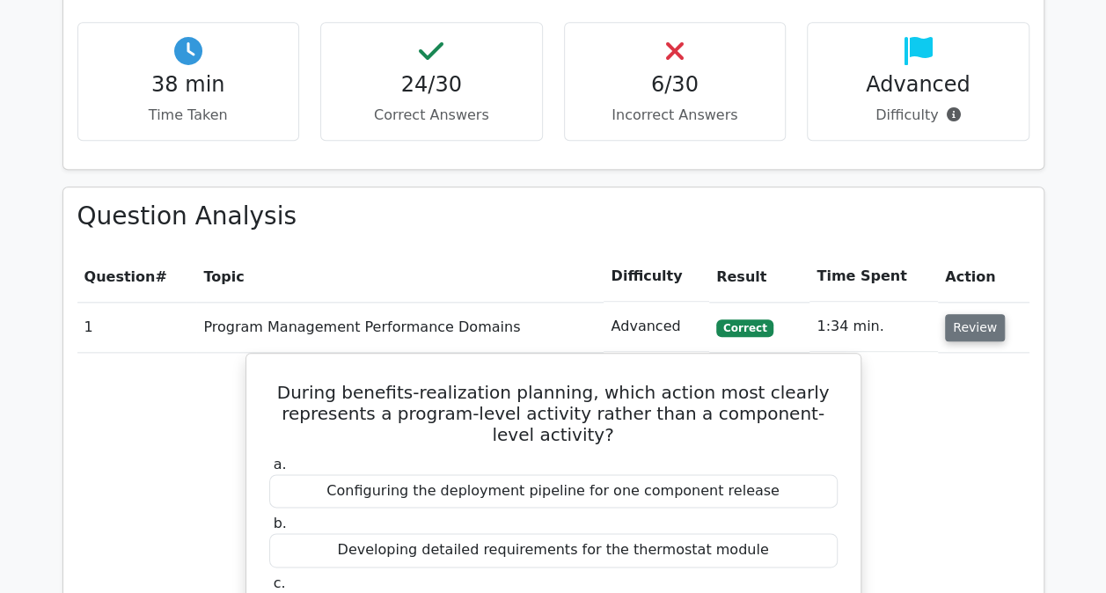
click at [958, 325] on button "Review" at bounding box center [975, 327] width 60 height 27
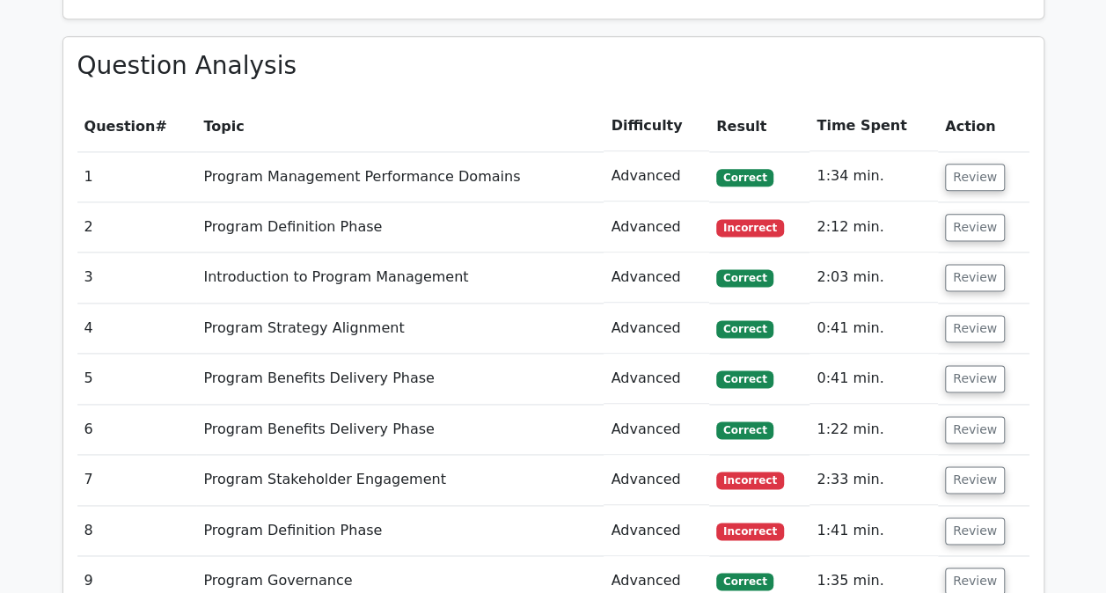
scroll to position [1026, 0]
click at [969, 228] on button "Review" at bounding box center [975, 226] width 60 height 27
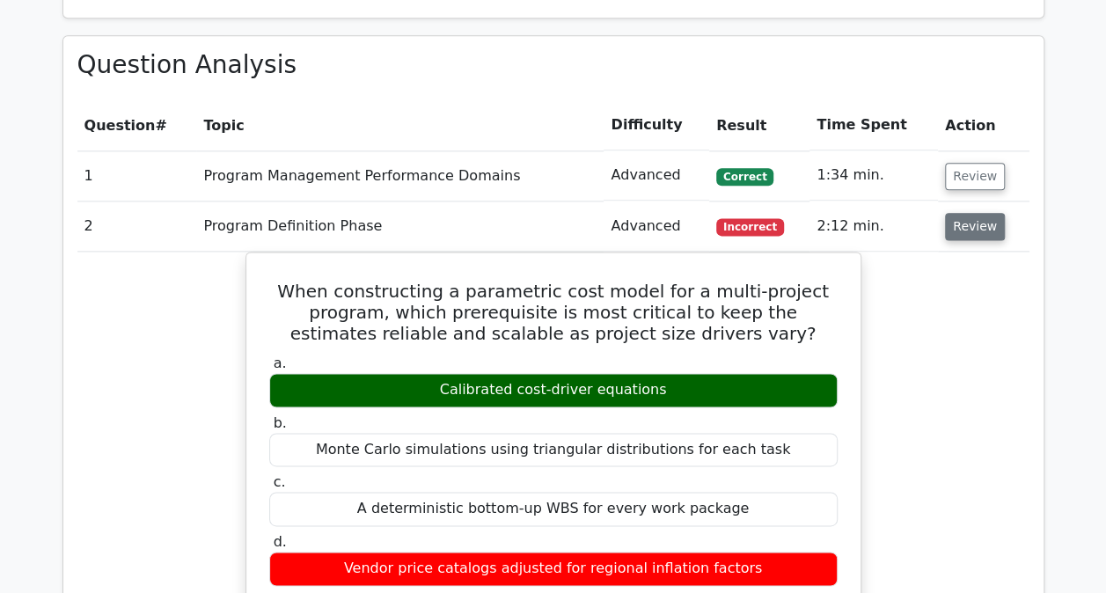
click at [969, 228] on button "Review" at bounding box center [975, 226] width 60 height 27
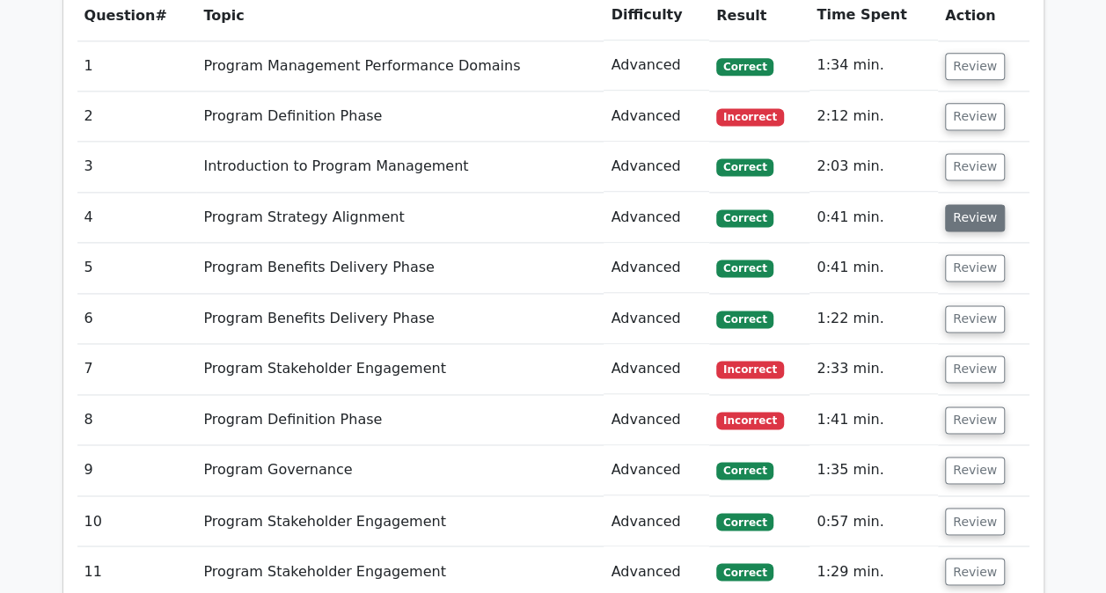
scroll to position [1139, 0]
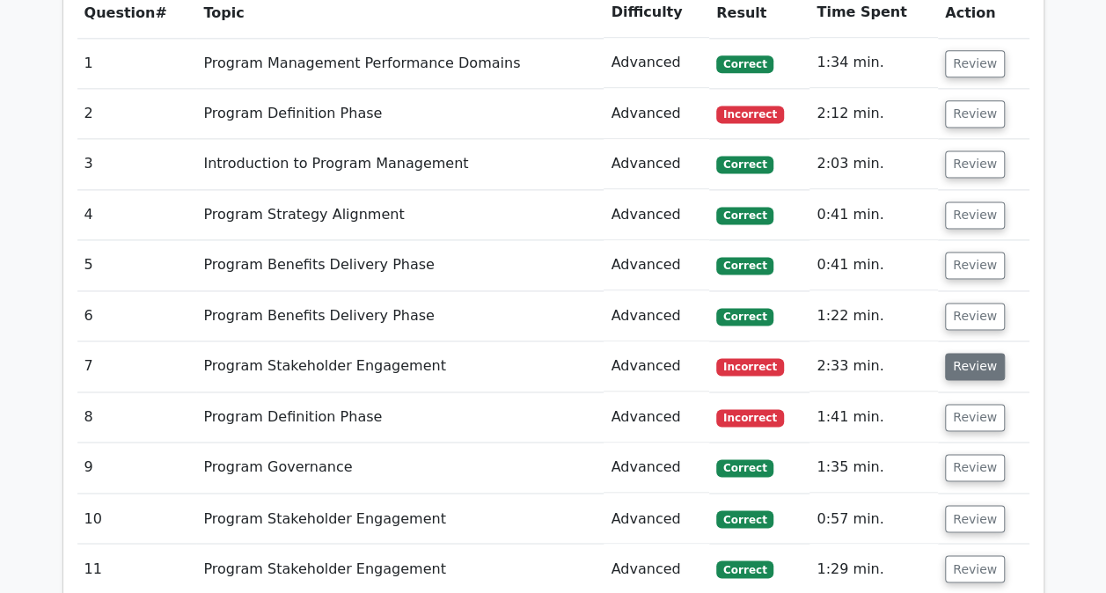
click at [967, 373] on button "Review" at bounding box center [975, 366] width 60 height 27
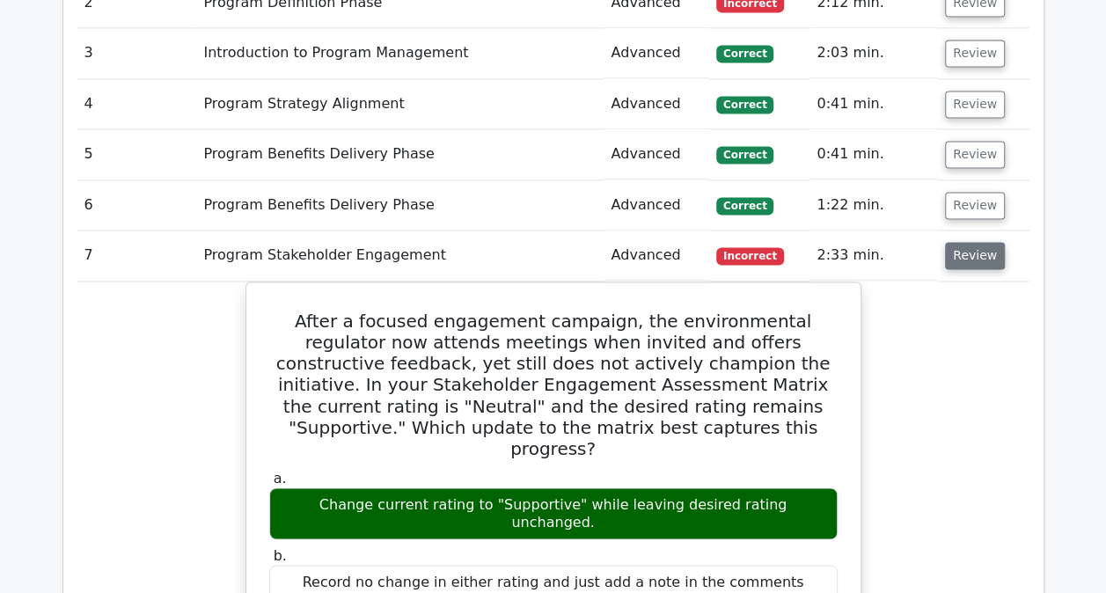
scroll to position [1355, 0]
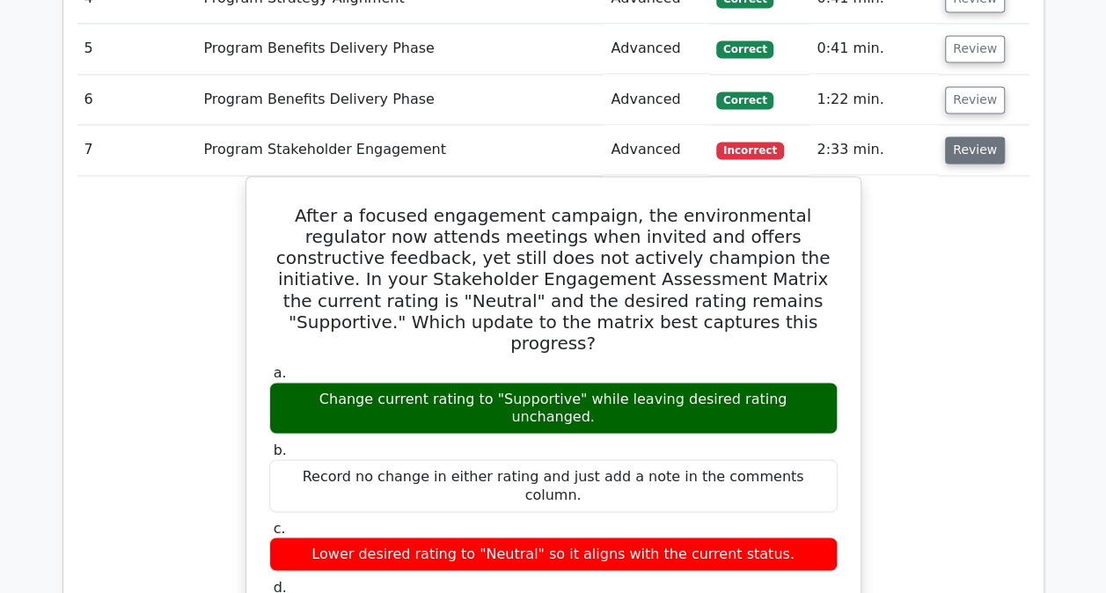
click at [967, 150] on button "Review" at bounding box center [975, 149] width 60 height 27
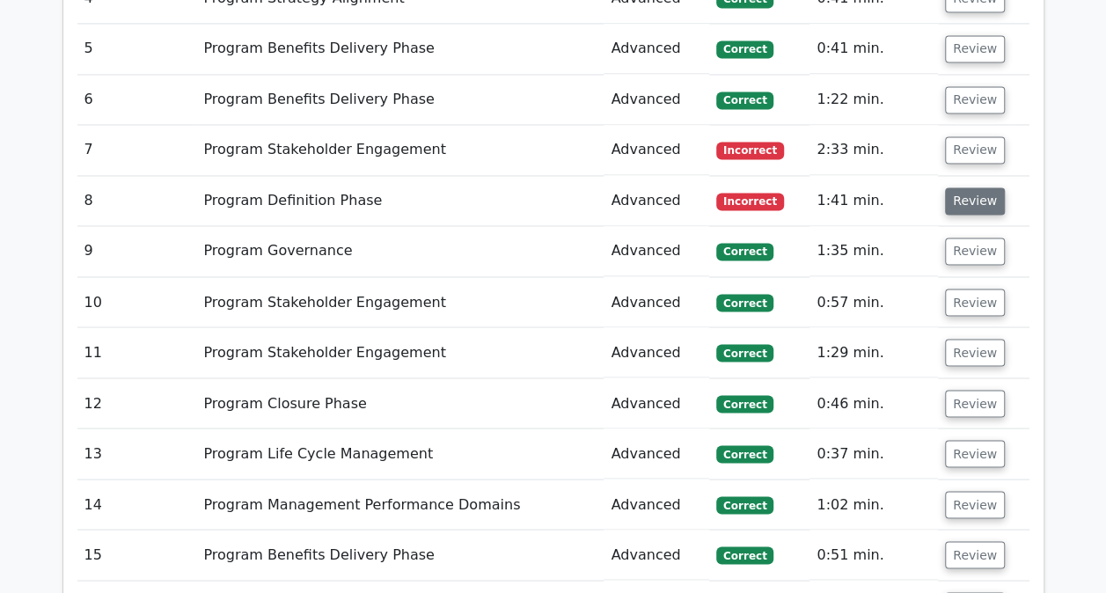
click at [967, 193] on button "Review" at bounding box center [975, 200] width 60 height 27
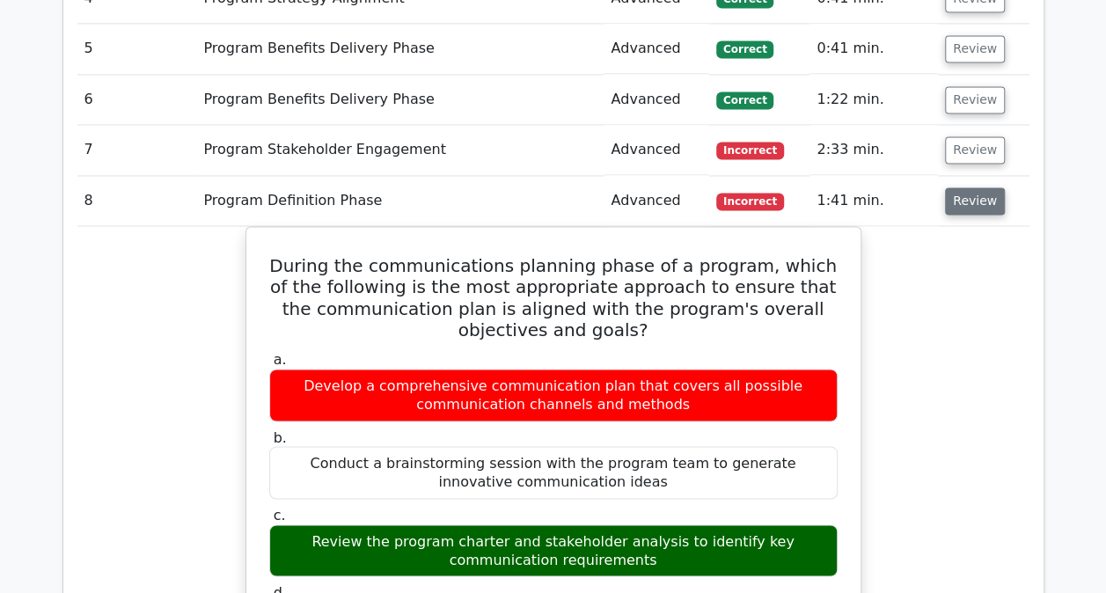
click at [967, 193] on button "Review" at bounding box center [975, 200] width 60 height 27
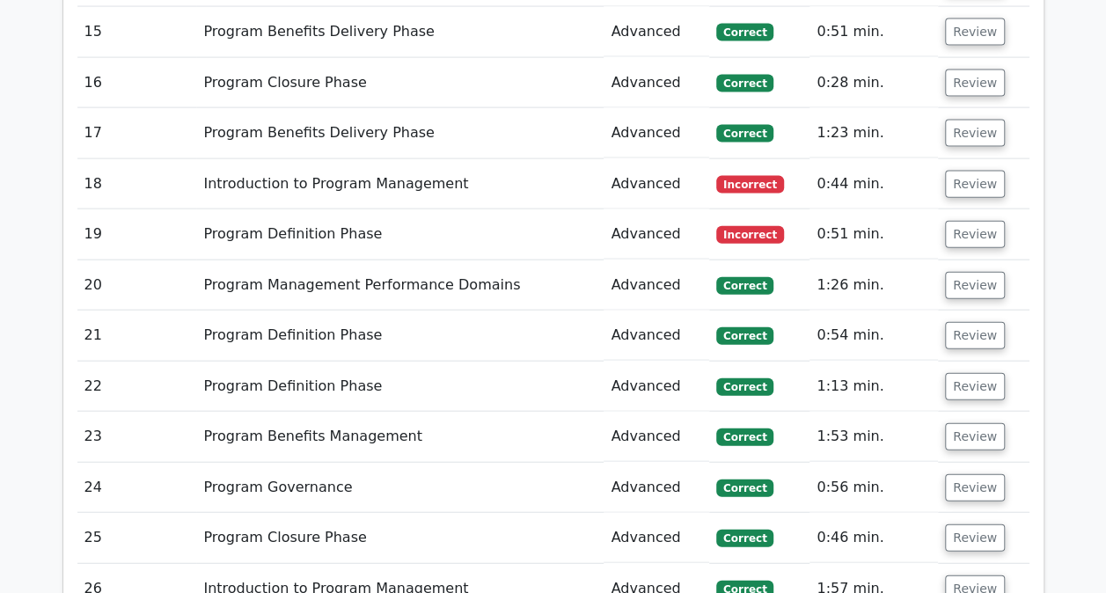
scroll to position [1879, 0]
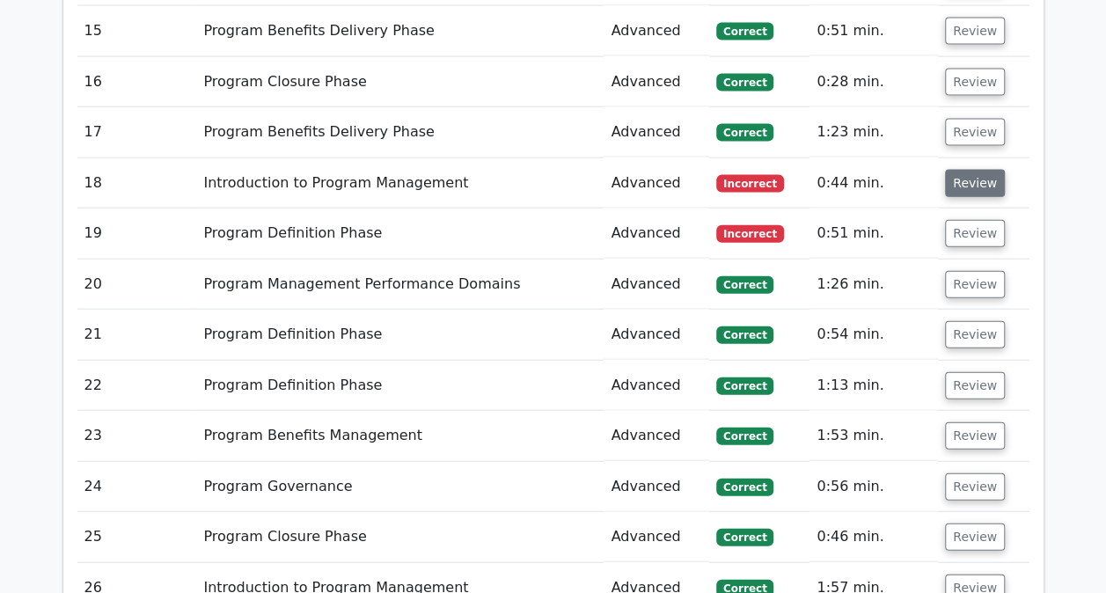
click at [982, 183] on button "Review" at bounding box center [975, 183] width 60 height 27
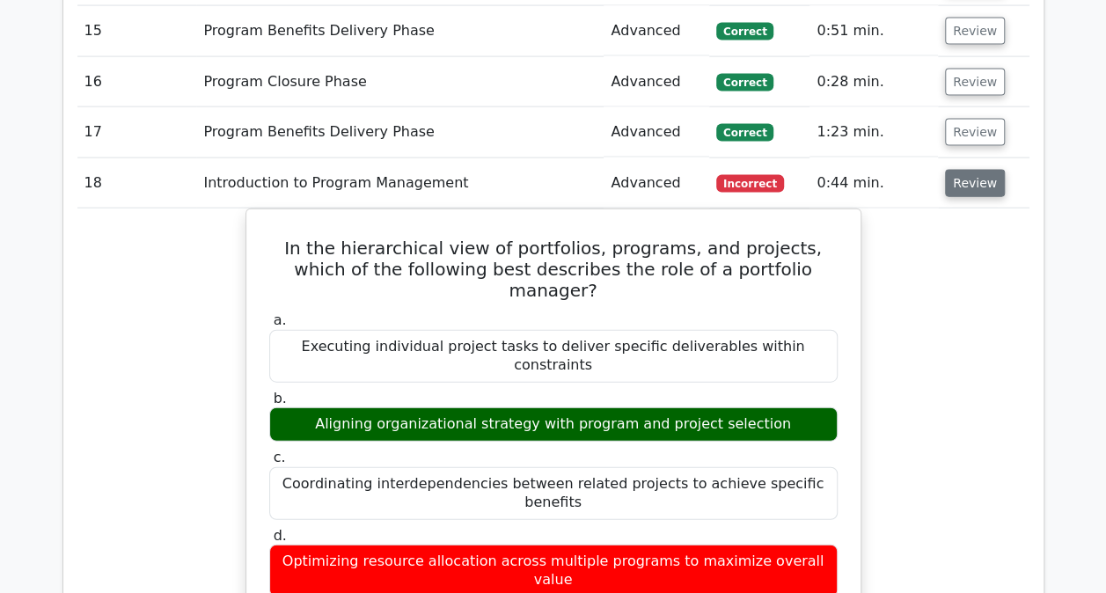
click at [982, 183] on button "Review" at bounding box center [975, 183] width 60 height 27
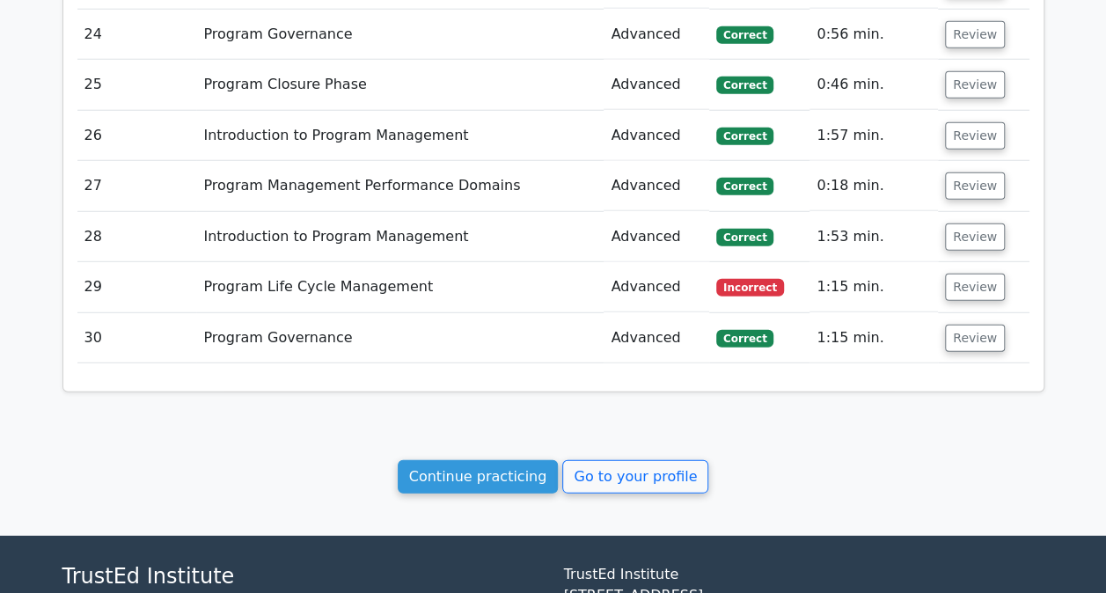
scroll to position [2332, 0]
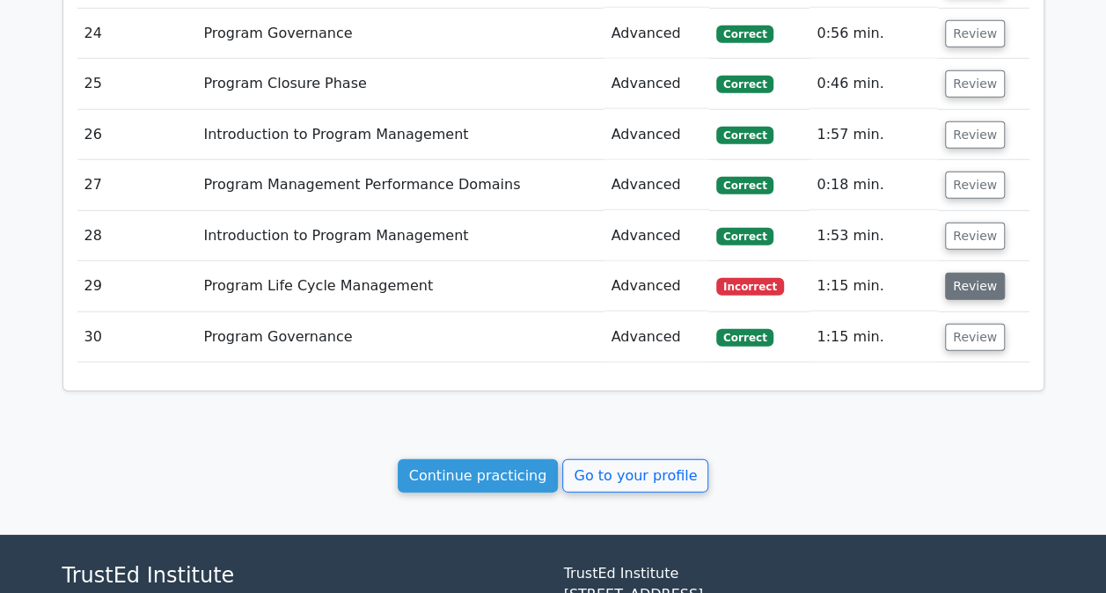
click at [967, 276] on button "Review" at bounding box center [975, 286] width 60 height 27
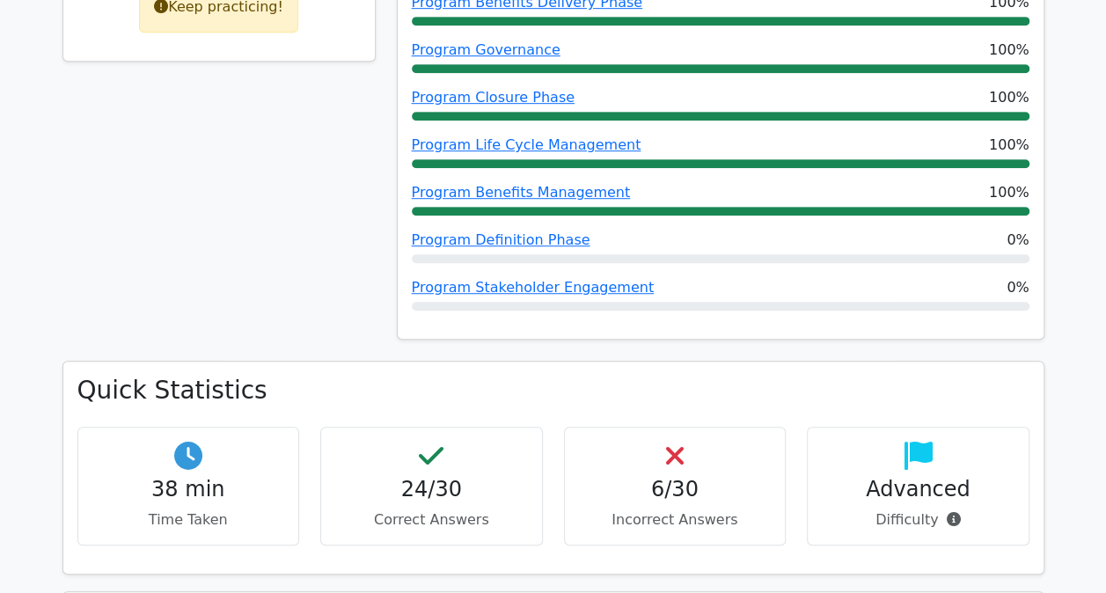
scroll to position [0, 0]
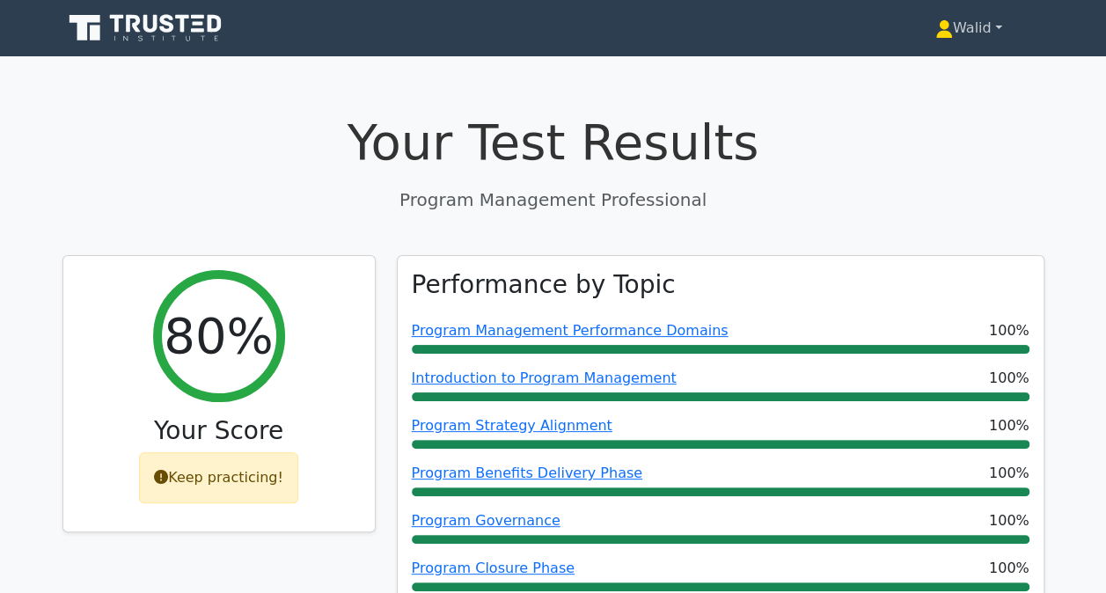
click at [969, 31] on link "Walid" at bounding box center [968, 28] width 151 height 35
click at [953, 67] on link "Profile" at bounding box center [963, 69] width 139 height 28
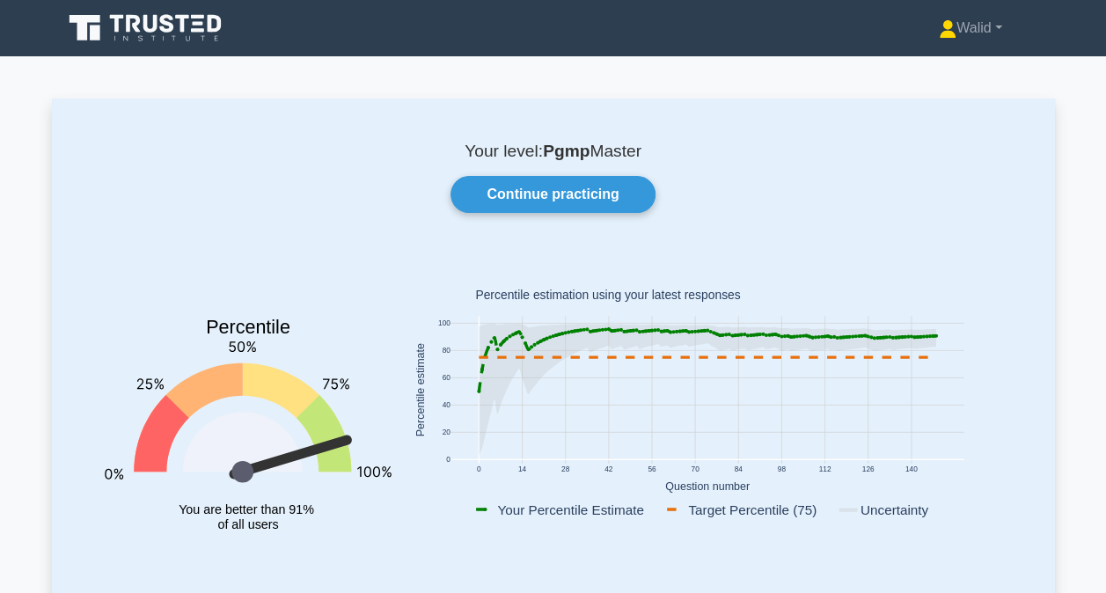
click at [962, 111] on div "Your level: Pgmp Master Continue practicing Percentile You are better than 91% …" at bounding box center [553, 363] width 1003 height 529
